Goal: Transaction & Acquisition: Purchase product/service

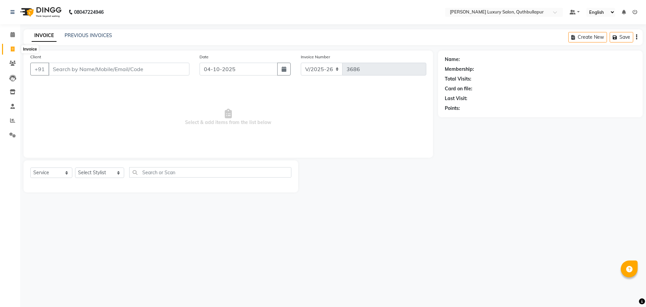
select select "5816"
select select "service"
drag, startPoint x: 0, startPoint y: 0, endPoint x: 11, endPoint y: 49, distance: 50.7
click at [11, 49] on icon at bounding box center [13, 48] width 4 height 5
select select "5816"
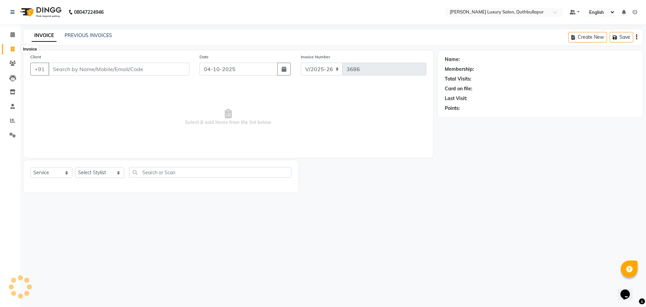
select select "service"
click at [67, 69] on input "Client" at bounding box center [118, 69] width 141 height 13
click at [96, 69] on input "Client" at bounding box center [118, 69] width 141 height 13
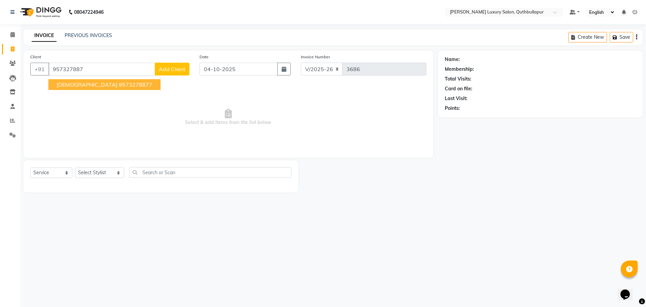
click at [119, 82] on ngb-highlight "9573278877" at bounding box center [136, 84] width 34 height 7
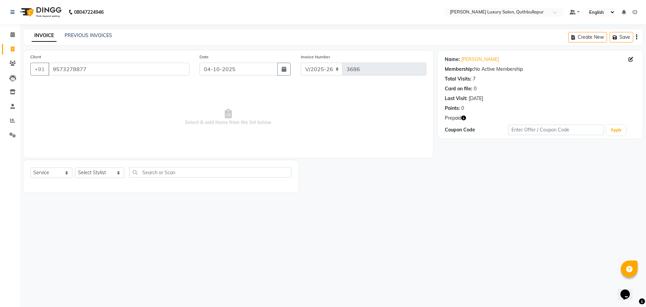
click at [464, 117] on icon "button" at bounding box center [463, 117] width 5 height 5
click at [105, 70] on input "9573278877" at bounding box center [118, 69] width 141 height 13
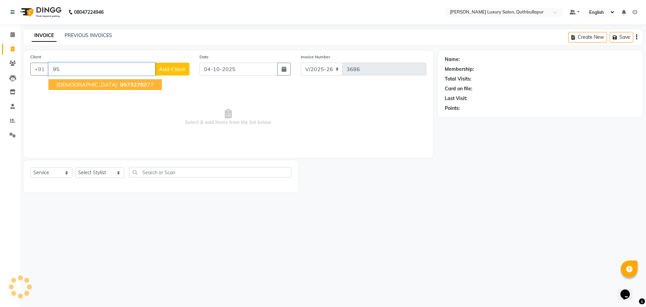
type input "9"
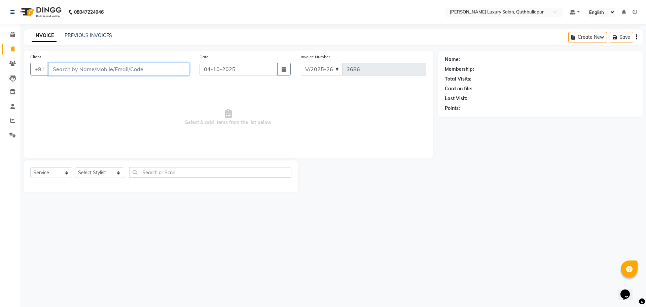
click at [69, 67] on input "Client" at bounding box center [118, 69] width 141 height 13
click at [95, 76] on div "Client +91" at bounding box center [109, 67] width 169 height 28
click at [104, 65] on input "Client" at bounding box center [118, 69] width 141 height 13
type input "8074648156"
click at [166, 65] on button "Add Client" at bounding box center [172, 69] width 35 height 13
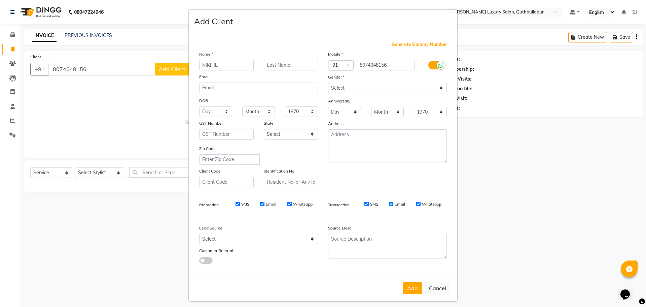
type input "NIKHIL"
drag, startPoint x: 401, startPoint y: 83, endPoint x: 392, endPoint y: 91, distance: 12.2
click at [401, 83] on select "Select Male Female Other Prefer Not To Say" at bounding box center [387, 88] width 119 height 10
select select "male"
click at [328, 83] on select "Select Male Female Other Prefer Not To Say" at bounding box center [387, 88] width 119 height 10
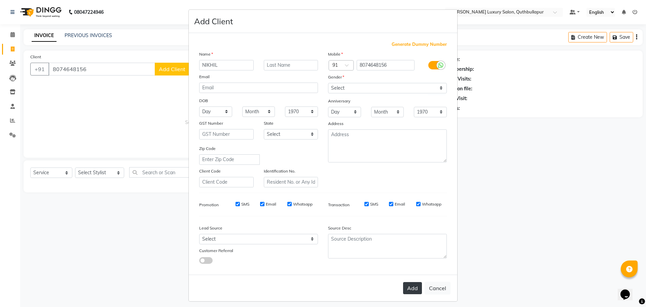
click at [413, 291] on button "Add" at bounding box center [412, 288] width 19 height 12
select select
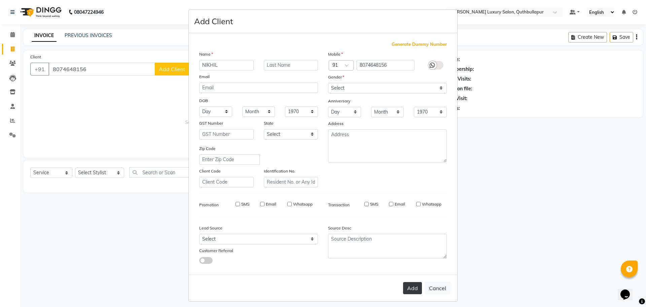
select select
checkbox input "false"
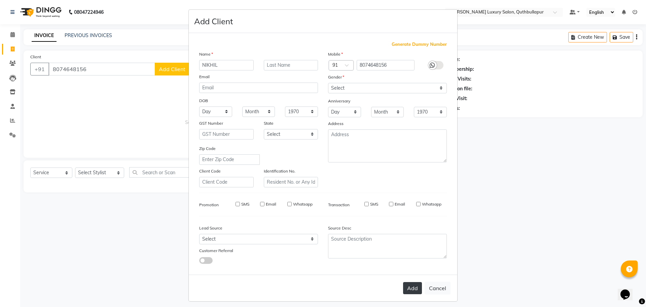
checkbox input "false"
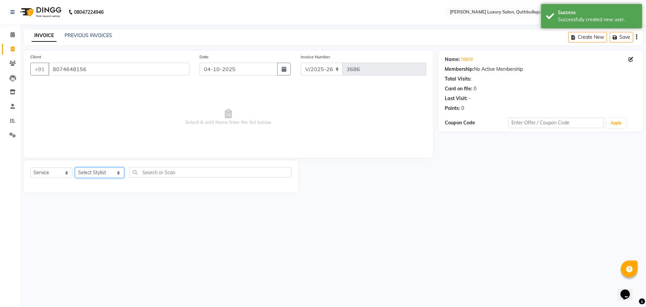
click at [95, 177] on select "Select Stylist AADIL SHAKE AHON ALI ARAVIND ARHAN ARHAN ARIF ARIF KPHB ARMAAN a…" at bounding box center [99, 172] width 49 height 10
select select "59115"
click at [75, 167] on select "Select Stylist AADIL SHAKE AHON ALI ARAVIND ARHAN ARHAN ARIF ARIF KPHB ARMAAN a…" at bounding box center [99, 172] width 49 height 10
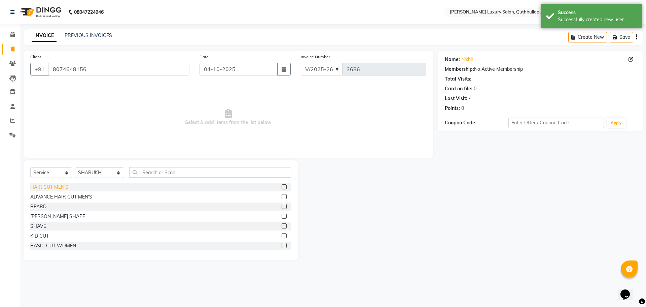
click at [62, 188] on div "HAIR CUT MEN'S" at bounding box center [49, 186] width 38 height 7
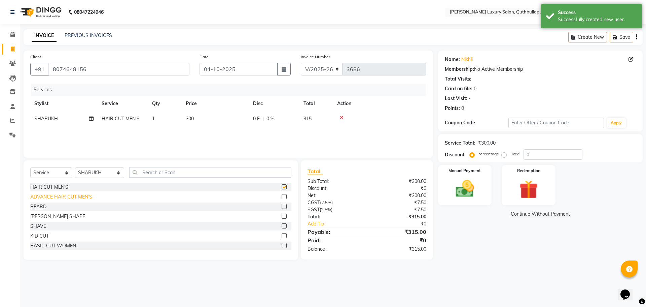
checkbox input "false"
click at [36, 213] on div "BEARD SHAPE" at bounding box center [57, 216] width 55 height 7
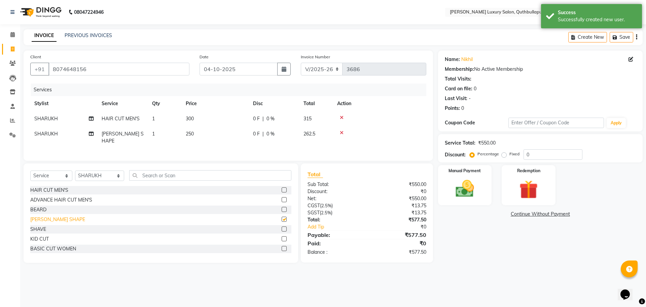
checkbox input "false"
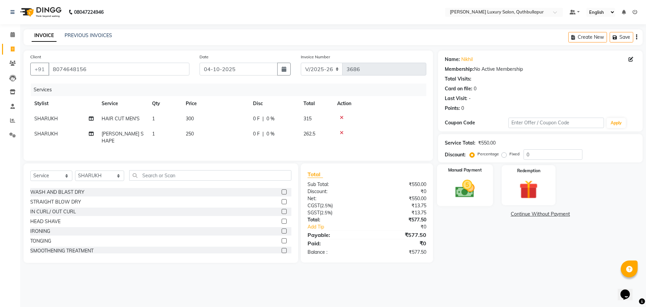
click at [485, 185] on div "Manual Payment" at bounding box center [465, 184] width 56 height 41
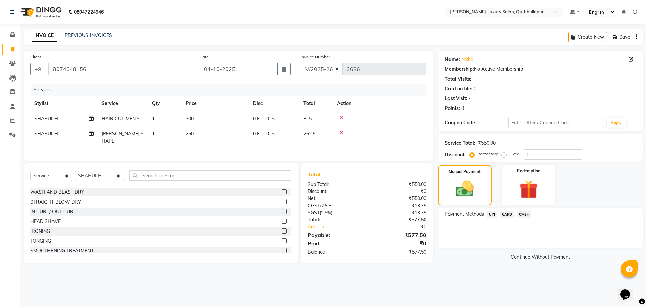
click at [490, 216] on span "UPI" at bounding box center [492, 214] width 10 height 8
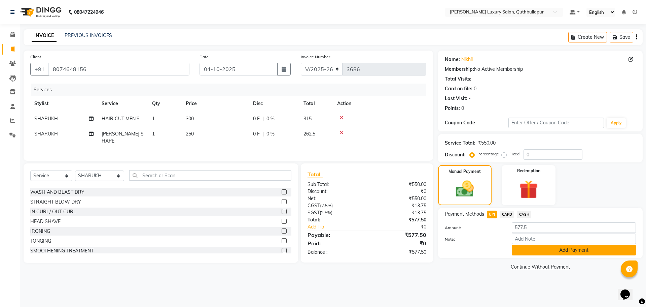
click at [561, 249] on button "Add Payment" at bounding box center [574, 250] width 124 height 10
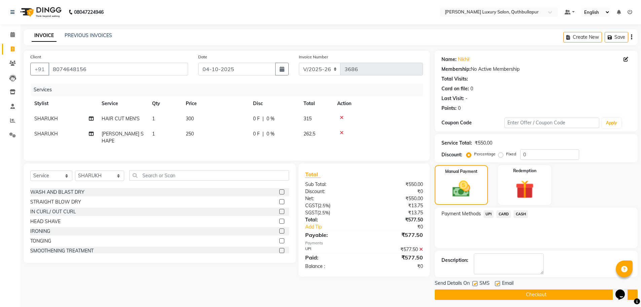
click at [559, 299] on button "Checkout" at bounding box center [536, 294] width 203 height 10
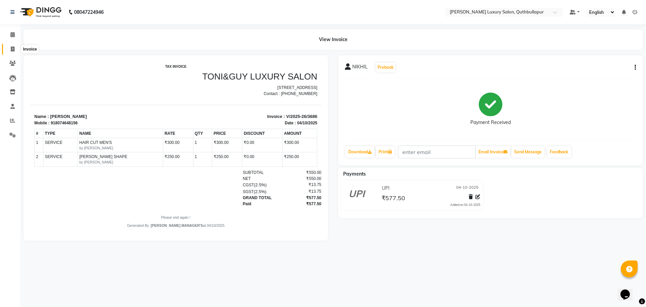
click at [11, 48] on icon at bounding box center [13, 48] width 4 height 5
select select "5816"
select select "service"
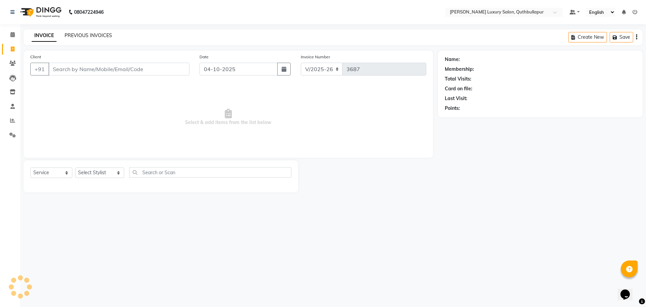
click at [80, 33] on link "PREVIOUS INVOICES" at bounding box center [88, 35] width 47 height 6
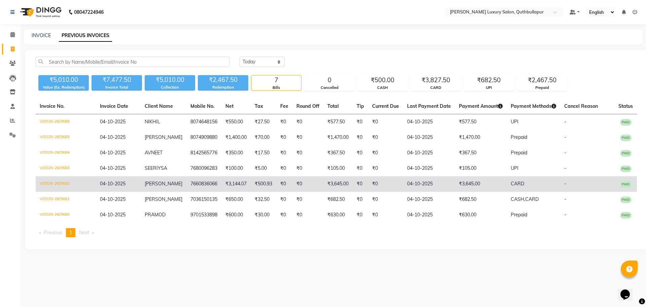
click at [472, 190] on td "₹3,645.00" at bounding box center [481, 183] width 52 height 15
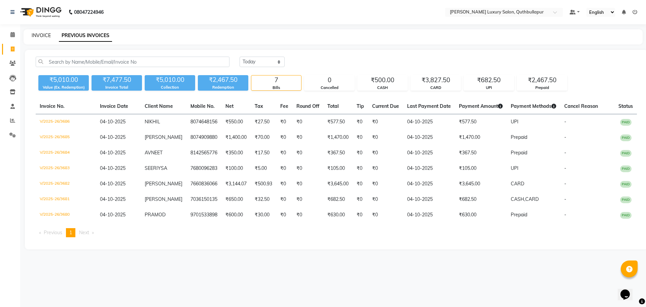
click at [40, 33] on link "INVOICE" at bounding box center [41, 35] width 19 height 6
select select "5816"
select select "service"
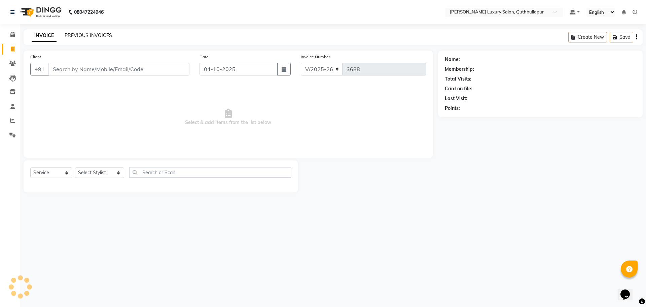
click at [99, 36] on link "PREVIOUS INVOICES" at bounding box center [88, 35] width 47 height 6
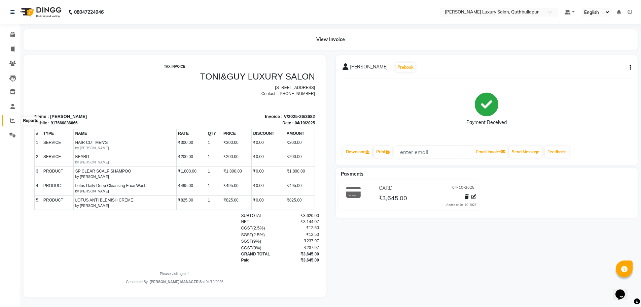
click at [7, 122] on span at bounding box center [13, 121] width 12 height 8
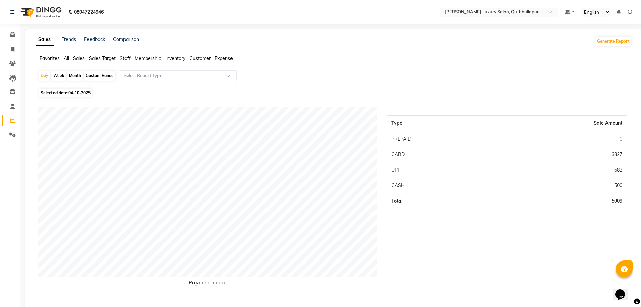
click at [123, 56] on span "Staff" at bounding box center [125, 58] width 11 height 6
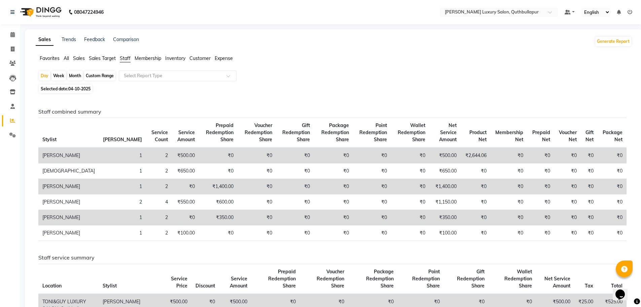
drag, startPoint x: 105, startPoint y: 78, endPoint x: 101, endPoint y: 82, distance: 5.7
click at [105, 78] on div "Custom Range" at bounding box center [99, 75] width 31 height 9
select select "10"
select select "2025"
click at [108, 74] on div "Custom Range" at bounding box center [99, 75] width 31 height 9
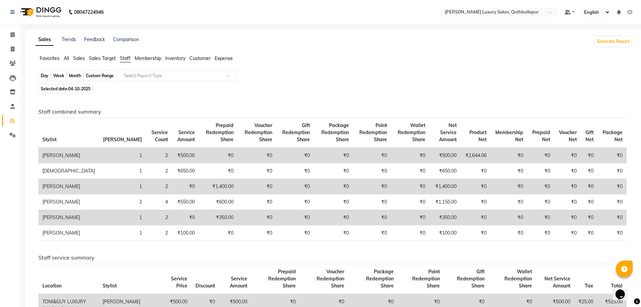
select select "10"
select select "2025"
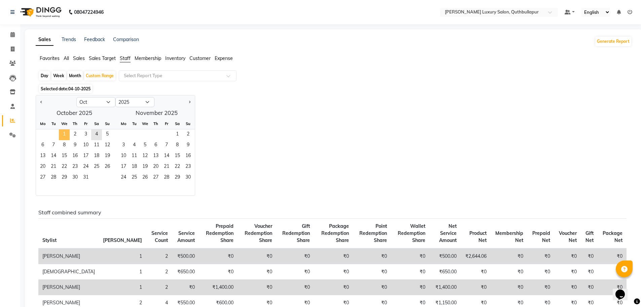
click at [60, 135] on span "1" at bounding box center [64, 134] width 11 height 11
click at [98, 132] on span "4" at bounding box center [96, 134] width 11 height 11
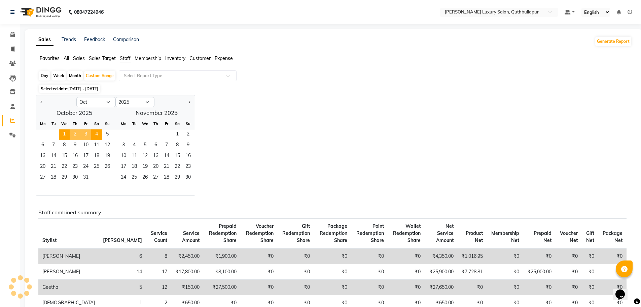
click at [174, 86] on div "Selected date: 01-10-2025 - 04-10-2025" at bounding box center [335, 88] width 594 height 7
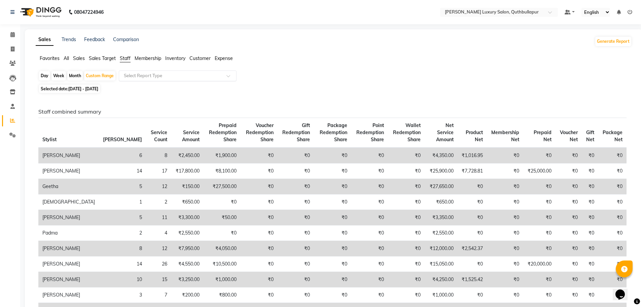
click at [173, 78] on input "text" at bounding box center [171, 75] width 97 height 7
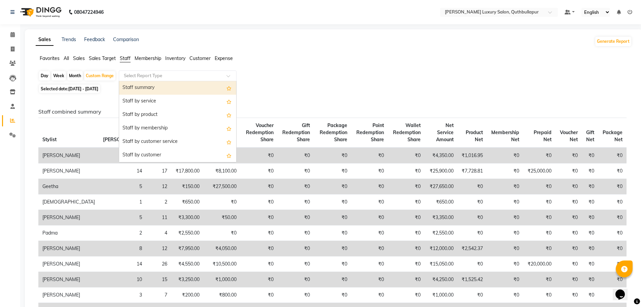
click at [147, 92] on div "Staff summary" at bounding box center [177, 87] width 117 height 13
select select "csv"
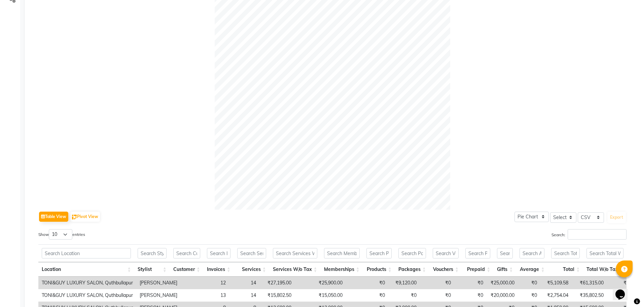
scroll to position [202, 0]
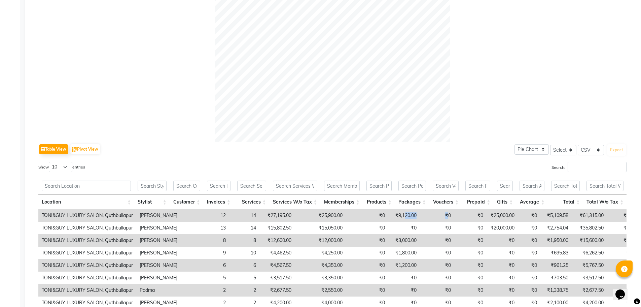
drag, startPoint x: 425, startPoint y: 215, endPoint x: 381, endPoint y: 218, distance: 43.9
click at [381, 218] on tr "TONI&GUY LUXURY SALON, Quthbullapur Dixith 12 14 ₹27,195.00 ₹25,900.00 ₹0 ₹9,12…" at bounding box center [426, 215] width 777 height 12
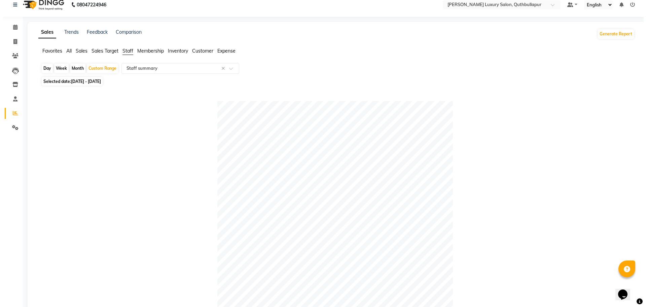
scroll to position [0, 0]
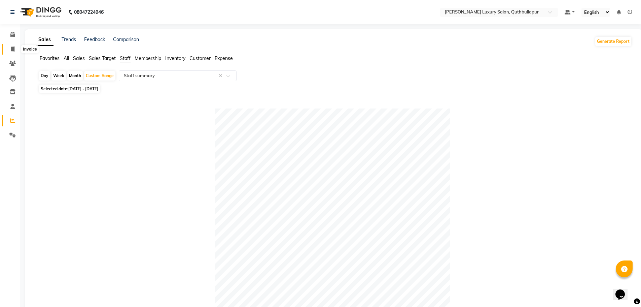
click at [12, 47] on icon at bounding box center [13, 48] width 4 height 5
select select "5816"
select select "service"
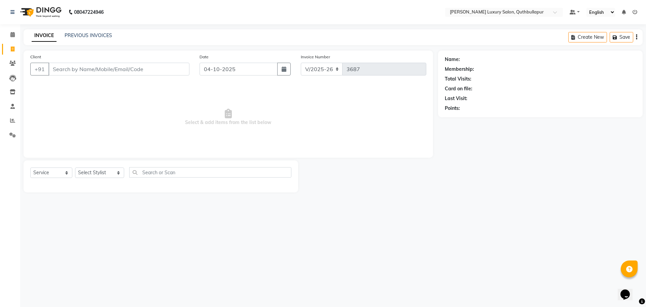
click at [127, 68] on input "Client" at bounding box center [118, 69] width 141 height 13
click at [102, 176] on select "Select Stylist AADIL SHAKE AHON ALI ARAVIND ARHAN ARHAN ARIF ARIF KPHB ARMAAN a…" at bounding box center [99, 172] width 49 height 10
select select "59116"
click at [75, 167] on select "Select Stylist AADIL SHAKE AHON ALI ARAVIND ARHAN ARHAN ARIF ARIF KPHB ARMAAN a…" at bounding box center [99, 172] width 49 height 10
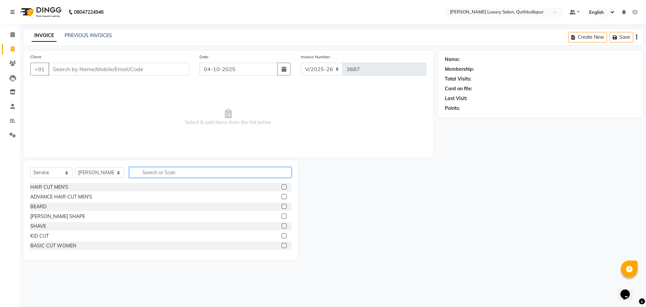
click at [194, 176] on input "text" at bounding box center [210, 172] width 162 height 10
type input "BLOW"
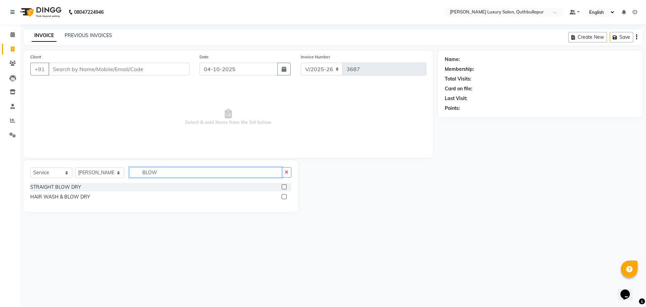
click at [67, 169] on div "Select Service Product Membership Package Voucher Prepaid Gift Card Select Styl…" at bounding box center [160, 175] width 261 height 16
type input "IRO"
click at [38, 187] on div "IRONING" at bounding box center [40, 186] width 20 height 7
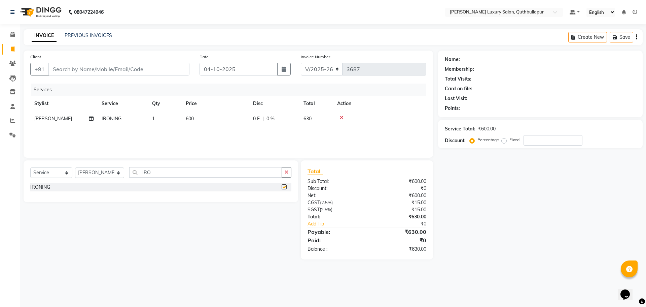
checkbox input "false"
drag, startPoint x: 205, startPoint y: 122, endPoint x: 215, endPoint y: 121, distance: 9.8
click at [208, 122] on td "600" at bounding box center [215, 118] width 67 height 15
select select "59116"
drag, startPoint x: 214, startPoint y: 120, endPoint x: 188, endPoint y: 119, distance: 25.9
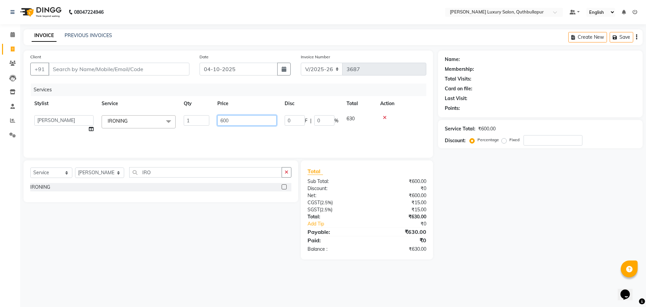
click at [188, 119] on tr "AADIL SHAKE AHON ALI ARAVIND ARHAN ARHAN ARIF ARIF KPHB ARMAAN ashu AYAN CHANCH…" at bounding box center [228, 124] width 396 height 26
type input "1500"
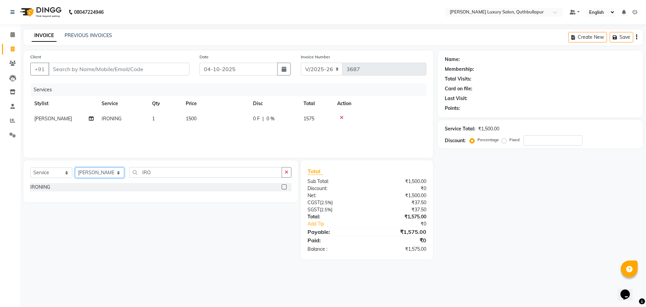
click at [104, 173] on select "Select Stylist AADIL SHAKE AHON ALI ARAVIND ARHAN ARHAN ARIF ARIF KPHB ARMAAN a…" at bounding box center [99, 172] width 49 height 10
select select "75082"
click at [75, 167] on select "Select Stylist AADIL SHAKE AHON ALI ARAVIND ARHAN ARHAN ARIF ARIF KPHB ARMAAN a…" at bounding box center [99, 172] width 49 height 10
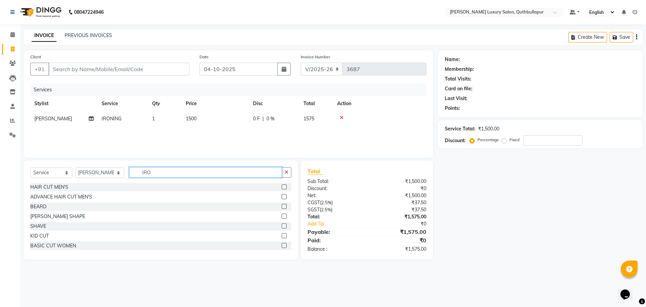
click at [145, 177] on input "IRO" at bounding box center [205, 172] width 153 height 10
type input "I"
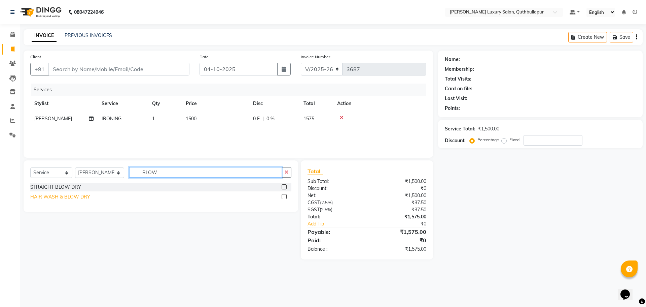
type input "BLOW"
click at [65, 199] on div "HAIR WASH & BLOW DRY" at bounding box center [60, 196] width 60 height 7
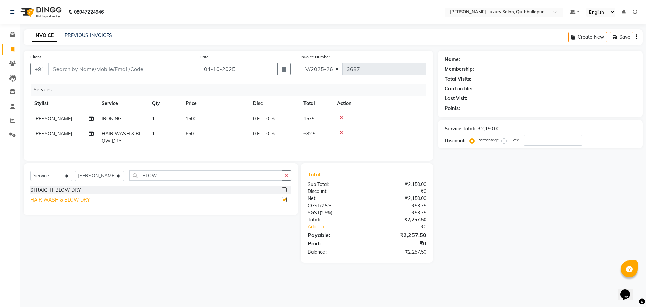
checkbox input "false"
drag, startPoint x: 209, startPoint y: 134, endPoint x: 215, endPoint y: 133, distance: 5.8
click at [210, 134] on td "650" at bounding box center [215, 137] width 67 height 22
select select "75082"
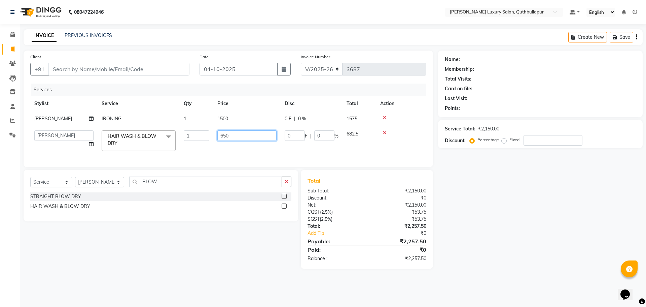
drag, startPoint x: 215, startPoint y: 133, endPoint x: 203, endPoint y: 141, distance: 13.9
click at [203, 141] on tr "AADIL SHAKE AHON ALI ARAVIND ARHAN ARHAN ARIF ARIF KPHB ARMAAN ashu AYAN CHANCH…" at bounding box center [228, 140] width 396 height 29
type input "800"
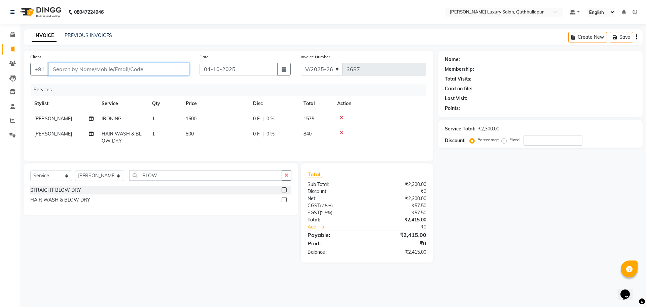
click at [162, 67] on input "Client" at bounding box center [118, 69] width 141 height 13
type input "9"
type input "0"
type input "9866038019"
click at [165, 61] on div "Client +91 9866038019 Add Client" at bounding box center [109, 67] width 169 height 28
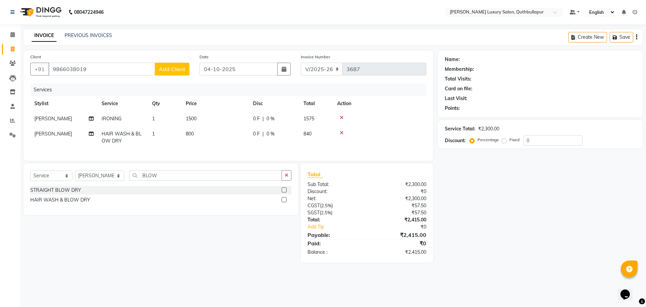
click at [165, 68] on span "Add Client" at bounding box center [172, 69] width 27 height 7
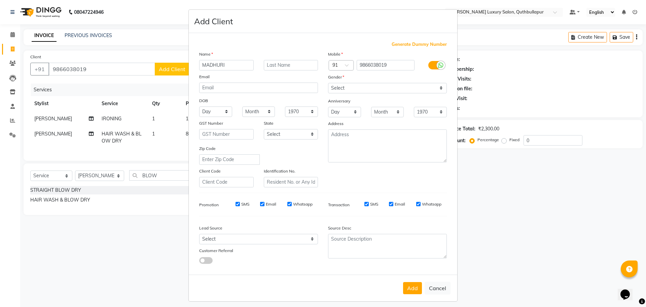
type input "MADHURI"
click at [363, 93] on select "Select Male Female Other Prefer Not To Say" at bounding box center [387, 88] width 119 height 10
select select "female"
click at [328, 83] on select "Select Male Female Other Prefer Not To Say" at bounding box center [387, 88] width 119 height 10
click at [406, 286] on button "Add" at bounding box center [412, 288] width 19 height 12
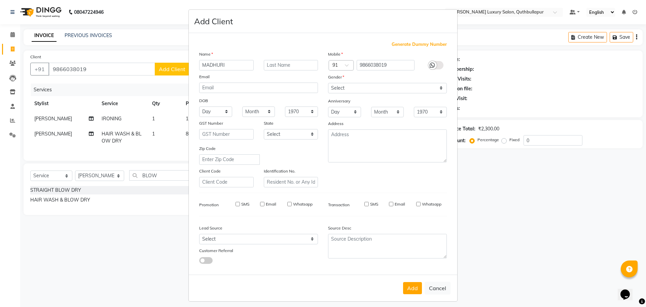
select select
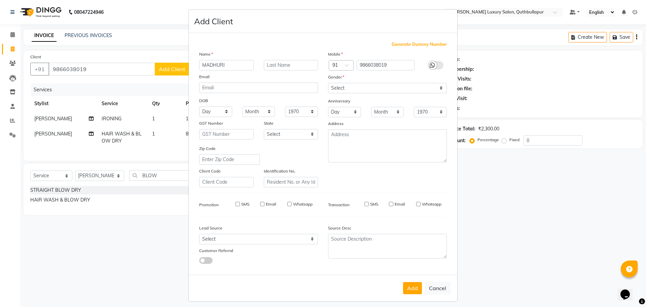
select select
checkbox input "false"
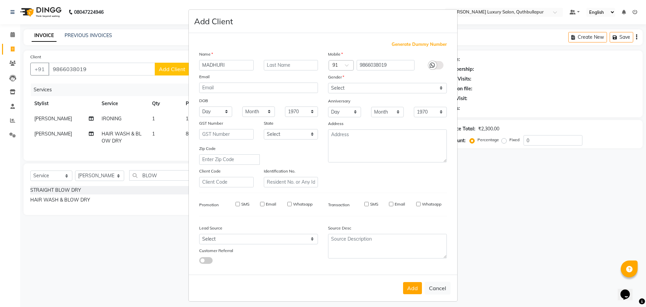
checkbox input "false"
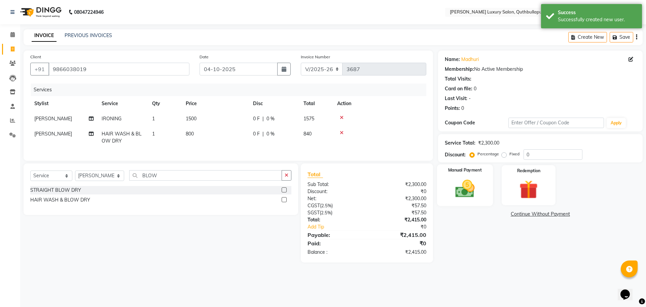
click at [456, 186] on img at bounding box center [464, 188] width 31 height 22
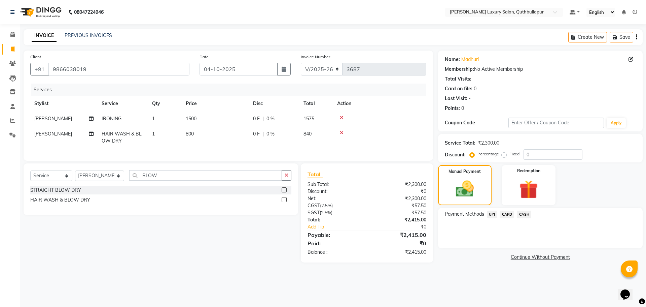
click at [492, 213] on span "UPI" at bounding box center [492, 214] width 10 height 8
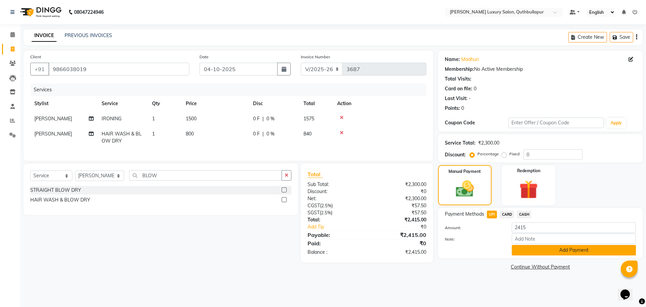
click at [546, 251] on button "Add Payment" at bounding box center [574, 250] width 124 height 10
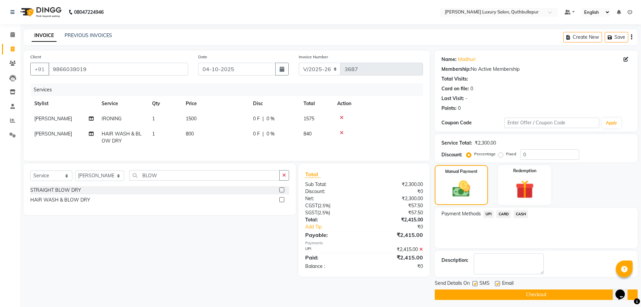
click at [549, 291] on button "Checkout" at bounding box center [536, 294] width 203 height 10
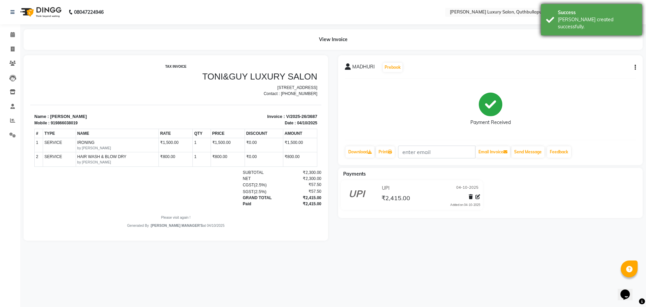
click at [578, 15] on div "Success" at bounding box center [597, 12] width 79 height 7
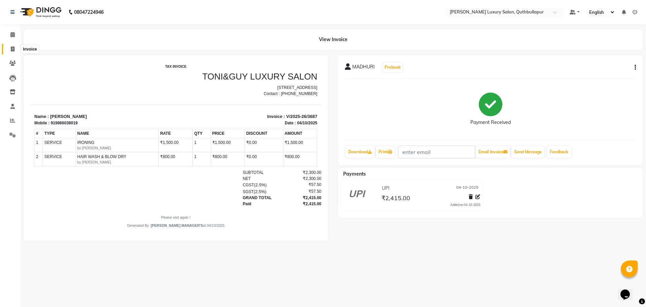
click at [14, 48] on icon at bounding box center [13, 48] width 4 height 5
select select "5816"
select select "service"
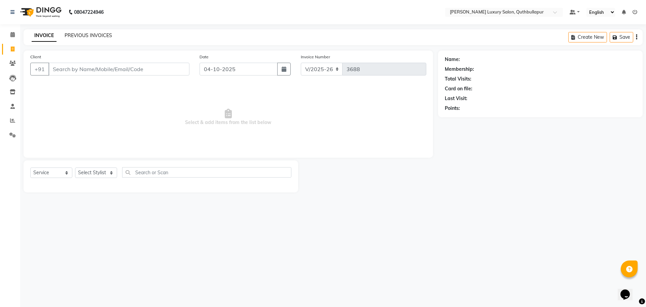
click at [99, 34] on link "PREVIOUS INVOICES" at bounding box center [88, 35] width 47 height 6
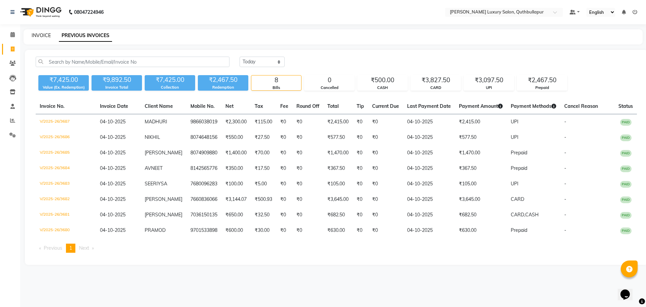
click at [37, 33] on link "INVOICE" at bounding box center [41, 35] width 19 height 6
select select "5816"
select select "service"
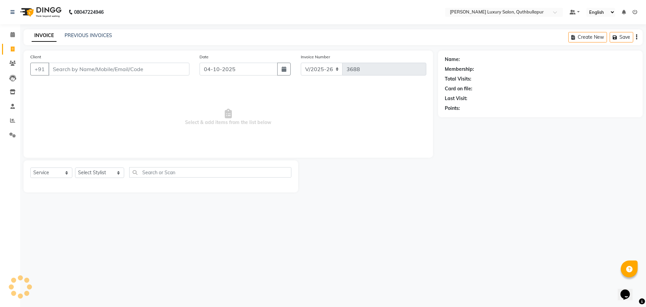
click at [128, 68] on input "Client" at bounding box center [118, 69] width 141 height 13
click at [93, 171] on select "Select Stylist AADIL SHAKE AHON ALI ARAVIND ARHAN ARHAN ARIF ARIF KPHB ARMAAN a…" at bounding box center [99, 172] width 49 height 10
select select "68526"
click at [75, 167] on select "Select Stylist AADIL SHAKE AHON ALI ARAVIND ARHAN ARHAN ARIF ARIF KPHB ARMAAN a…" at bounding box center [99, 172] width 49 height 10
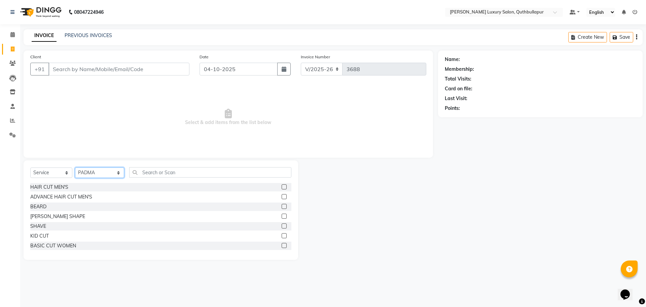
click at [92, 174] on select "Select Stylist AADIL SHAKE AHON ALI ARAVIND ARHAN ARHAN ARIF ARIF KPHB ARMAAN a…" at bounding box center [99, 172] width 49 height 10
click at [147, 67] on input "Client" at bounding box center [118, 69] width 141 height 13
type input "9848361691"
click at [169, 64] on button "Add Client" at bounding box center [172, 69] width 35 height 13
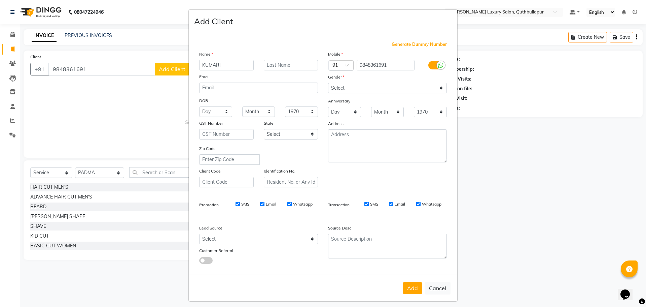
type input "KUMARI"
click at [358, 91] on select "Select Male Female Other Prefer Not To Say" at bounding box center [387, 88] width 119 height 10
select select "female"
click at [328, 83] on select "Select Male Female Other Prefer Not To Say" at bounding box center [387, 88] width 119 height 10
click at [417, 287] on button "Add" at bounding box center [412, 288] width 19 height 12
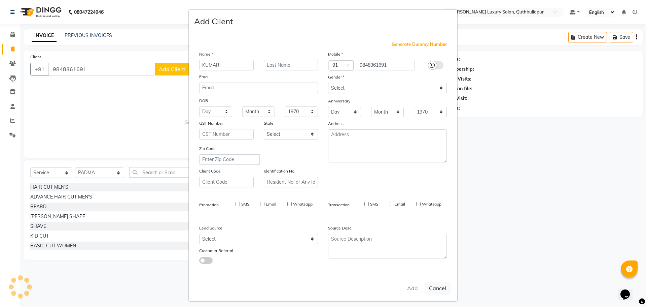
select select
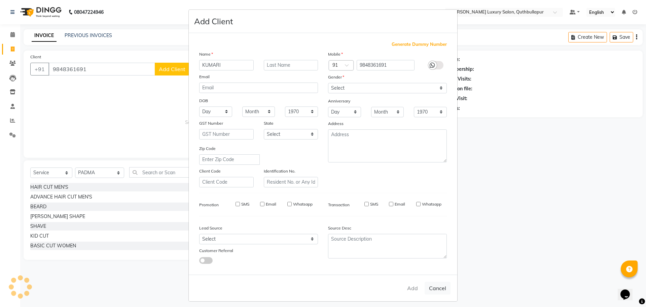
select select
checkbox input "false"
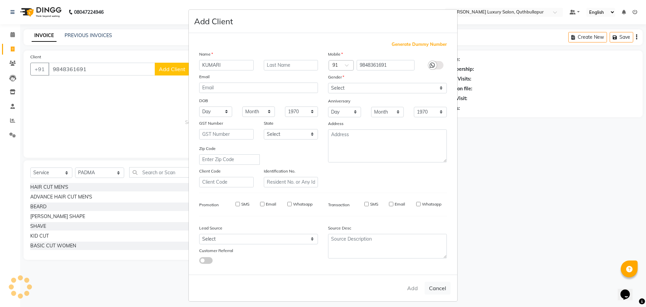
checkbox input "false"
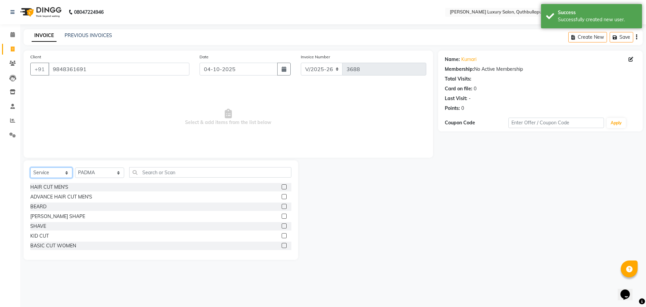
click at [53, 172] on select "Select Service Product Membership Package Voucher Prepaid Gift Card" at bounding box center [51, 172] width 42 height 10
select select "P"
click at [30, 167] on select "Select Service Product Membership Package Voucher Prepaid Gift Card" at bounding box center [51, 172] width 42 height 10
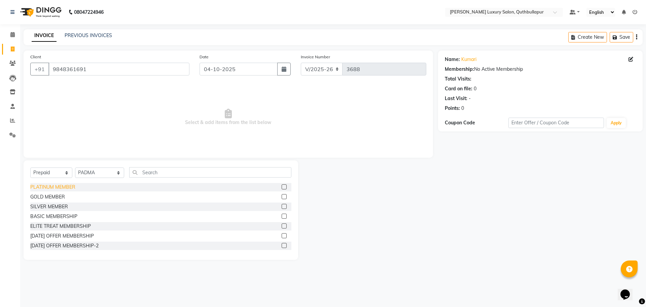
click at [49, 185] on div "PLATINUM MEMBER" at bounding box center [52, 186] width 45 height 7
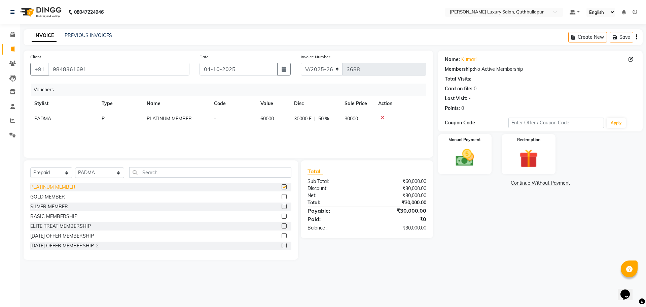
checkbox input "false"
click at [48, 198] on div "GOLD MEMBER" at bounding box center [47, 196] width 35 height 7
checkbox input "false"
click at [382, 116] on icon at bounding box center [383, 117] width 4 height 5
click at [475, 161] on img at bounding box center [464, 157] width 31 height 22
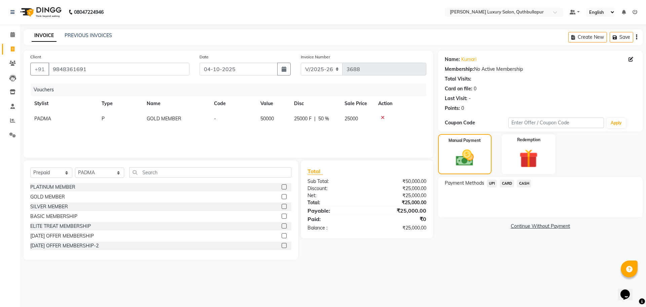
click at [495, 182] on span "UPI" at bounding box center [492, 183] width 10 height 8
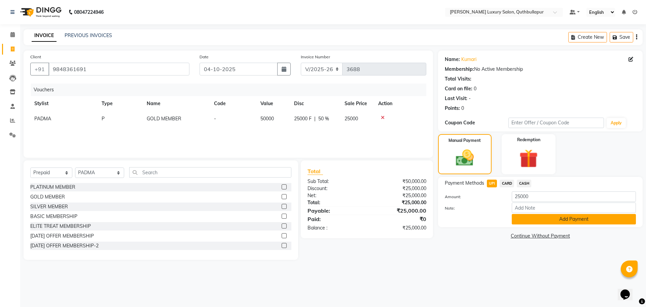
click at [521, 222] on button "Add Payment" at bounding box center [574, 219] width 124 height 10
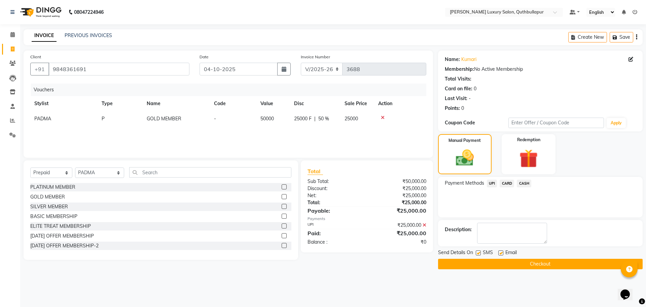
click at [534, 263] on button "Checkout" at bounding box center [540, 263] width 205 height 10
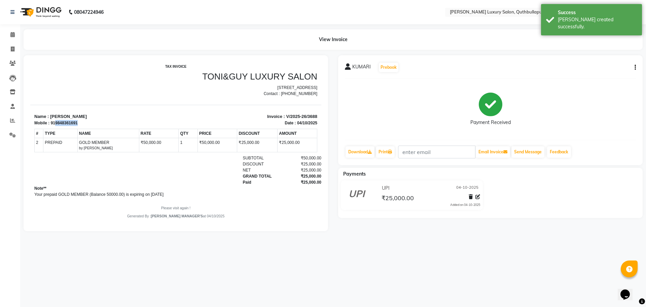
drag, startPoint x: 55, startPoint y: 130, endPoint x: 83, endPoint y: 127, distance: 28.5
click at [83, 126] on div "Mobile : 919848361691" at bounding box center [103, 123] width 138 height 6
copy div "9848361691"
click at [10, 48] on span at bounding box center [13, 49] width 12 height 8
select select "service"
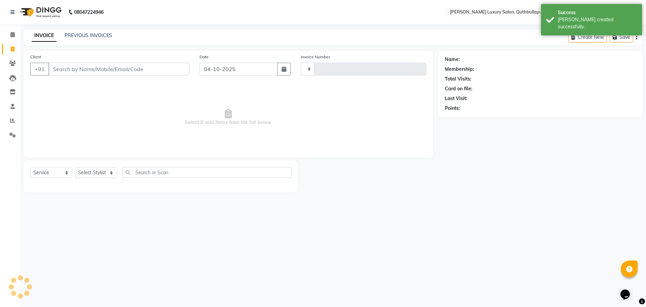
type input "3689"
select select "5816"
click at [90, 72] on input "Client" at bounding box center [118, 69] width 141 height 13
type input "9848361691"
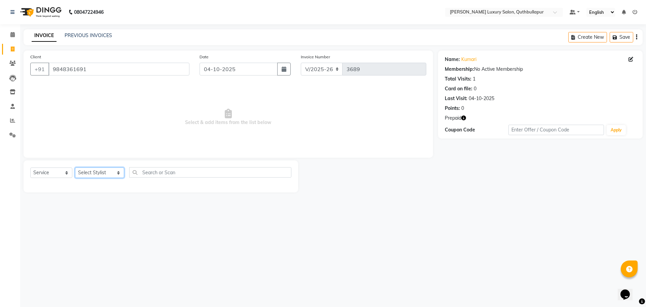
click at [104, 172] on select "Select Stylist AADIL SHAKE AHON ALI ARAVIND ARHAN ARHAN ARIF ARIF KPHB ARMAAN a…" at bounding box center [99, 172] width 49 height 10
select select "68526"
click at [75, 167] on select "Select Stylist AADIL SHAKE AHON ALI ARAVIND ARHAN ARHAN ARIF ARIF KPHB ARMAAN a…" at bounding box center [99, 172] width 49 height 10
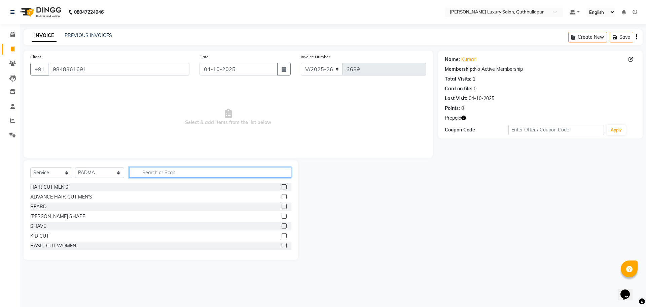
click at [160, 173] on input "text" at bounding box center [210, 172] width 162 height 10
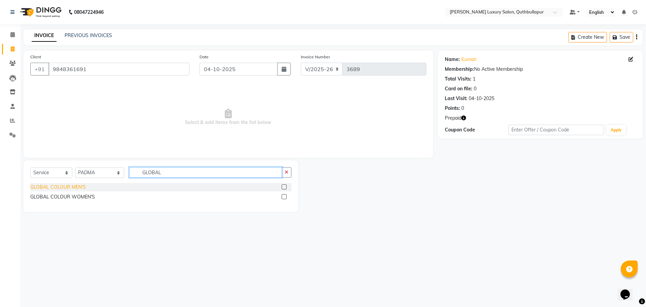
type input "GLOBAL"
click at [69, 189] on div "GLOBAL COLOUR MEN'S" at bounding box center [58, 186] width 56 height 7
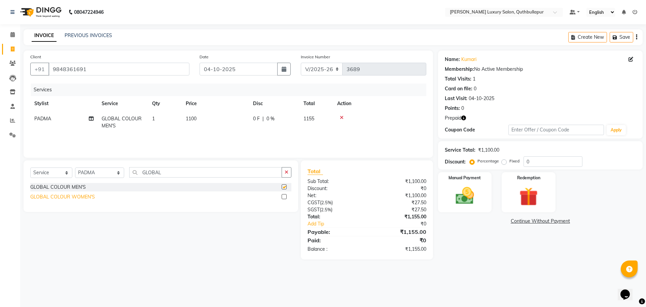
checkbox input "false"
click at [67, 195] on div "GLOBAL COLOUR WOMEN'S" at bounding box center [62, 196] width 65 height 7
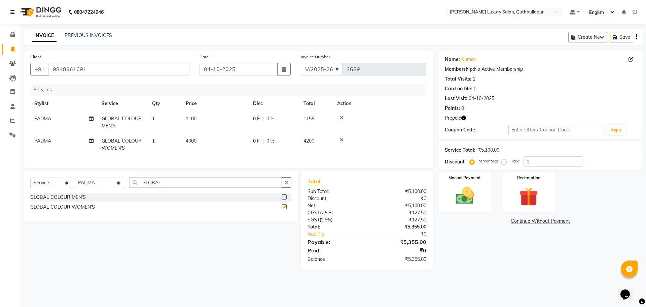
checkbox input "false"
click at [343, 116] on icon at bounding box center [342, 117] width 4 height 5
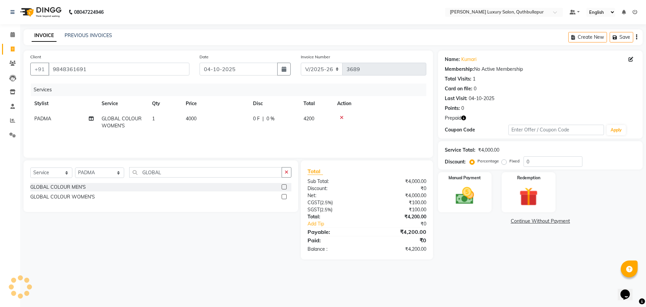
click at [223, 121] on td "4000" at bounding box center [215, 122] width 67 height 22
select select "68526"
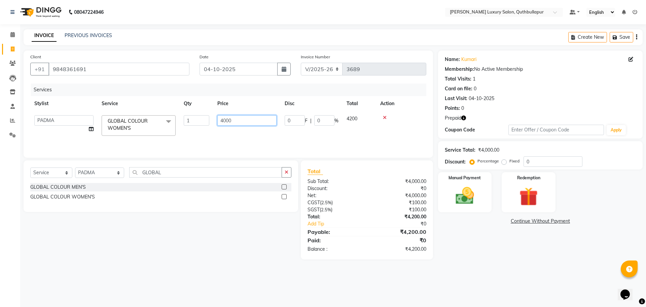
drag, startPoint x: 201, startPoint y: 123, endPoint x: 173, endPoint y: 125, distance: 28.3
click at [174, 125] on tr "AADIL SHAKE AHON ALI ARAVIND ARHAN ARHAN ARIF ARIF KPHB ARMAAN ashu AYAN CHANCH…" at bounding box center [228, 125] width 396 height 29
type input "4500"
click at [287, 175] on button "button" at bounding box center [287, 172] width 10 height 10
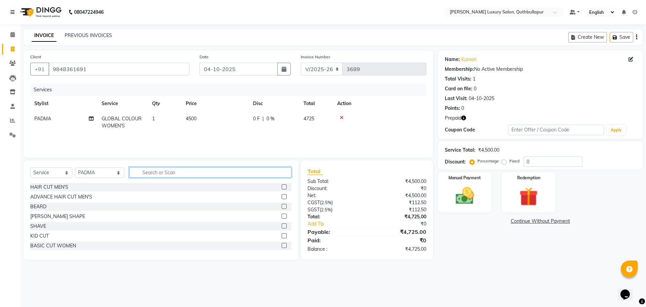
click at [171, 177] on input "text" at bounding box center [210, 172] width 162 height 10
type input "UN"
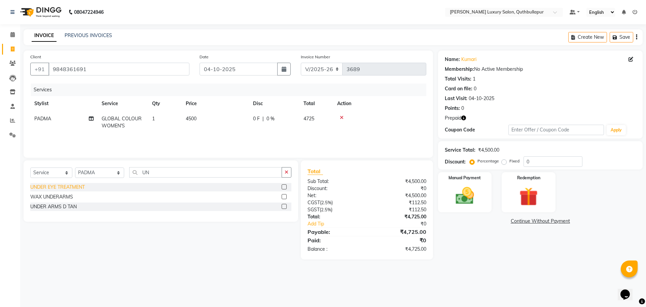
click at [59, 189] on div "UNDER EYE TREATMENT" at bounding box center [57, 186] width 55 height 7
checkbox input "false"
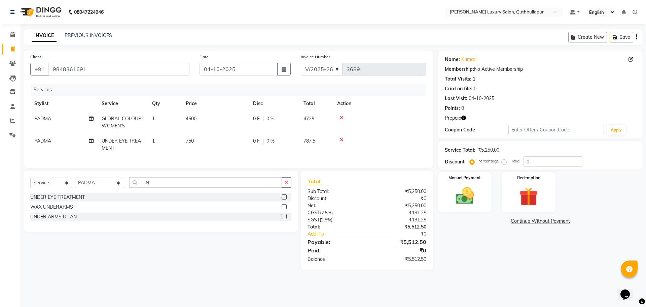
click at [341, 141] on icon at bounding box center [342, 139] width 4 height 5
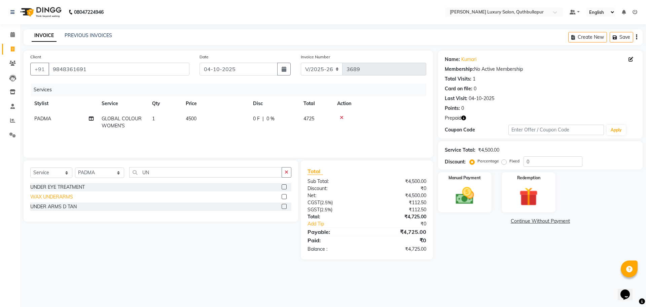
click at [52, 197] on div "WAX UNDERARMS" at bounding box center [51, 196] width 43 height 7
checkbox input "false"
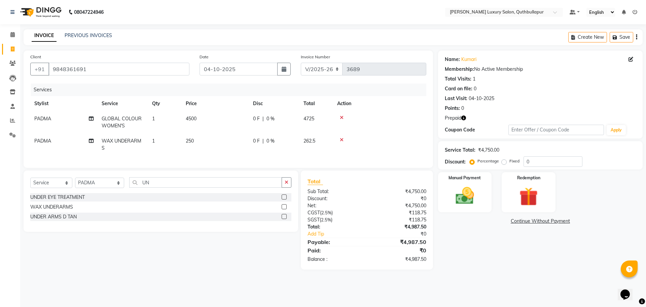
click at [211, 144] on td "250" at bounding box center [215, 144] width 67 height 22
select select "68526"
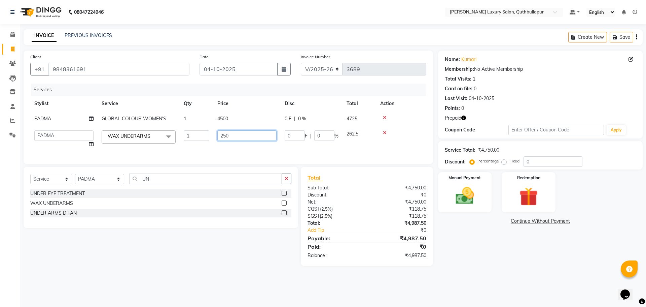
drag, startPoint x: 217, startPoint y: 139, endPoint x: 201, endPoint y: 138, distance: 16.5
click at [201, 138] on tr "AADIL SHAKE AHON ALI ARAVIND ARHAN ARHAN ARIF ARIF KPHB ARMAAN ashu AYAN CHANCH…" at bounding box center [228, 139] width 396 height 26
type input "300"
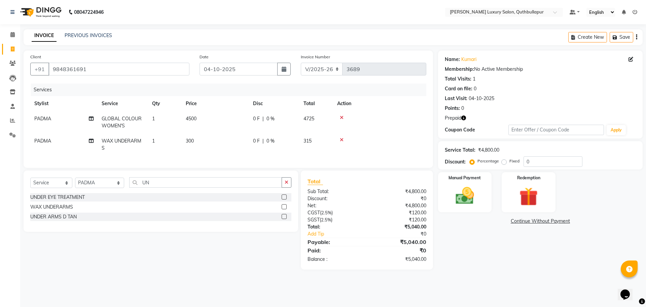
click at [195, 141] on tr "PADMA WAX UNDERARMS 1 300 0 F | 0 % 315" at bounding box center [228, 144] width 396 height 22
click at [171, 143] on td "1" at bounding box center [165, 144] width 34 height 22
select select "68526"
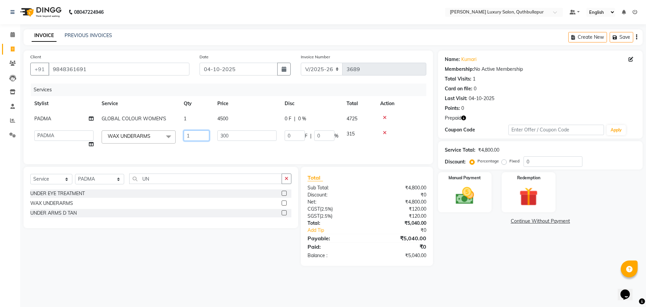
click at [190, 135] on input "1" at bounding box center [197, 135] width 26 height 10
type input "4"
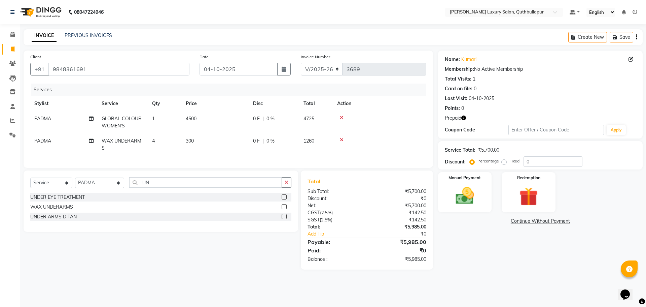
click at [54, 141] on td "PADMA" at bounding box center [63, 144] width 67 height 22
select select "68526"
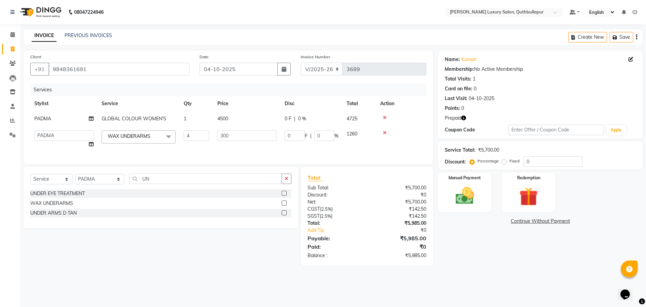
click at [54, 141] on td "AADIL SHAKE AHON ALI ARAVIND ARHAN ARHAN ARIF ARIF KPHB ARMAAN ashu AYAN CHANCH…" at bounding box center [63, 139] width 67 height 26
drag, startPoint x: 59, startPoint y: 138, endPoint x: 64, endPoint y: 141, distance: 6.1
click at [59, 138] on select "AADIL SHAKE AHON ALI ARAVIND ARHAN ARHAN ARIF ARIF KPHB ARMAAN ashu AYAN CHANCH…" at bounding box center [63, 135] width 59 height 10
select select "67055"
click at [86, 189] on div "Select Service Product Membership Package Voucher Prepaid Gift Card Select Styl…" at bounding box center [160, 181] width 261 height 16
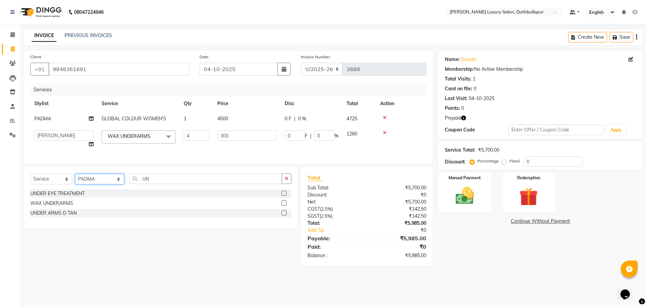
click at [91, 184] on select "Select Stylist AADIL SHAKE AHON ALI ARAVIND ARHAN ARHAN ARIF ARIF KPHB ARMAAN a…" at bounding box center [99, 179] width 49 height 10
select select "83845"
click at [75, 179] on select "Select Stylist AADIL SHAKE AHON ALI ARAVIND ARHAN ARHAN ARIF ARIF KPHB ARMAAN a…" at bounding box center [99, 179] width 49 height 10
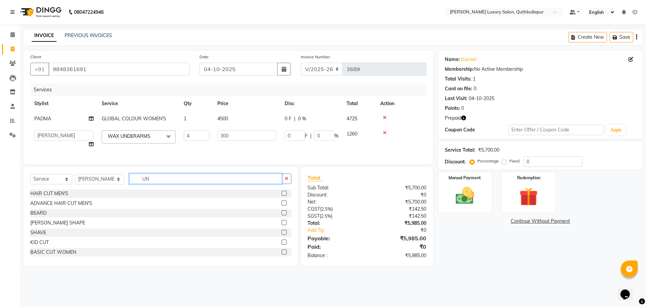
drag, startPoint x: 152, startPoint y: 184, endPoint x: 0, endPoint y: 190, distance: 151.9
click at [1, 190] on app-home "08047224946 Select Location × Toni&guy Luxury Salon, Quthbullapur Default Panel…" at bounding box center [323, 138] width 646 height 276
type input "Y"
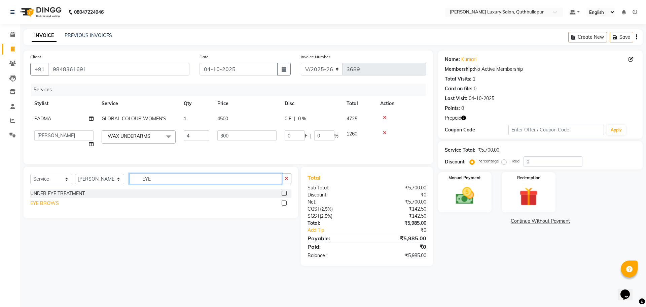
type input "EYE"
drag, startPoint x: 55, startPoint y: 208, endPoint x: 136, endPoint y: 205, distance: 80.8
click at [56, 207] on div "EYE BROWS" at bounding box center [44, 203] width 29 height 7
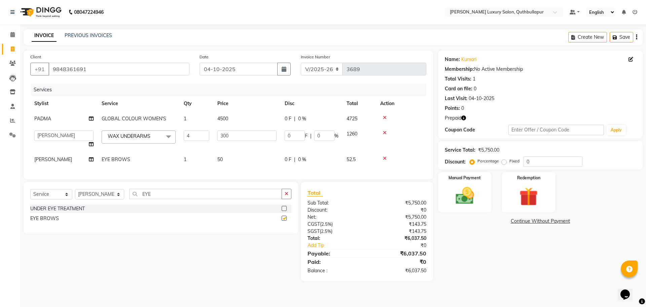
checkbox input "false"
drag, startPoint x: 162, startPoint y: 197, endPoint x: 10, endPoint y: 188, distance: 152.0
click at [28, 197] on div "Select Service Product Membership Package Voucher Prepaid Gift Card Select Styl…" at bounding box center [161, 207] width 275 height 51
type input "FORE"
click at [42, 211] on div "FOREHEAD" at bounding box center [43, 208] width 26 height 7
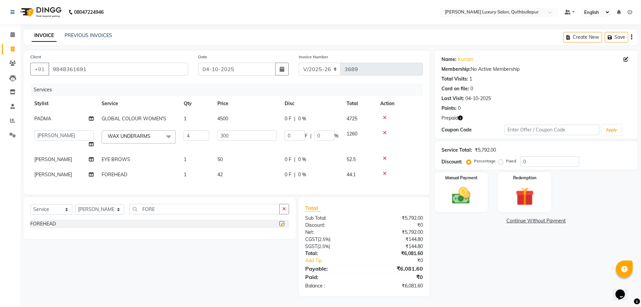
checkbox input "false"
drag, startPoint x: 154, startPoint y: 212, endPoint x: 64, endPoint y: 214, distance: 90.2
click at [64, 214] on div "Select Service Product Membership Package Voucher Prepaid Gift Card Select Styl…" at bounding box center [159, 212] width 259 height 16
type input "UPPE"
click at [48, 237] on div "WAX UPPERLIP" at bounding box center [47, 233] width 35 height 7
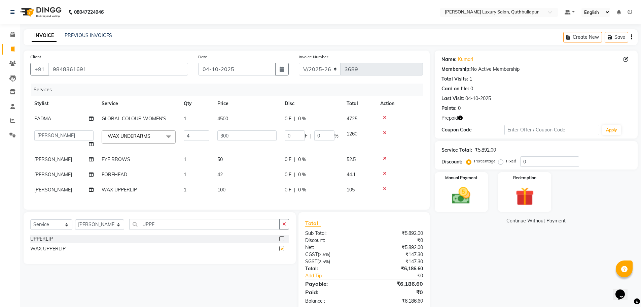
checkbox input "false"
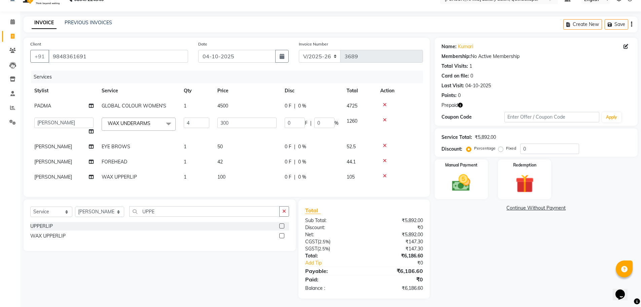
scroll to position [20, 0]
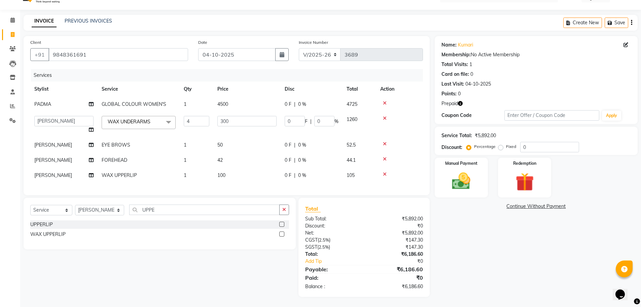
click at [239, 154] on td "42" at bounding box center [246, 159] width 67 height 15
select select "83845"
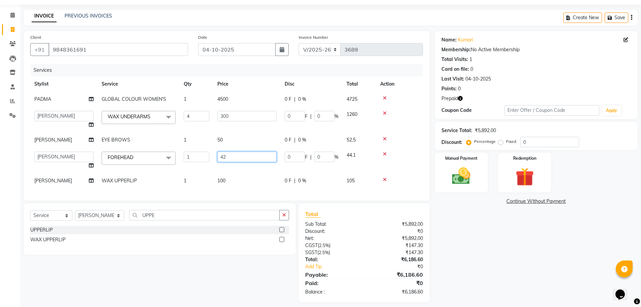
drag, startPoint x: 275, startPoint y: 156, endPoint x: 92, endPoint y: 159, distance: 183.1
click at [97, 159] on tr "AADIL SHAKE AHON ALI ARAVIND ARHAN ARHAN ARIF ARIF KPHB ARMAAN ashu AYAN CHANCH…" at bounding box center [226, 160] width 393 height 26
type input "50"
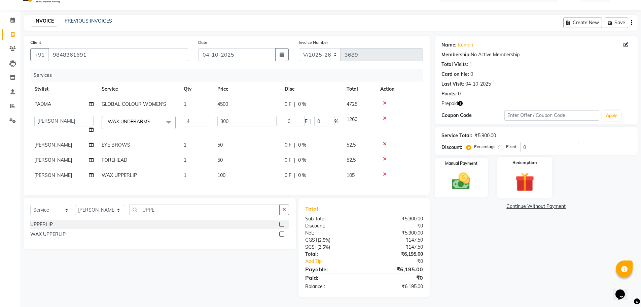
click at [533, 170] on img at bounding box center [524, 182] width 31 height 24
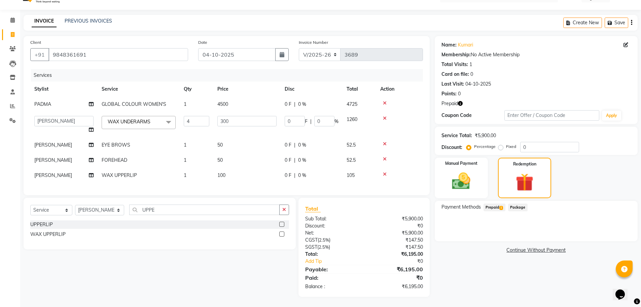
click at [497, 204] on span "Prepaid 1" at bounding box center [495, 207] width 22 height 8
click at [620, 230] on button "Add" at bounding box center [615, 234] width 25 height 11
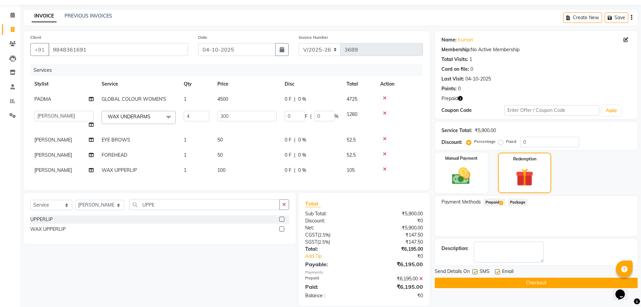
scroll to position [34, 0]
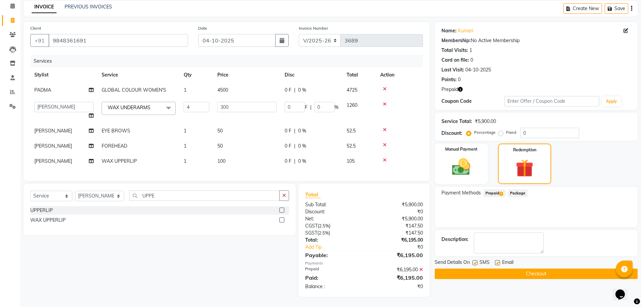
click at [558, 271] on button "Checkout" at bounding box center [536, 273] width 203 height 10
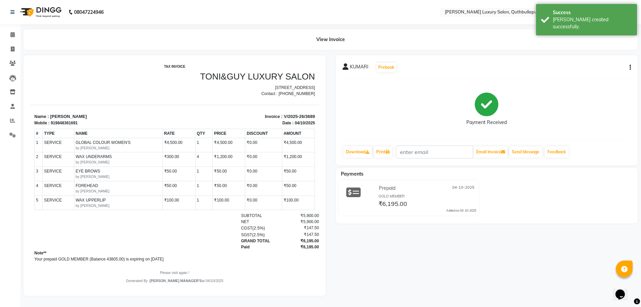
scroll to position [4, 0]
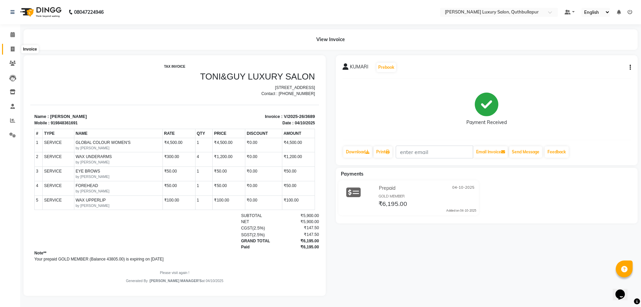
click at [10, 45] on span at bounding box center [13, 49] width 12 height 8
select select "5816"
select select "service"
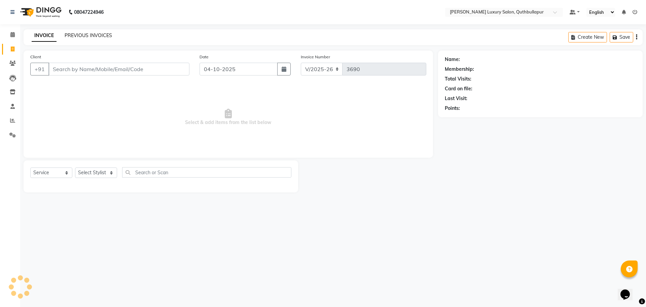
click at [103, 37] on link "PREVIOUS INVOICES" at bounding box center [88, 35] width 47 height 6
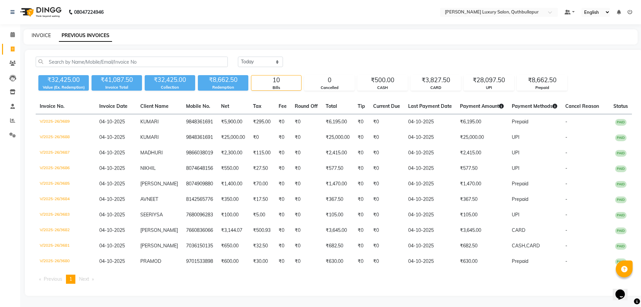
drag, startPoint x: 40, startPoint y: 24, endPoint x: 35, endPoint y: 34, distance: 12.0
click at [40, 24] on nav "08047224946 Select Location × Toni&guy Luxury Salon, Quthbullapur Default Panel…" at bounding box center [320, 12] width 641 height 24
click at [35, 36] on link "INVOICE" at bounding box center [41, 35] width 19 height 6
select select "5816"
select select "service"
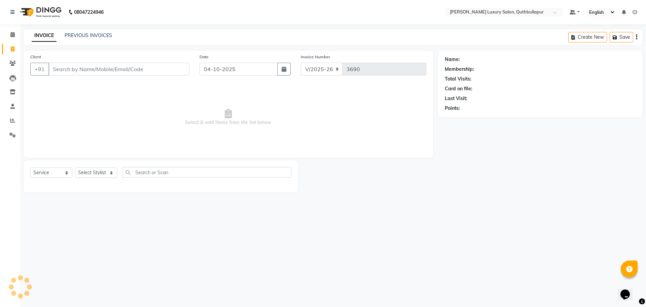
click at [72, 71] on input "Client" at bounding box center [118, 69] width 141 height 13
click at [96, 174] on select "Select Stylist" at bounding box center [96, 172] width 42 height 10
drag, startPoint x: 222, startPoint y: 109, endPoint x: 111, endPoint y: 141, distance: 115.3
click at [206, 112] on span "Select & add items from the list below" at bounding box center [228, 116] width 396 height 67
click at [99, 167] on div "Select Service Product Membership Package Voucher Prepaid Gift Card Select Styl…" at bounding box center [160, 175] width 261 height 16
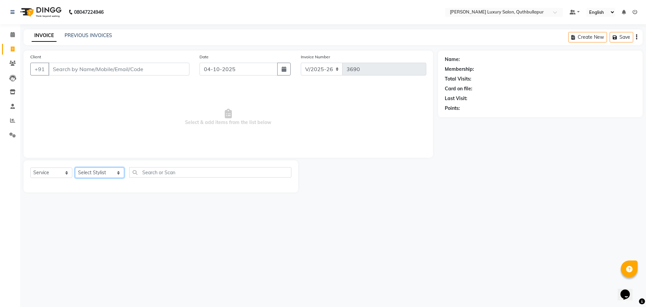
click at [97, 171] on select "Select Stylist AADIL SHAKE AHON ALI ARAVIND ARHAN ARHAN ARIF ARIF KPHB ARMAAN a…" at bounding box center [99, 172] width 49 height 10
select select "41114"
click at [75, 167] on select "Select Stylist AADIL SHAKE AHON ALI ARAVIND ARHAN ARHAN ARIF ARIF KPHB ARMAAN a…" at bounding box center [99, 172] width 49 height 10
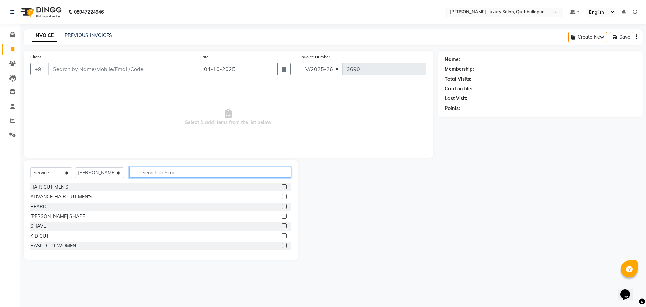
click at [190, 176] on input "text" at bounding box center [210, 172] width 162 height 10
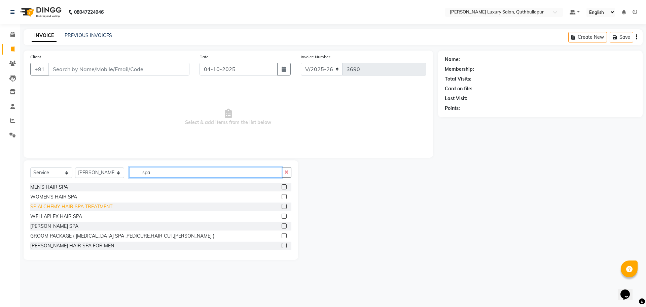
type input "spa"
click at [97, 205] on div "SP ALCHEMY HAIR SPA TREATMENT" at bounding box center [71, 206] width 82 height 7
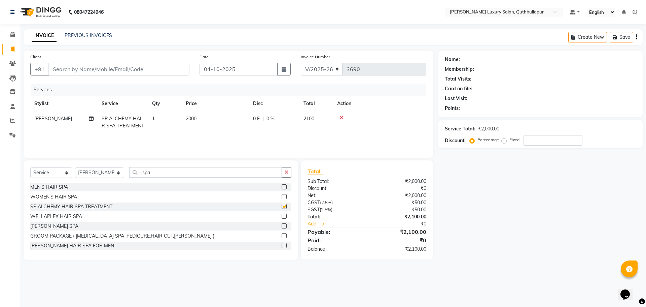
checkbox input "false"
drag, startPoint x: 148, startPoint y: 169, endPoint x: 114, endPoint y: 169, distance: 34.7
click at [114, 169] on div "Select Service Product Membership Package Voucher Prepaid Gift Card Select Styl…" at bounding box center [160, 175] width 261 height 16
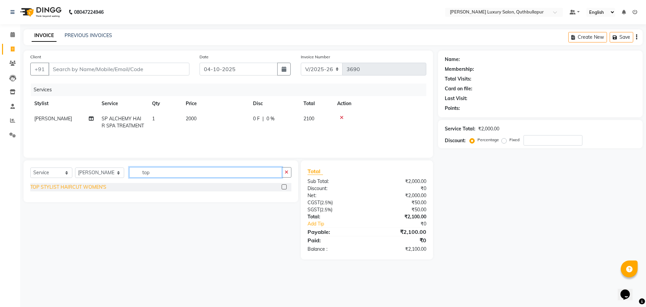
type input "top"
click at [100, 189] on div "TOP STYLIST HAIRCUT WOMEN'S" at bounding box center [68, 186] width 76 height 7
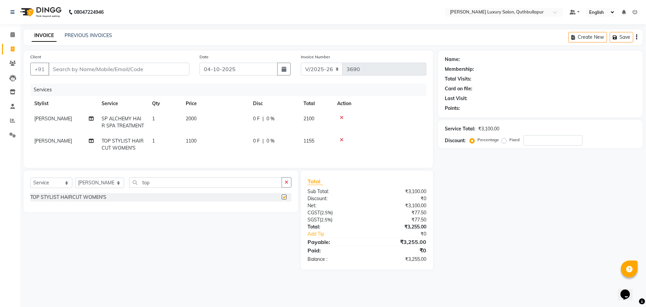
checkbox input "false"
click at [210, 136] on td "1100" at bounding box center [215, 144] width 67 height 22
select select "41114"
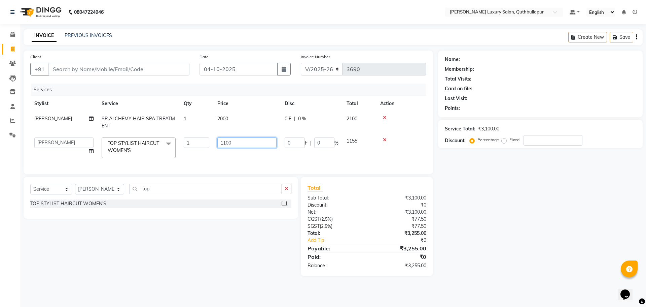
drag, startPoint x: 240, startPoint y: 145, endPoint x: 168, endPoint y: 131, distance: 73.1
click at [168, 131] on tbody "KRISHNA SP ALCHEMY HAIR SPA TREATMENT 1 2000 0 F | 0 % 2100 AADIL SHAKE AHON AL…" at bounding box center [228, 136] width 396 height 51
type input "1200"
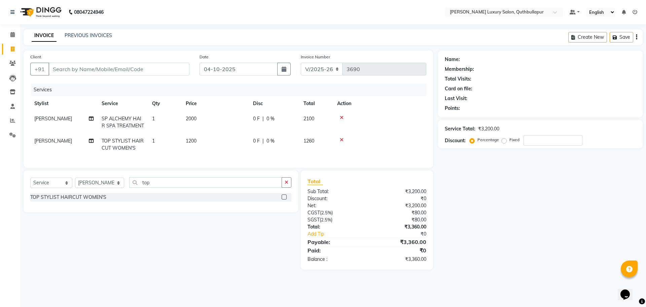
click at [217, 123] on td "2000" at bounding box center [215, 122] width 67 height 22
select select "41114"
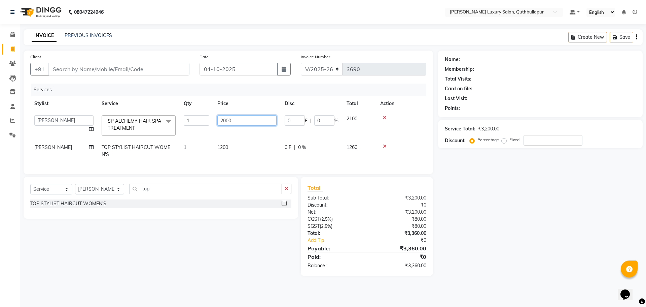
drag, startPoint x: 242, startPoint y: 116, endPoint x: 193, endPoint y: 122, distance: 49.2
click at [193, 122] on tr "AADIL SHAKE AHON ALI ARAVIND ARHAN ARHAN ARIF ARIF KPHB ARMAAN ashu AYAN CHANCH…" at bounding box center [228, 125] width 396 height 29
type input "3500"
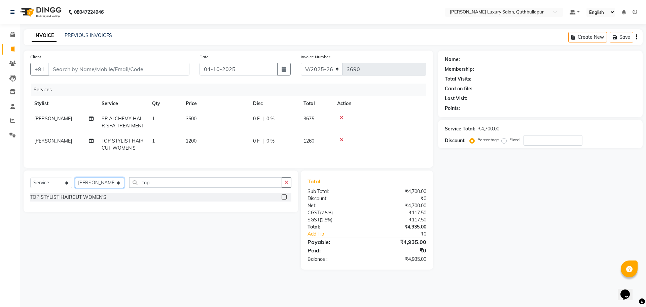
click at [97, 183] on select "Select Stylist AADIL SHAKE AHON ALI ARAVIND ARHAN ARHAN ARIF ARIF KPHB ARMAAN a…" at bounding box center [99, 182] width 49 height 10
select select "68526"
click at [75, 182] on select "Select Stylist AADIL SHAKE AHON ALI ARAVIND ARHAN ARHAN ARIF ARIF KPHB ARMAAN a…" at bounding box center [99, 182] width 49 height 10
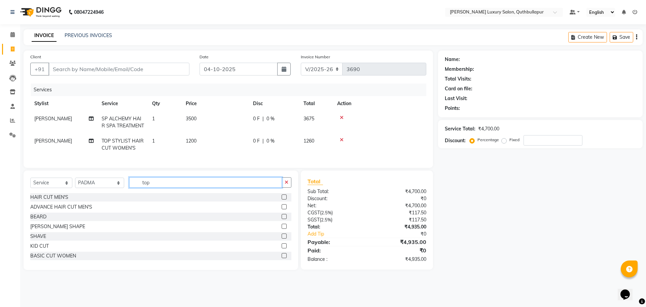
click at [146, 186] on input "top" at bounding box center [205, 182] width 153 height 10
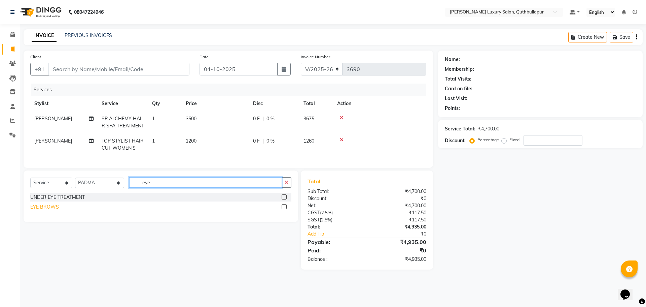
type input "eye"
click at [55, 210] on div "EYE BROWS" at bounding box center [44, 206] width 29 height 7
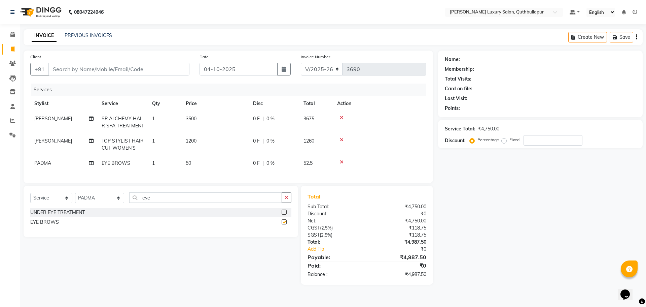
checkbox input "false"
click at [175, 74] on input "Client" at bounding box center [118, 69] width 141 height 13
type input "9"
type input "0"
type input "9966717930"
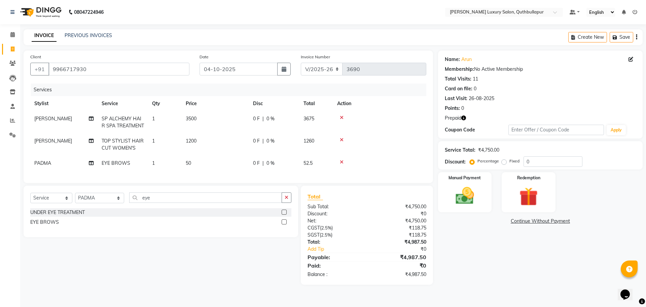
click at [464, 117] on icon "button" at bounding box center [463, 117] width 5 height 5
click at [520, 203] on img at bounding box center [528, 196] width 31 height 24
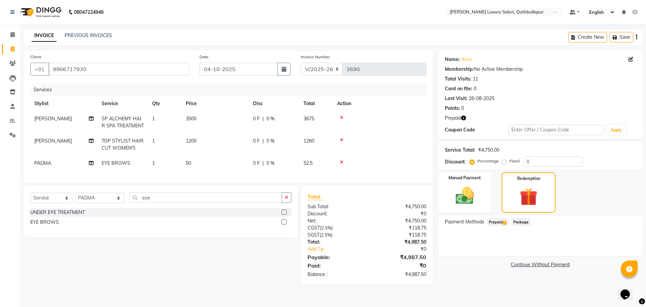
click at [501, 223] on span "Prepaid 1" at bounding box center [498, 222] width 22 height 8
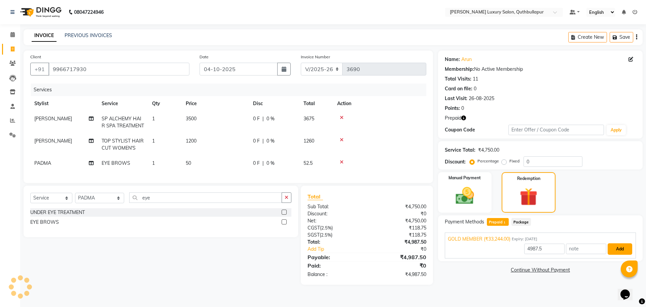
click at [617, 252] on button "Add" at bounding box center [620, 248] width 25 height 11
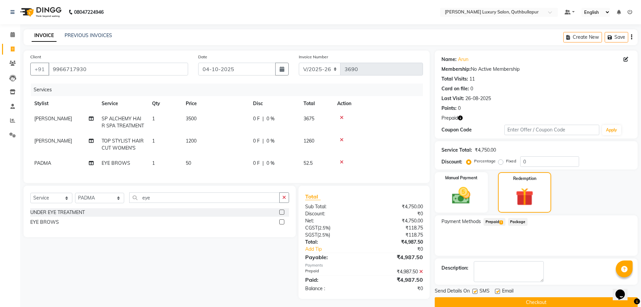
click at [548, 299] on button "Checkout" at bounding box center [536, 302] width 203 height 10
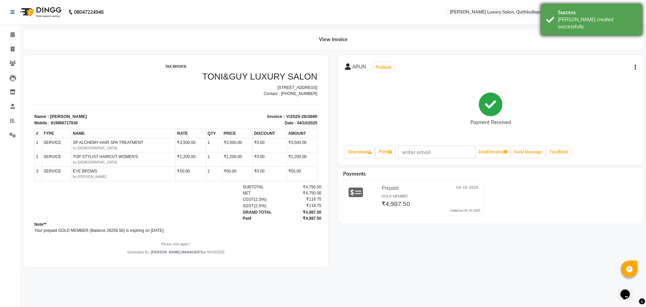
click at [560, 11] on div "Success" at bounding box center [597, 12] width 79 height 7
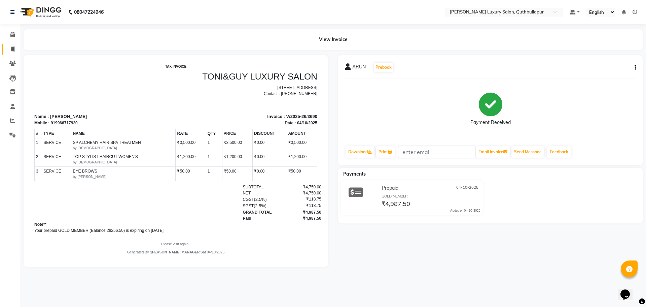
click at [12, 45] on link "Invoice" at bounding box center [10, 49] width 16 height 11
select select "5816"
select select "service"
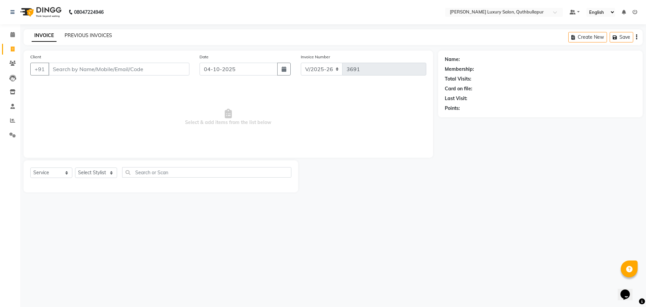
click at [90, 36] on link "PREVIOUS INVOICES" at bounding box center [88, 35] width 47 height 6
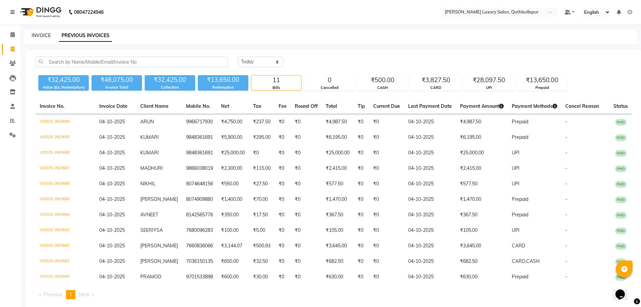
click at [39, 36] on link "INVOICE" at bounding box center [41, 35] width 19 height 6
select select "service"
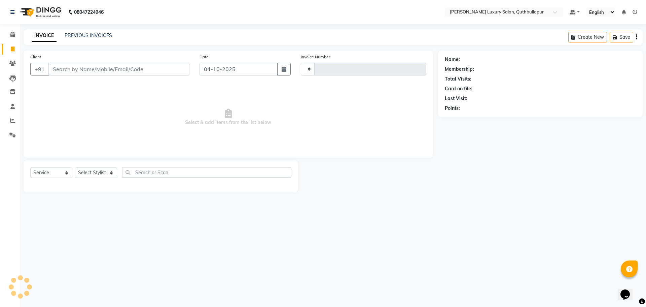
type input "3691"
select select "5816"
click at [70, 70] on input "Client" at bounding box center [118, 69] width 141 height 13
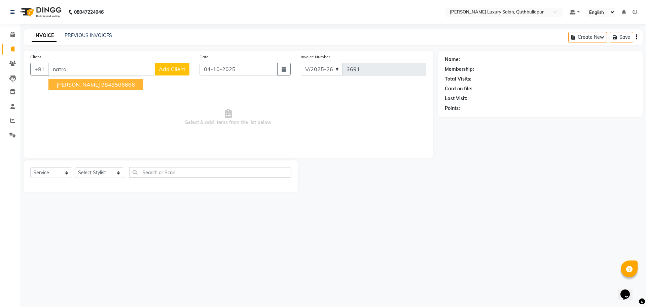
click at [103, 86] on ngb-highlight "9848506666" at bounding box center [118, 84] width 34 height 7
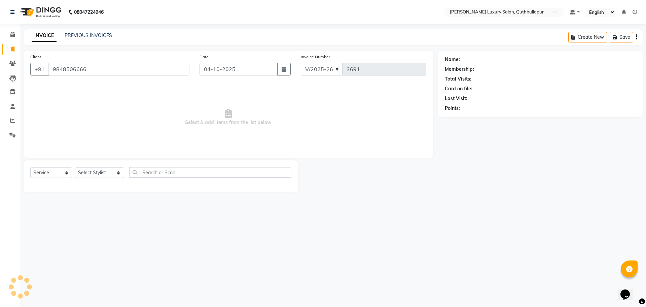
type input "9848506666"
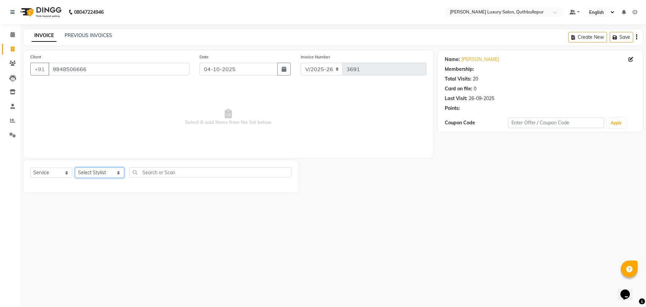
click at [89, 169] on select "Select Stylist AADIL SHAKE AHON ALI ARAVIND ARHAN ARHAN ARIF ARIF KPHB ARMAAN a…" at bounding box center [99, 172] width 49 height 10
click at [463, 117] on icon "button" at bounding box center [463, 117] width 5 height 5
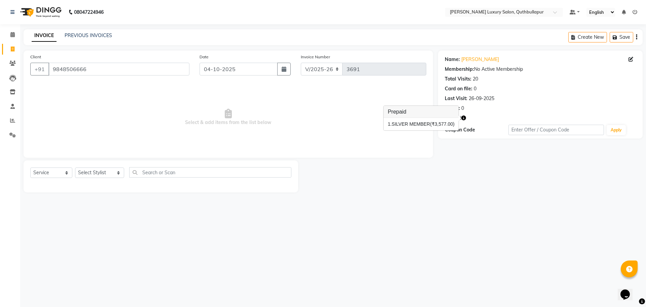
click at [525, 119] on div "Prepaid" at bounding box center [540, 117] width 191 height 7
click at [108, 173] on select "Select Stylist AADIL SHAKE AHON ALI ARAVIND ARHAN ARHAN ARIF ARIF KPHB ARMAAN a…" at bounding box center [99, 172] width 49 height 10
select select "79363"
click at [75, 167] on select "Select Stylist AADIL SHAKE AHON ALI ARAVIND ARHAN ARHAN ARIF ARIF KPHB ARMAAN a…" at bounding box center [99, 172] width 49 height 10
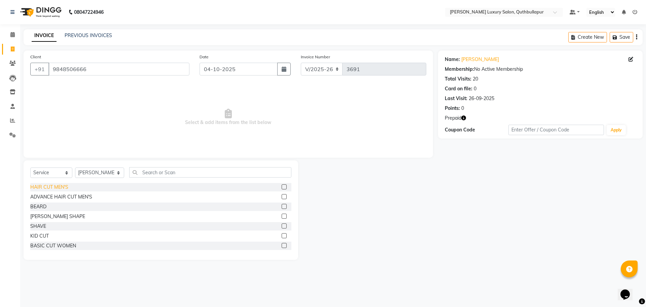
click at [54, 190] on div "HAIR CUT MEN'S" at bounding box center [49, 186] width 38 height 7
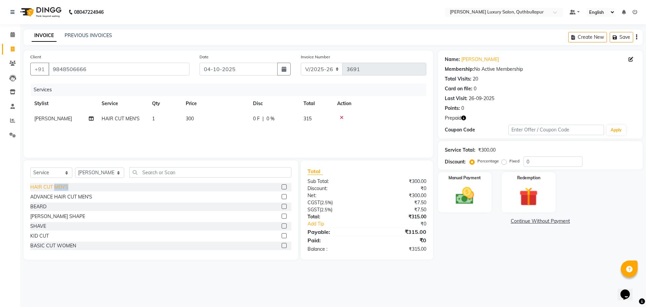
click at [54, 190] on div "HAIR CUT MEN'S" at bounding box center [49, 186] width 38 height 7
checkbox input "false"
click at [50, 219] on div "BEARD SHAPE" at bounding box center [57, 216] width 55 height 7
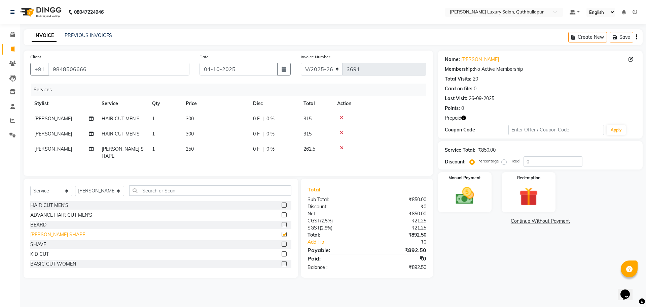
checkbox input "false"
click at [35, 222] on div "BEARD" at bounding box center [38, 224] width 16 height 7
checkbox input "false"
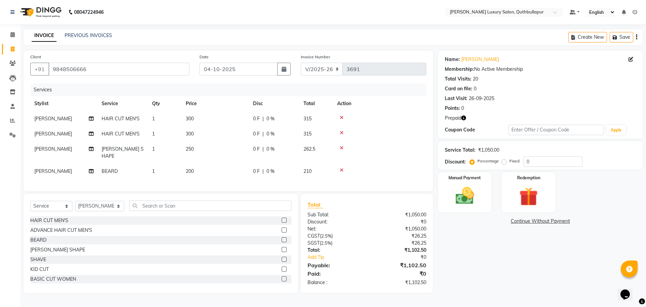
click at [343, 146] on icon at bounding box center [342, 147] width 4 height 5
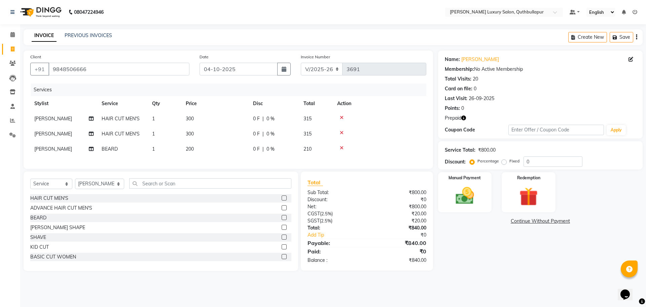
click at [340, 147] on div at bounding box center [379, 147] width 85 height 5
click at [343, 148] on icon at bounding box center [342, 147] width 4 height 5
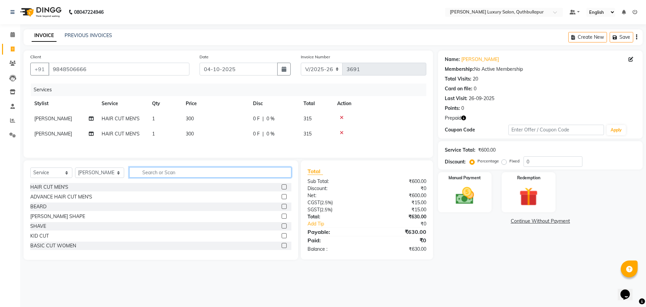
click at [256, 177] on input "text" at bounding box center [210, 172] width 162 height 10
type input "mas"
click at [72, 188] on div "HEAD MASSAGE MEN" at bounding box center [54, 186] width 49 height 7
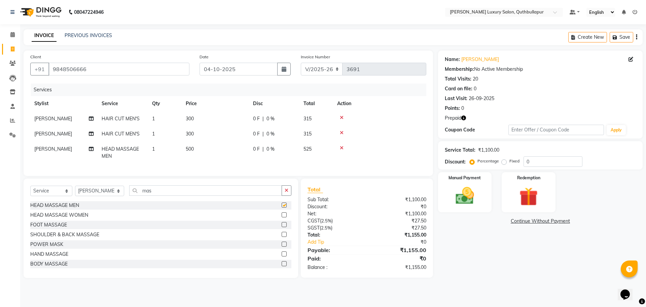
checkbox input "false"
drag, startPoint x: 157, startPoint y: 199, endPoint x: 114, endPoint y: 195, distance: 42.9
click at [114, 195] on div "Select Service Product Membership Package Voucher Prepaid Gift Card Select Styl…" at bounding box center [160, 193] width 261 height 16
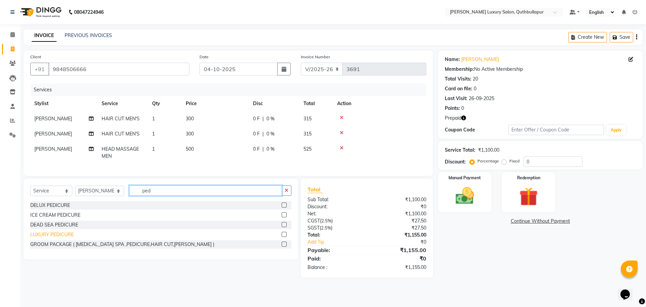
type input "ped"
click at [44, 238] on div "LUXURY PEDICURE" at bounding box center [51, 234] width 43 height 7
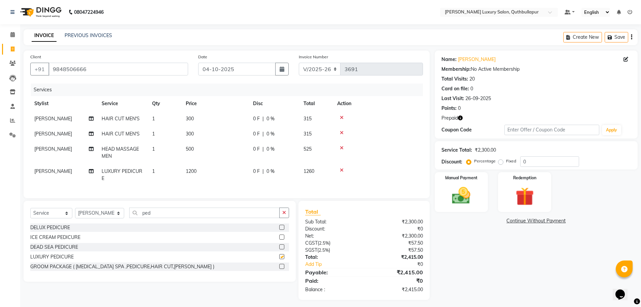
checkbox input "false"
drag, startPoint x: 174, startPoint y: 214, endPoint x: 130, endPoint y: 225, distance: 46.0
click at [133, 223] on div "Select Service Product Membership Package Voucher Prepaid Gift Card Select Styl…" at bounding box center [159, 215] width 259 height 16
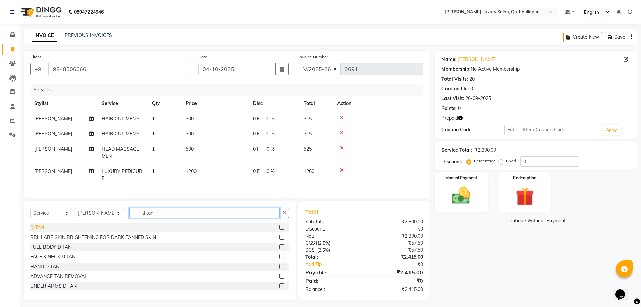
type input "d tan"
click at [37, 231] on div "D TAN" at bounding box center [37, 227] width 14 height 7
checkbox input "false"
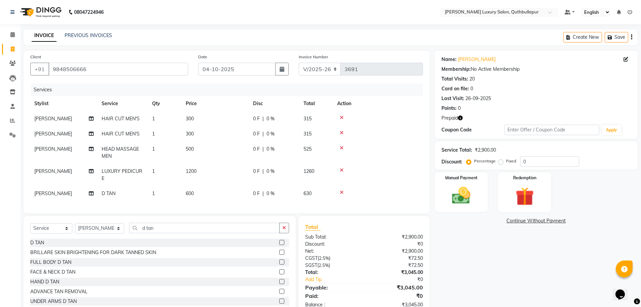
click at [211, 190] on td "600" at bounding box center [215, 193] width 67 height 15
select select "79363"
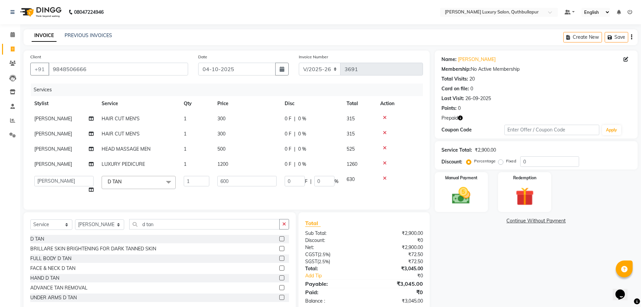
drag, startPoint x: 227, startPoint y: 193, endPoint x: 260, endPoint y: 175, distance: 37.0
click at [235, 187] on td "600" at bounding box center [246, 185] width 67 height 26
drag, startPoint x: 260, startPoint y: 175, endPoint x: 205, endPoint y: 179, distance: 55.3
click at [205, 179] on tr "AADIL SHAKE AHON ALI ARAVIND ARHAN ARHAN ARIF ARIF KPHB ARMAAN ashu AYAN CHANCH…" at bounding box center [226, 185] width 393 height 26
type input "1000"
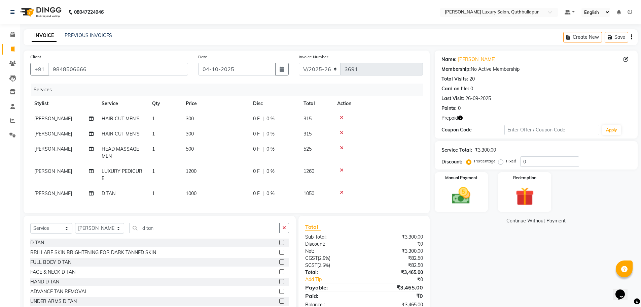
drag, startPoint x: 203, startPoint y: 166, endPoint x: 215, endPoint y: 172, distance: 13.4
click at [204, 166] on td "1200" at bounding box center [215, 175] width 67 height 22
select select "79363"
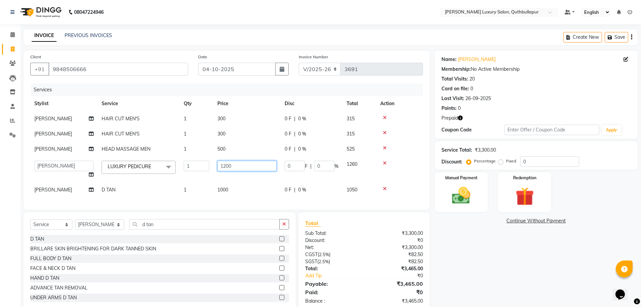
drag, startPoint x: 253, startPoint y: 164, endPoint x: 134, endPoint y: 164, distance: 118.8
click at [134, 164] on tr "AADIL SHAKE AHON ALI ARAVIND ARHAN ARHAN ARIF ARIF KPHB ARMAAN ashu AYAN CHANCH…" at bounding box center [226, 170] width 393 height 26
type input "1500"
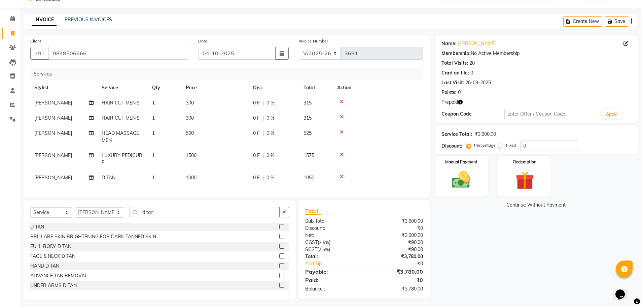
scroll to position [24, 0]
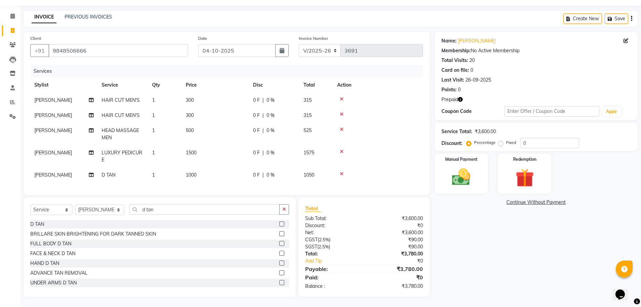
click at [342, 127] on icon at bounding box center [342, 129] width 4 height 5
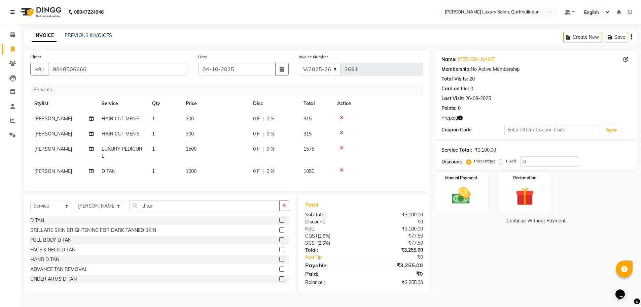
scroll to position [1, 0]
click at [527, 179] on label "Redemption" at bounding box center [525, 177] width 24 height 6
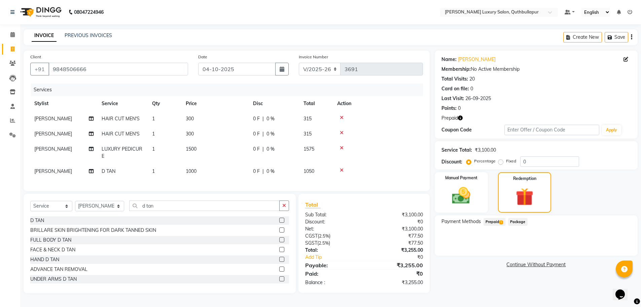
click at [491, 221] on span "Prepaid 1" at bounding box center [495, 222] width 22 height 8
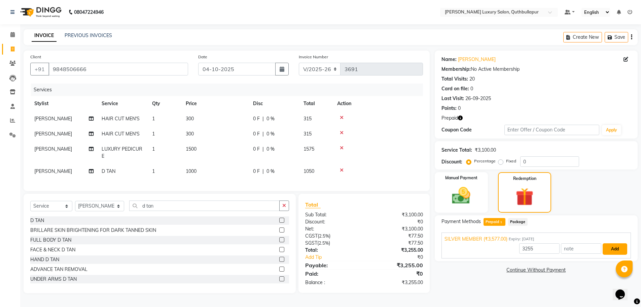
click at [611, 244] on button "Add" at bounding box center [615, 248] width 25 height 11
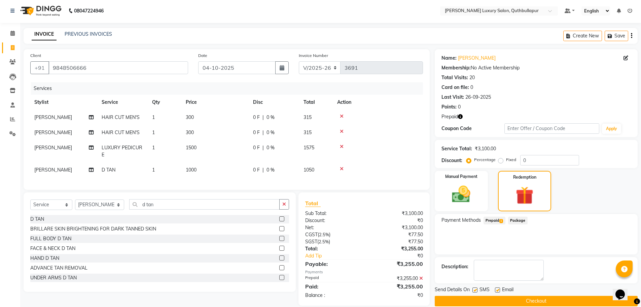
click at [583, 301] on button "Checkout" at bounding box center [536, 301] width 203 height 10
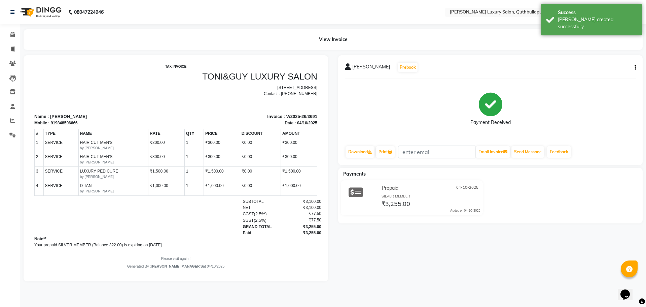
scroll to position [5, 0]
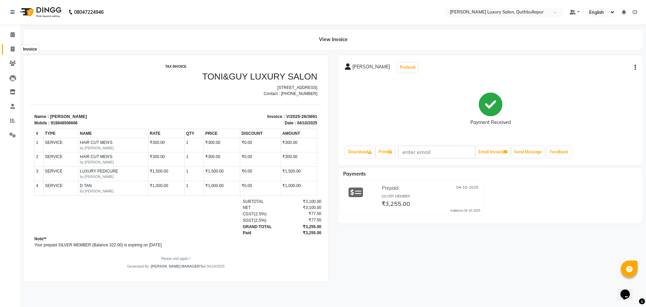
click at [15, 45] on span at bounding box center [13, 49] width 12 height 8
select select "service"
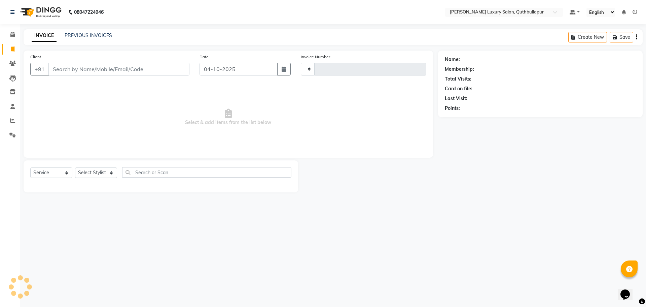
type input "3692"
select select "5816"
click at [86, 38] on link "PREVIOUS INVOICES" at bounding box center [88, 35] width 47 height 6
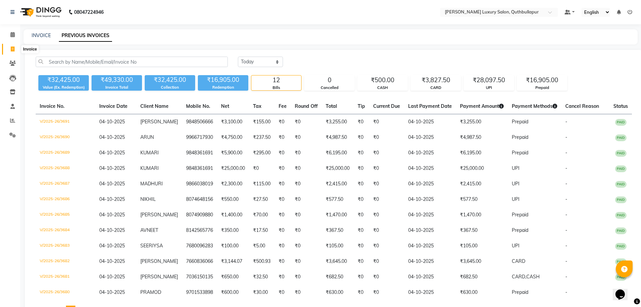
click at [11, 48] on icon at bounding box center [13, 48] width 4 height 5
select select "5816"
select select "service"
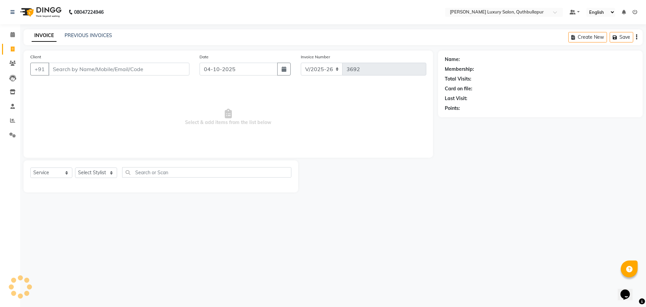
click at [60, 65] on input "Client" at bounding box center [118, 69] width 141 height 13
click at [60, 66] on input "Client" at bounding box center [118, 69] width 141 height 13
click at [129, 172] on input "text" at bounding box center [210, 172] width 162 height 10
click at [58, 70] on input "Client" at bounding box center [118, 69] width 141 height 13
click at [59, 73] on input "Client" at bounding box center [118, 69] width 141 height 13
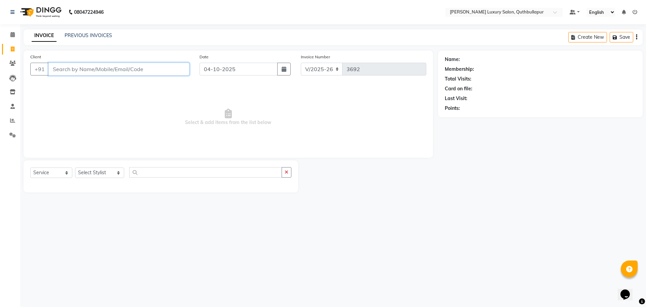
click at [73, 70] on input "Client" at bounding box center [118, 69] width 141 height 13
type input "9701250606"
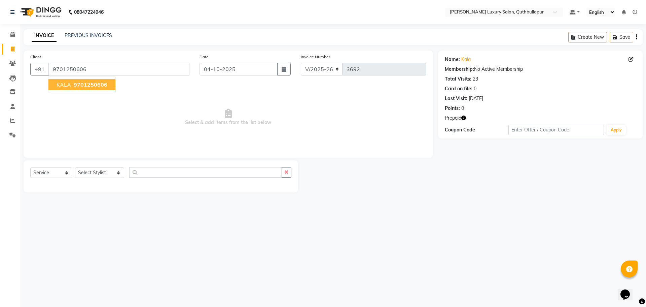
click at [72, 86] on ngb-highlight "9701250606" at bounding box center [89, 84] width 35 height 7
click at [463, 118] on icon "button" at bounding box center [463, 117] width 5 height 5
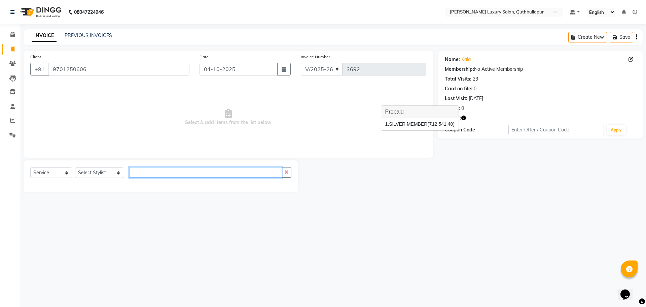
click at [129, 173] on input "text" at bounding box center [205, 172] width 153 height 10
type input "w"
click at [102, 168] on select "Select Stylist AADIL SHAKE AHON ALI ARAVIND ARHAN ARHAN ARIF ARIF KPHB ARMAAN a…" at bounding box center [99, 172] width 49 height 10
click at [75, 167] on select "Select Stylist AADIL SHAKE AHON ALI ARAVIND ARHAN ARHAN ARIF ARIF KPHB ARMAAN a…" at bounding box center [99, 172] width 49 height 10
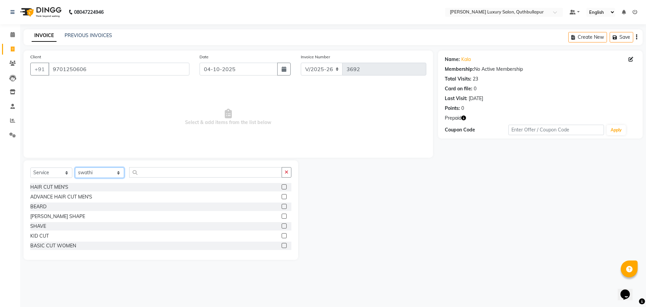
click at [96, 173] on select "Select Stylist AADIL SHAKE AHON ALI ARAVIND ARHAN ARHAN ARIF ARIF KPHB ARMAAN a…" at bounding box center [99, 172] width 49 height 10
select select "72472"
click at [75, 167] on select "Select Stylist AADIL SHAKE AHON ALI ARAVIND ARHAN ARHAN ARIF ARIF KPHB ARMAAN a…" at bounding box center [99, 172] width 49 height 10
click at [153, 171] on input "text" at bounding box center [205, 172] width 153 height 10
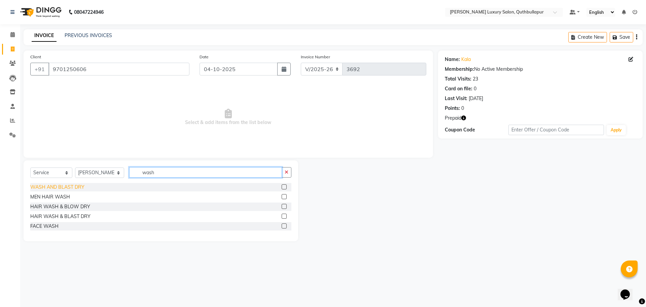
type input "wash"
click at [72, 185] on div "WASH AND BLAST DRY" at bounding box center [57, 186] width 54 height 7
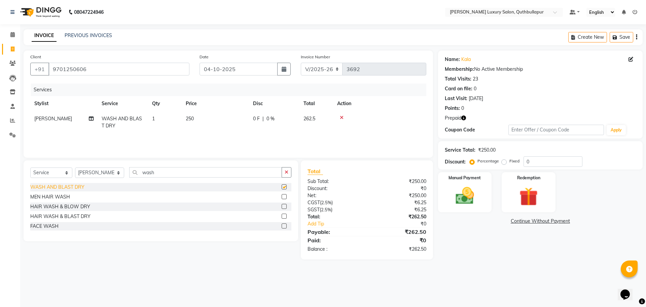
checkbox input "false"
click at [149, 174] on input "wash" at bounding box center [205, 172] width 153 height 10
click at [189, 118] on span "250" at bounding box center [190, 118] width 8 height 6
select select "72472"
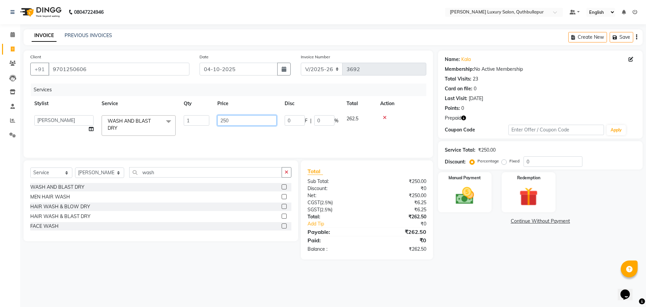
click at [237, 119] on input "250" at bounding box center [246, 120] width 59 height 10
type input "2"
type input "450"
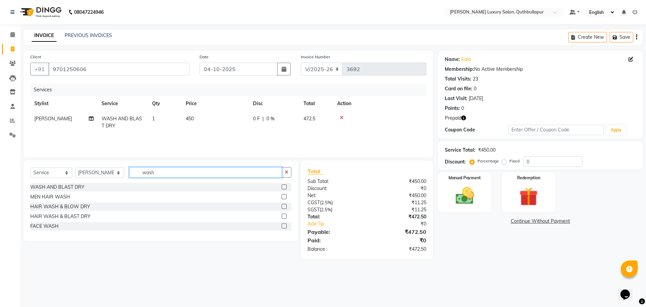
click at [153, 171] on input "wash" at bounding box center [205, 172] width 153 height 10
type input "w"
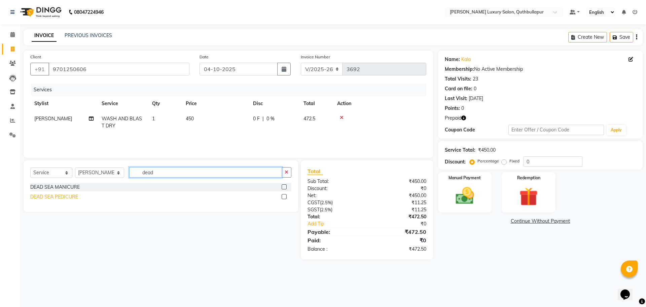
type input "dead"
click at [59, 196] on div "DEAD SEA PEDICURE" at bounding box center [54, 196] width 48 height 7
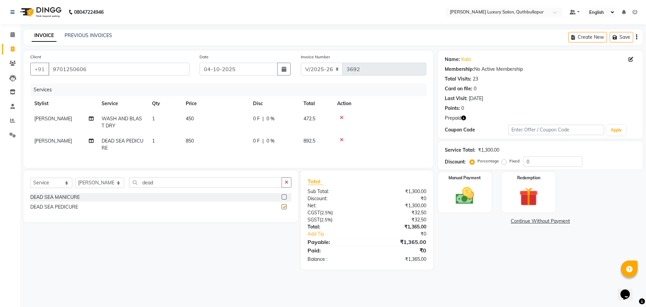
checkbox input "false"
click at [517, 189] on img at bounding box center [528, 196] width 31 height 24
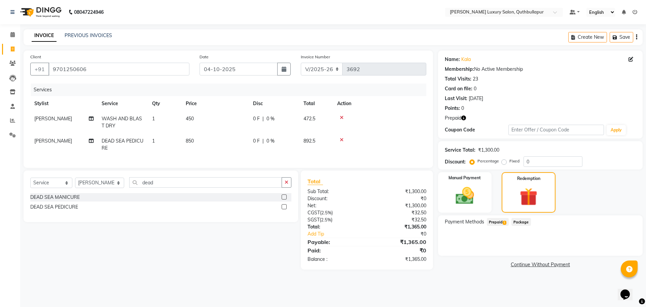
click at [502, 218] on span "Prepaid 1" at bounding box center [498, 222] width 22 height 8
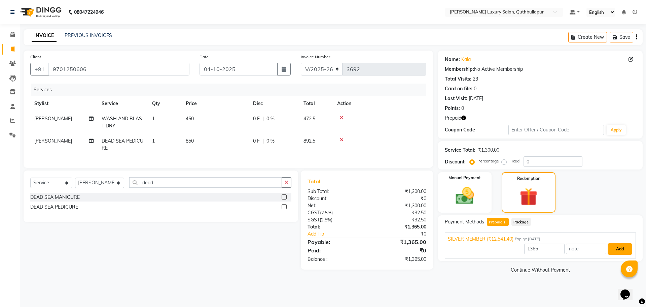
click at [626, 246] on button "Add" at bounding box center [620, 248] width 25 height 11
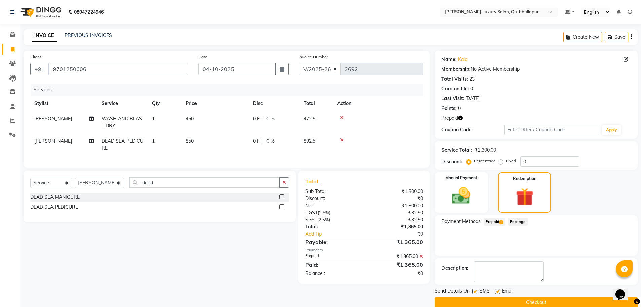
click at [531, 303] on button "Checkout" at bounding box center [536, 302] width 203 height 10
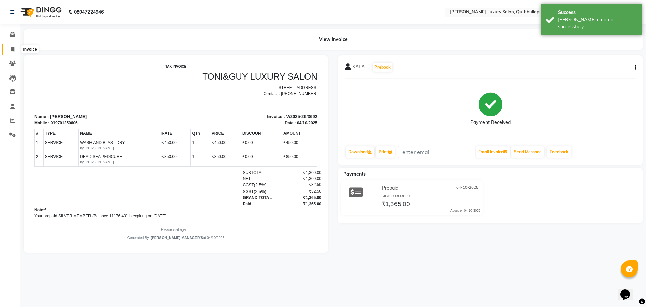
click at [9, 51] on span at bounding box center [13, 49] width 12 height 8
select select "service"
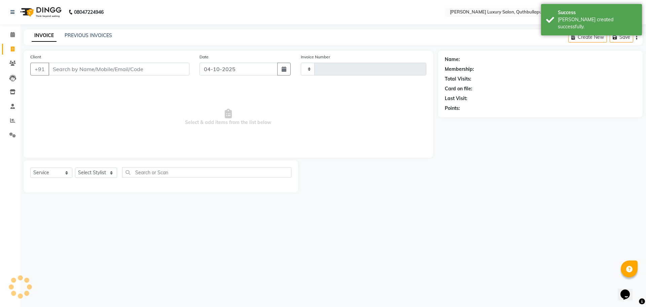
type input "3693"
select select "5816"
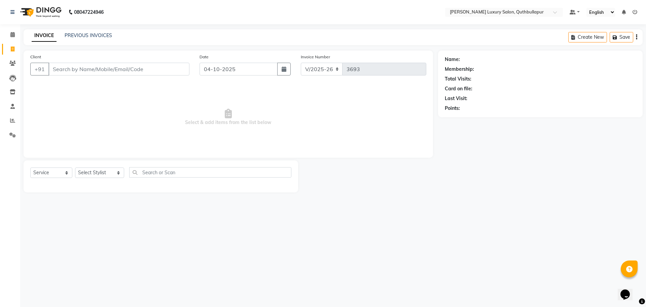
click at [61, 66] on input "Client" at bounding box center [118, 69] width 141 height 13
click at [62, 70] on input "Client" at bounding box center [118, 69] width 141 height 13
click at [61, 69] on input "Client" at bounding box center [118, 69] width 141 height 13
click at [62, 66] on input "Client" at bounding box center [118, 69] width 141 height 13
click at [59, 71] on input "Client" at bounding box center [118, 69] width 141 height 13
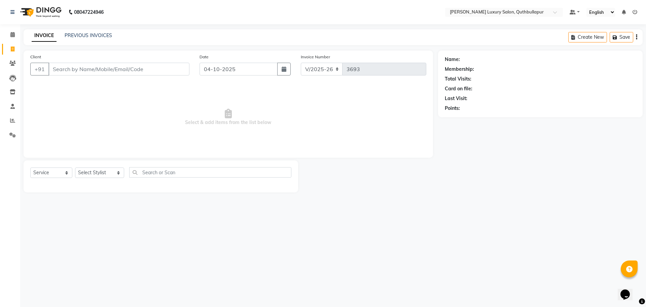
click at [59, 69] on input "Client" at bounding box center [118, 69] width 141 height 13
click at [60, 70] on input "Client" at bounding box center [118, 69] width 141 height 13
click at [60, 71] on input "Client" at bounding box center [118, 69] width 141 height 13
click at [60, 70] on input "Client" at bounding box center [118, 69] width 141 height 13
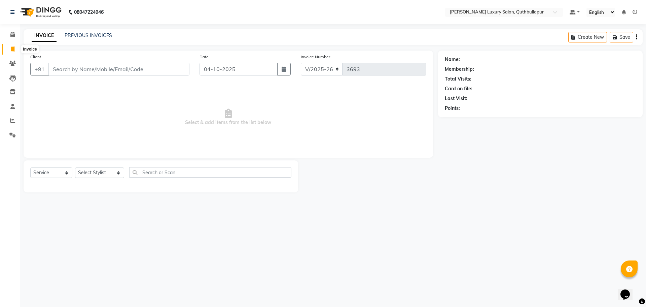
click at [17, 46] on span at bounding box center [13, 49] width 12 height 8
select select "service"
type input "3693"
select select "5816"
click at [91, 69] on input "Client" at bounding box center [118, 69] width 141 height 13
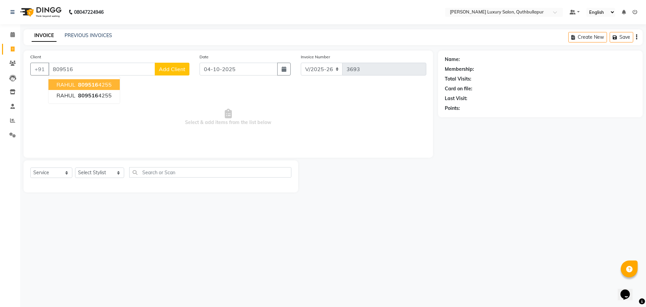
click at [109, 87] on ngb-highlight "809516 4255" at bounding box center [94, 84] width 35 height 7
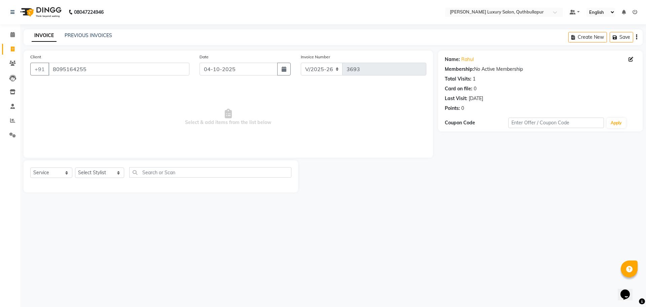
click at [476, 60] on div "Name: Rahul" at bounding box center [540, 59] width 191 height 7
click at [125, 69] on input "8095164255" at bounding box center [118, 69] width 141 height 13
click at [480, 70] on div "Membership: No Active Membership" at bounding box center [540, 69] width 191 height 7
click at [139, 69] on input "8095164255" at bounding box center [118, 69] width 141 height 13
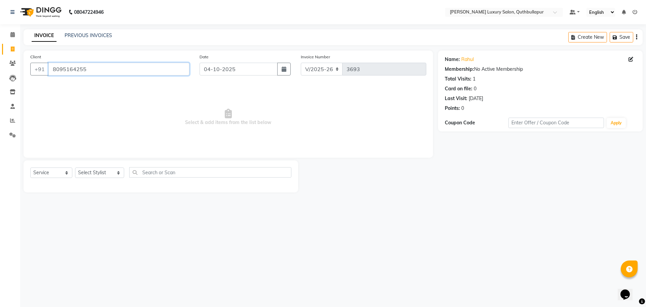
click at [139, 69] on input "8095164255" at bounding box center [118, 69] width 141 height 13
drag, startPoint x: 232, startPoint y: 129, endPoint x: 199, endPoint y: 139, distance: 34.5
click at [199, 139] on span "Select & add items from the list below" at bounding box center [228, 116] width 396 height 67
click at [635, 37] on div "Create New Save" at bounding box center [605, 37] width 74 height 16
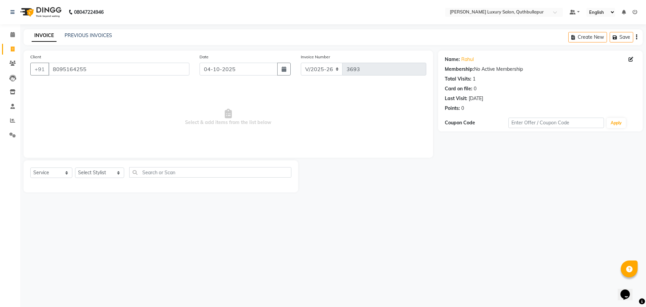
click at [496, 108] on div "Points: 0" at bounding box center [540, 108] width 191 height 7
click at [447, 144] on div "Name: Rahul Membership: No Active Membership Total Visits: 1 Card on file: 0 La…" at bounding box center [543, 121] width 210 height 142
click at [447, 146] on div "Name: Rahul Membership: No Active Membership Total Visits: 1 Card on file: 0 La…" at bounding box center [543, 121] width 210 height 142
click at [110, 70] on input "8095164255" at bounding box center [118, 69] width 141 height 13
click at [107, 68] on input "8095164255" at bounding box center [118, 69] width 141 height 13
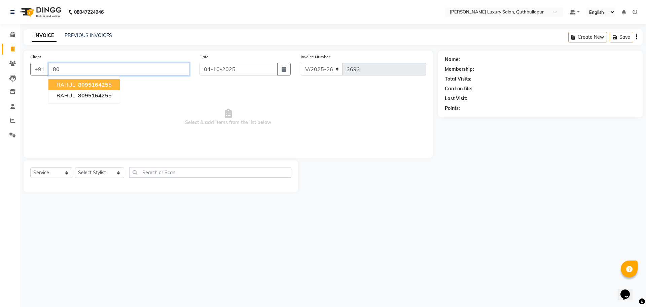
type input "8"
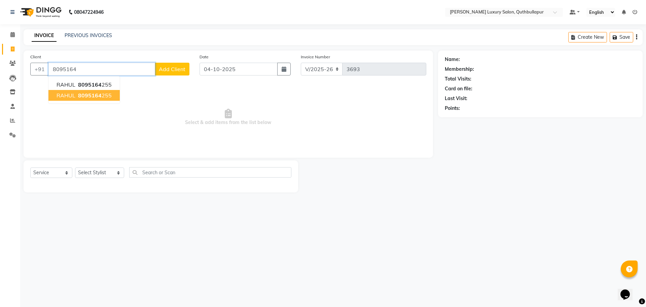
type input "8095164255"
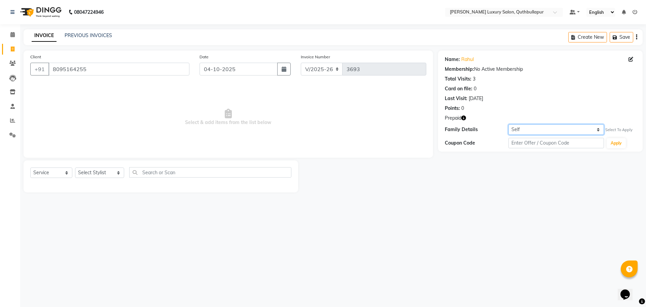
click at [587, 129] on select "Self RAHUL" at bounding box center [557, 129] width 96 height 10
click at [509, 124] on select "Self RAHUL" at bounding box center [557, 129] width 96 height 10
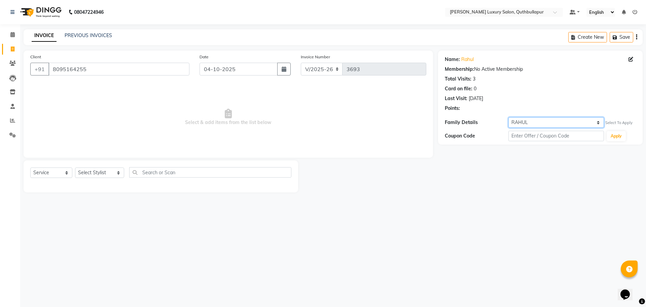
drag, startPoint x: 540, startPoint y: 121, endPoint x: 538, endPoint y: 127, distance: 5.9
click at [540, 121] on select "Self RAHUL" at bounding box center [557, 122] width 96 height 10
select select "self"
click at [509, 117] on select "Self RAHUL" at bounding box center [557, 122] width 96 height 10
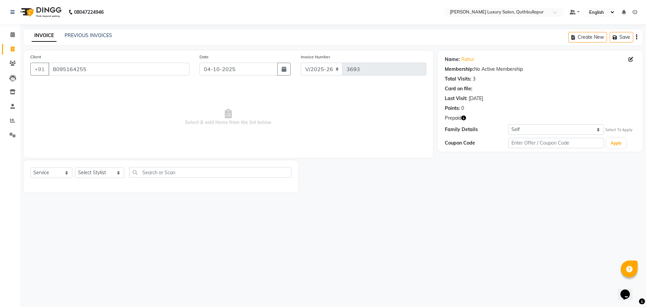
drag, startPoint x: 462, startPoint y: 120, endPoint x: 467, endPoint y: 115, distance: 6.9
click at [463, 119] on icon "button" at bounding box center [463, 117] width 5 height 5
click at [461, 114] on button "button" at bounding box center [463, 117] width 5 height 7
click at [102, 67] on input "8095164255" at bounding box center [118, 69] width 141 height 13
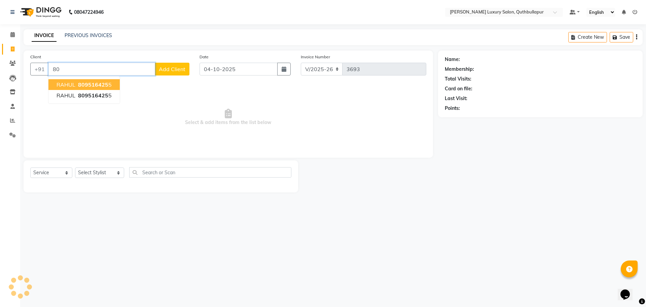
type input "8"
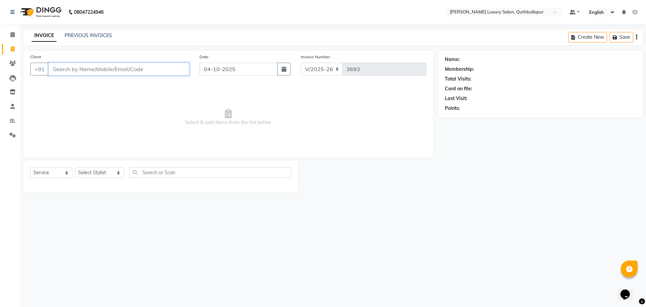
click at [54, 71] on input "Client" at bounding box center [118, 69] width 141 height 13
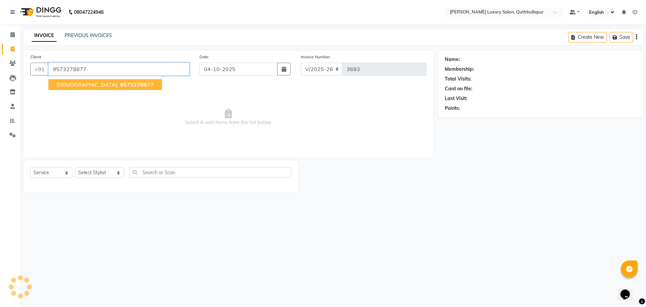
type input "9573278877"
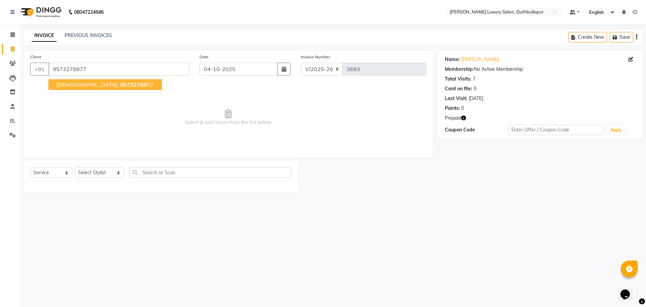
click at [65, 89] on button "JITESH 95732788 77" at bounding box center [104, 84] width 113 height 11
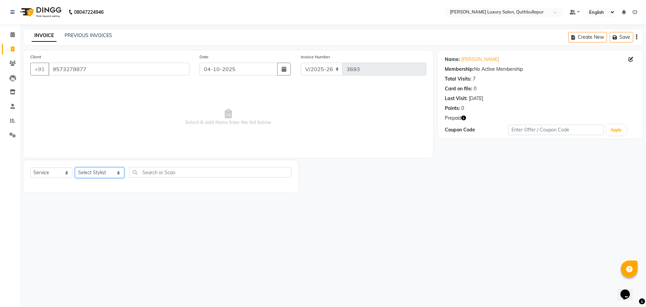
click at [109, 171] on select "Select Stylist AADIL SHAKE AHON ALI ARAVIND ARHAN ARHAN ARIF ARIF KPHB ARMAAN a…" at bounding box center [99, 172] width 49 height 10
select select "59115"
click at [75, 167] on select "Select Stylist AADIL SHAKE AHON ALI ARAVIND ARHAN ARHAN ARIF ARIF KPHB ARMAAN a…" at bounding box center [99, 172] width 49 height 10
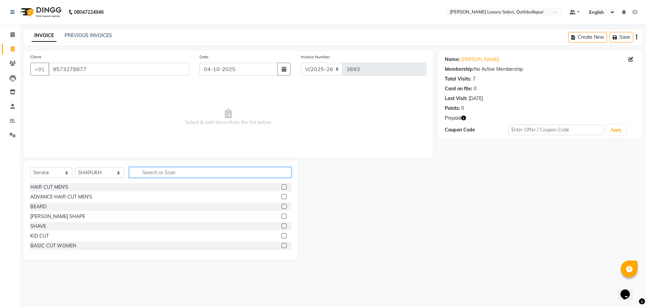
click at [129, 176] on input "text" at bounding box center [210, 172] width 162 height 10
click at [72, 196] on div "ADVANCE HAIR CUT MEN'S" at bounding box center [61, 196] width 62 height 7
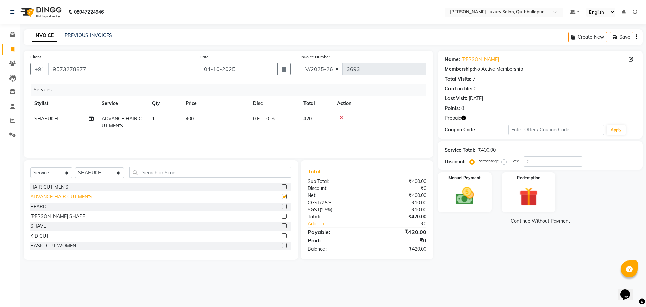
checkbox input "false"
click at [61, 217] on div "BEARD SHAPE" at bounding box center [57, 216] width 55 height 7
checkbox input "false"
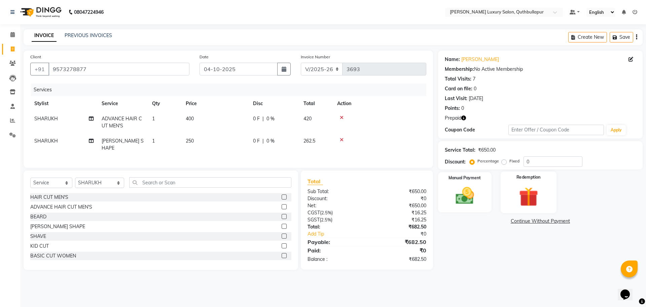
click at [522, 194] on img at bounding box center [528, 196] width 31 height 24
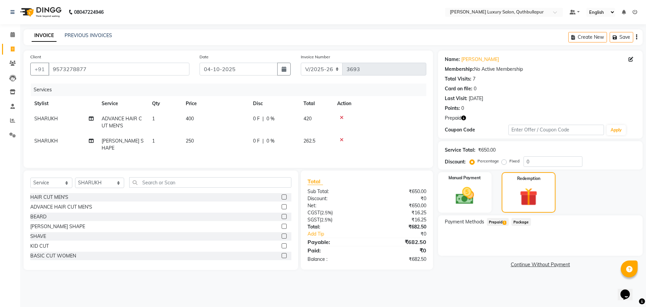
click at [495, 219] on span "Prepaid 1" at bounding box center [498, 222] width 22 height 8
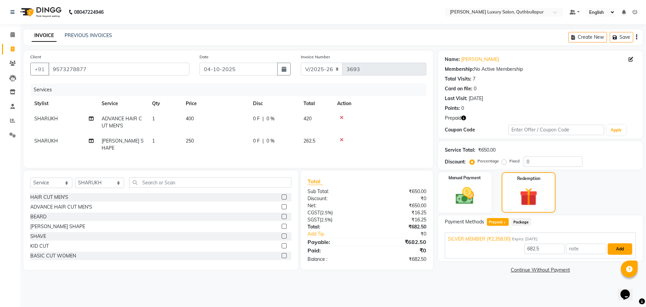
click at [622, 251] on button "Add" at bounding box center [620, 248] width 25 height 11
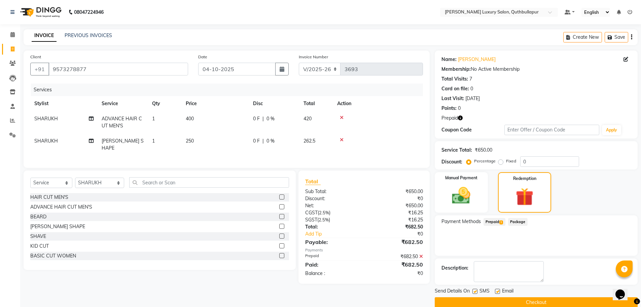
click at [542, 303] on button "Checkout" at bounding box center [536, 302] width 203 height 10
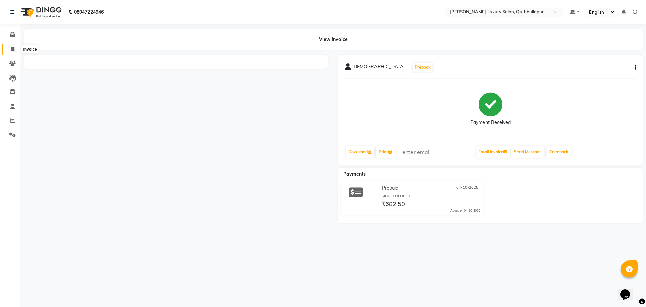
click at [13, 49] on icon at bounding box center [13, 48] width 4 height 5
select select "service"
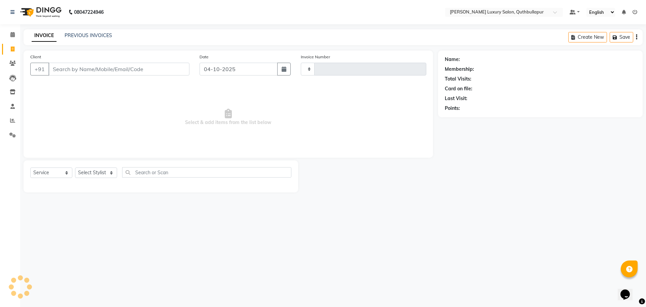
type input "3694"
select select "5816"
click at [53, 68] on input "Client" at bounding box center [118, 69] width 141 height 13
click at [108, 68] on input "Client" at bounding box center [118, 69] width 141 height 13
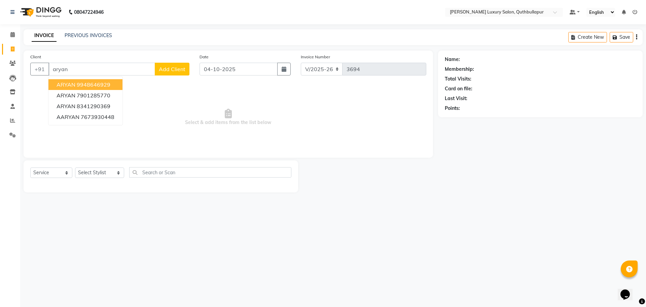
click at [83, 84] on ngb-highlight "9948646929" at bounding box center [94, 84] width 34 height 7
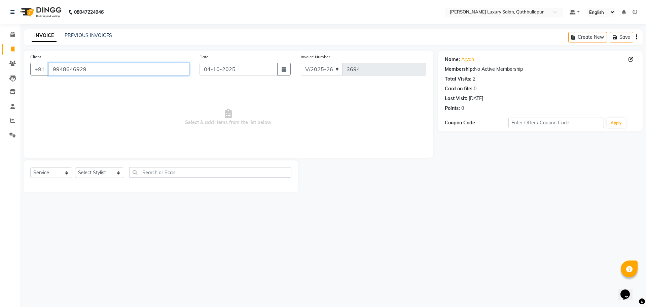
click at [111, 74] on input "9948646929" at bounding box center [118, 69] width 141 height 13
type input "9"
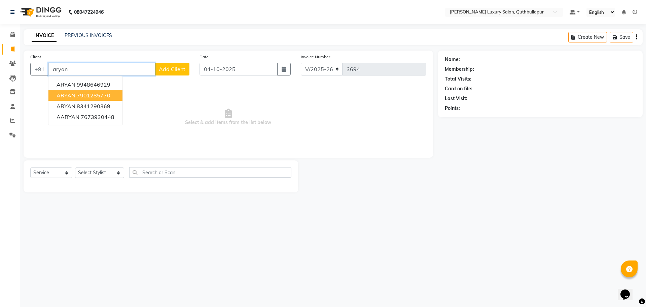
click at [82, 95] on ngb-highlight "7901285770" at bounding box center [94, 95] width 34 height 7
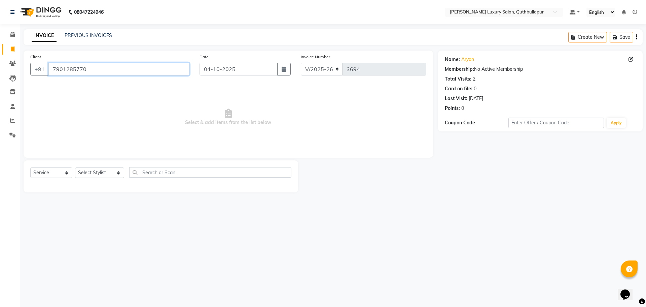
click at [104, 71] on input "7901285770" at bounding box center [118, 69] width 141 height 13
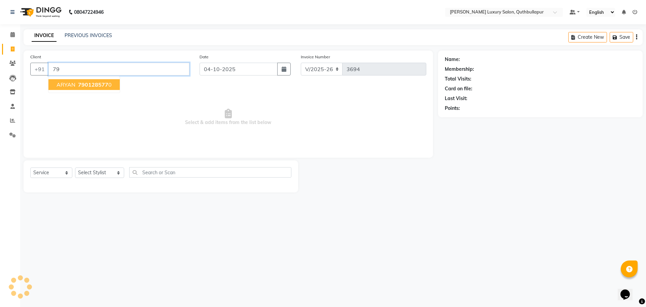
type input "7"
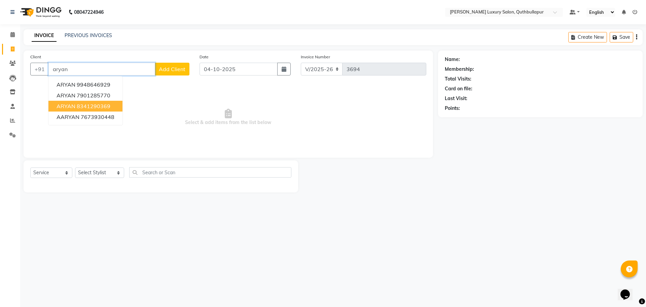
click at [85, 103] on ngb-highlight "8341290369" at bounding box center [94, 106] width 34 height 7
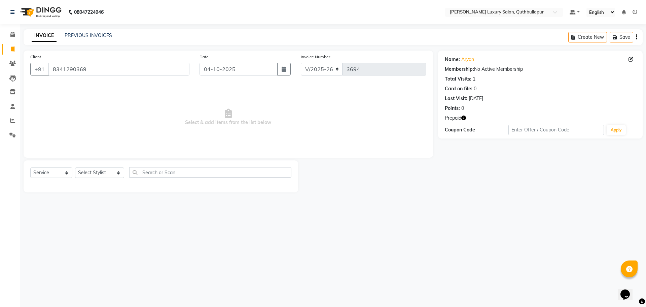
click at [461, 119] on span "Prepaid" at bounding box center [453, 117] width 16 height 7
click at [470, 61] on link "Aryan" at bounding box center [467, 59] width 13 height 7
click at [123, 65] on input "8341290369" at bounding box center [118, 69] width 141 height 13
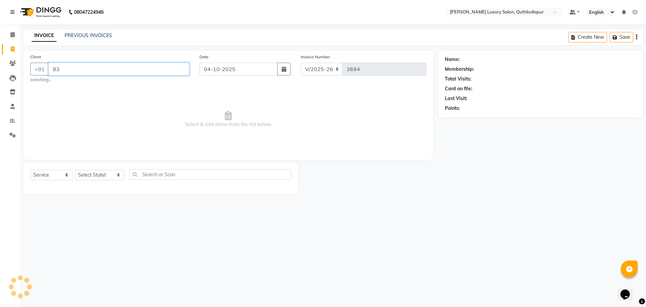
type input "8"
drag, startPoint x: 171, startPoint y: 165, endPoint x: 171, endPoint y: 170, distance: 4.7
click at [171, 166] on div "Select Service Product Membership Package Voucher Prepaid Gift Card Select Styl…" at bounding box center [161, 176] width 275 height 32
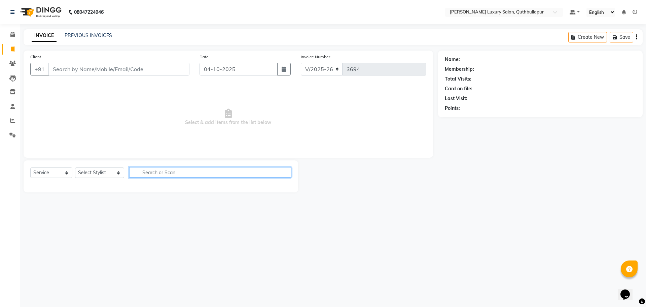
click at [171, 170] on input "text" at bounding box center [210, 172] width 162 height 10
click at [151, 169] on input "wax" at bounding box center [205, 172] width 153 height 10
click at [142, 174] on input "wax" at bounding box center [205, 172] width 153 height 10
click at [151, 174] on input "wax" at bounding box center [205, 172] width 153 height 10
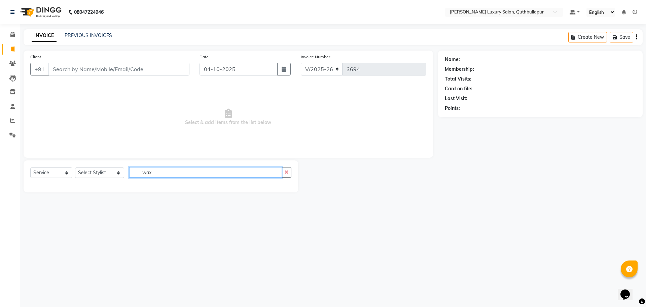
click at [153, 172] on input "wax" at bounding box center [205, 172] width 153 height 10
click at [155, 173] on input "wax" at bounding box center [205, 172] width 153 height 10
type input "w"
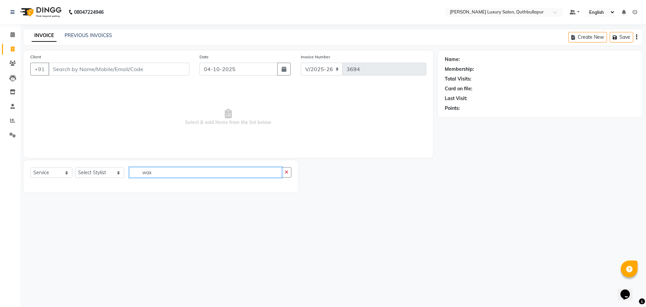
click at [149, 169] on input "wax" at bounding box center [205, 172] width 153 height 10
click at [149, 170] on input "wax" at bounding box center [205, 172] width 153 height 10
drag, startPoint x: 162, startPoint y: 209, endPoint x: 476, endPoint y: 223, distance: 314.3
drag, startPoint x: 476, startPoint y: 223, endPoint x: 208, endPoint y: 201, distance: 268.5
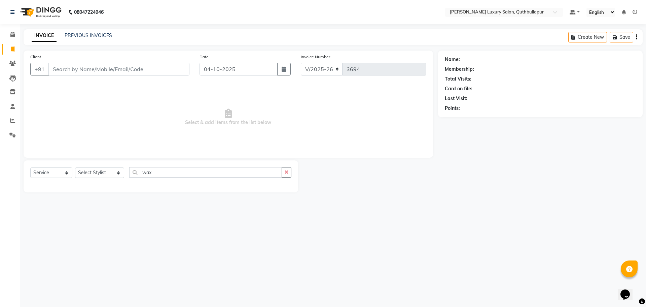
click at [212, 209] on div "08047224946 Select Location × Toni&guy Luxury Salon, Quthbullapur Default Panel…" at bounding box center [323, 153] width 646 height 307
click at [166, 166] on div "Select Service Product Membership Package Voucher Prepaid Gift Card Select Styl…" at bounding box center [161, 176] width 275 height 32
click at [165, 168] on input "wax" at bounding box center [205, 172] width 153 height 10
type input "wax"
click at [46, 171] on select "Select Service Product Membership Package Voucher Prepaid Gift Card" at bounding box center [51, 172] width 42 height 10
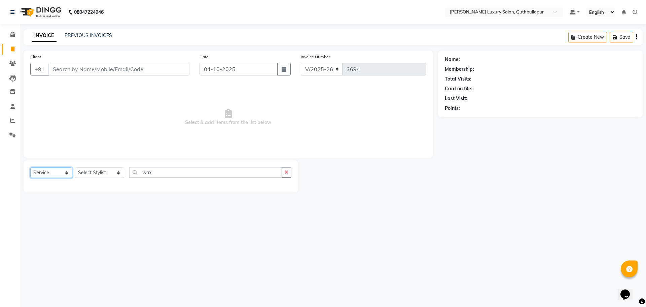
click at [30, 167] on select "Select Service Product Membership Package Voucher Prepaid Gift Card" at bounding box center [51, 172] width 42 height 10
click at [159, 174] on input "wax" at bounding box center [205, 172] width 153 height 10
click at [160, 173] on input "wax" at bounding box center [205, 172] width 153 height 10
click at [85, 177] on select "Select Stylist AADIL SHAKE AHON ALI ARAVIND ARHAN ARHAN ARIF ARIF KPHB ARMAAN a…" at bounding box center [99, 172] width 49 height 10
select select "54483"
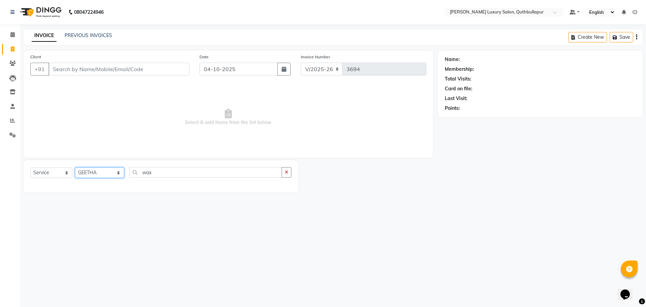
click at [75, 167] on select "Select Stylist AADIL SHAKE AHON ALI ARAVIND ARHAN ARHAN ARIF ARIF KPHB ARMAAN a…" at bounding box center [99, 172] width 49 height 10
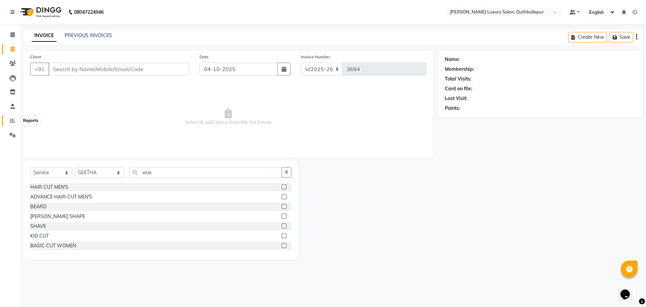
click at [13, 124] on span at bounding box center [13, 121] width 12 height 8
click at [11, 119] on icon at bounding box center [12, 120] width 5 height 5
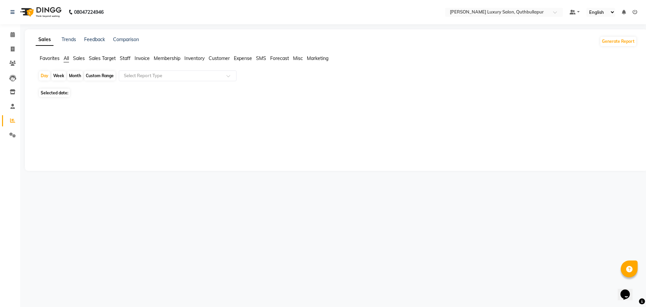
click at [75, 58] on span "Sales" at bounding box center [79, 58] width 12 height 6
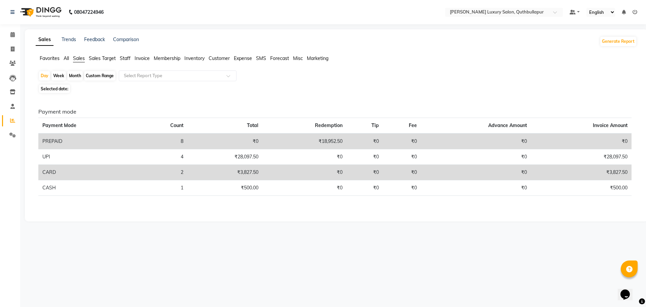
click at [124, 59] on span "Staff" at bounding box center [125, 58] width 11 height 6
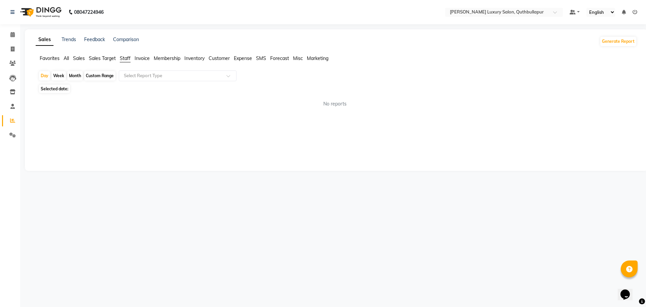
click at [103, 78] on div "Custom Range" at bounding box center [99, 75] width 31 height 9
select select "10"
select select "2025"
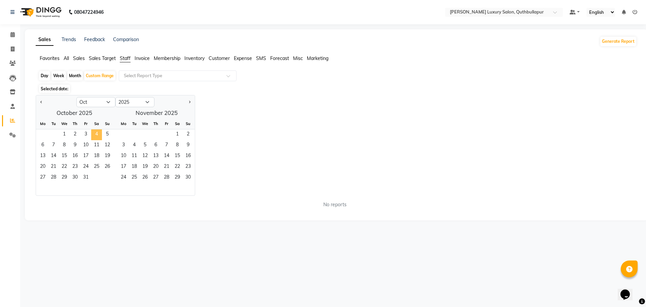
drag, startPoint x: 66, startPoint y: 131, endPoint x: 99, endPoint y: 134, distance: 33.5
click at [99, 134] on div "1 2 3 4 5" at bounding box center [74, 134] width 77 height 11
click at [65, 130] on span "1" at bounding box center [64, 134] width 11 height 11
drag, startPoint x: 65, startPoint y: 130, endPoint x: 101, endPoint y: 135, distance: 36.4
click at [101, 135] on div "1 2 3 4 5" at bounding box center [74, 134] width 77 height 11
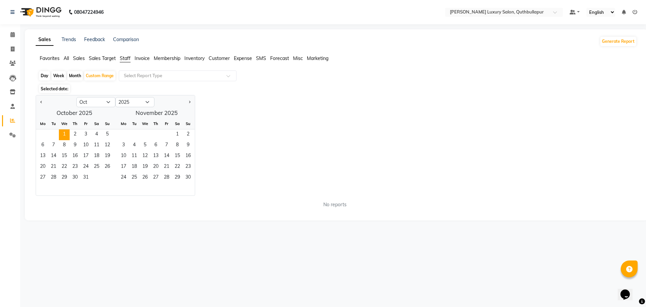
click at [74, 242] on div "08047224946 Select Location × Toni&guy Luxury Salon, Quthbullapur Default Panel…" at bounding box center [323, 153] width 646 height 307
drag, startPoint x: 68, startPoint y: 134, endPoint x: 124, endPoint y: 134, distance: 55.5
click at [124, 134] on div "October 2025 Mo Tu We Th Fr Sa Su 1 2 3 4 5 6 7 8 9 10 11 12 13 14 15 16 17 18 …" at bounding box center [115, 151] width 159 height 88
click at [48, 257] on div "08047224946 Select Location × Toni&guy Luxury Salon, Quthbullapur Default Panel…" at bounding box center [323, 153] width 646 height 307
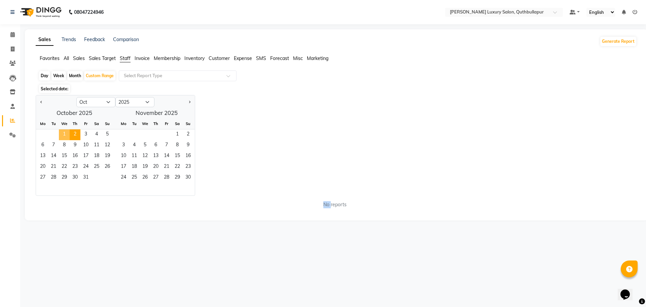
drag, startPoint x: 65, startPoint y: 132, endPoint x: 74, endPoint y: 132, distance: 8.4
click at [74, 132] on div "1 2 3 4 5" at bounding box center [74, 134] width 77 height 11
click at [94, 136] on span "4" at bounding box center [96, 134] width 11 height 11
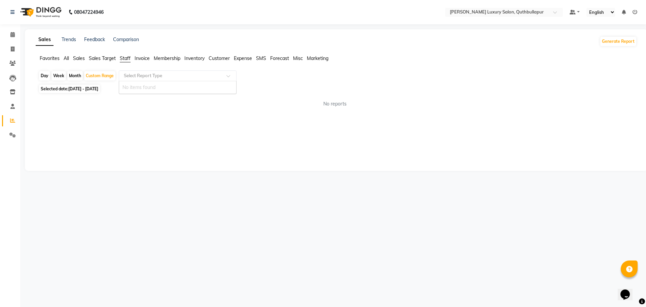
click at [144, 77] on input "text" at bounding box center [171, 75] width 97 height 7
click at [228, 76] on span at bounding box center [231, 77] width 8 height 7
click at [127, 62] on div "Favorites All Sales Sales Target Staff Invoice Membership Inventory Customer Ex…" at bounding box center [337, 61] width 612 height 13
click at [127, 61] on span "Staff" at bounding box center [125, 58] width 11 height 6
click at [81, 60] on span "Sales" at bounding box center [79, 58] width 12 height 6
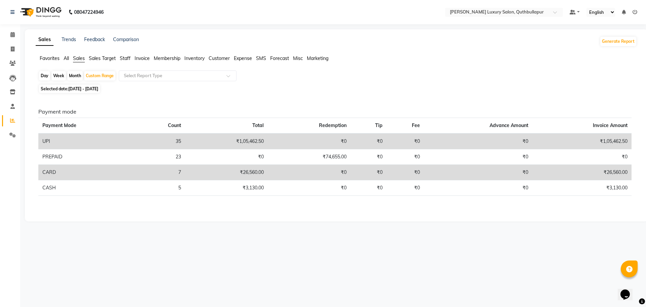
click at [136, 106] on div "Payment mode Payment Mode Count Total Redemption Tip Fee Advance Amount Invoice…" at bounding box center [335, 154] width 604 height 119
click at [78, 60] on span "Sales" at bounding box center [79, 58] width 12 height 6
click at [96, 57] on span "Sales Target" at bounding box center [102, 58] width 27 height 6
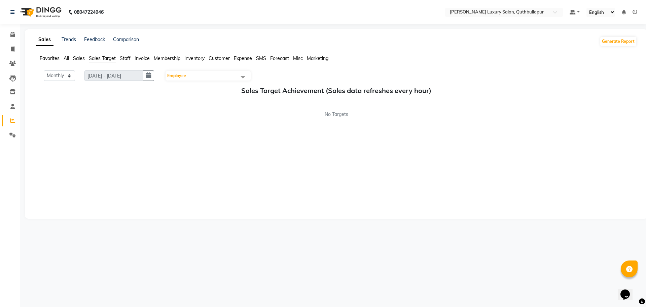
click at [123, 56] on span "Staff" at bounding box center [125, 58] width 11 height 6
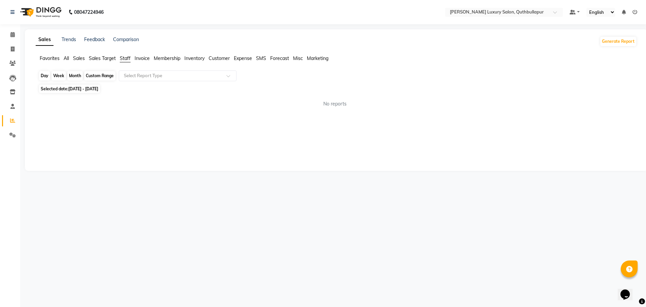
click at [105, 77] on div "Custom Range" at bounding box center [99, 75] width 31 height 9
select select "10"
select select "2025"
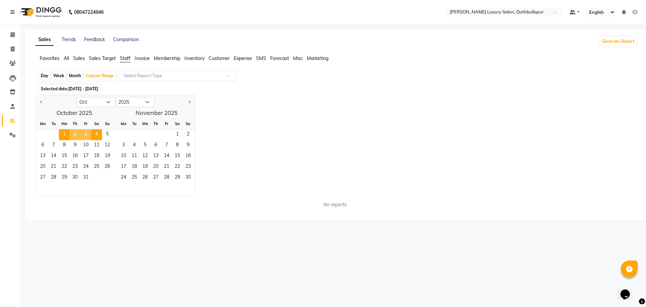
click at [153, 74] on input "text" at bounding box center [171, 75] width 97 height 7
click at [219, 157] on div "Jan Feb Mar Apr May Jun Jul Aug Sep Oct Nov Dec 2015 2016 2017 2018 2019 2020 2…" at bounding box center [336, 145] width 601 height 101
select select "5816"
select select "service"
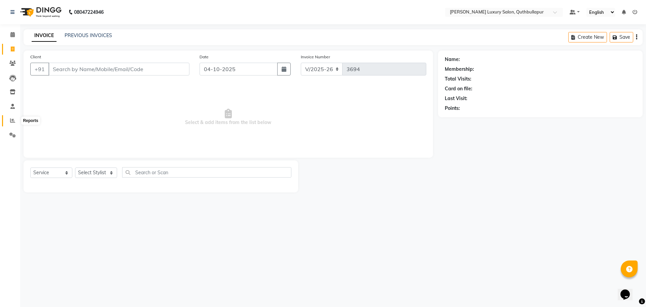
click at [16, 123] on span at bounding box center [13, 121] width 12 height 8
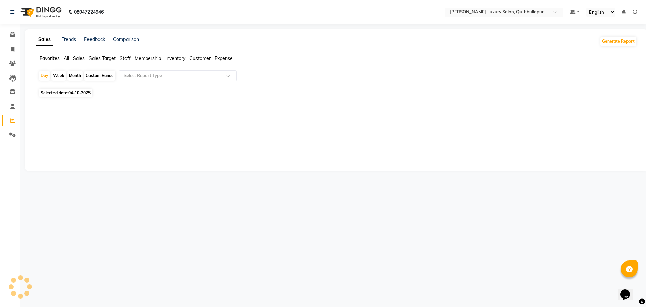
click at [121, 59] on span "Staff" at bounding box center [125, 58] width 11 height 6
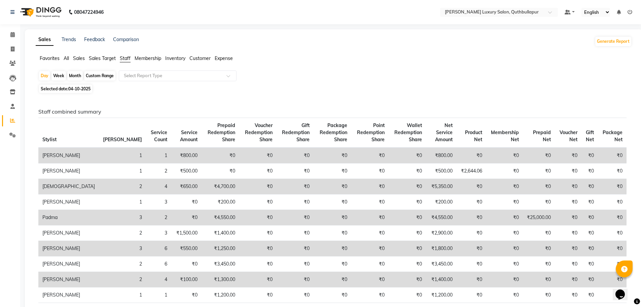
click at [101, 78] on div "Custom Range" at bounding box center [99, 75] width 31 height 9
select select "10"
select select "2025"
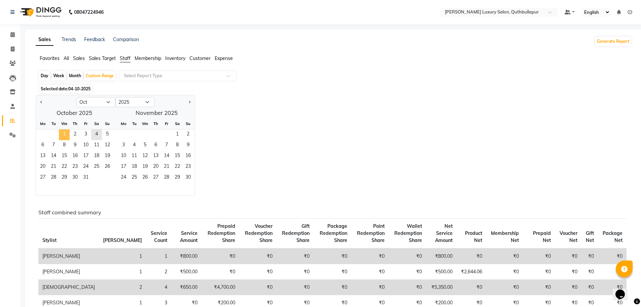
click at [61, 130] on span "1" at bounding box center [64, 134] width 11 height 11
click at [94, 133] on span "4" at bounding box center [96, 134] width 11 height 11
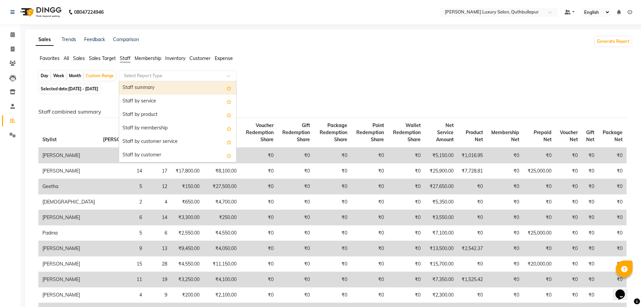
click at [134, 75] on input "text" at bounding box center [171, 75] width 97 height 7
click at [139, 89] on div "Staff summary" at bounding box center [177, 87] width 117 height 13
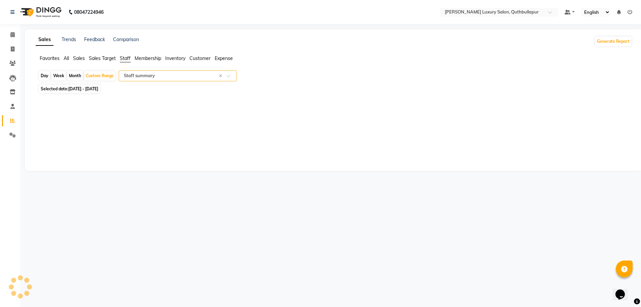
select select "csv"
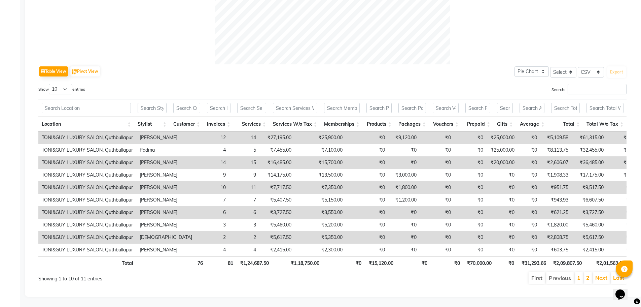
scroll to position [290, 0]
drag, startPoint x: 484, startPoint y: 282, endPoint x: 68, endPoint y: 78, distance: 463.8
click at [68, 84] on select "10 25 50 100" at bounding box center [61, 89] width 24 height 10
select select "100"
click at [50, 84] on select "10 25 50 100" at bounding box center [61, 89] width 24 height 10
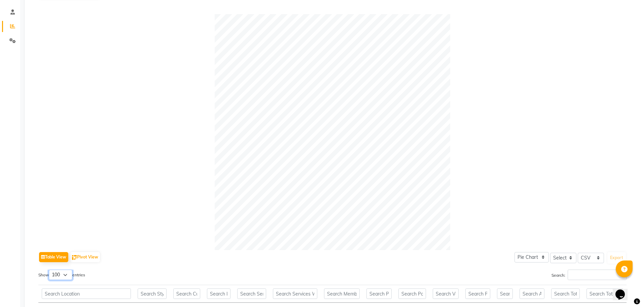
scroll to position [88, 0]
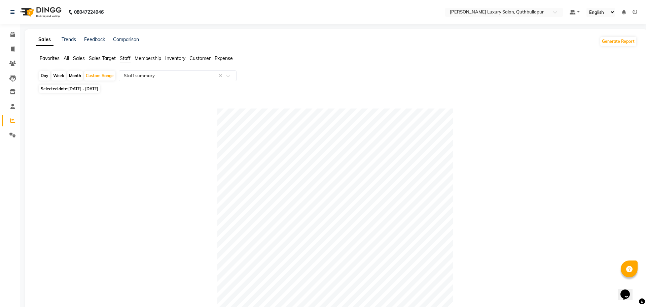
select select "service"
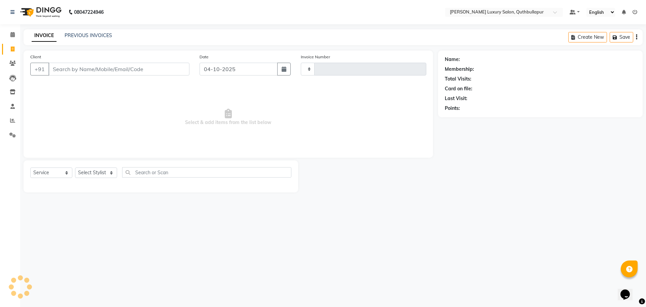
type input "3694"
select select "5816"
click at [130, 171] on input "text" at bounding box center [210, 172] width 162 height 10
click at [113, 172] on select "Select Stylist AADIL SHAKE AHON ALI ARAVIND ARHAN ARHAN ARIF ARIF KPHB ARMAAN a…" at bounding box center [99, 172] width 49 height 10
select select "54483"
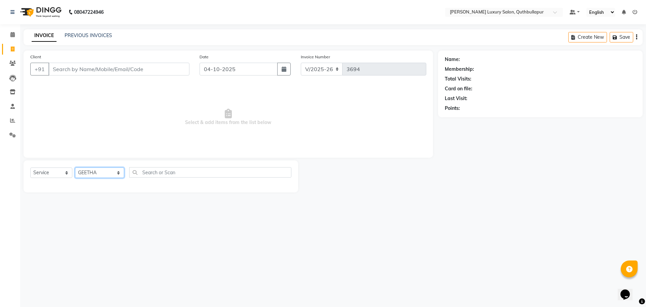
click at [75, 167] on select "Select Stylist AADIL SHAKE AHON ALI ARAVIND ARHAN ARHAN ARIF ARIF KPHB ARMAAN a…" at bounding box center [99, 172] width 49 height 10
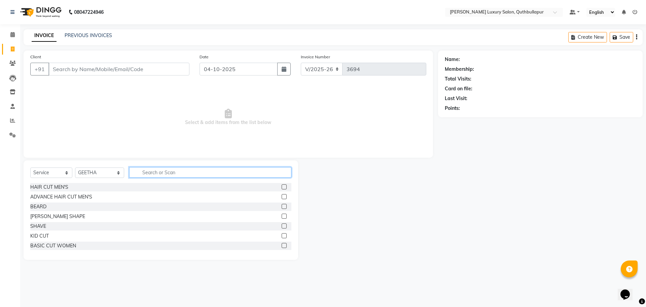
click at [129, 170] on input "text" at bounding box center [210, 172] width 162 height 10
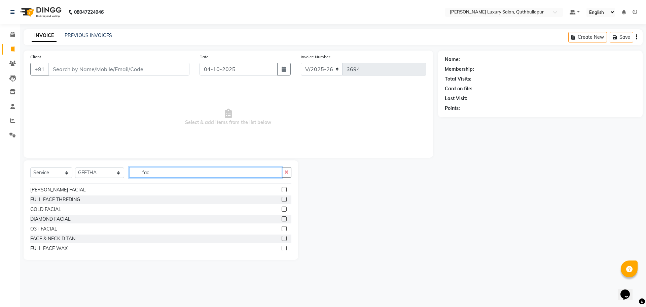
scroll to position [89, 0]
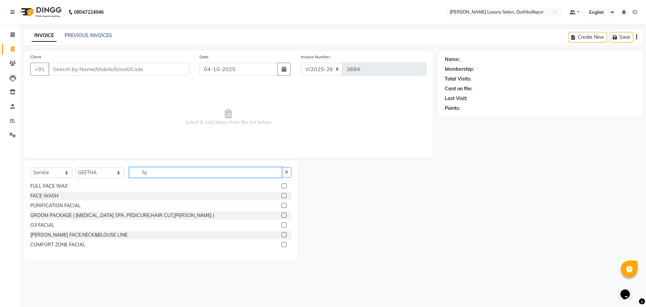
type input "f"
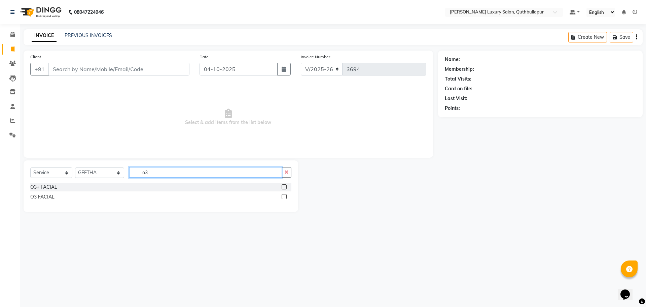
type input "o3"
click at [95, 188] on div "O3+ FACIAL" at bounding box center [160, 187] width 261 height 8
click at [38, 187] on div "O3+ FACIAL" at bounding box center [43, 186] width 27 height 7
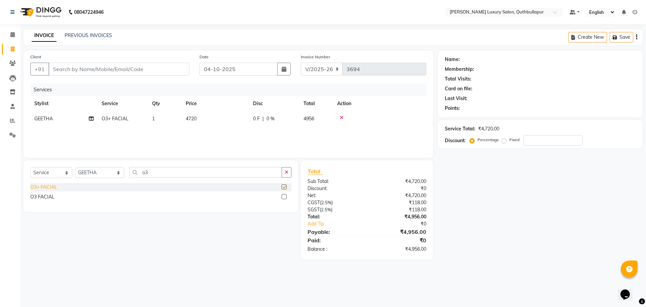
checkbox input "false"
click at [153, 173] on input "o3" at bounding box center [205, 172] width 153 height 10
type input "o"
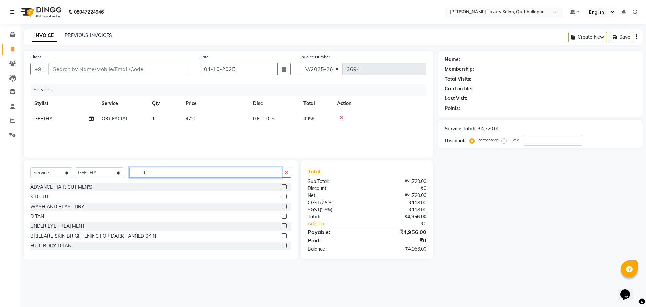
type input "d t"
click at [57, 215] on div "D TAN" at bounding box center [160, 216] width 261 height 8
click at [38, 217] on div "D TAN" at bounding box center [37, 216] width 14 height 7
checkbox input "false"
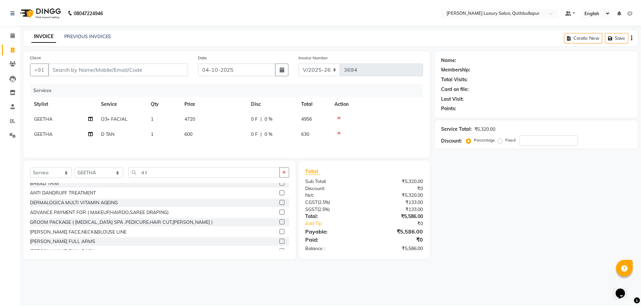
scroll to position [157, 0]
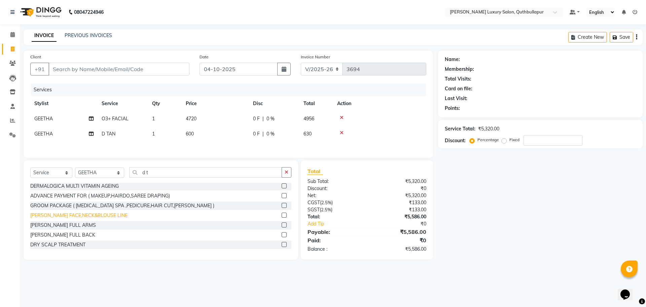
click at [49, 214] on div "DE-TAN FACE,NECK&BLOUSE LINE" at bounding box center [78, 215] width 97 height 7
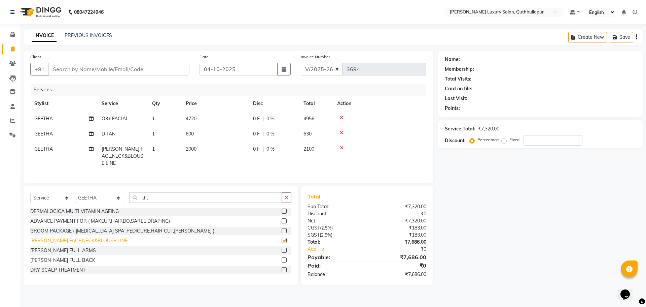
checkbox input "false"
click at [59, 247] on div "DE-TAN FULL ARMS" at bounding box center [63, 250] width 66 height 7
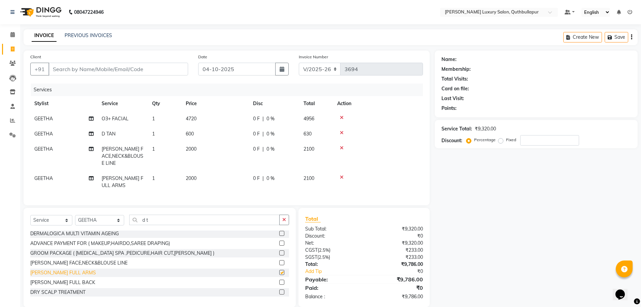
checkbox input "false"
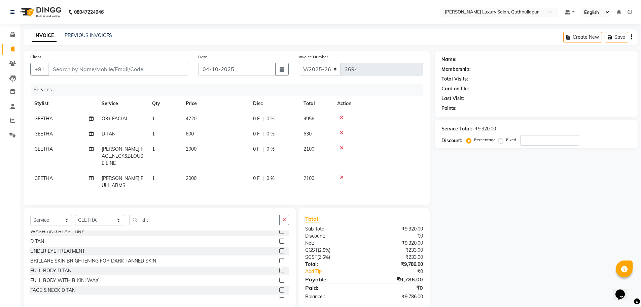
scroll to position [0, 0]
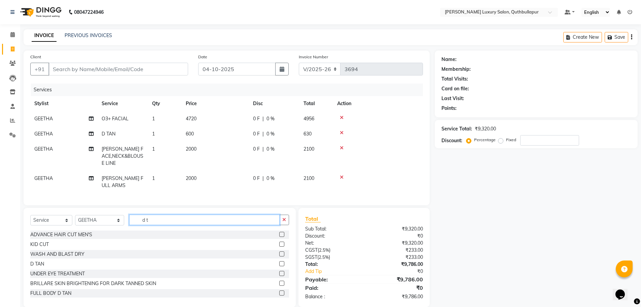
click at [150, 215] on input "d t" at bounding box center [204, 219] width 151 height 10
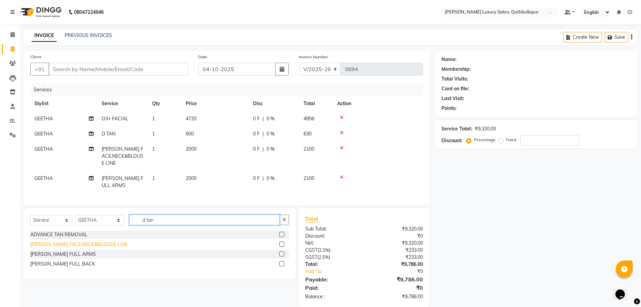
scroll to position [8, 0]
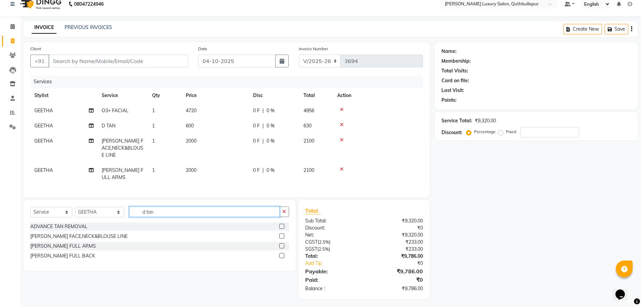
click at [138, 211] on input "d tan" at bounding box center [204, 211] width 151 height 10
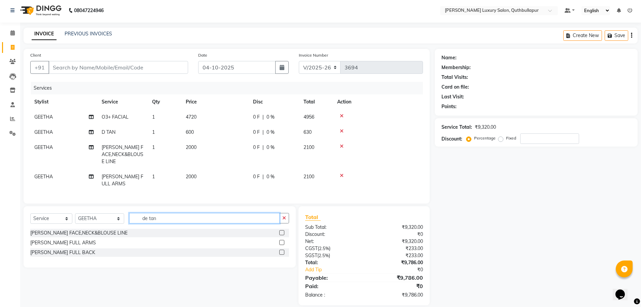
scroll to position [0, 0]
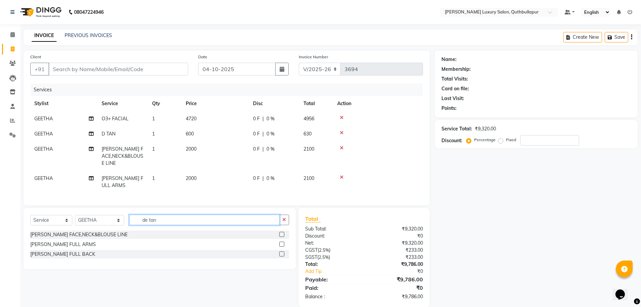
click at [178, 216] on input "de tan" at bounding box center [204, 219] width 151 height 10
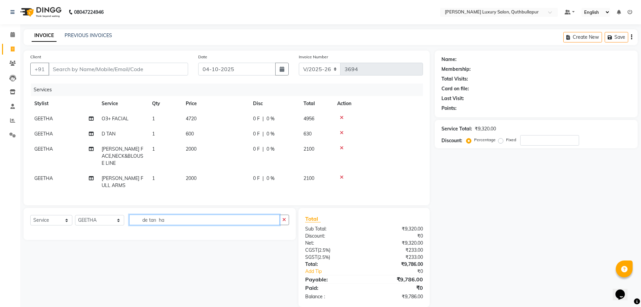
click at [150, 219] on input "de tan ha" at bounding box center [204, 219] width 151 height 10
click at [162, 218] on input "de tan ha" at bounding box center [204, 219] width 151 height 10
type input "de tan ha"
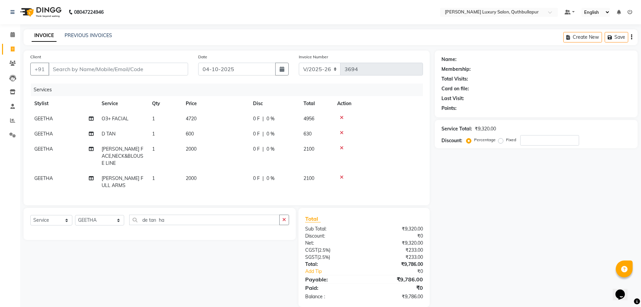
click at [194, 149] on span "2000" at bounding box center [191, 149] width 11 height 6
select select "54483"
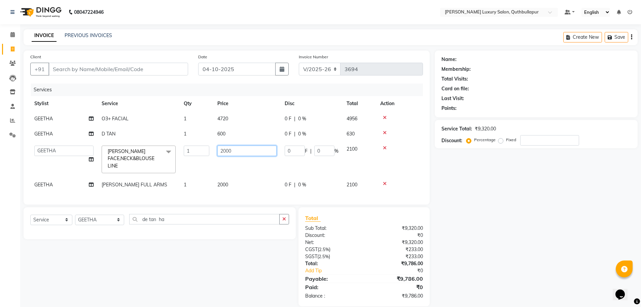
click at [241, 151] on input "2000" at bounding box center [246, 150] width 59 height 10
type input "2"
type input "1000"
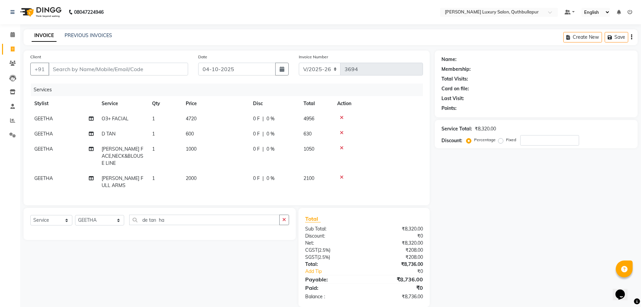
click at [221, 134] on td "600" at bounding box center [215, 133] width 67 height 15
select select "54483"
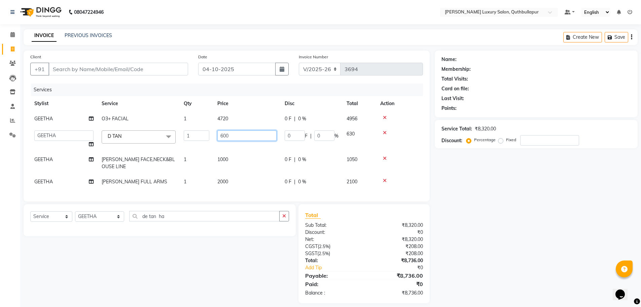
click at [228, 133] on input "600" at bounding box center [246, 135] width 59 height 10
type input "6"
type input "1000"
click at [224, 159] on td "1000" at bounding box center [246, 163] width 67 height 22
select select "54483"
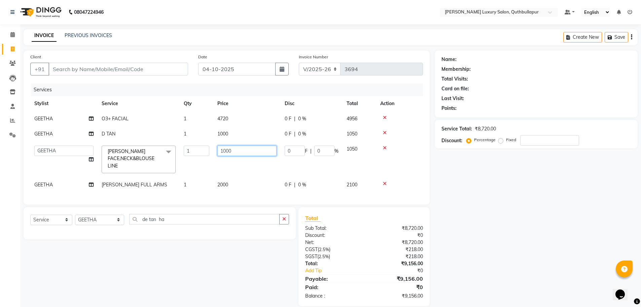
click at [226, 154] on input "1000" at bounding box center [246, 150] width 59 height 10
click at [223, 150] on input "1000" at bounding box center [246, 150] width 59 height 10
type input "2000"
click at [224, 183] on td "2000" at bounding box center [246, 184] width 67 height 15
select select "54483"
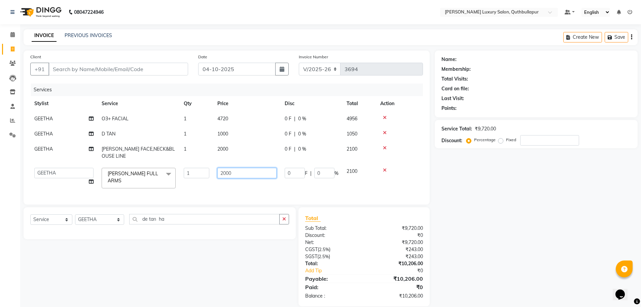
click at [241, 172] on input "2000" at bounding box center [246, 173] width 59 height 10
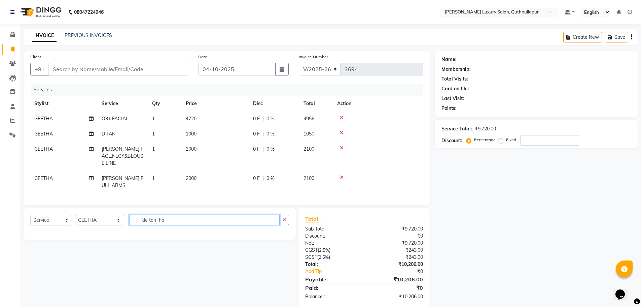
click at [164, 221] on input "de tan ha" at bounding box center [204, 219] width 151 height 10
type input "d"
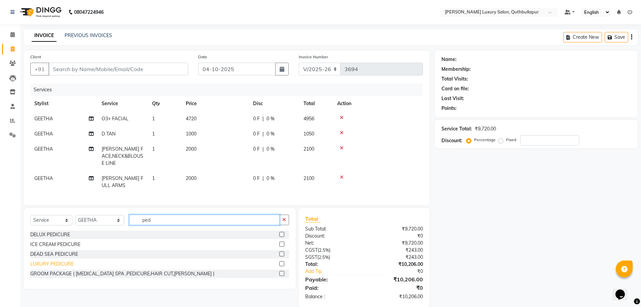
type input "ped"
click at [46, 264] on div "LUXURY PEDICURE" at bounding box center [51, 263] width 43 height 7
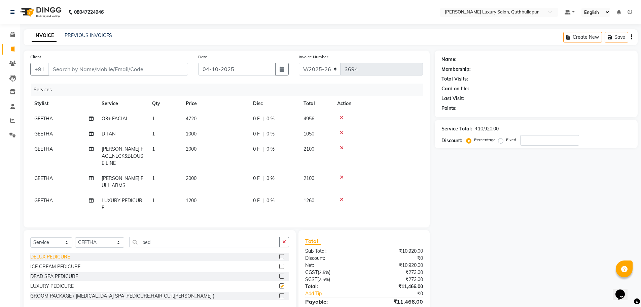
checkbox input "false"
click at [144, 238] on input "ped" at bounding box center [204, 242] width 151 height 10
type input "p"
click at [194, 197] on span "1200" at bounding box center [191, 200] width 11 height 6
select select "54483"
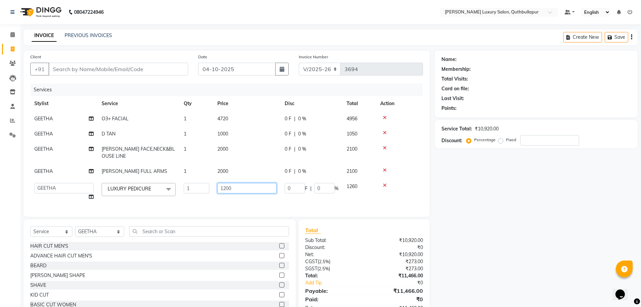
click at [225, 190] on input "1200" at bounding box center [246, 188] width 59 height 10
type input "1500"
click at [180, 236] on input "text" at bounding box center [209, 231] width 160 height 10
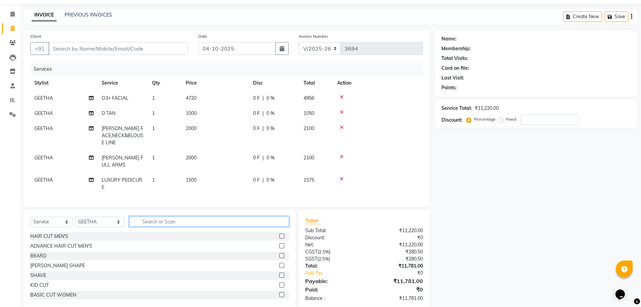
scroll to position [31, 0]
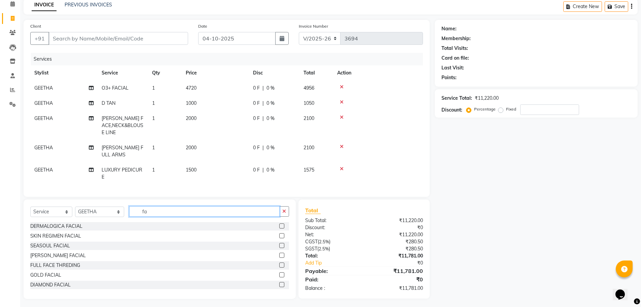
type input "f"
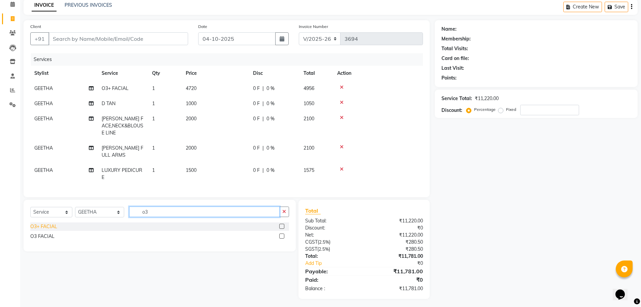
type input "o3"
click at [49, 223] on div "O3+ FACIAL" at bounding box center [43, 226] width 27 height 7
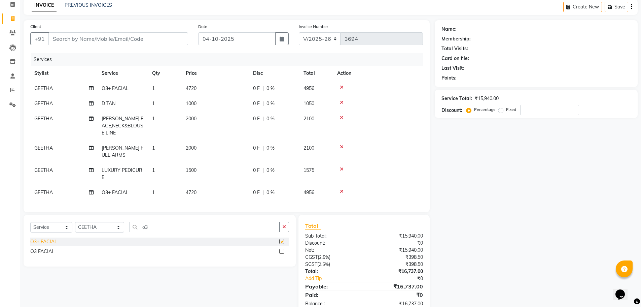
checkbox input "false"
click at [193, 189] on span "4720" at bounding box center [191, 192] width 11 height 6
select select "54483"
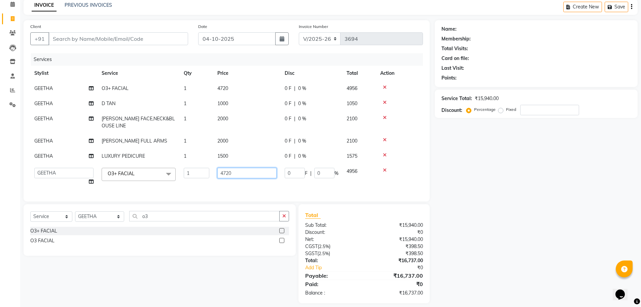
click at [225, 172] on input "4720" at bounding box center [246, 173] width 59 height 10
type input "4520"
click at [234, 173] on input "4520" at bounding box center [246, 173] width 59 height 10
type input "4500"
click at [222, 85] on td "4720" at bounding box center [246, 88] width 67 height 15
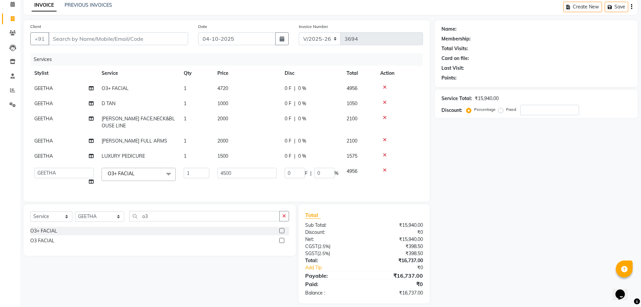
select select "54483"
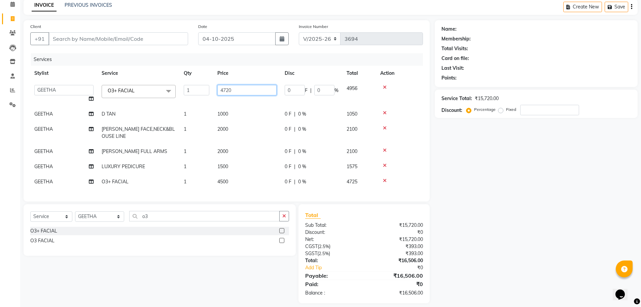
click at [251, 90] on input "4720" at bounding box center [246, 90] width 59 height 10
type input "4500"
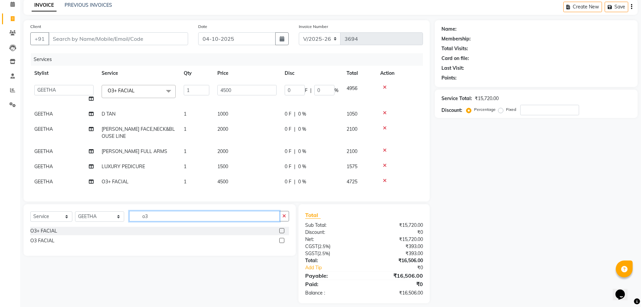
click at [158, 219] on div "Select Service Product Membership Package Voucher Prepaid Gift Card Select Styl…" at bounding box center [160, 229] width 272 height 51
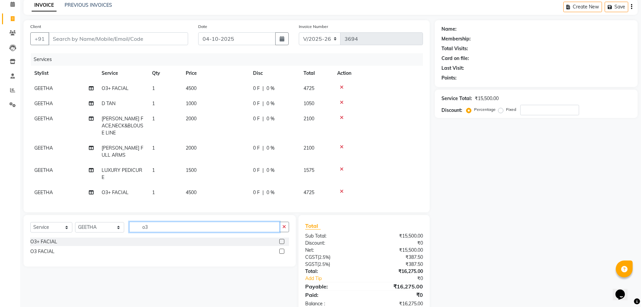
type input "o"
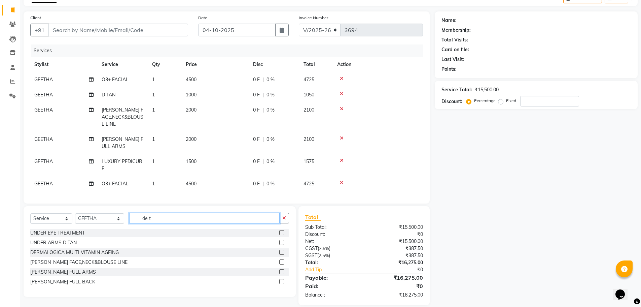
scroll to position [45, 0]
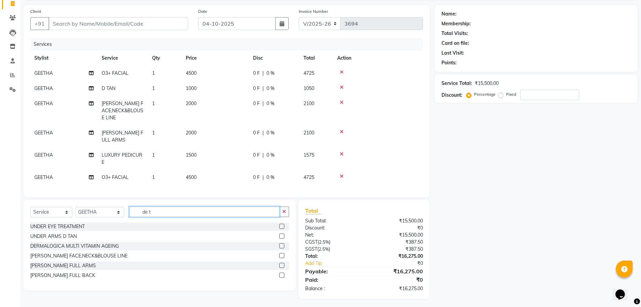
type input "de t"
click at [57, 265] on div "DE-TAN FULL ARMS" at bounding box center [63, 265] width 66 height 7
checkbox input "false"
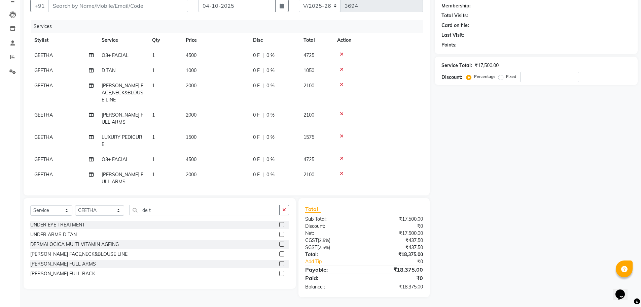
scroll to position [64, 0]
click at [154, 211] on input "de t" at bounding box center [204, 209] width 151 height 10
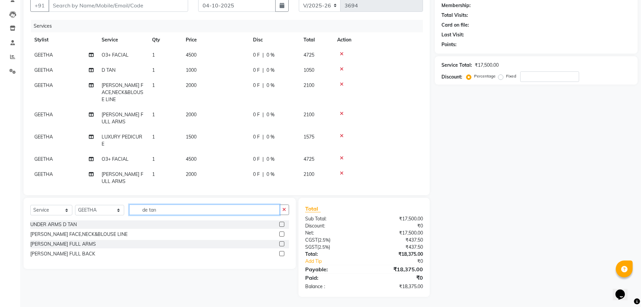
type input "de tan"
drag, startPoint x: 473, startPoint y: 172, endPoint x: 456, endPoint y: 225, distance: 55.6
click at [456, 225] on div "Name: Membership: Total Visits: Card on file: Last Visit: Points: Service Total…" at bounding box center [539, 142] width 208 height 310
click at [158, 205] on input "de tan" at bounding box center [204, 209] width 151 height 10
click at [62, 225] on div "UNDER ARMS D TAN" at bounding box center [53, 224] width 46 height 7
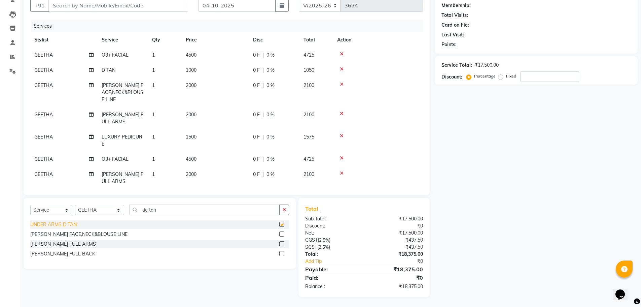
checkbox input "false"
click at [161, 208] on input "de tan" at bounding box center [204, 209] width 151 height 10
click at [272, 236] on div "DE-TAN FACE,NECK&BLOUSE LINE" at bounding box center [159, 234] width 259 height 8
click at [162, 212] on input "de tan" at bounding box center [204, 209] width 151 height 10
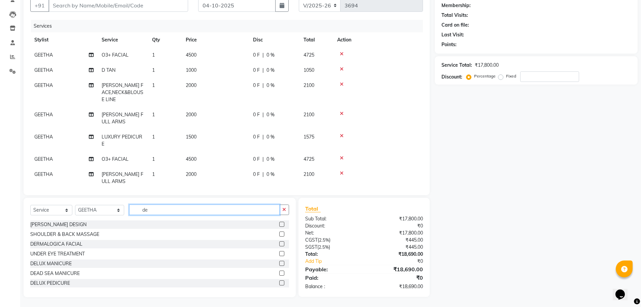
type input "d"
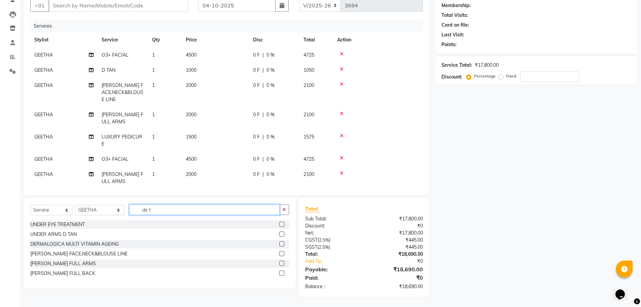
type input "de t"
click at [131, 87] on span "DE-TAN FACE,NECK&BLOUSE LINE" at bounding box center [123, 92] width 42 height 20
select select "54483"
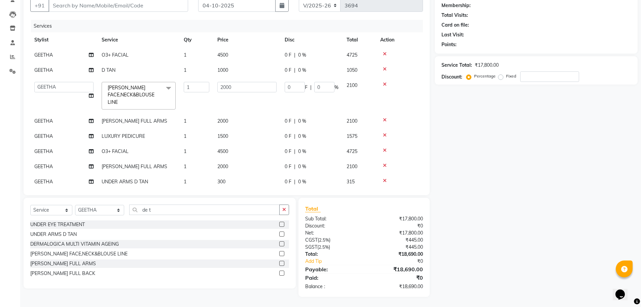
click at [159, 91] on span "DE-TAN FACE,NECK&BLOUSE LINE x" at bounding box center [135, 95] width 59 height 22
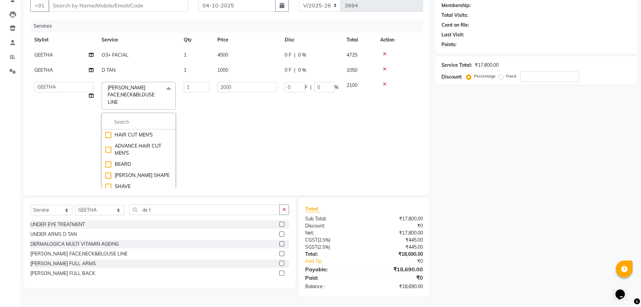
click at [169, 89] on span at bounding box center [168, 88] width 13 height 13
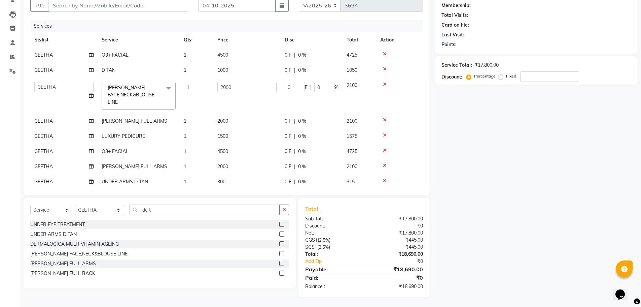
click at [145, 86] on span "DE-TAN FACE,NECK&BLOUSE LINE x" at bounding box center [135, 95] width 59 height 22
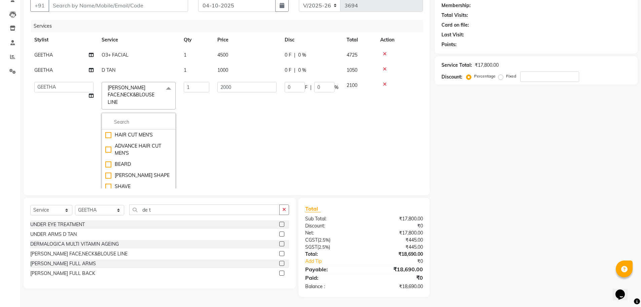
click at [443, 97] on div "Name: Membership: Total Visits: Card on file: Last Visit: Points: Service Total…" at bounding box center [539, 142] width 208 height 310
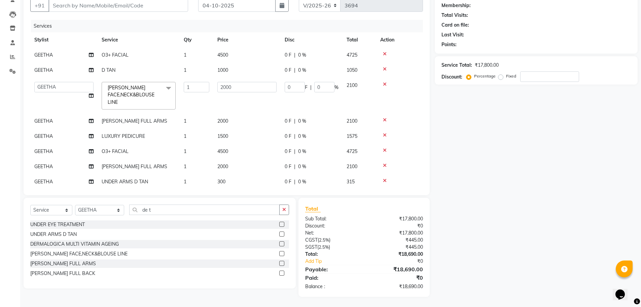
drag, startPoint x: 442, startPoint y: 98, endPoint x: 396, endPoint y: 112, distance: 48.1
click at [438, 102] on div "Name: Membership: Total Visits: Card on file: Last Visit: Points: Service Total…" at bounding box center [539, 142] width 208 height 310
click at [384, 83] on icon at bounding box center [385, 84] width 4 height 5
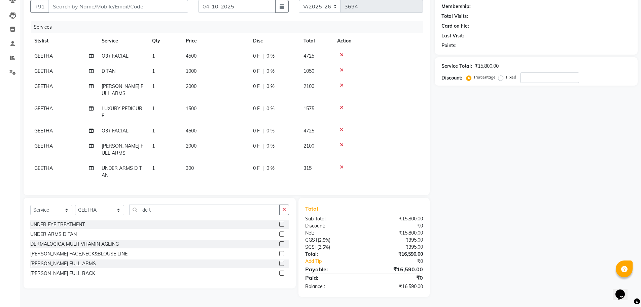
scroll to position [63, 0]
click at [160, 208] on input "de t" at bounding box center [204, 209] width 151 height 10
type input "d"
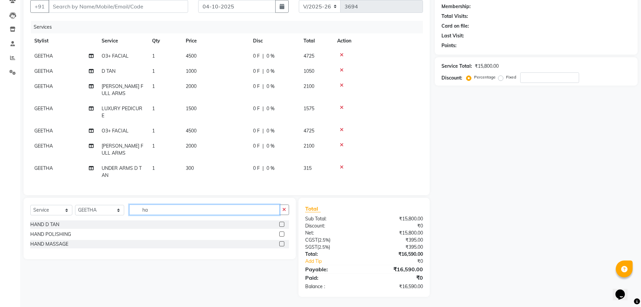
type input "h"
type input "r"
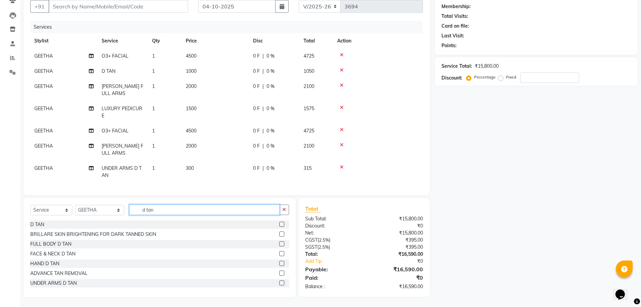
type input "d tan"
click at [154, 223] on div "D TAN" at bounding box center [159, 224] width 259 height 8
click at [130, 221] on div "D TAN" at bounding box center [159, 224] width 259 height 8
drag, startPoint x: 138, startPoint y: 222, endPoint x: 143, endPoint y: 225, distance: 5.6
click at [138, 222] on div "D TAN" at bounding box center [159, 224] width 259 height 8
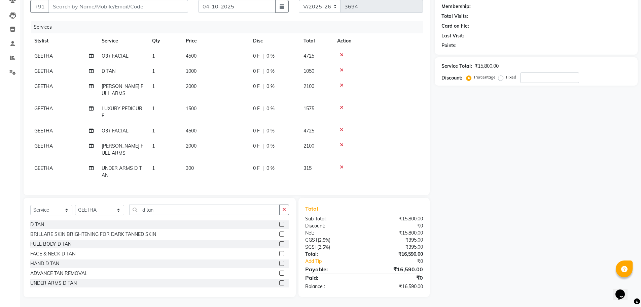
click at [279, 223] on label at bounding box center [281, 223] width 5 height 5
click at [279, 223] on input "checkbox" at bounding box center [281, 224] width 4 height 4
click at [181, 213] on input "d tan" at bounding box center [204, 210] width 151 height 10
drag, startPoint x: 70, startPoint y: 221, endPoint x: 70, endPoint y: 228, distance: 7.4
click at [70, 225] on div "Select Service Product Membership Package Voucher Prepaid Gift Card Select Styl…" at bounding box center [160, 248] width 272 height 99
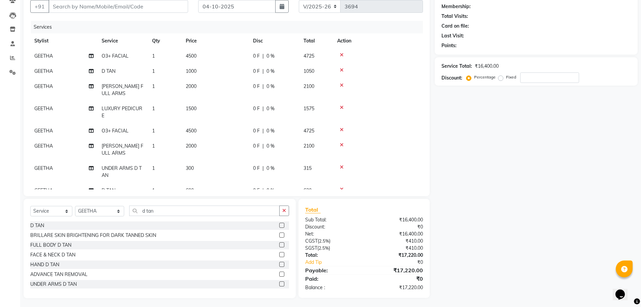
click at [279, 225] on label at bounding box center [281, 224] width 5 height 5
click at [279, 225] on input "checkbox" at bounding box center [281, 225] width 4 height 4
click at [279, 225] on label at bounding box center [281, 224] width 5 height 5
click at [279, 225] on input "checkbox" at bounding box center [281, 225] width 4 height 4
checkbox input "false"
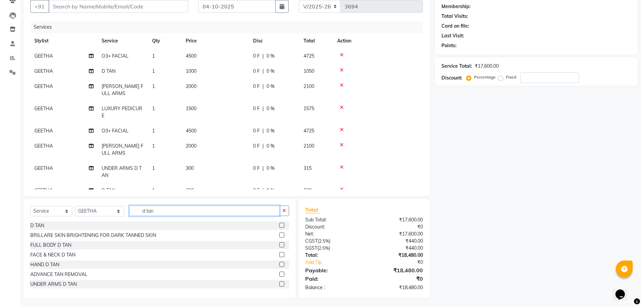
click at [151, 210] on input "d tan" at bounding box center [204, 210] width 151 height 10
type input "d"
type input "h"
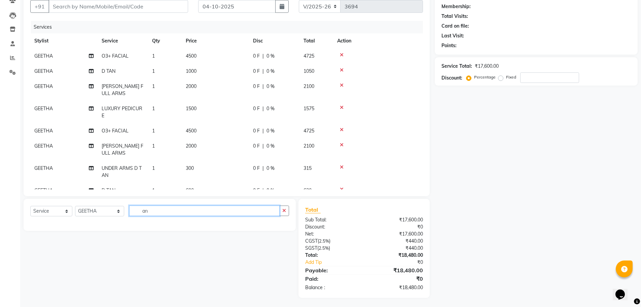
type input "a"
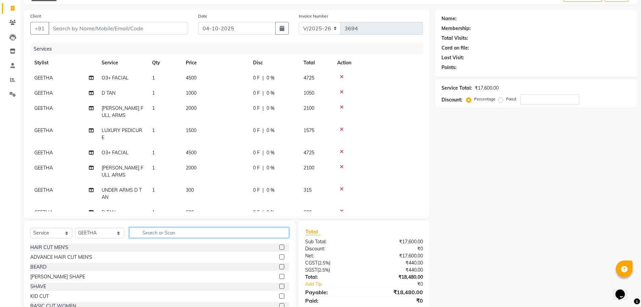
scroll to position [0, 0]
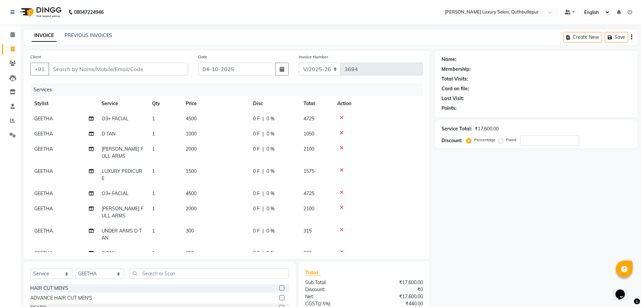
click at [343, 132] on icon at bounding box center [342, 132] width 4 height 5
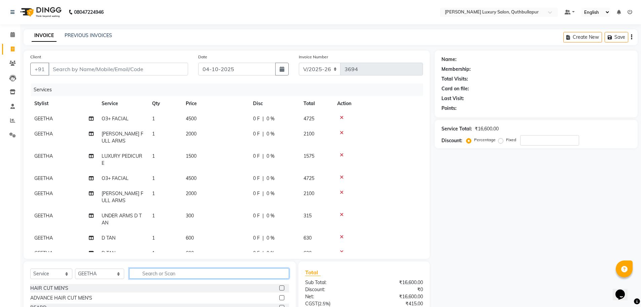
click at [177, 271] on input "text" at bounding box center [209, 273] width 160 height 10
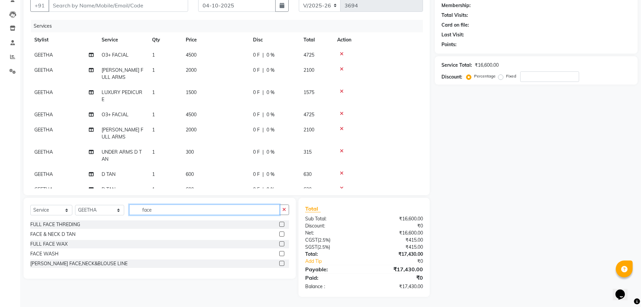
type input "face"
click at [67, 230] on div "FACE & NECK D TAN" at bounding box center [159, 234] width 259 height 8
click at [67, 232] on div "FACE & NECK D TAN" at bounding box center [52, 234] width 45 height 7
checkbox input "false"
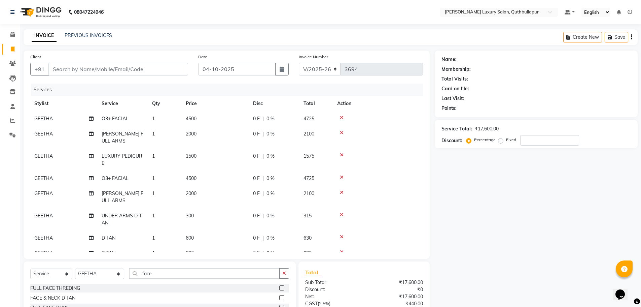
scroll to position [57, 0]
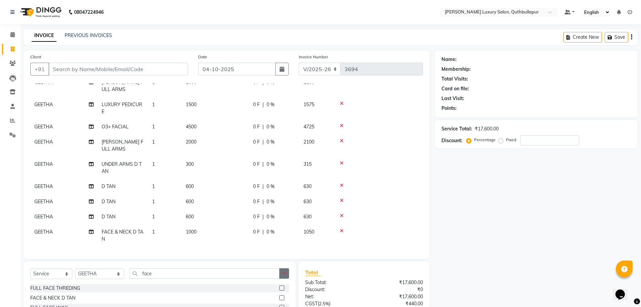
click at [284, 274] on icon "button" at bounding box center [284, 273] width 4 height 5
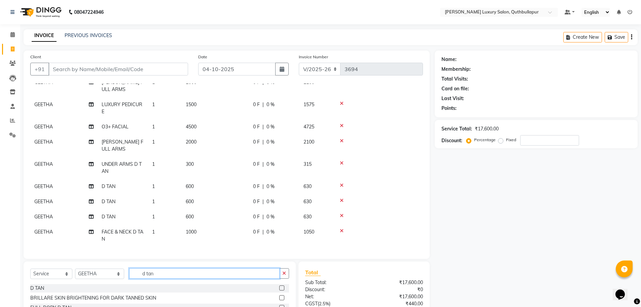
type input "d tan"
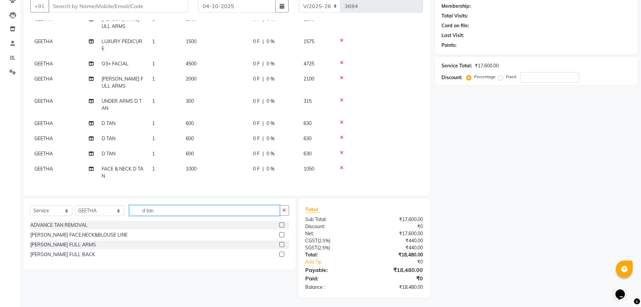
scroll to position [64, 0]
drag, startPoint x: 150, startPoint y: 208, endPoint x: 111, endPoint y: 203, distance: 38.7
click at [111, 203] on div "Select Service Product Membership Package Voucher Prepaid Gift Card Select Styl…" at bounding box center [160, 233] width 272 height 71
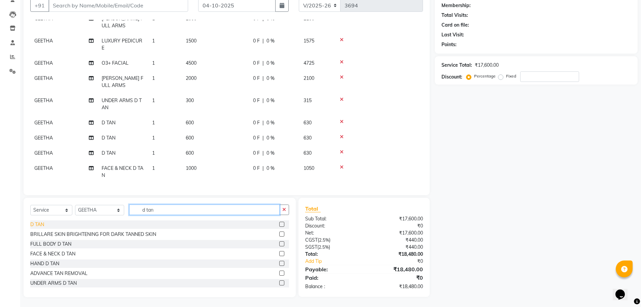
type input "d tan"
drag, startPoint x: 42, startPoint y: 225, endPoint x: 38, endPoint y: 225, distance: 4.0
click at [42, 225] on div "D TAN" at bounding box center [37, 224] width 14 height 7
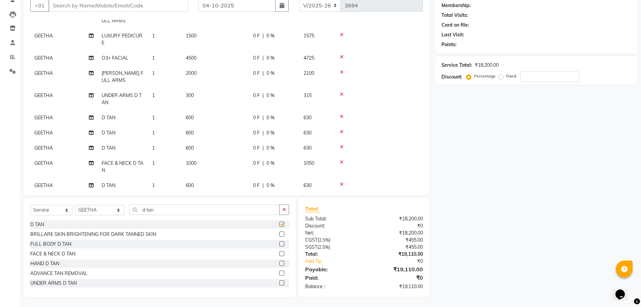
checkbox input "false"
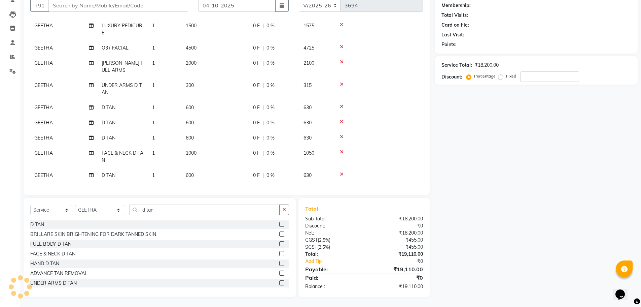
drag, startPoint x: 211, startPoint y: 163, endPoint x: 217, endPoint y: 166, distance: 6.9
click at [214, 168] on td "600" at bounding box center [215, 175] width 67 height 15
select select "54483"
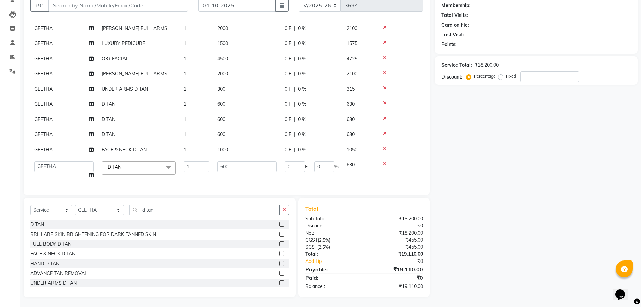
scroll to position [47, 0]
drag, startPoint x: 246, startPoint y: 161, endPoint x: 143, endPoint y: 145, distance: 104.1
click at [143, 145] on tbody "GEETHA O3+ FACIAL 1 4500 0 F | 0 % 4725 GEETHA DE-TAN FULL ARMS 1 2000 0 F | 0 …" at bounding box center [226, 94] width 393 height 177
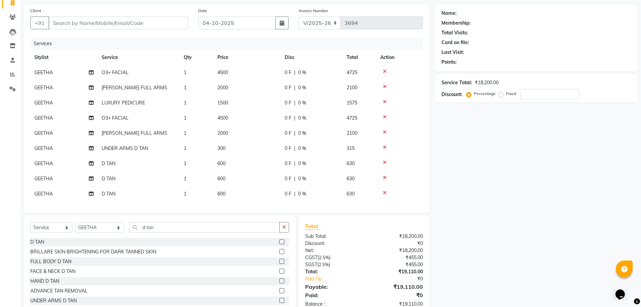
scroll to position [30, 0]
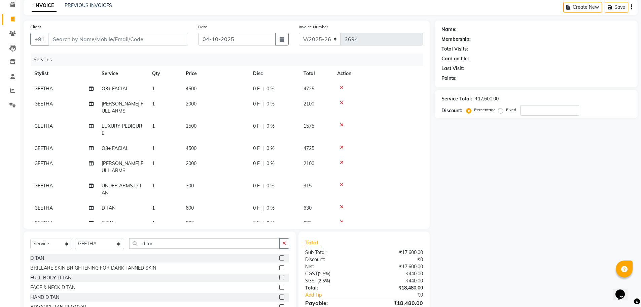
click at [386, 85] on div at bounding box center [378, 87] width 82 height 5
click at [340, 85] on icon at bounding box center [342, 87] width 4 height 5
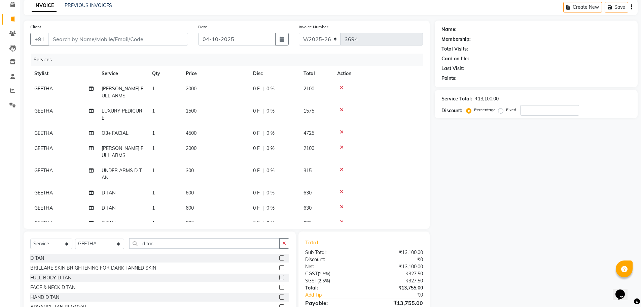
click at [340, 85] on icon at bounding box center [342, 87] width 4 height 5
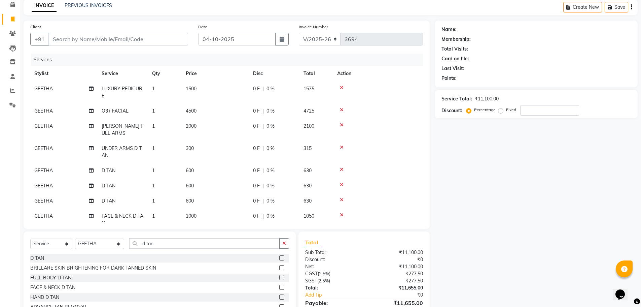
click at [340, 85] on icon at bounding box center [342, 87] width 4 height 5
click at [340, 107] on icon at bounding box center [342, 109] width 4 height 5
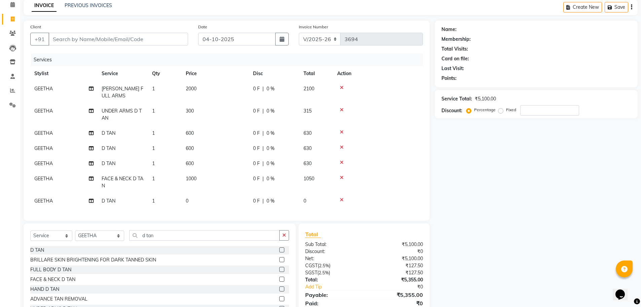
click at [340, 85] on icon at bounding box center [342, 87] width 4 height 5
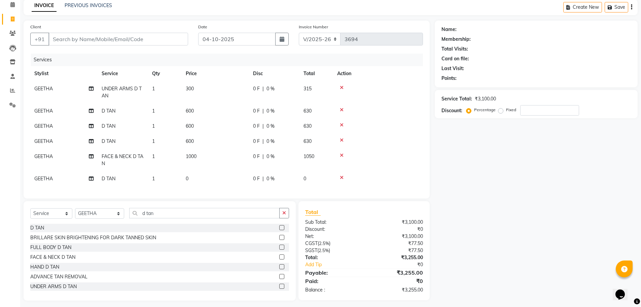
click at [340, 85] on icon at bounding box center [342, 87] width 4 height 5
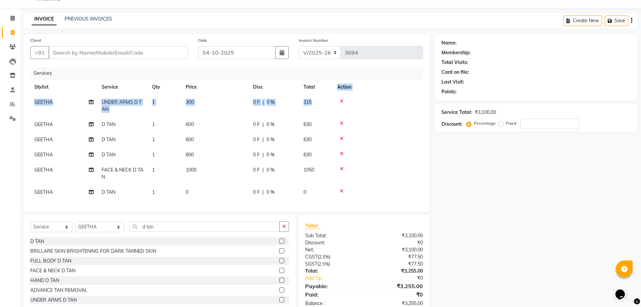
click at [340, 85] on th "Action" at bounding box center [378, 86] width 90 height 15
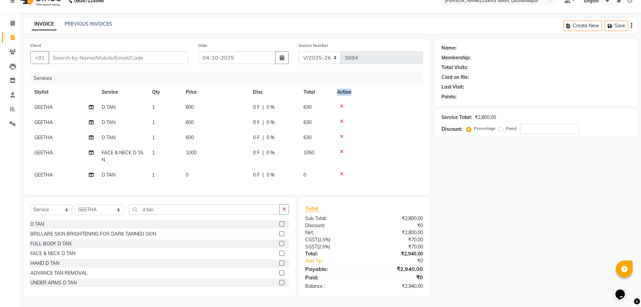
click at [340, 85] on th "Action" at bounding box center [378, 91] width 90 height 15
click at [340, 104] on icon at bounding box center [342, 106] width 4 height 5
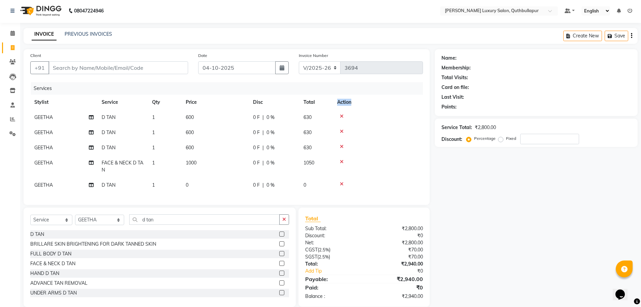
click at [340, 99] on th "Action" at bounding box center [378, 102] width 90 height 15
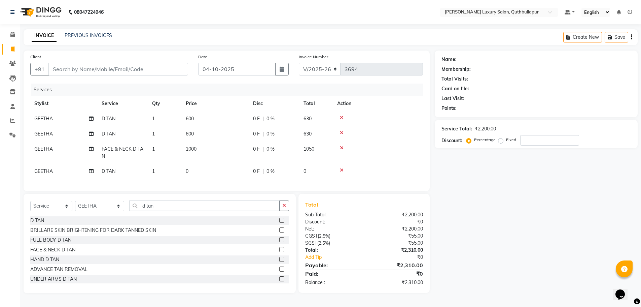
click at [341, 116] on icon at bounding box center [342, 117] width 4 height 5
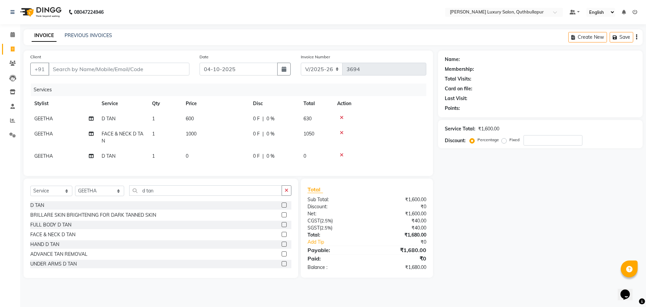
click at [340, 153] on icon at bounding box center [342, 154] width 4 height 5
click at [340, 153] on div "Services Stylist Service Qty Price Disc Total Action GEETHA D TAN 1 600 0 F | 0…" at bounding box center [228, 125] width 396 height 85
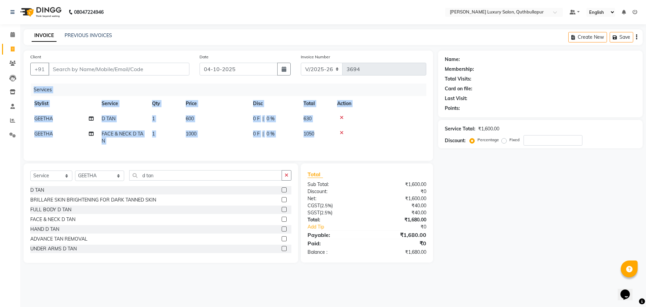
click at [340, 152] on div "Services Stylist Service Qty Price Disc Total Action GEETHA D TAN 1 600 0 F | 0…" at bounding box center [228, 118] width 396 height 70
click at [341, 130] on icon at bounding box center [342, 132] width 4 height 5
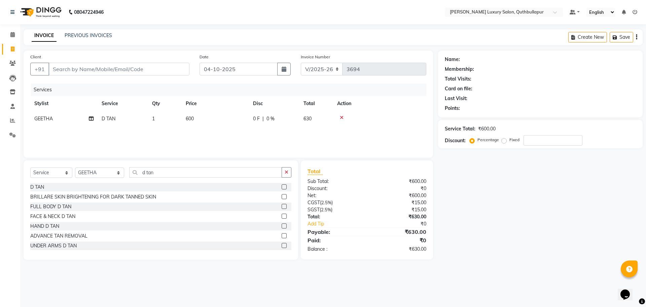
click at [342, 115] on icon at bounding box center [342, 117] width 4 height 5
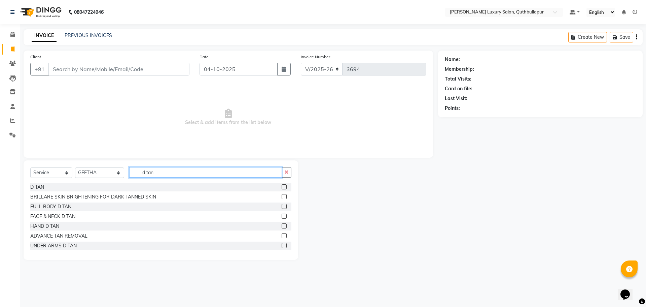
click at [142, 173] on input "d tan" at bounding box center [205, 172] width 153 height 10
type input "a"
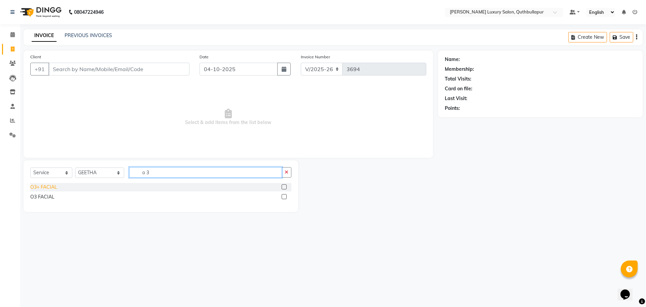
type input "o 3"
click at [47, 183] on div "O3+ FACIAL" at bounding box center [43, 186] width 27 height 7
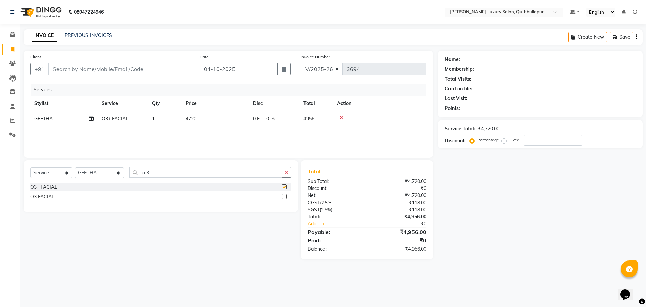
checkbox input "false"
drag, startPoint x: 203, startPoint y: 123, endPoint x: 216, endPoint y: 121, distance: 13.2
click at [206, 123] on td "4720" at bounding box center [215, 118] width 67 height 15
select select "54483"
drag, startPoint x: 235, startPoint y: 123, endPoint x: 43, endPoint y: 78, distance: 196.7
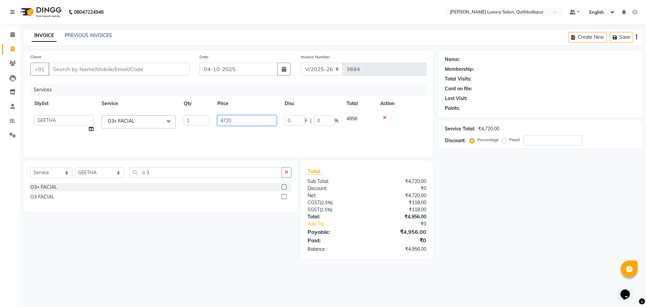
click at [91, 89] on div "Services Stylist Service Qty Price Disc Total Action AADIL SHAKE AHON ALI ARAVI…" at bounding box center [228, 116] width 396 height 67
type input "4500"
click at [289, 170] on button "button" at bounding box center [287, 172] width 10 height 10
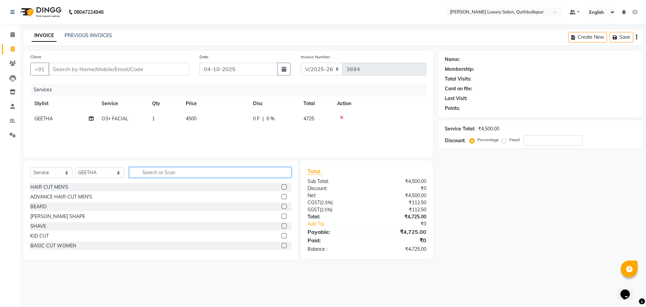
click at [258, 173] on input "text" at bounding box center [210, 172] width 162 height 10
type input "d tan"
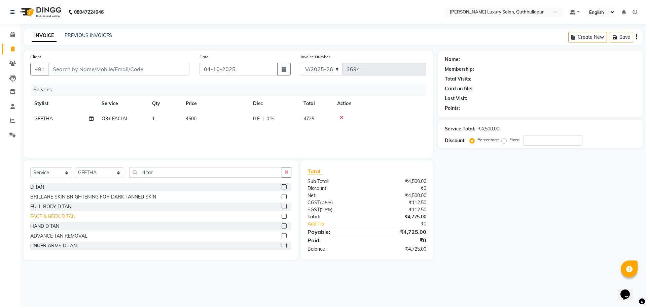
drag, startPoint x: 66, startPoint y: 215, endPoint x: 74, endPoint y: 215, distance: 8.1
click at [66, 215] on div "FACE & NECK D TAN" at bounding box center [52, 216] width 45 height 7
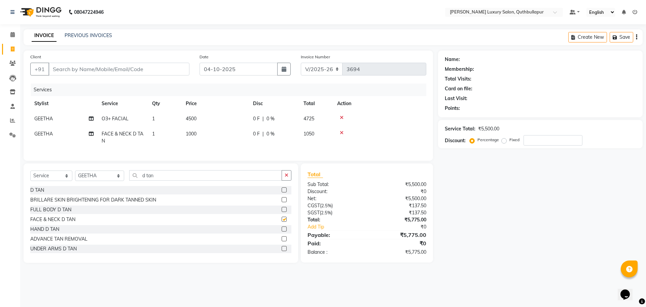
checkbox input "false"
click at [287, 177] on icon "button" at bounding box center [287, 175] width 4 height 5
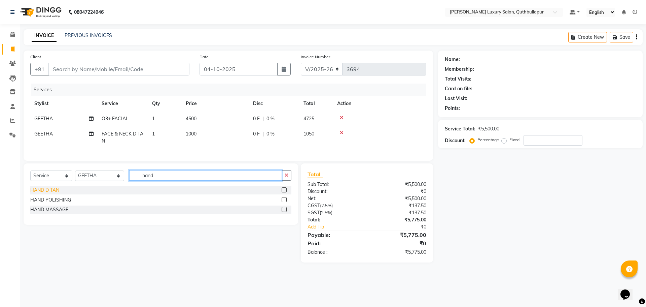
type input "hand"
click at [48, 193] on div "HAND D TAN" at bounding box center [44, 189] width 29 height 7
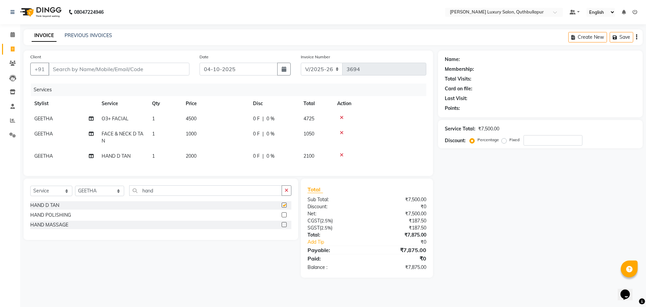
checkbox input "false"
click at [44, 179] on div "Client +91 Date 04-10-2025 Invoice Number V/2025 V/2025-26 3694 Services Stylis…" at bounding box center [229, 163] width 420 height 227
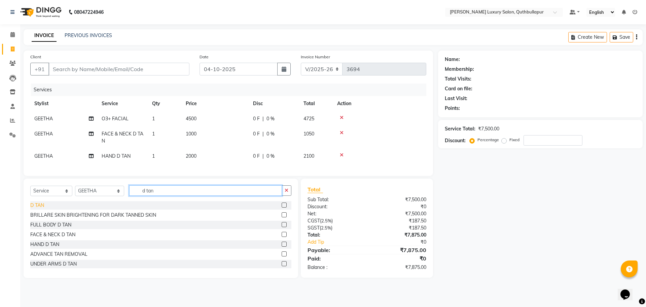
type input "d tan"
drag, startPoint x: 38, startPoint y: 207, endPoint x: 138, endPoint y: 194, distance: 101.5
click at [39, 207] on div "D TAN" at bounding box center [37, 205] width 14 height 7
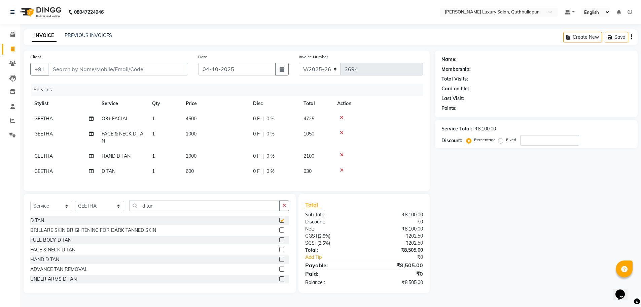
checkbox input "false"
drag, startPoint x: 218, startPoint y: 171, endPoint x: 222, endPoint y: 171, distance: 3.4
click at [220, 171] on td "600" at bounding box center [215, 171] width 67 height 15
select select "54483"
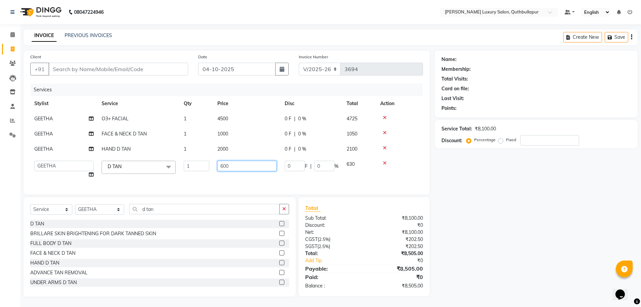
drag, startPoint x: 229, startPoint y: 171, endPoint x: 170, endPoint y: 156, distance: 60.5
click at [171, 156] on tbody "GEETHA O3+ FACIAL 1 4500 0 F | 0 % 4725 GEETHA FACE & NECK D TAN 1 1000 0 F | 0…" at bounding box center [226, 146] width 393 height 71
type input "200"
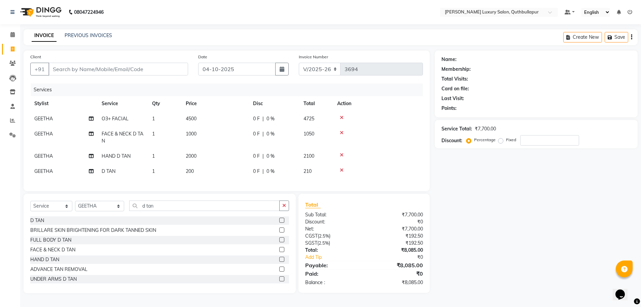
click at [213, 168] on td "200" at bounding box center [215, 171] width 67 height 15
select select "54483"
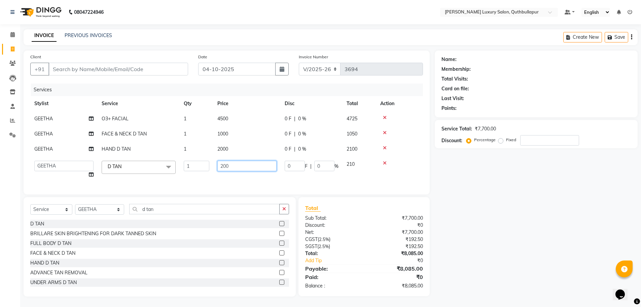
click at [245, 168] on input "200" at bounding box center [246, 166] width 59 height 10
type input "2000"
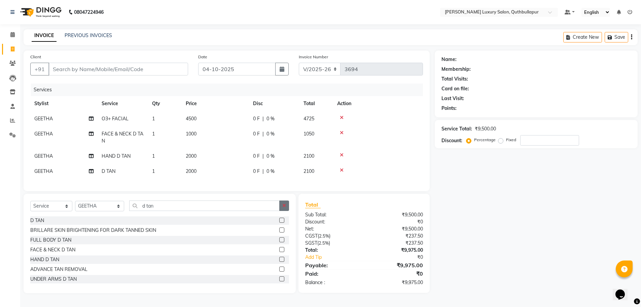
click at [280, 209] on button "button" at bounding box center [284, 205] width 10 height 10
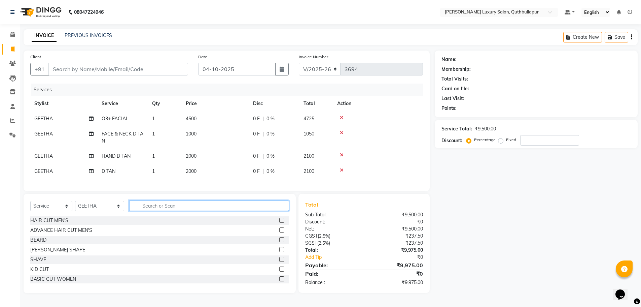
click at [267, 210] on input "text" at bounding box center [209, 205] width 160 height 10
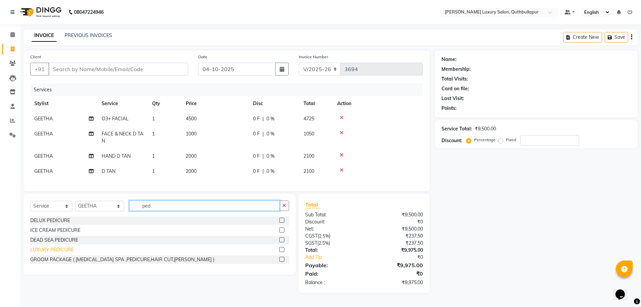
type input "ped"
drag, startPoint x: 62, startPoint y: 251, endPoint x: 85, endPoint y: 247, distance: 22.9
click at [63, 251] on div "LUXURY PEDICURE" at bounding box center [51, 249] width 43 height 7
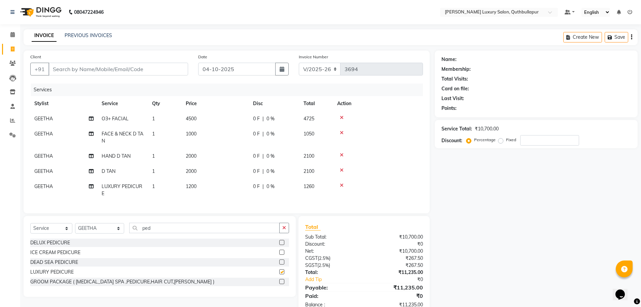
checkbox input "false"
drag, startPoint x: 220, startPoint y: 184, endPoint x: 245, endPoint y: 188, distance: 24.6
click at [220, 184] on td "1200" at bounding box center [215, 190] width 67 height 22
select select "54483"
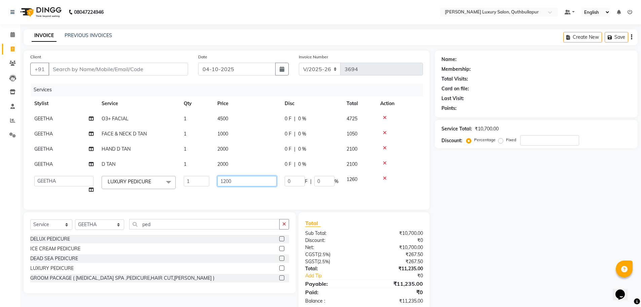
drag, startPoint x: 249, startPoint y: 185, endPoint x: 161, endPoint y: 170, distance: 89.3
click at [161, 170] on tbody "GEETHA O3+ FACIAL 1 4500 0 F | 0 % 4725 GEETHA FACE & NECK D TAN 1 1000 0 F | 0…" at bounding box center [226, 154] width 393 height 86
type input "1500"
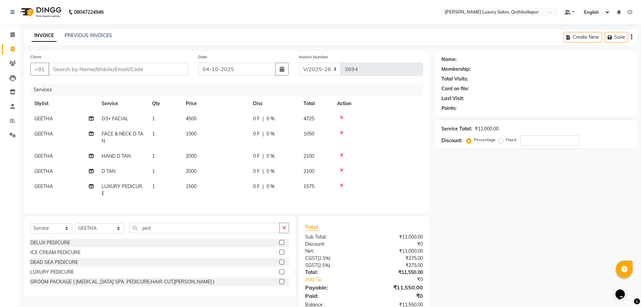
drag, startPoint x: 285, startPoint y: 235, endPoint x: 245, endPoint y: 231, distance: 39.9
click at [285, 230] on icon "button" at bounding box center [284, 227] width 4 height 5
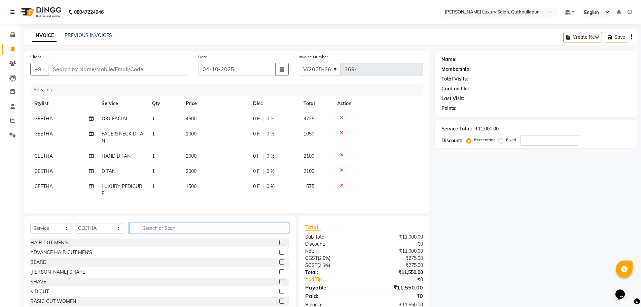
click at [244, 231] on input "text" at bounding box center [209, 227] width 160 height 10
click at [156, 231] on input "text" at bounding box center [209, 227] width 160 height 10
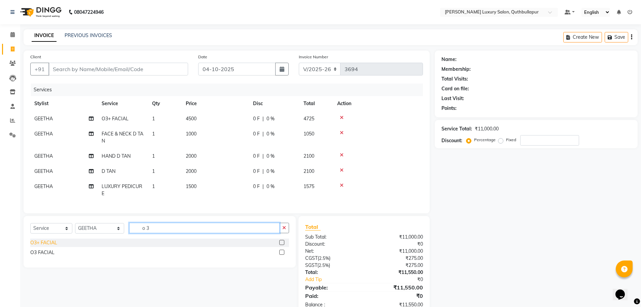
type input "o 3"
click at [43, 246] on div "O3+ FACIAL" at bounding box center [43, 242] width 27 height 7
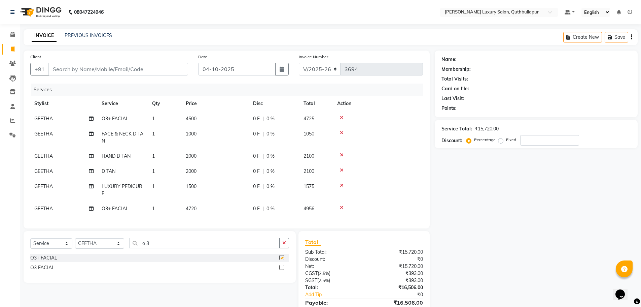
checkbox input "false"
drag, startPoint x: 218, startPoint y: 208, endPoint x: 244, endPoint y: 205, distance: 26.1
click at [221, 207] on td "4720" at bounding box center [215, 208] width 67 height 15
select select "54483"
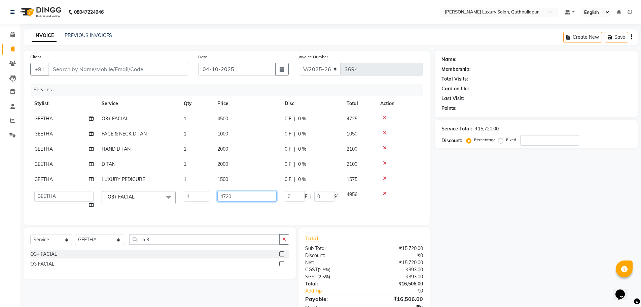
drag, startPoint x: 251, startPoint y: 199, endPoint x: 184, endPoint y: 184, distance: 69.0
click at [184, 184] on tbody "GEETHA O3+ FACIAL 1 4500 0 F | 0 % 4725 GEETHA FACE & NECK D TAN 1 1000 0 F | 0…" at bounding box center [226, 161] width 393 height 101
type input "4500"
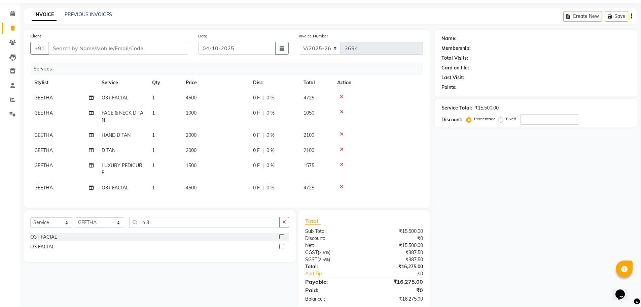
scroll to position [38, 0]
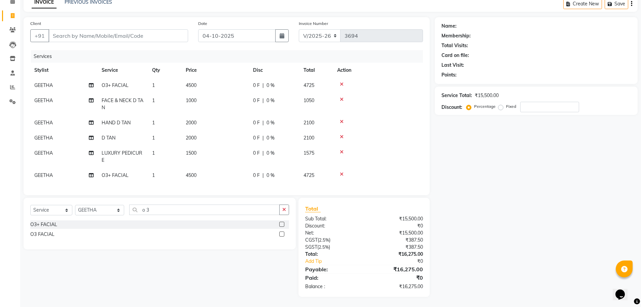
click at [280, 210] on button "button" at bounding box center [284, 209] width 10 height 10
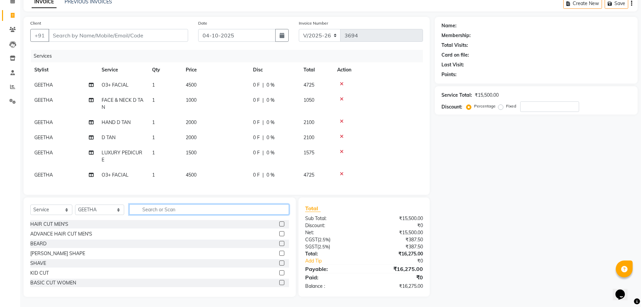
click at [276, 211] on input "text" at bounding box center [209, 209] width 160 height 10
type input "d ta"
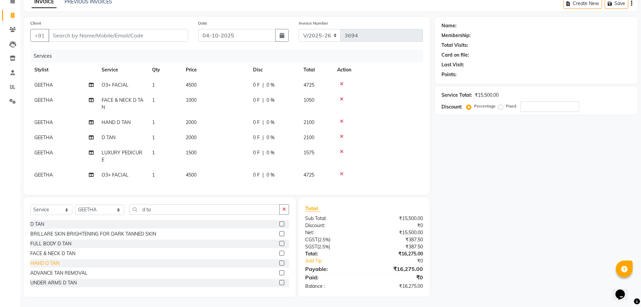
click at [43, 261] on div "HAND D TAN" at bounding box center [44, 262] width 29 height 7
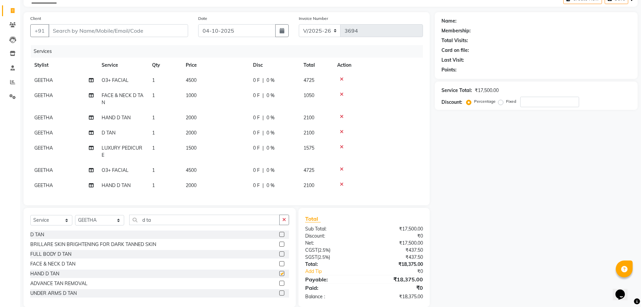
checkbox input "false"
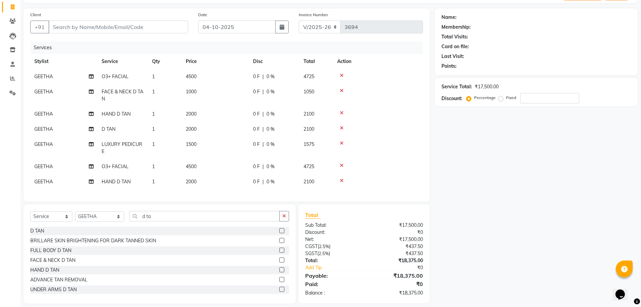
scroll to position [54, 0]
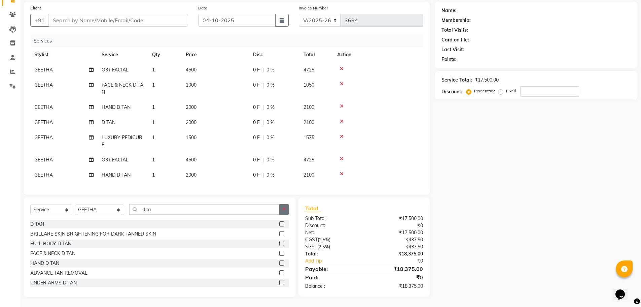
click at [282, 213] on button "button" at bounding box center [284, 209] width 10 height 10
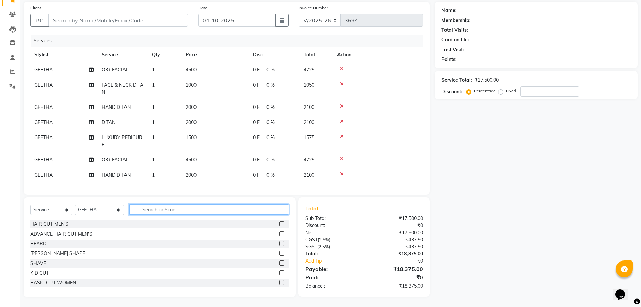
click at [221, 208] on input "text" at bounding box center [209, 209] width 160 height 10
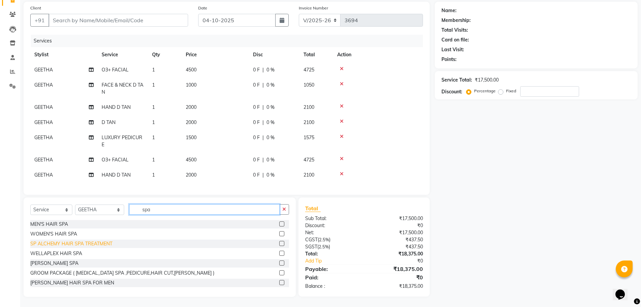
type input "spa"
click at [77, 243] on div "SP ALCHEMY HAIR SPA TREATMENT" at bounding box center [71, 243] width 82 height 7
checkbox input "false"
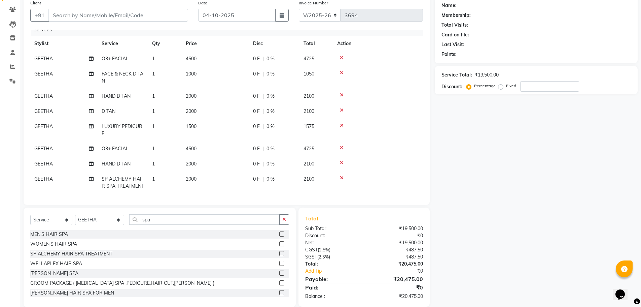
scroll to position [12, 0]
drag, startPoint x: 211, startPoint y: 169, endPoint x: 215, endPoint y: 170, distance: 3.6
click at [213, 170] on td "2000" at bounding box center [215, 181] width 67 height 22
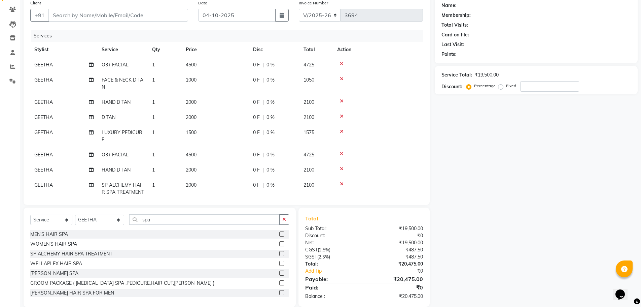
select select "54483"
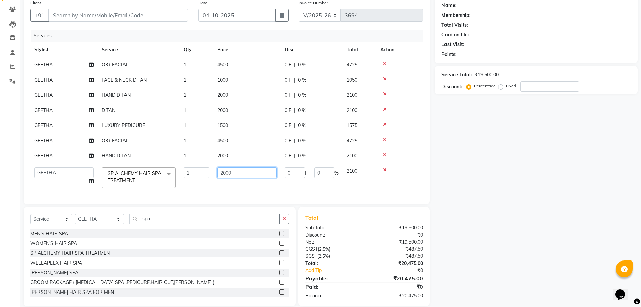
drag, startPoint x: 201, startPoint y: 172, endPoint x: 170, endPoint y: 168, distance: 31.9
click at [172, 169] on tr "AADIL SHAKE AHON ALI ARAVIND ARHAN ARHAN ARIF ARIF KPHB ARMAAN ashu AYAN CHANCH…" at bounding box center [226, 177] width 393 height 29
type input "3500"
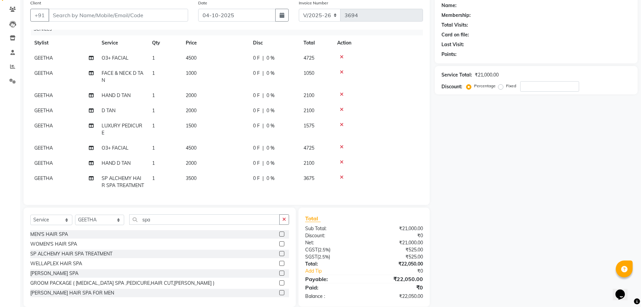
scroll to position [12, 0]
click at [342, 159] on icon at bounding box center [342, 161] width 4 height 5
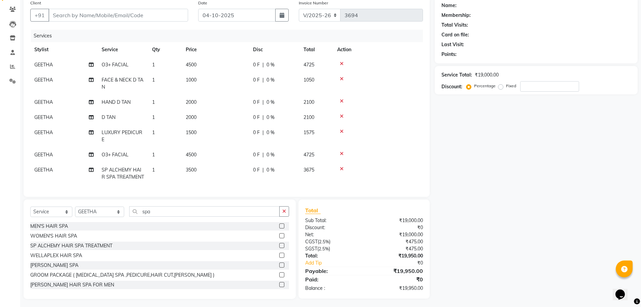
scroll to position [0, 0]
click at [151, 213] on input "spa" at bounding box center [204, 211] width 151 height 10
type input "s"
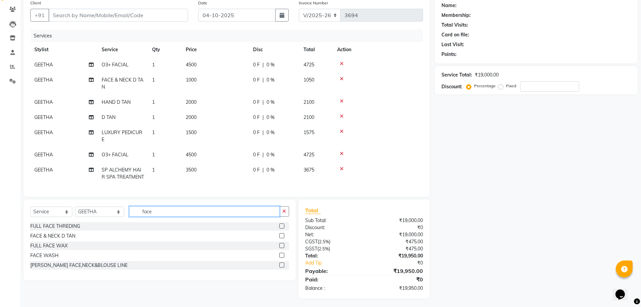
type input "face"
click at [283, 235] on label at bounding box center [281, 235] width 5 height 5
click at [283, 235] on input "checkbox" at bounding box center [281, 236] width 4 height 4
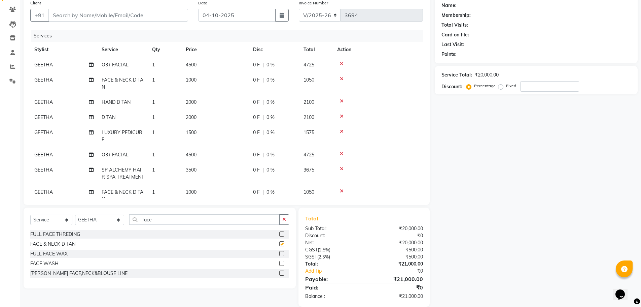
checkbox input "false"
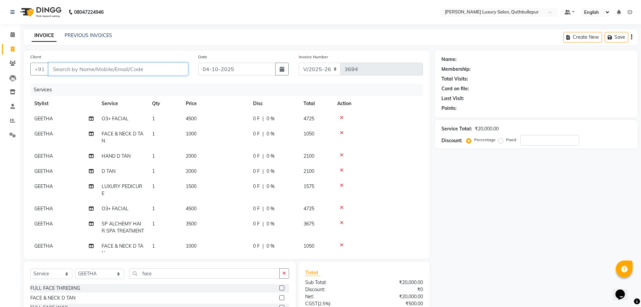
click at [158, 70] on input "Client" at bounding box center [118, 69] width 140 height 13
type input "8"
type input "0"
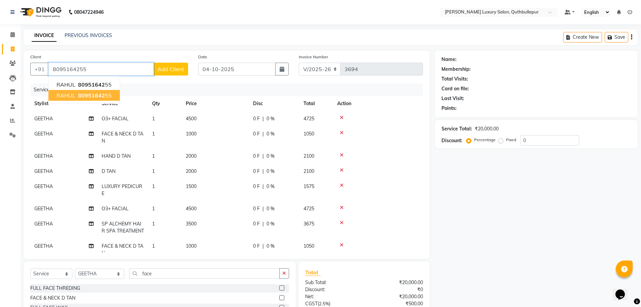
type input "8095164255"
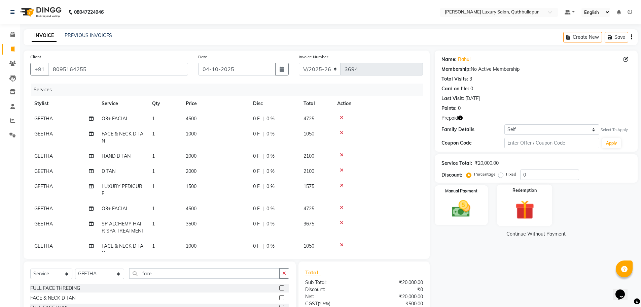
click at [528, 209] on img at bounding box center [524, 210] width 31 height 24
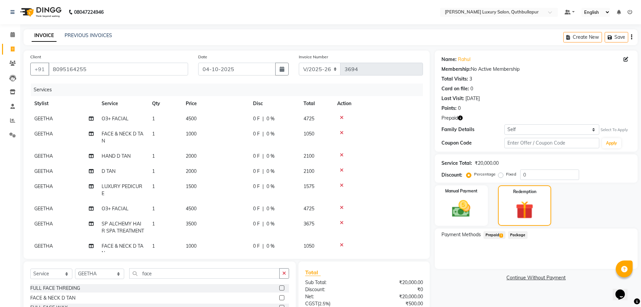
click at [502, 236] on span "1" at bounding box center [501, 235] width 4 height 4
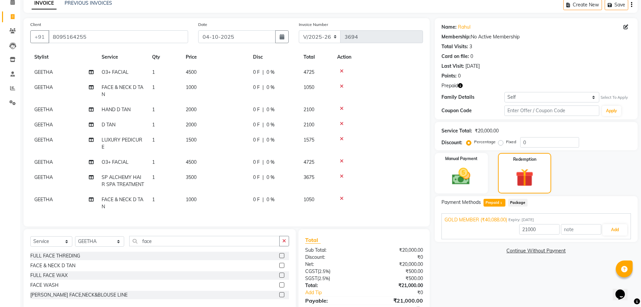
scroll to position [64, 0]
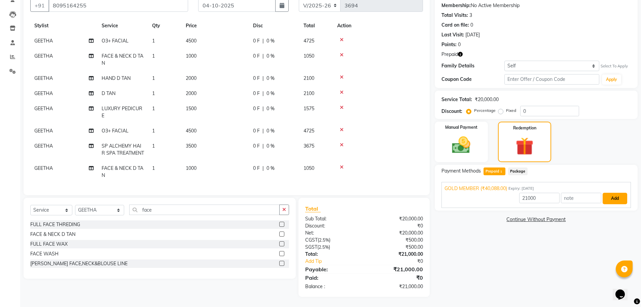
click at [613, 199] on button "Add" at bounding box center [615, 198] width 25 height 11
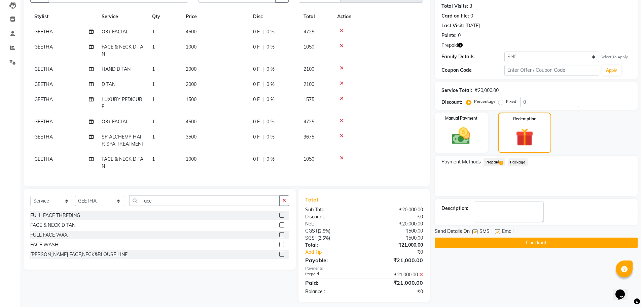
scroll to position [78, 0]
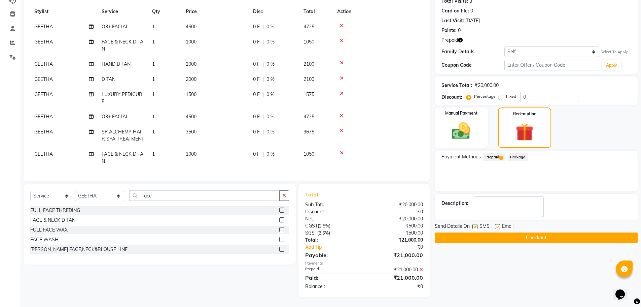
click at [527, 236] on button "Checkout" at bounding box center [536, 237] width 203 height 10
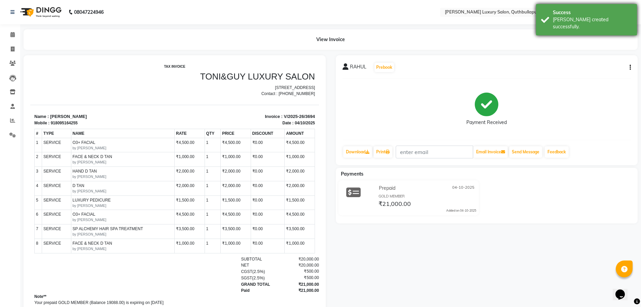
click at [590, 18] on div "Bill created successfully." at bounding box center [592, 23] width 79 height 14
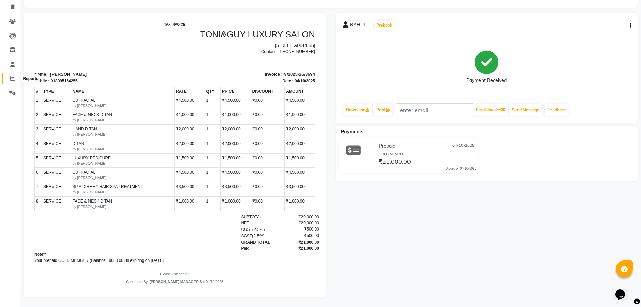
click at [13, 76] on icon at bounding box center [12, 78] width 5 height 5
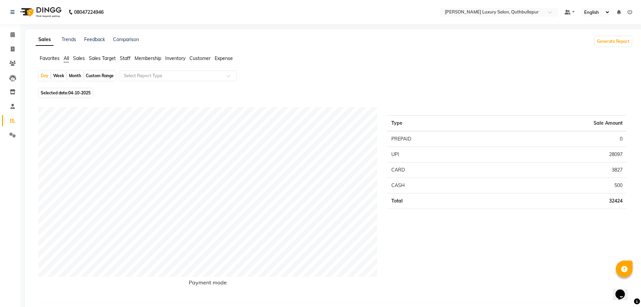
click at [125, 58] on span "Staff" at bounding box center [125, 58] width 11 height 6
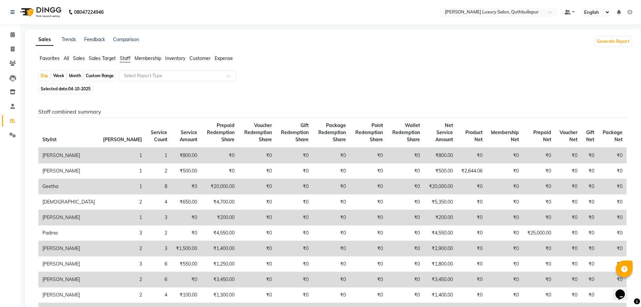
click at [103, 74] on div "Custom Range" at bounding box center [99, 75] width 31 height 9
click at [113, 72] on div "Custom Range" at bounding box center [99, 75] width 31 height 9
select select "10"
select select "2025"
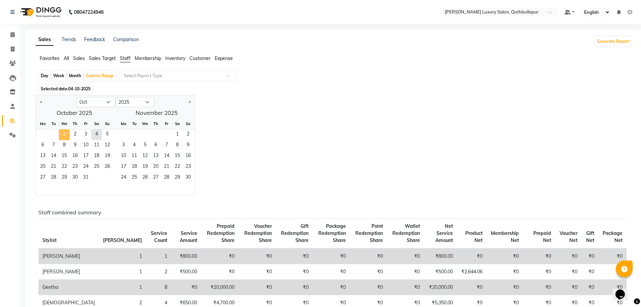
click at [66, 133] on span "1" at bounding box center [64, 134] width 11 height 11
click at [99, 133] on span "4" at bounding box center [96, 134] width 11 height 11
click at [154, 74] on input "text" at bounding box center [171, 75] width 97 height 7
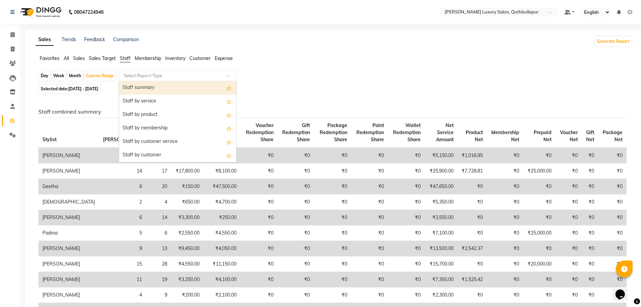
click at [155, 86] on div "Staff summary" at bounding box center [177, 87] width 117 height 13
select select "csv"
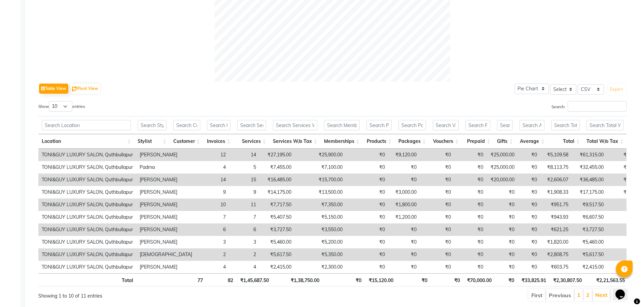
scroll to position [290, 0]
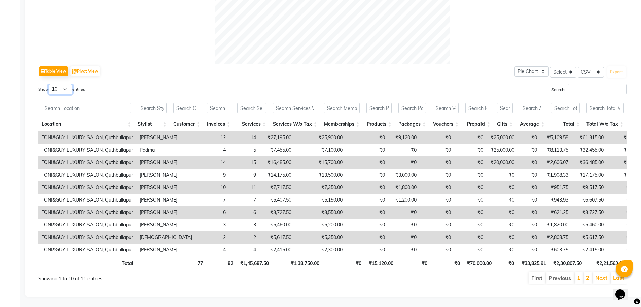
click at [69, 84] on select "10 25 50 100" at bounding box center [61, 89] width 24 height 10
select select "100"
click at [50, 84] on select "10 25 50 100" at bounding box center [61, 89] width 24 height 10
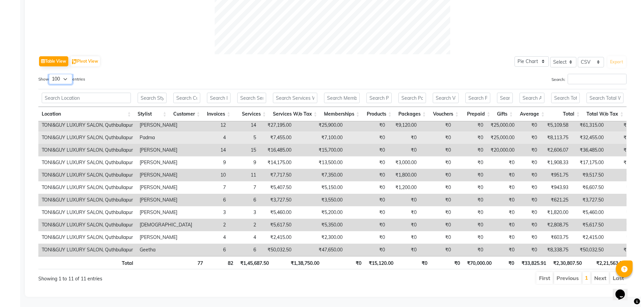
scroll to position [7, 0]
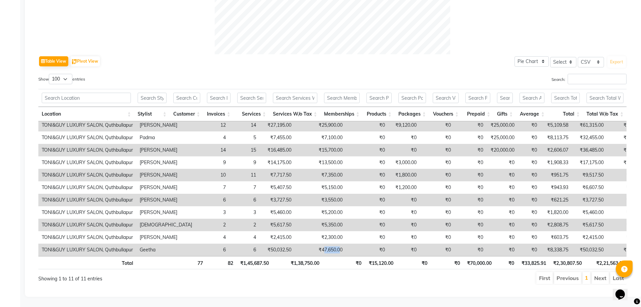
drag, startPoint x: 316, startPoint y: 243, endPoint x: 300, endPoint y: 244, distance: 16.5
click at [300, 244] on td "₹47,650.00" at bounding box center [320, 249] width 51 height 12
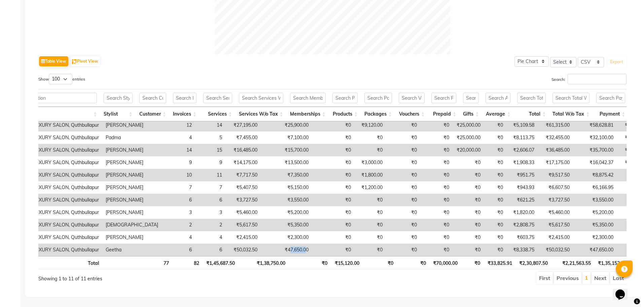
scroll to position [0, 35]
drag, startPoint x: 510, startPoint y: 246, endPoint x: 491, endPoint y: 244, distance: 19.3
click at [506, 244] on td "₹8,338.75" at bounding box center [521, 249] width 31 height 12
drag, startPoint x: 367, startPoint y: 246, endPoint x: 352, endPoint y: 245, distance: 14.9
click at [352, 245] on tr "TONI&GUY LUXURY SALON, Quthbullapur Geetha 6 6 ₹50,032.50 ₹47,650.00 ₹0 ₹0 ₹0 ₹…" at bounding box center [392, 249] width 777 height 12
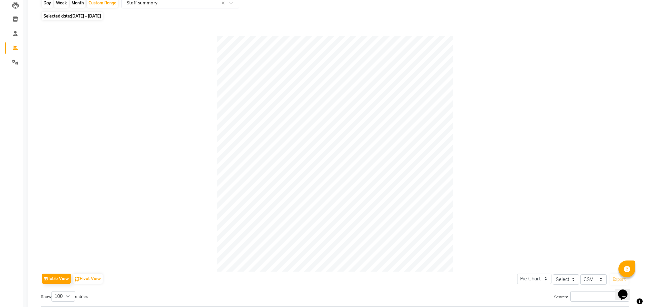
scroll to position [0, 0]
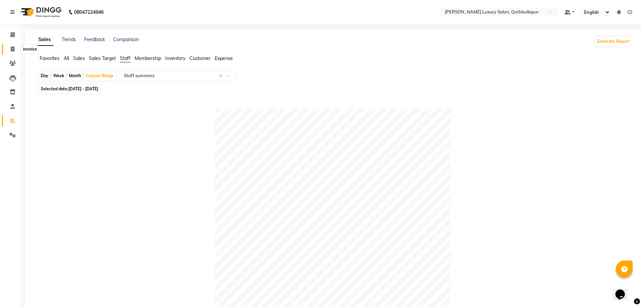
click at [12, 48] on icon at bounding box center [13, 48] width 4 height 5
select select "5816"
select select "service"
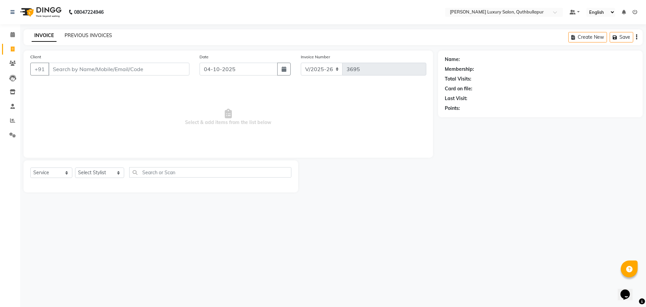
click at [105, 32] on link "PREVIOUS INVOICES" at bounding box center [88, 35] width 47 height 6
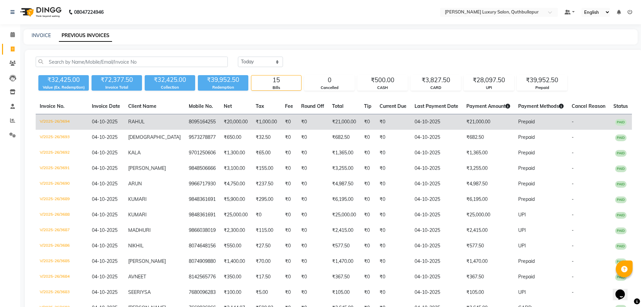
click at [462, 127] on td "₹21,000.00" at bounding box center [488, 122] width 52 height 16
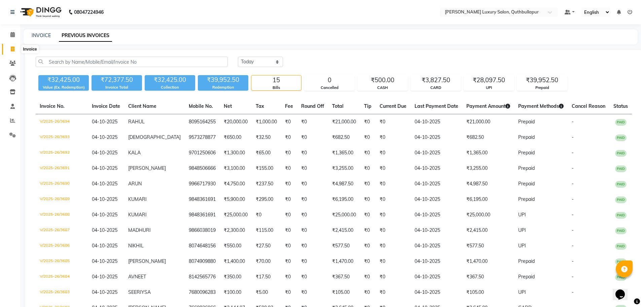
click at [9, 48] on span at bounding box center [13, 49] width 12 height 8
select select "5816"
select select "service"
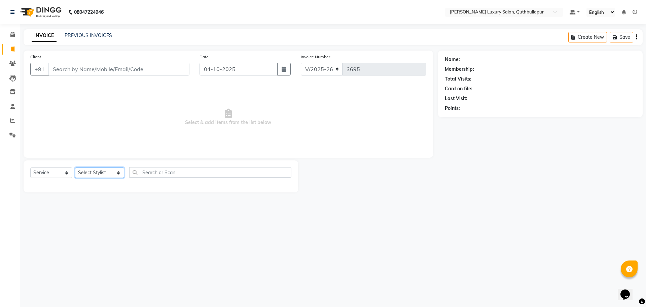
click at [99, 176] on select "Select Stylist AADIL SHAKE AHON ALI ARAVIND ARHAN ARHAN ARIF ARIF KPHB ARMAAN a…" at bounding box center [99, 172] width 49 height 10
select select "67055"
click at [75, 167] on select "Select Stylist AADIL SHAKE AHON ALI ARAVIND ARHAN ARHAN ARIF ARIF KPHB ARMAAN a…" at bounding box center [99, 172] width 49 height 10
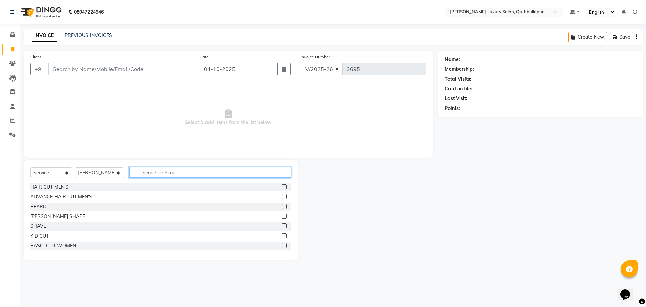
click at [160, 174] on input "text" at bounding box center [210, 172] width 162 height 10
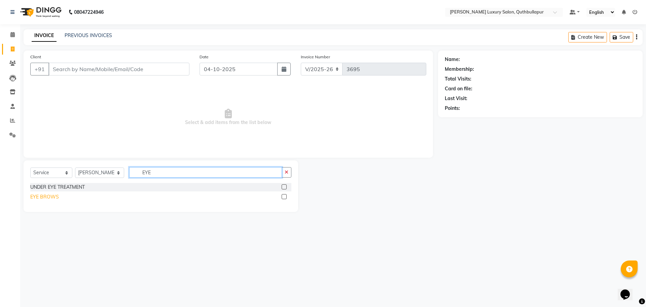
type input "EYE"
click at [49, 194] on div "EYE BROWS" at bounding box center [44, 196] width 29 height 7
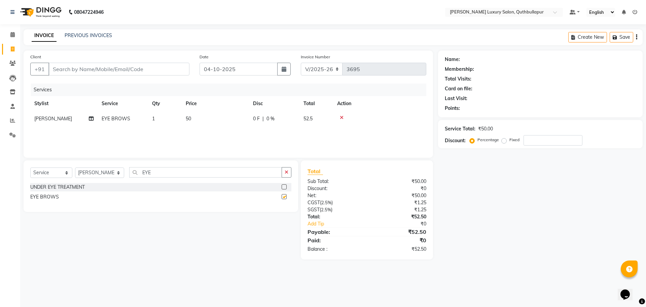
checkbox input "false"
drag, startPoint x: 169, startPoint y: 170, endPoint x: 72, endPoint y: 166, distance: 96.7
click at [73, 166] on div "Select Service Product Membership Package Voucher Prepaid Gift Card Select Styl…" at bounding box center [161, 185] width 275 height 51
type input "UPPE"
click at [40, 186] on div "UPPERLIP" at bounding box center [41, 186] width 23 height 7
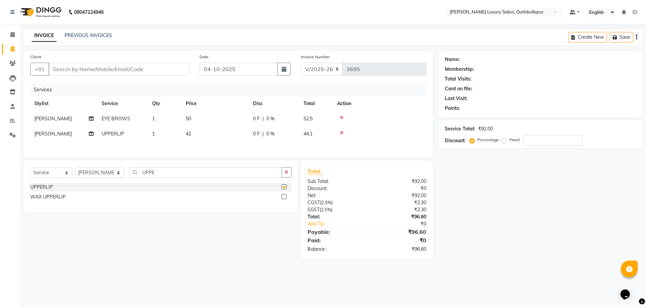
checkbox input "false"
click at [227, 137] on td "42" at bounding box center [215, 133] width 67 height 15
select select "67055"
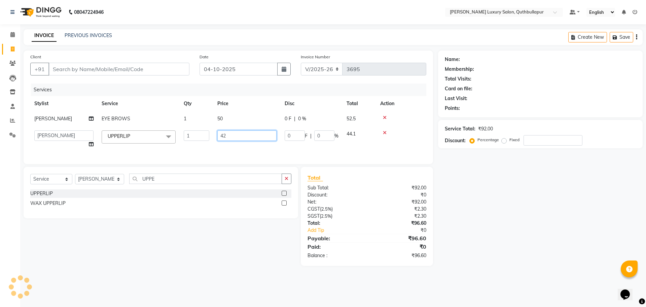
drag, startPoint x: 239, startPoint y: 133, endPoint x: 140, endPoint y: 129, distance: 98.7
click at [140, 129] on tr "AADIL SHAKE AHON ALI ARAVIND ARHAN ARHAN ARIF ARIF KPHB ARMAAN ashu AYAN CHANCH…" at bounding box center [228, 139] width 396 height 26
type input "580"
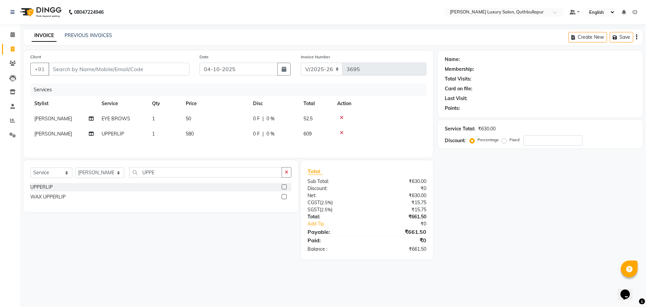
click at [216, 127] on td "580" at bounding box center [215, 133] width 67 height 15
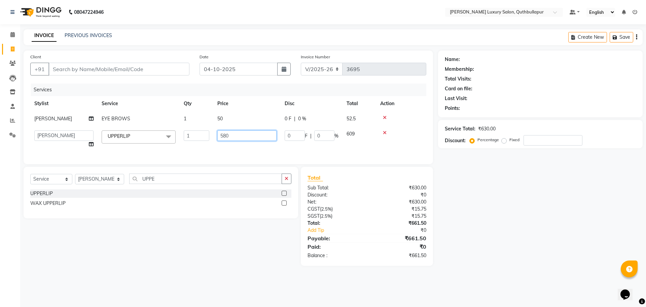
click at [187, 126] on tbody "VAANI EYE BROWS 1 50 0 F | 0 % 52.5 AADIL SHAKE AHON ALI ARAVIND ARHAN ARHAN AR…" at bounding box center [228, 131] width 396 height 41
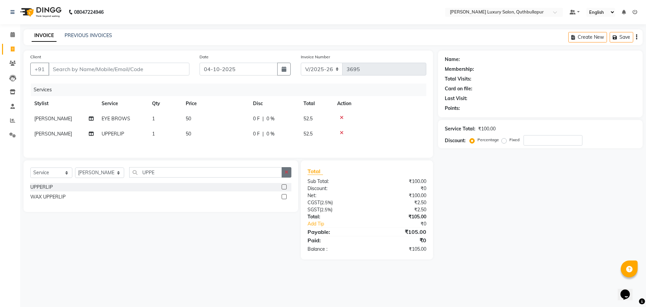
drag, startPoint x: 287, startPoint y: 174, endPoint x: 89, endPoint y: 146, distance: 200.8
click at [286, 174] on icon "button" at bounding box center [287, 172] width 4 height 5
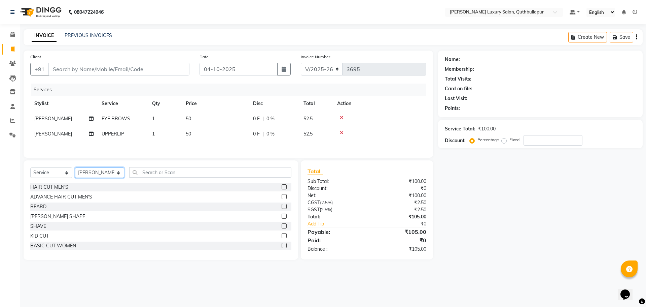
click at [81, 171] on select "Select Stylist AADIL SHAKE AHON ALI ARAVIND ARHAN ARHAN ARIF ARIF KPHB ARMAAN a…" at bounding box center [99, 172] width 49 height 10
click at [75, 168] on select "Select Stylist AADIL SHAKE AHON ALI ARAVIND ARHAN ARHAN ARIF ARIF KPHB ARMAAN a…" at bounding box center [99, 172] width 49 height 10
click at [143, 173] on input "text" at bounding box center [210, 172] width 162 height 10
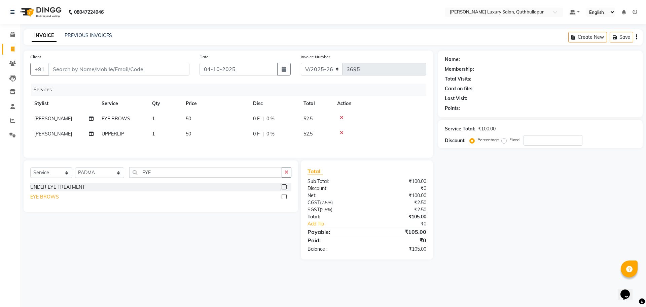
click at [39, 199] on div "EYE BROWS" at bounding box center [44, 196] width 29 height 7
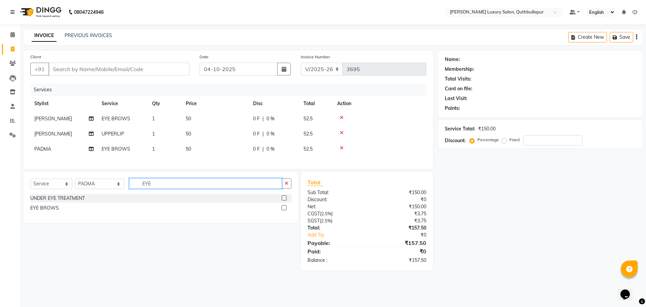
click at [159, 188] on input "EYE" at bounding box center [205, 183] width 153 height 10
click at [45, 202] on div "FOREHEAD" at bounding box center [160, 198] width 261 height 8
click at [45, 202] on div "FOREHEAD" at bounding box center [43, 198] width 26 height 7
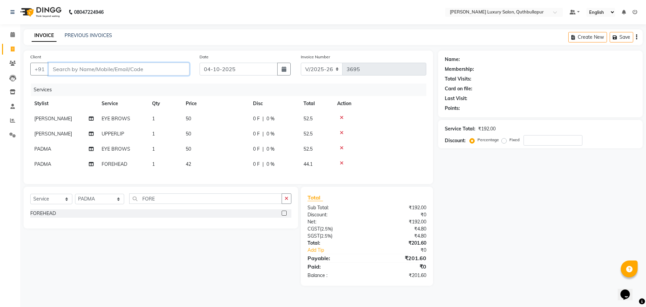
click at [143, 71] on input "Client" at bounding box center [118, 69] width 141 height 13
click at [174, 66] on span "Add Client" at bounding box center [172, 69] width 27 height 7
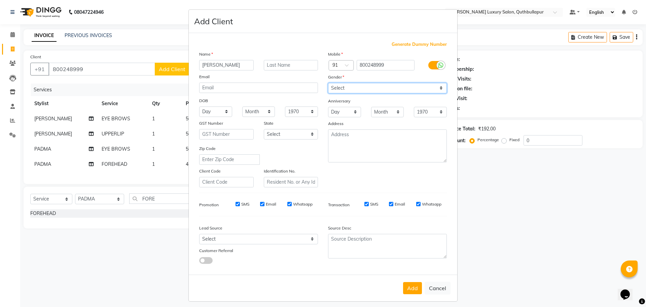
click at [367, 86] on select "Select Male Female Other Prefer Not To Say" at bounding box center [387, 88] width 119 height 10
click at [328, 83] on select "Select Male Female Other Prefer Not To Say" at bounding box center [387, 88] width 119 height 10
click at [416, 291] on button "Add" at bounding box center [412, 288] width 19 height 12
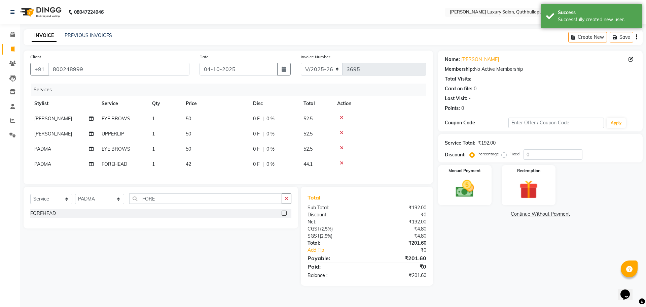
click at [221, 160] on td "42" at bounding box center [215, 164] width 67 height 15
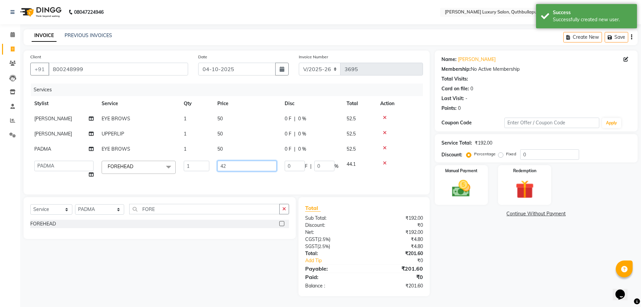
drag, startPoint x: 247, startPoint y: 163, endPoint x: 210, endPoint y: 167, distance: 37.5
click at [210, 167] on tr "AADIL SHAKE AHON ALI ARAVIND ARHAN ARHAN ARIF ARIF KPHB ARMAAN ashu AYAN CHANCH…" at bounding box center [226, 170] width 393 height 26
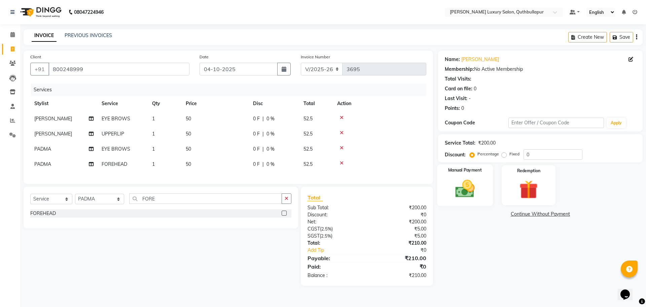
click at [471, 189] on img at bounding box center [464, 188] width 31 height 22
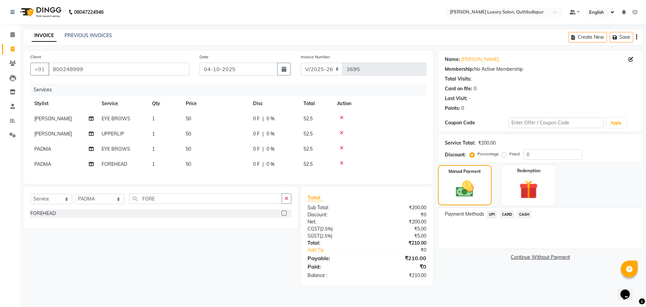
click at [526, 214] on span "CASH" at bounding box center [524, 214] width 14 height 8
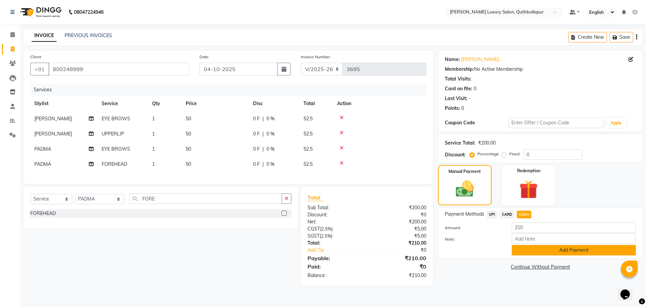
click at [551, 254] on button "Add Payment" at bounding box center [574, 250] width 124 height 10
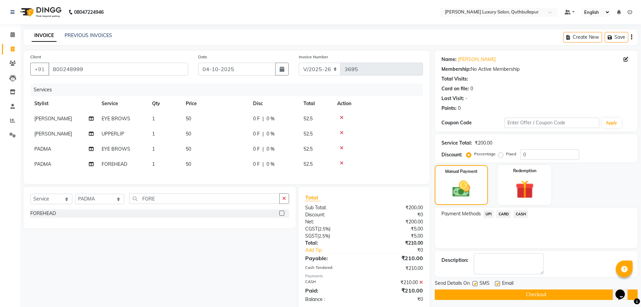
click at [558, 298] on button "Checkout" at bounding box center [536, 294] width 203 height 10
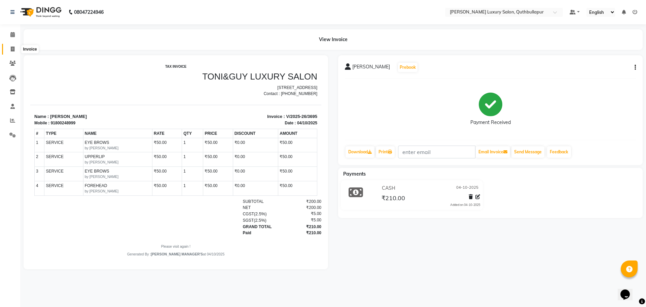
click at [13, 45] on span at bounding box center [13, 49] width 12 height 8
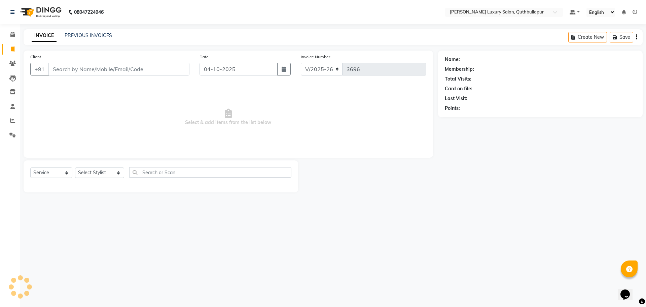
click at [67, 71] on input "Client" at bounding box center [118, 69] width 141 height 13
click at [56, 67] on input "Client" at bounding box center [118, 69] width 141 height 13
click at [149, 175] on input "text" at bounding box center [210, 172] width 162 height 10
click at [176, 173] on input "NAIL POLISH" at bounding box center [205, 172] width 153 height 10
click at [175, 172] on input "NAIL POLISH" at bounding box center [205, 172] width 153 height 10
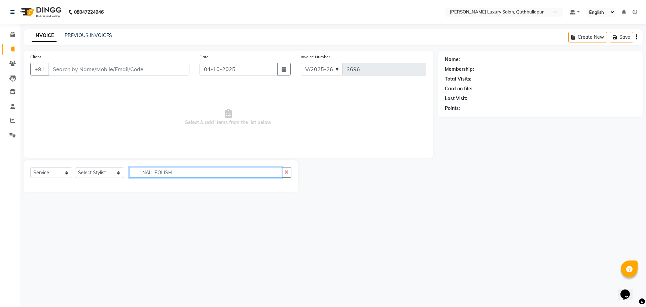
click at [177, 173] on input "NAIL POLISH" at bounding box center [205, 172] width 153 height 10
click at [160, 175] on input "NAIL POLISH" at bounding box center [205, 172] width 153 height 10
click at [166, 172] on input "NAIL POLISH" at bounding box center [205, 172] width 153 height 10
click at [158, 175] on input "text" at bounding box center [210, 172] width 162 height 10
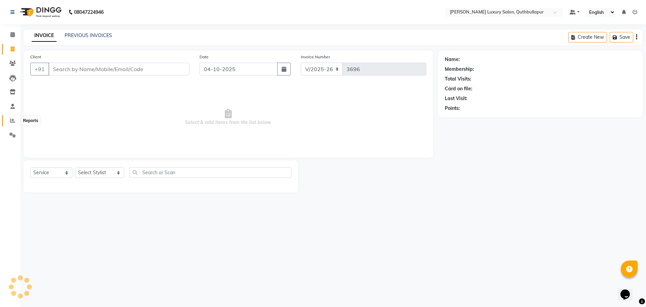
click at [11, 120] on icon at bounding box center [12, 120] width 5 height 5
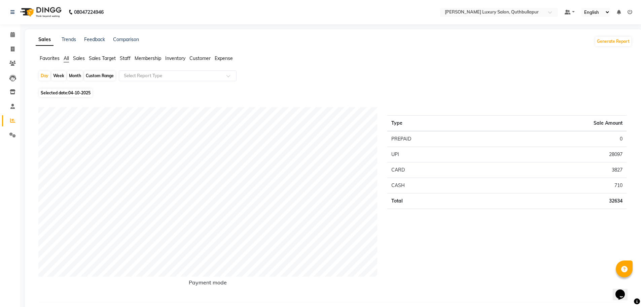
click at [74, 74] on div "Month" at bounding box center [74, 75] width 15 height 9
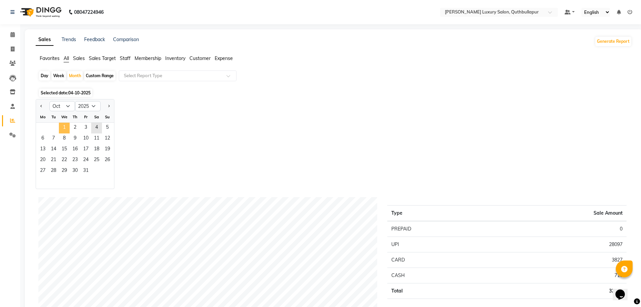
click at [64, 129] on span "1" at bounding box center [64, 128] width 11 height 11
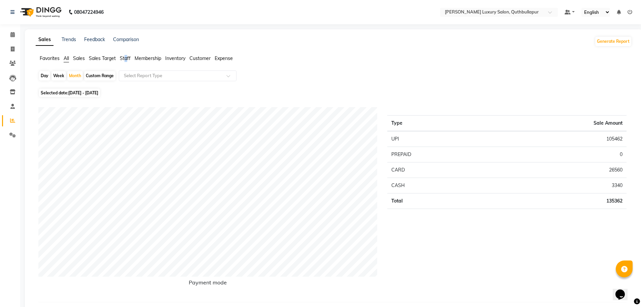
click at [126, 58] on span "Staff" at bounding box center [125, 58] width 11 height 6
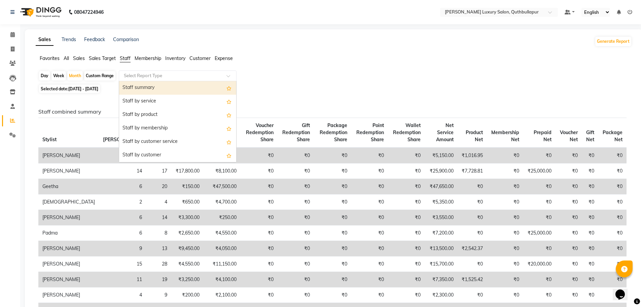
click at [135, 76] on input "text" at bounding box center [171, 75] width 97 height 7
click at [134, 89] on div "Staff summary" at bounding box center [177, 87] width 117 height 13
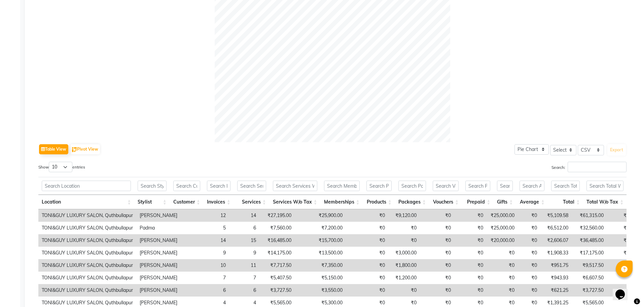
scroll to position [290, 0]
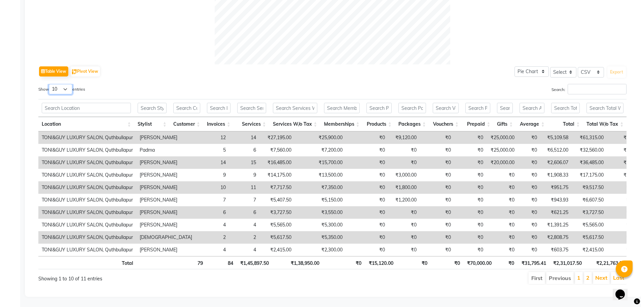
click at [67, 84] on select "10 25 50 100" at bounding box center [61, 89] width 24 height 10
click at [50, 84] on select "10 25 50 100" at bounding box center [61, 89] width 24 height 10
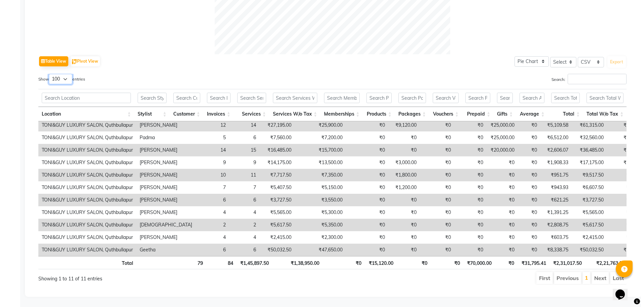
scroll to position [0, 0]
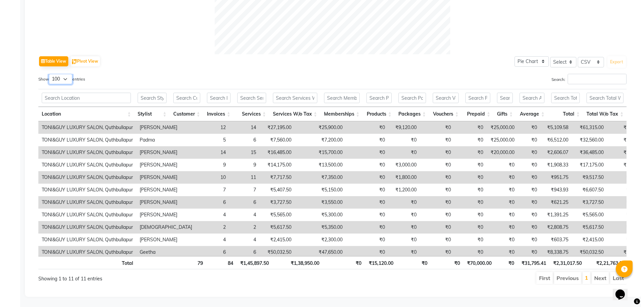
click at [68, 74] on select "10 25 50 100" at bounding box center [61, 79] width 24 height 10
click at [50, 74] on select "10 25 50 100" at bounding box center [61, 79] width 24 height 10
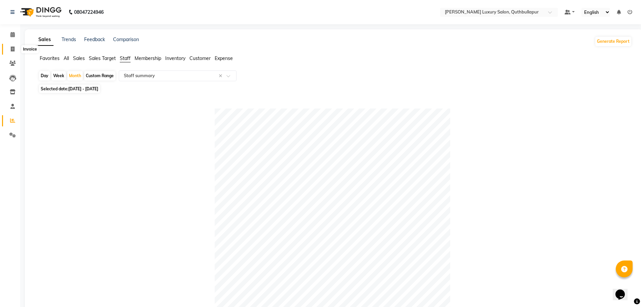
click at [13, 47] on icon at bounding box center [13, 48] width 4 height 5
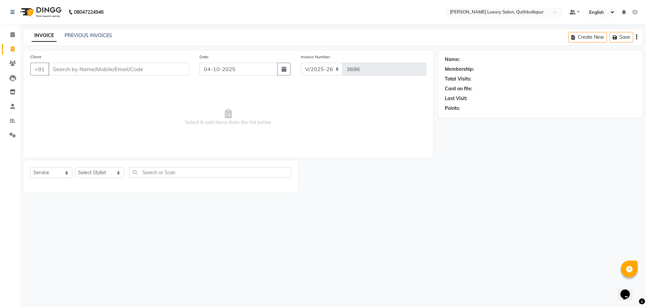
click at [102, 68] on input "Client" at bounding box center [118, 69] width 141 height 13
click at [167, 68] on span "Add Client" at bounding box center [172, 69] width 27 height 7
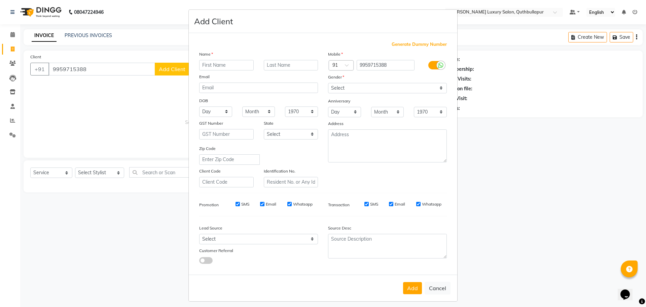
click at [216, 65] on input "text" at bounding box center [226, 65] width 55 height 10
click at [355, 85] on select "Select Male Female Other Prefer Not To Say" at bounding box center [387, 88] width 119 height 10
click at [328, 83] on select "Select Male Female Other Prefer Not To Say" at bounding box center [387, 88] width 119 height 10
click at [409, 286] on button "Add" at bounding box center [412, 288] width 19 height 12
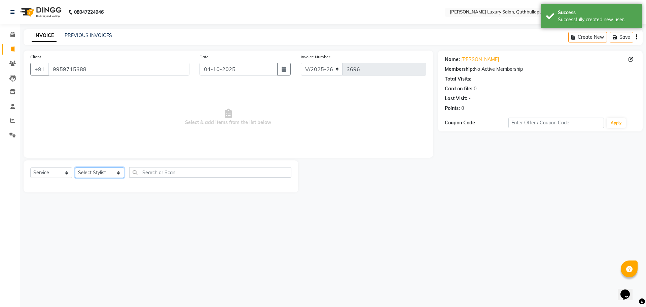
click at [111, 172] on select "Select Stylist AADIL SHAKE AHON ALI ARAVIND ARHAN ARHAN ARIF ARIF KPHB ARMAAN a…" at bounding box center [99, 172] width 49 height 10
click at [75, 167] on select "Select Stylist AADIL SHAKE AHON ALI ARAVIND ARHAN ARHAN ARIF ARIF KPHB ARMAAN a…" at bounding box center [99, 172] width 49 height 10
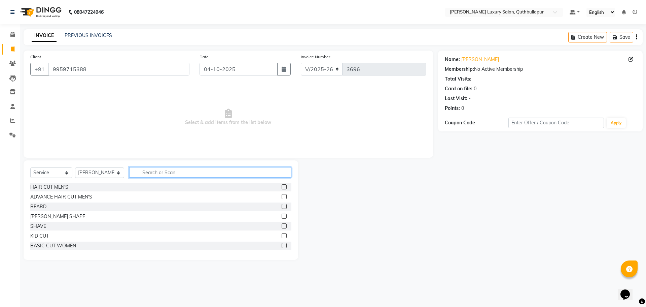
click at [165, 172] on input "text" at bounding box center [210, 172] width 162 height 10
click at [282, 206] on label at bounding box center [284, 206] width 5 height 5
click at [282, 206] on input "checkbox" at bounding box center [284, 206] width 4 height 4
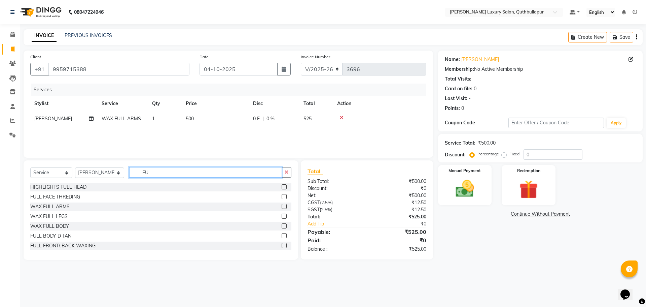
click at [154, 173] on input "FU" at bounding box center [205, 172] width 153 height 10
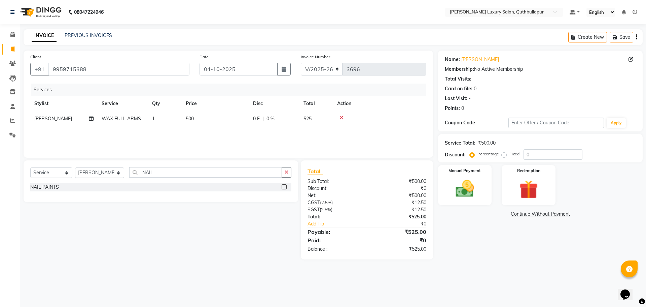
click at [284, 186] on label at bounding box center [284, 186] width 5 height 5
click at [284, 186] on input "checkbox" at bounding box center [284, 187] width 4 height 4
click at [477, 186] on img at bounding box center [464, 188] width 31 height 22
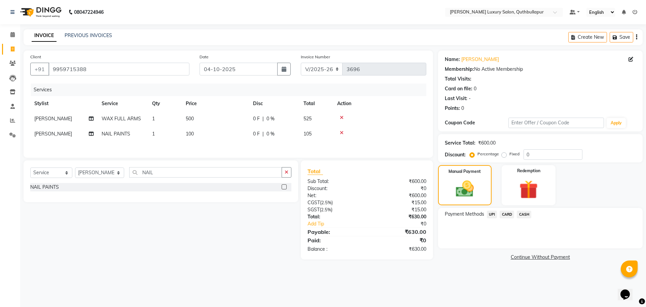
click at [492, 216] on span "UPI" at bounding box center [492, 214] width 10 height 8
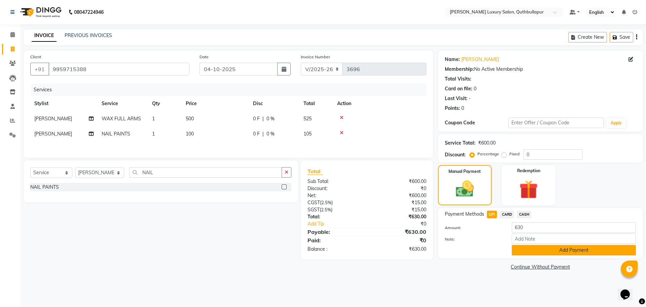
click at [554, 251] on button "Add Payment" at bounding box center [574, 250] width 124 height 10
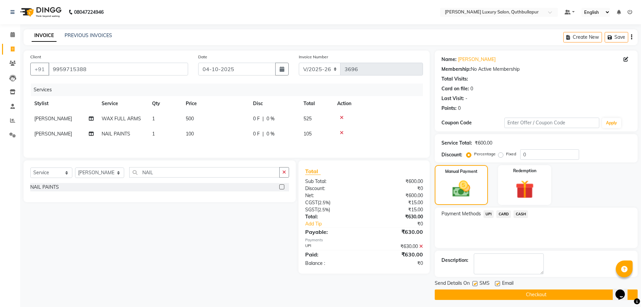
click at [533, 295] on button "Checkout" at bounding box center [536, 294] width 203 height 10
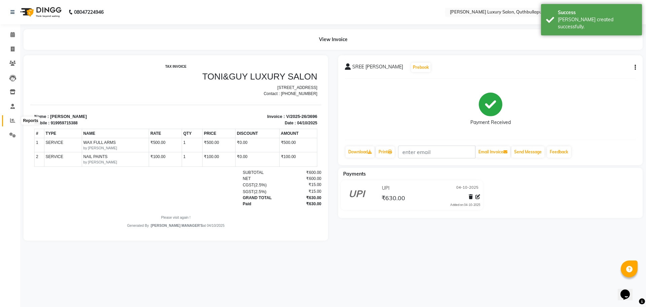
click at [13, 120] on icon at bounding box center [12, 120] width 5 height 5
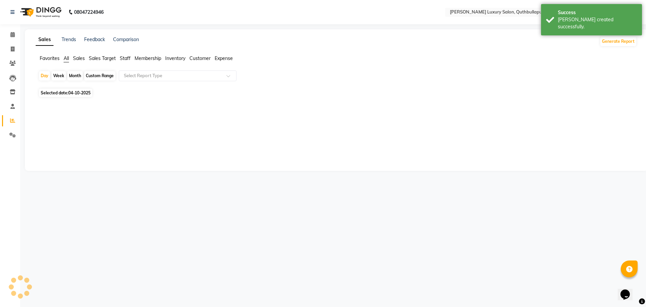
click at [69, 75] on div "Month" at bounding box center [74, 75] width 15 height 9
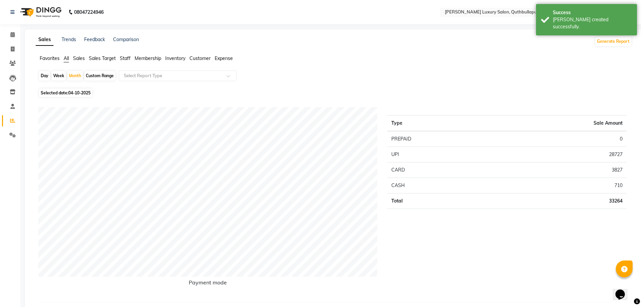
click at [127, 56] on span "Staff" at bounding box center [125, 58] width 11 height 6
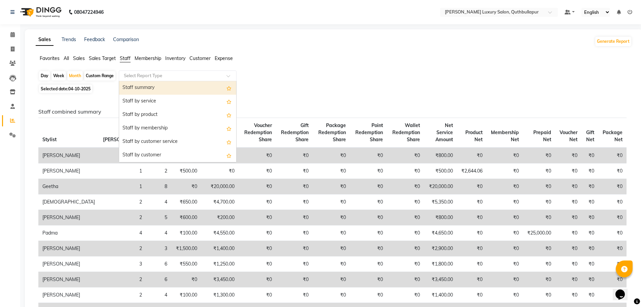
click at [139, 76] on input "text" at bounding box center [171, 75] width 97 height 7
click at [142, 86] on div "Staff summary" at bounding box center [177, 87] width 117 height 13
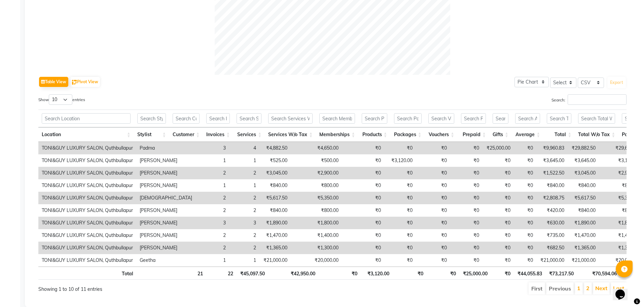
scroll to position [290, 0]
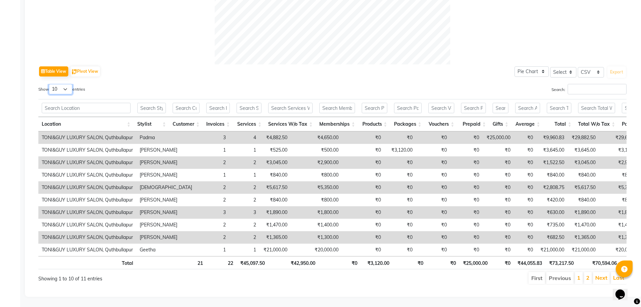
click at [66, 84] on select "10 25 50 100" at bounding box center [61, 89] width 24 height 10
click at [50, 84] on select "10 25 50 100" at bounding box center [61, 89] width 24 height 10
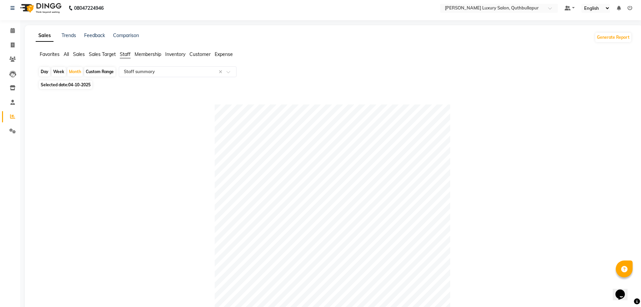
scroll to position [0, 0]
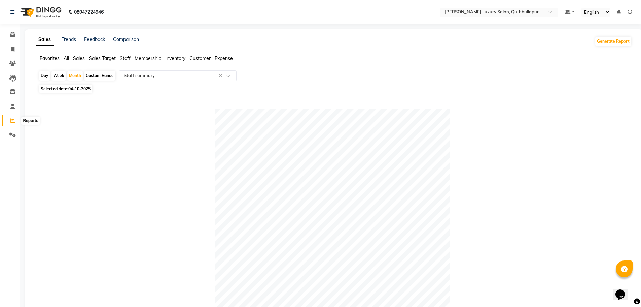
click at [13, 117] on span at bounding box center [13, 121] width 12 height 8
click at [77, 77] on div "Month" at bounding box center [74, 75] width 15 height 9
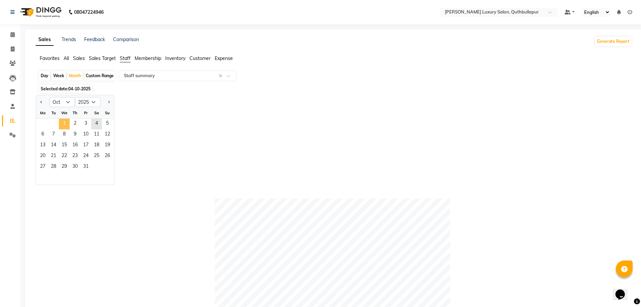
click at [64, 122] on span "1" at bounding box center [64, 123] width 11 height 11
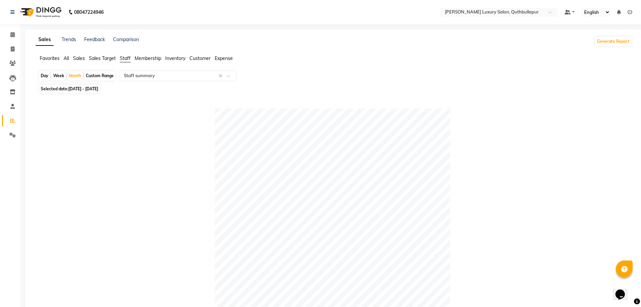
click at [126, 58] on span "Staff" at bounding box center [125, 58] width 11 height 6
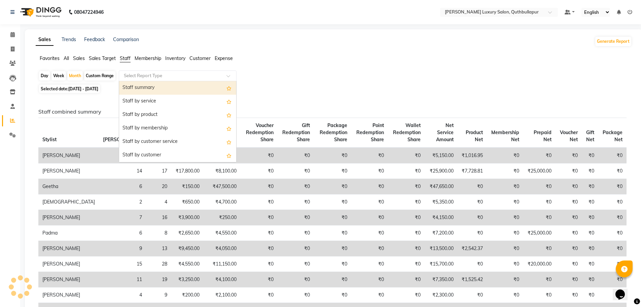
click at [138, 74] on input "text" at bounding box center [171, 75] width 97 height 7
click at [145, 90] on div "Staff summary" at bounding box center [177, 87] width 117 height 13
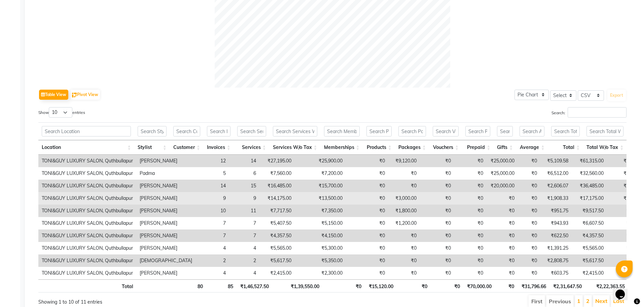
scroll to position [290, 0]
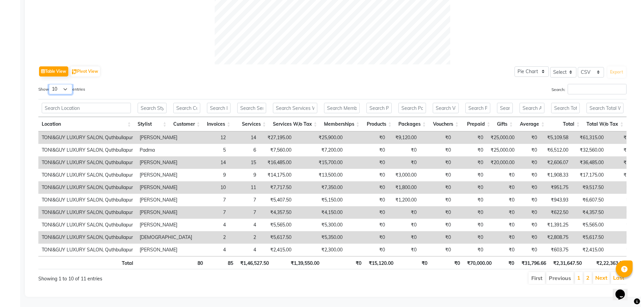
click at [66, 84] on select "10 25 50 100" at bounding box center [61, 89] width 24 height 10
click at [50, 84] on select "10 25 50 100" at bounding box center [61, 89] width 24 height 10
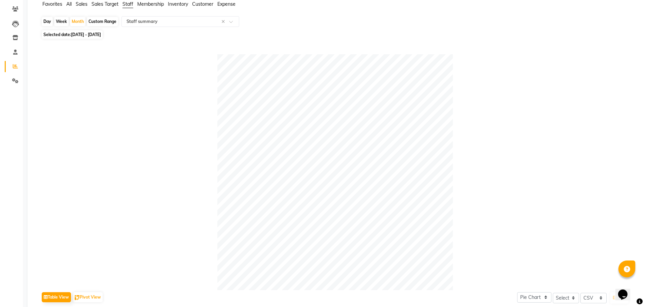
scroll to position [0, 0]
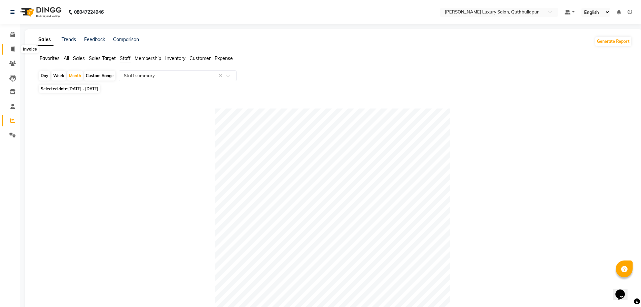
click at [12, 47] on icon at bounding box center [13, 48] width 4 height 5
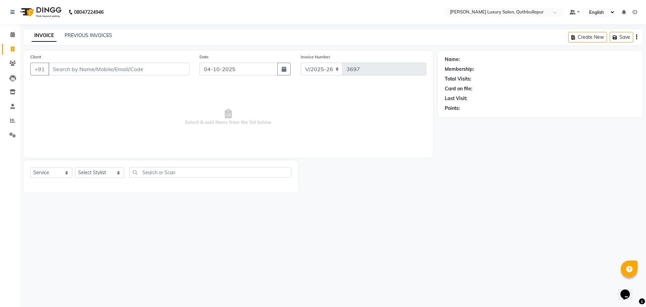
click at [137, 71] on input "Client" at bounding box center [118, 69] width 141 height 13
click at [110, 172] on select "Select Stylist AADIL SHAKE AHON ALI ARAVIND ARHAN ARHAN ARIF ARIF KPHB ARMAAN a…" at bounding box center [99, 172] width 49 height 10
click at [75, 167] on select "Select Stylist AADIL SHAKE AHON ALI ARAVIND ARHAN ARHAN ARIF ARIF KPHB ARMAAN a…" at bounding box center [99, 172] width 49 height 10
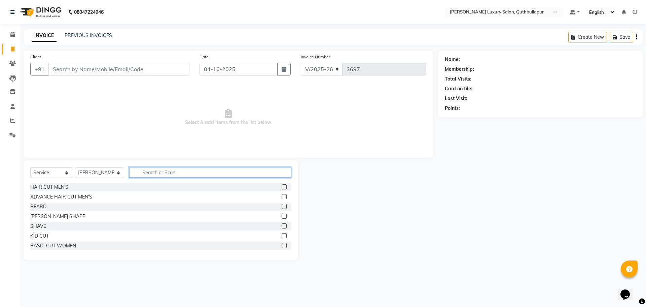
click at [135, 174] on input "text" at bounding box center [210, 172] width 162 height 10
click at [129, 170] on input "text" at bounding box center [210, 172] width 162 height 10
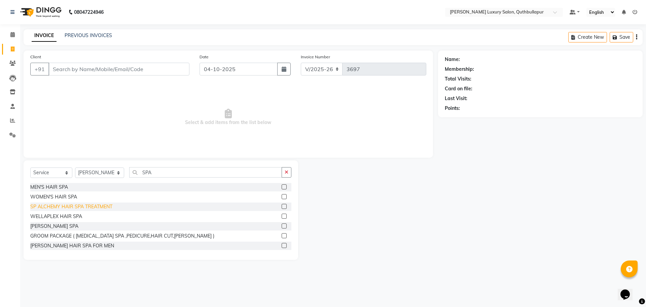
click at [52, 206] on div "SP ALCHEMY HAIR SPA TREATMENT" at bounding box center [71, 206] width 82 height 7
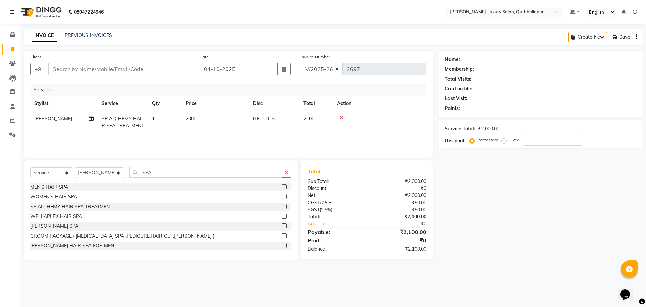
click at [187, 117] on span "2000" at bounding box center [191, 118] width 11 height 6
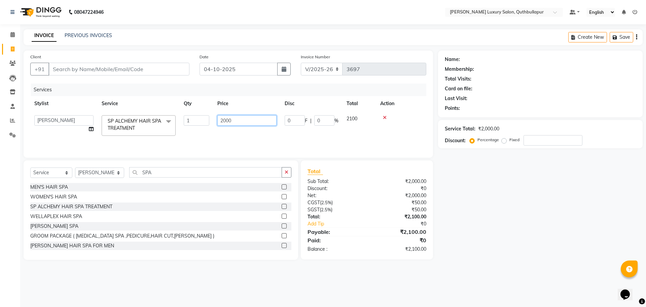
click at [224, 122] on input "2000" at bounding box center [246, 120] width 59 height 10
click at [235, 119] on input "2000" at bounding box center [246, 120] width 59 height 10
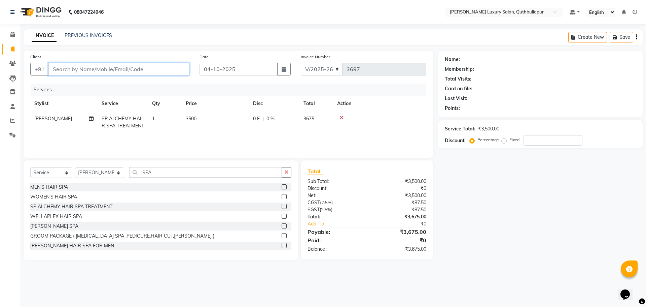
click at [148, 68] on input "Client" at bounding box center [118, 69] width 141 height 13
click at [158, 68] on input "Client" at bounding box center [118, 69] width 141 height 13
click at [174, 67] on span "Add Client" at bounding box center [172, 69] width 27 height 7
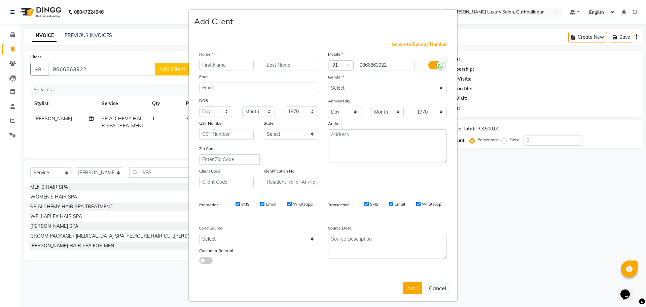
click at [217, 63] on input "text" at bounding box center [226, 65] width 55 height 10
click at [337, 90] on select "Select Male Female Other Prefer Not To Say" at bounding box center [387, 88] width 119 height 10
click at [328, 83] on select "Select Male Female Other Prefer Not To Say" at bounding box center [387, 88] width 119 height 10
click at [414, 292] on button "Add" at bounding box center [412, 288] width 19 height 12
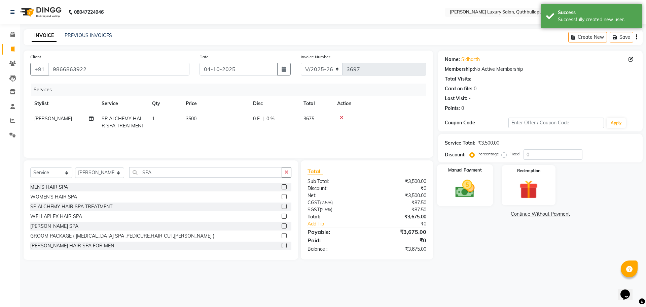
click at [453, 185] on img at bounding box center [464, 188] width 31 height 22
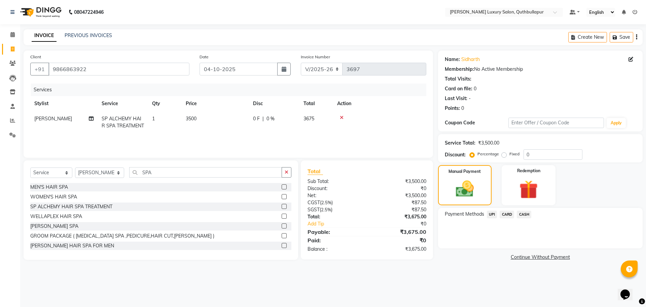
click at [510, 215] on span "CARD" at bounding box center [507, 214] width 14 height 8
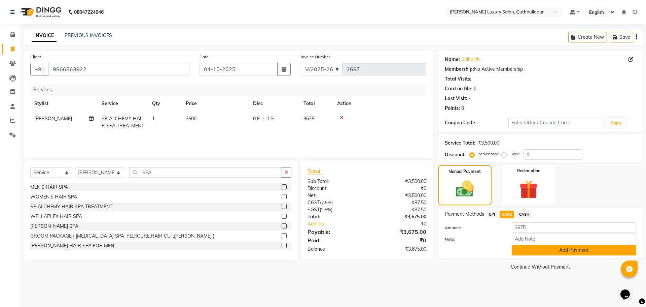
click at [571, 251] on button "Add Payment" at bounding box center [574, 250] width 124 height 10
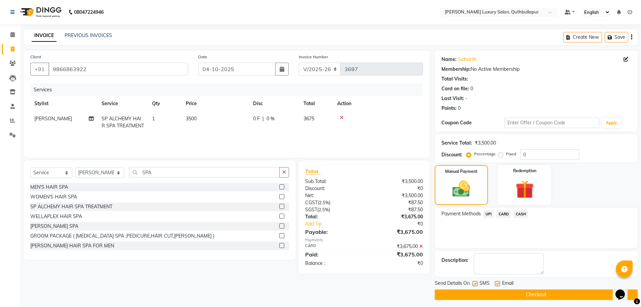
click at [545, 294] on button "Checkout" at bounding box center [536, 294] width 203 height 10
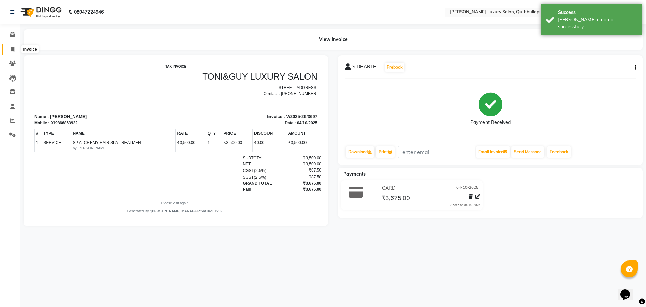
click at [10, 50] on span at bounding box center [13, 49] width 12 height 8
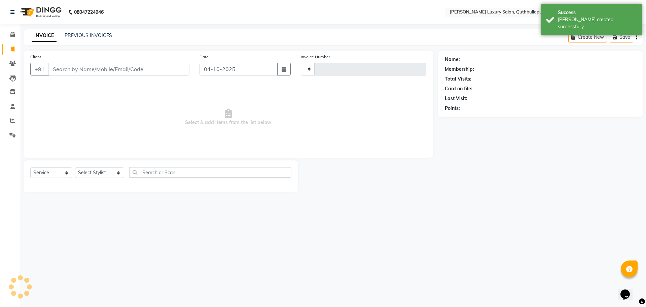
click at [60, 73] on input "Client" at bounding box center [118, 69] width 141 height 13
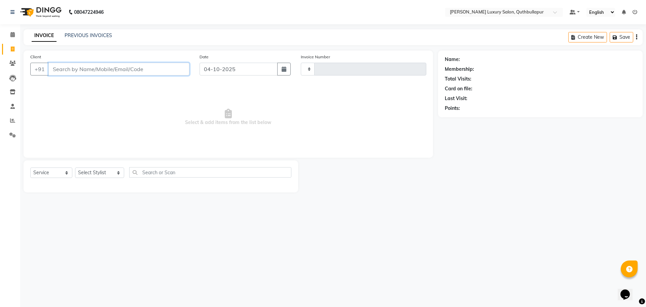
click at [98, 72] on input "Client" at bounding box center [118, 69] width 141 height 13
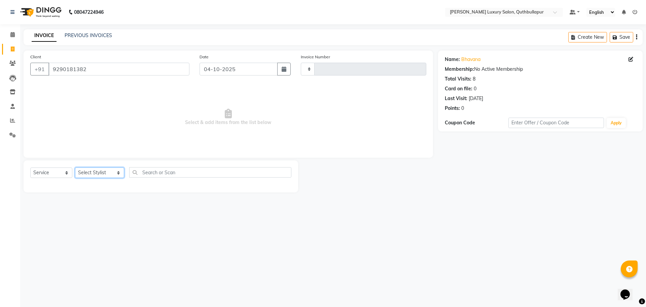
click at [95, 173] on select "Select Stylist AADIL SHAKE AHON ALI ARAVIND ARHAN ARHAN ARIF ARIF KPHB ARMAAN a…" at bounding box center [99, 172] width 49 height 10
click at [75, 167] on select "Select Stylist AADIL SHAKE AHON ALI ARAVIND ARHAN ARHAN ARIF ARIF KPHB ARMAAN a…" at bounding box center [99, 172] width 49 height 10
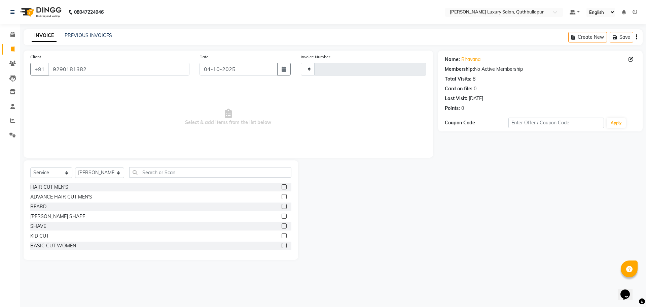
click at [151, 177] on div "Select Service Product Membership Package Voucher Prepaid Gift Card Select Styl…" at bounding box center [160, 175] width 261 height 16
click at [149, 162] on div "Select Service Product Membership Package Voucher Prepaid Gift Card Select Styl…" at bounding box center [161, 209] width 275 height 99
click at [163, 174] on input "text" at bounding box center [210, 172] width 162 height 10
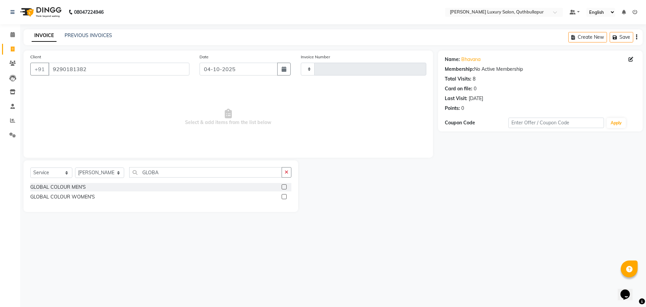
drag, startPoint x: 81, startPoint y: 198, endPoint x: 101, endPoint y: 188, distance: 21.4
click at [82, 198] on div "GLOBAL COLOUR WOMEN'S" at bounding box center [62, 196] width 65 height 7
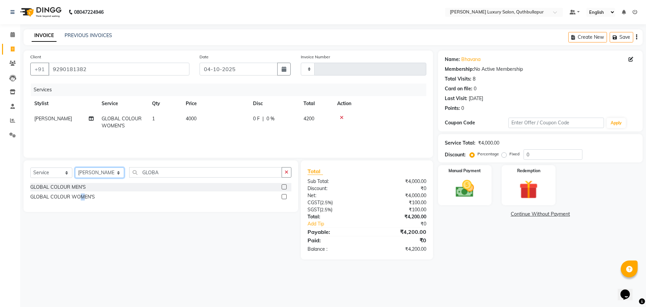
click at [108, 170] on select "Select Stylist AADIL SHAKE AHON ALI ARAVIND ARHAN ARHAN ARIF ARIF KPHB ARMAAN a…" at bounding box center [99, 172] width 49 height 10
click at [75, 167] on select "Select Stylist AADIL SHAKE AHON ALI ARAVIND ARHAN ARHAN ARIF ARIF KPHB ARMAAN a…" at bounding box center [99, 172] width 49 height 10
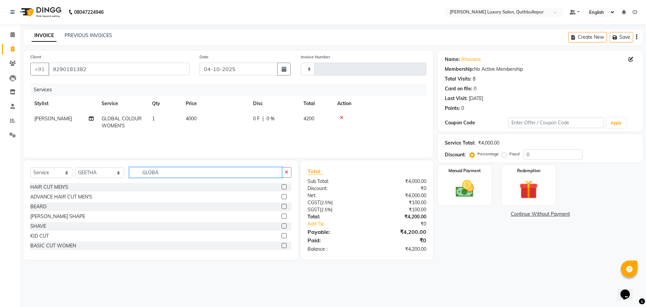
click at [160, 168] on input "GLOBA" at bounding box center [205, 172] width 153 height 10
click at [158, 170] on input "GLOBA" at bounding box center [205, 172] width 153 height 10
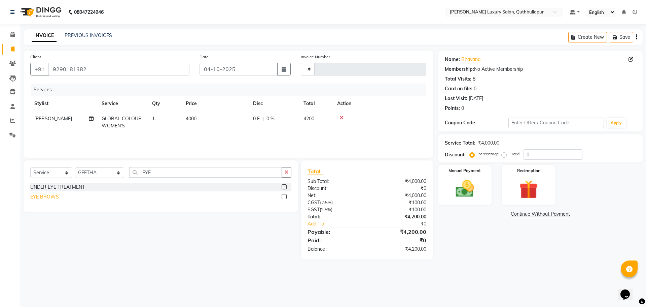
click at [58, 196] on div "EYE BROWS" at bounding box center [44, 196] width 29 height 7
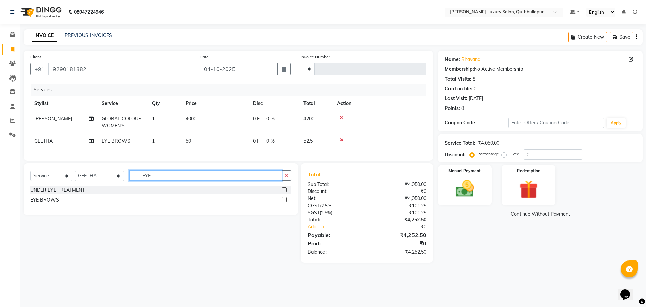
drag, startPoint x: 152, startPoint y: 180, endPoint x: 24, endPoint y: 176, distance: 128.0
click at [24, 176] on div "Select Service Product Membership Package Voucher Prepaid Gift Card Select Styl…" at bounding box center [161, 188] width 275 height 51
click at [32, 194] on div "UPPERLIP" at bounding box center [41, 189] width 23 height 7
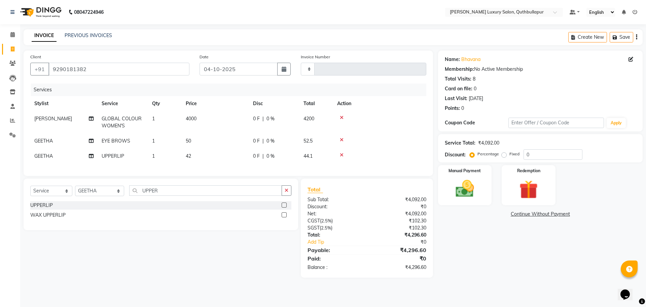
click at [205, 153] on td "42" at bounding box center [215, 155] width 67 height 15
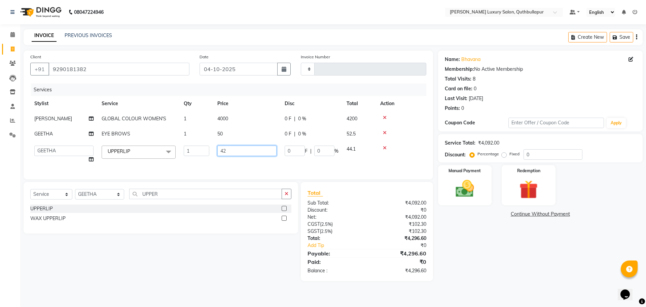
drag, startPoint x: 247, startPoint y: 155, endPoint x: 138, endPoint y: 144, distance: 108.9
click at [168, 141] on tbody "KRISHNA GLOBAL COLOUR WOMEN'S 1 4000 0 F | 0 % 4200 GEETHA EYE BROWS 1 50 0 F |…" at bounding box center [228, 139] width 396 height 56
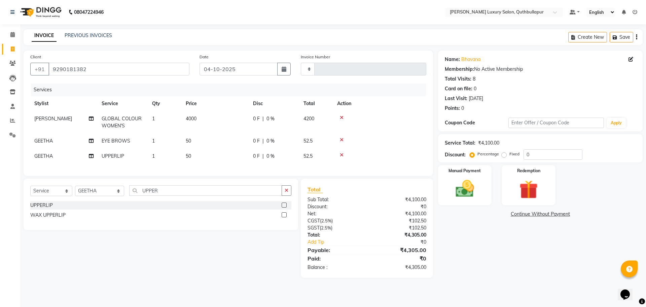
click at [342, 117] on icon at bounding box center [342, 117] width 4 height 5
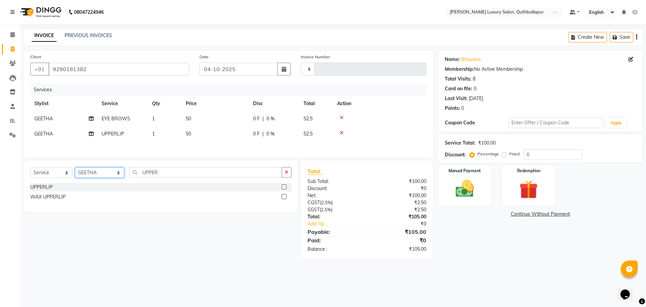
click at [103, 171] on select "Select Stylist AADIL SHAKE AHON ALI ARAVIND ARHAN ARHAN ARIF ARIF KPHB ARMAAN a…" at bounding box center [99, 172] width 49 height 10
click at [75, 168] on select "Select Stylist AADIL SHAKE AHON ALI ARAVIND ARHAN ARHAN ARIF ARIF KPHB ARMAAN a…" at bounding box center [99, 172] width 49 height 10
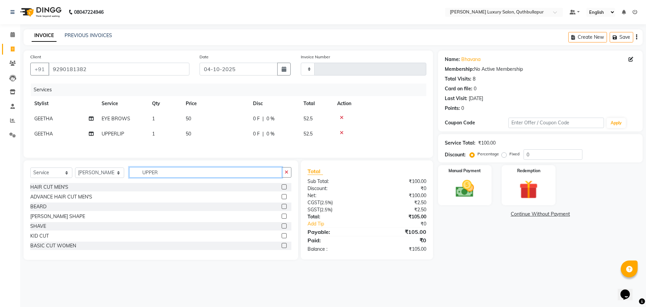
click at [162, 173] on input "UPPER" at bounding box center [205, 172] width 153 height 10
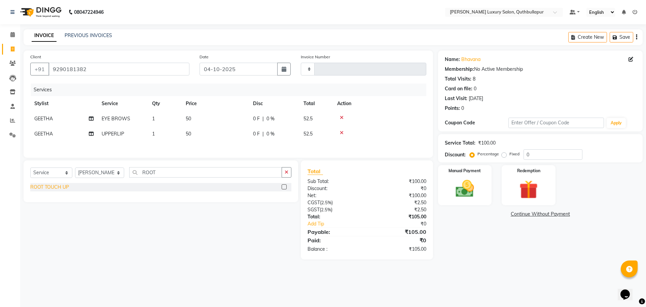
click at [66, 186] on div "ROOT TOUCH UP" at bounding box center [49, 186] width 39 height 7
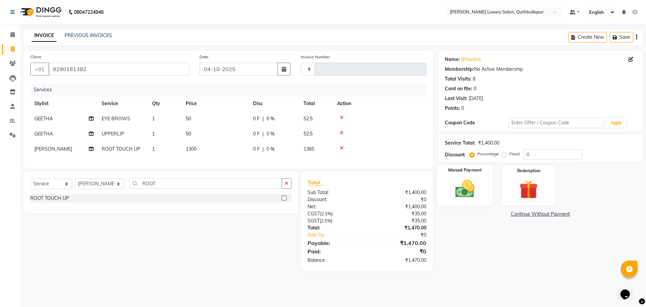
click at [470, 189] on img at bounding box center [464, 188] width 31 height 22
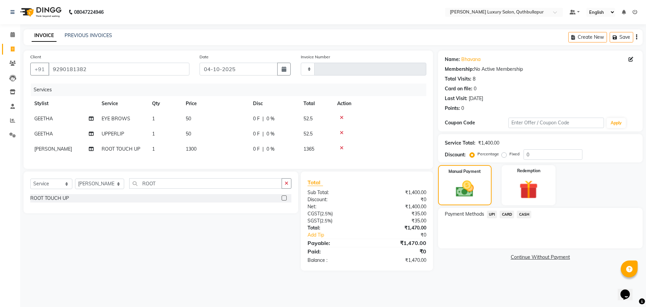
click at [491, 215] on span "UPI" at bounding box center [492, 214] width 10 height 8
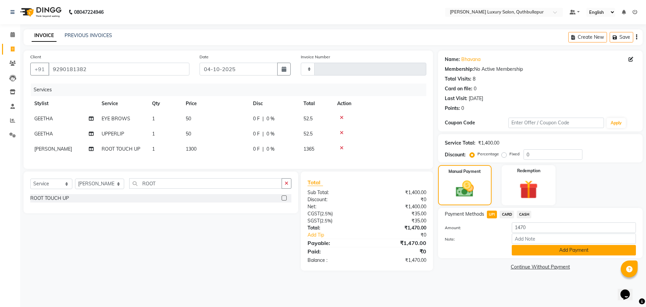
click at [528, 250] on button "Add Payment" at bounding box center [574, 250] width 124 height 10
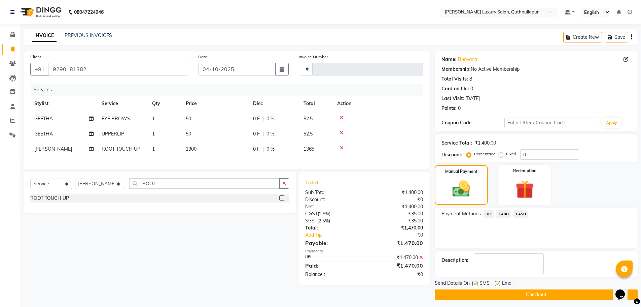
click at [533, 294] on button "Checkout" at bounding box center [536, 294] width 203 height 10
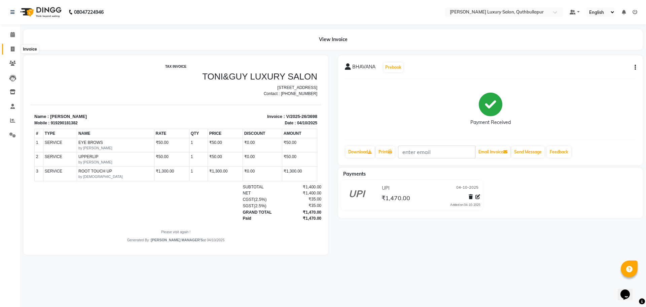
click at [13, 48] on icon at bounding box center [13, 48] width 4 height 5
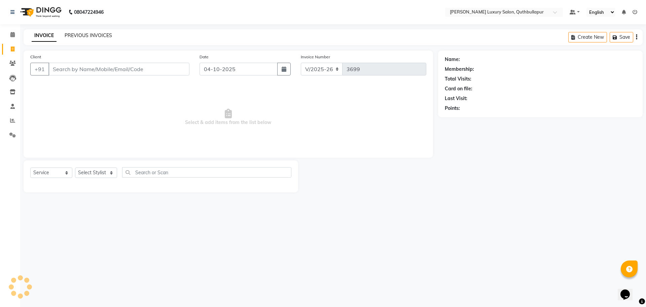
click at [94, 35] on link "PREVIOUS INVOICES" at bounding box center [88, 35] width 47 height 6
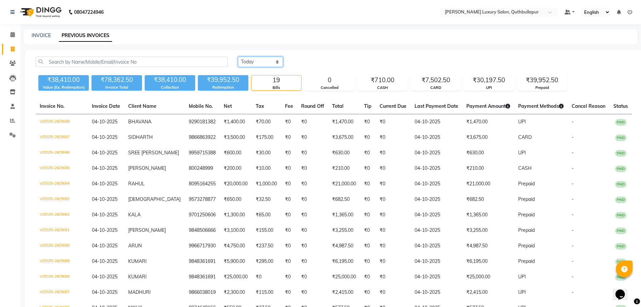
drag, startPoint x: 263, startPoint y: 62, endPoint x: 262, endPoint y: 67, distance: 4.5
click at [263, 62] on select "Today Yesterday Custom Range" at bounding box center [260, 62] width 45 height 10
click at [238, 57] on select "Today Yesterday Custom Range" at bounding box center [260, 62] width 45 height 10
click at [306, 57] on input "04-10-2025" at bounding box center [315, 61] width 47 height 9
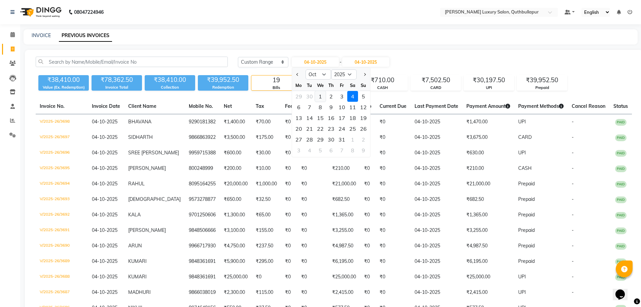
click at [320, 95] on div "1" at bounding box center [320, 96] width 11 height 11
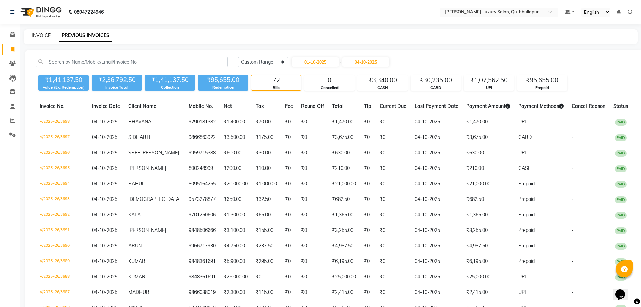
click at [36, 31] on div "INVOICE PREVIOUS INVOICES" at bounding box center [331, 36] width 614 height 15
click at [35, 34] on link "INVOICE" at bounding box center [41, 35] width 19 height 6
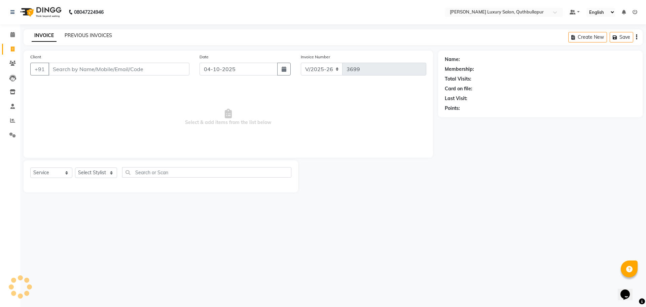
click at [95, 35] on link "PREVIOUS INVOICES" at bounding box center [88, 35] width 47 height 6
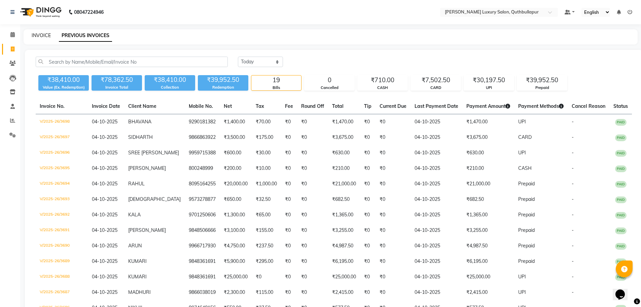
click at [39, 37] on link "INVOICE" at bounding box center [41, 35] width 19 height 6
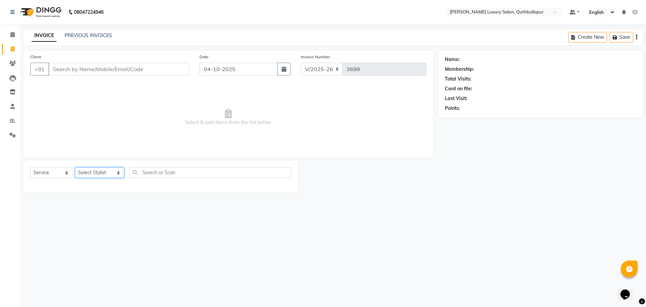
click at [105, 173] on select "Select Stylist AADIL SHAKE AHON ALI ARAVIND ARHAN ARHAN ARIF ARIF KPHB ARMAAN a…" at bounding box center [99, 172] width 49 height 10
click at [87, 173] on select "Select Stylist AADIL SHAKE AHON ALI ARAVIND ARHAN ARHAN ARIF ARIF KPHB ARMAAN a…" at bounding box center [99, 172] width 49 height 10
click at [90, 173] on select "Select Stylist AADIL SHAKE AHON ALI ARAVIND ARHAN ARHAN ARIF ARIF KPHB ARMAAN a…" at bounding box center [99, 172] width 49 height 10
click at [75, 167] on select "Select Stylist AADIL SHAKE AHON ALI ARAVIND ARHAN ARHAN ARIF ARIF KPHB ARMAAN a…" at bounding box center [99, 172] width 49 height 10
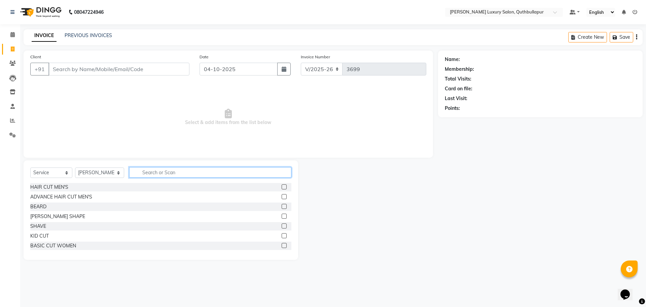
click at [129, 175] on input "text" at bounding box center [210, 172] width 162 height 10
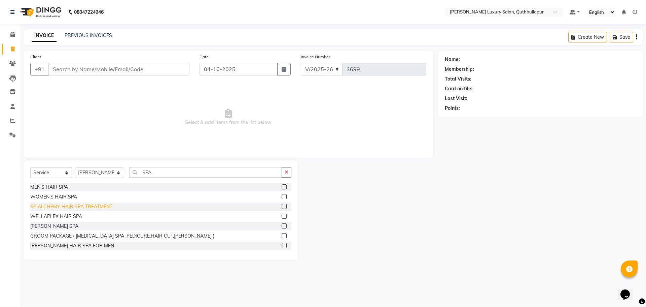
click at [77, 207] on div "SP ALCHEMY HAIR SPA TREATMENT" at bounding box center [71, 206] width 82 height 7
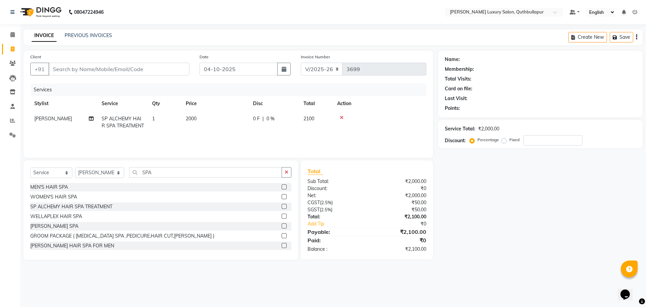
click at [212, 118] on td "2000" at bounding box center [215, 122] width 67 height 22
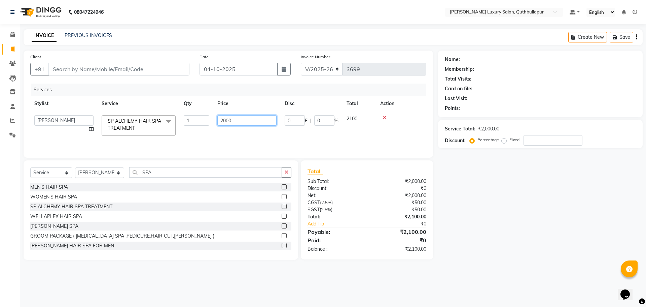
drag, startPoint x: 240, startPoint y: 117, endPoint x: 187, endPoint y: 132, distance: 55.5
click at [187, 132] on tr "AADIL SHAKE AHON ALI ARAVIND ARHAN ARHAN ARIF ARIF KPHB ARMAAN ashu AYAN CHANCH…" at bounding box center [228, 125] width 396 height 29
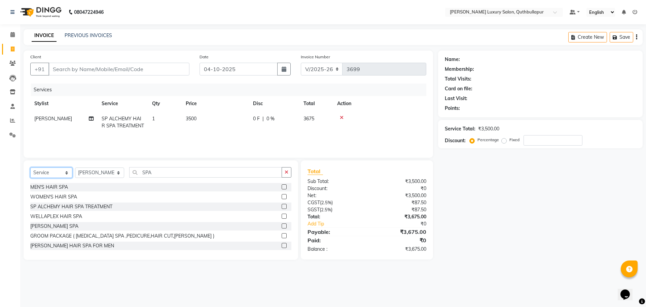
click at [43, 174] on select "Select Service Product Membership Package Voucher Prepaid Gift Card" at bounding box center [51, 172] width 42 height 10
click at [30, 167] on select "Select Service Product Membership Package Voucher Prepaid Gift Card" at bounding box center [51, 172] width 42 height 10
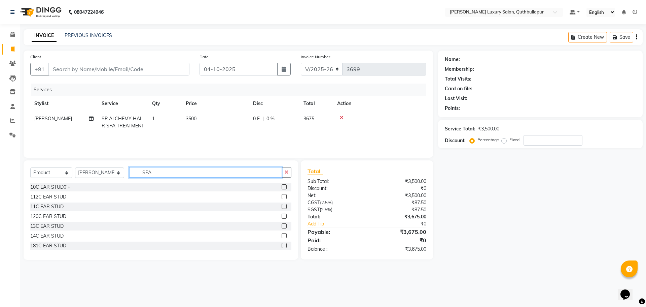
drag, startPoint x: 154, startPoint y: 173, endPoint x: 131, endPoint y: 173, distance: 23.9
click at [134, 173] on input "SPA" at bounding box center [205, 172] width 153 height 10
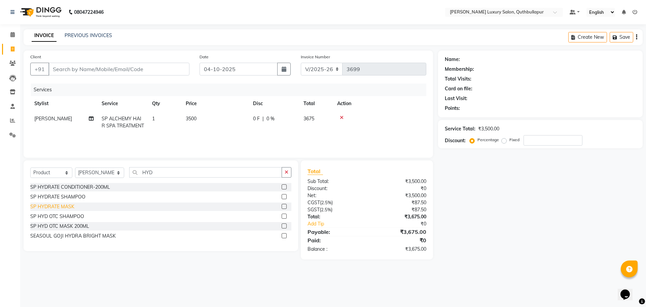
click at [67, 204] on div "SP HYDRATE MASK" at bounding box center [52, 206] width 44 height 7
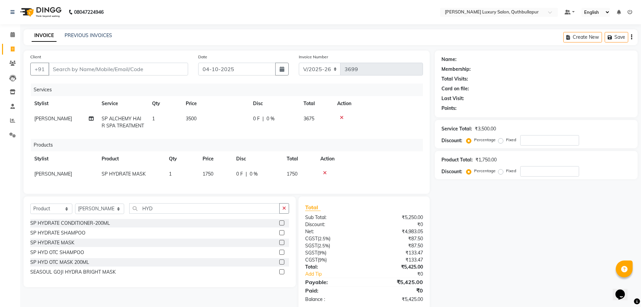
click at [222, 178] on td "1750" at bounding box center [216, 173] width 34 height 15
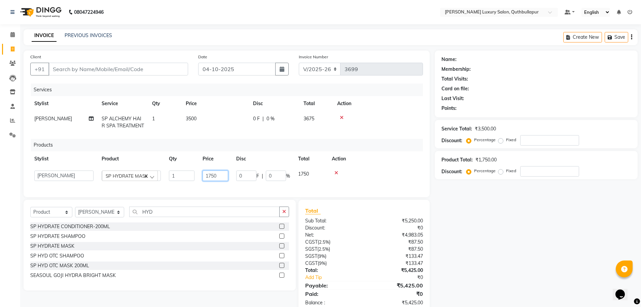
drag, startPoint x: 222, startPoint y: 178, endPoint x: 203, endPoint y: 179, distance: 18.5
click at [203, 179] on input "1750" at bounding box center [216, 175] width 26 height 10
click at [218, 173] on input "1750" at bounding box center [216, 175] width 26 height 10
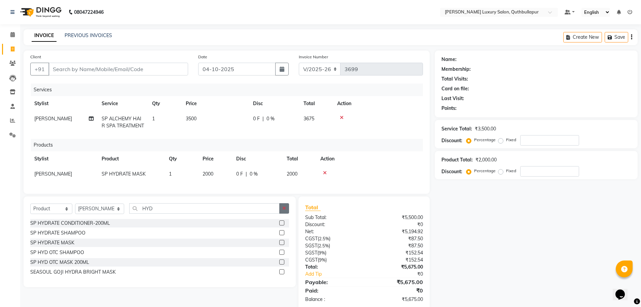
click at [287, 213] on button "button" at bounding box center [284, 208] width 10 height 10
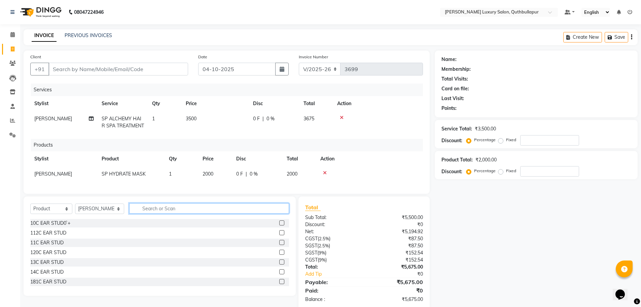
click at [263, 213] on input "text" at bounding box center [209, 208] width 160 height 10
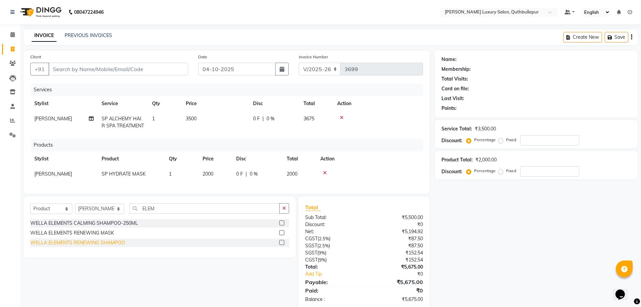
click at [110, 245] on div "WELLA ELEMENTS RENEWING SHAMPOO" at bounding box center [77, 242] width 95 height 7
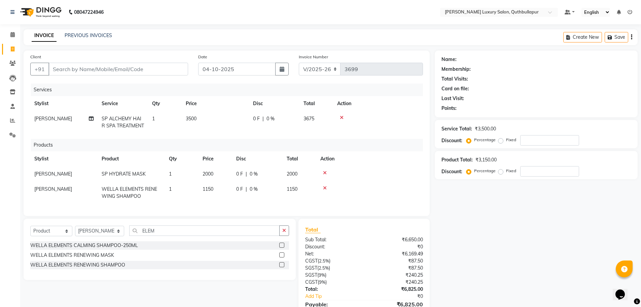
click at [221, 190] on td "1150" at bounding box center [216, 192] width 34 height 22
drag, startPoint x: 221, startPoint y: 190, endPoint x: 174, endPoint y: 189, distance: 47.1
click at [174, 189] on tr "AADIL SHAKE AHON ALI ARAVIND ARHAN ARHAN ARIF ARIF KPHB ARMAAN ashu AYAN CHANCH…" at bounding box center [226, 192] width 393 height 22
click at [222, 195] on input "1150" at bounding box center [216, 190] width 26 height 10
click at [139, 71] on input "Client" at bounding box center [118, 69] width 140 height 13
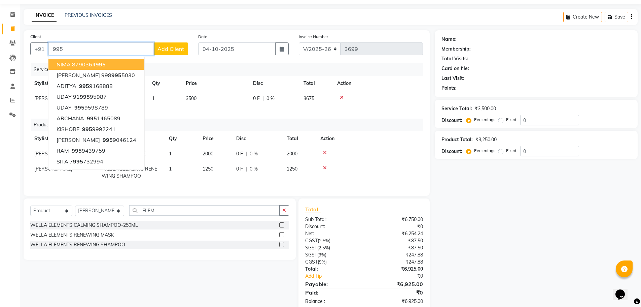
scroll to position [40, 0]
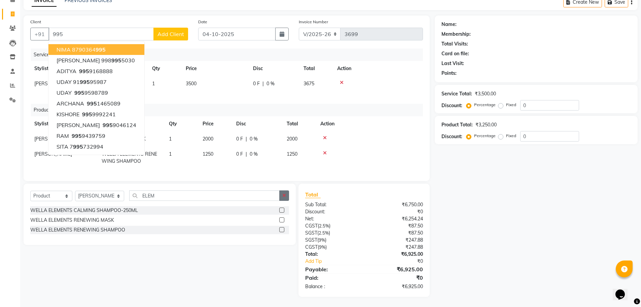
click at [286, 198] on button "button" at bounding box center [284, 195] width 10 height 10
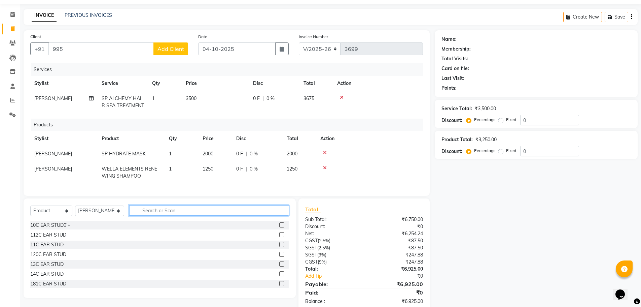
scroll to position [0, 0]
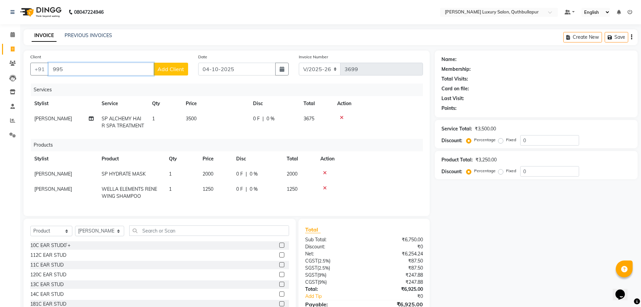
click at [107, 72] on input "995" at bounding box center [100, 69] width 105 height 13
click at [185, 67] on button "Add Client" at bounding box center [170, 69] width 35 height 13
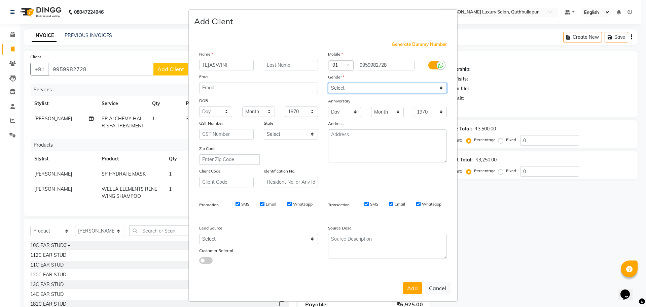
click at [372, 90] on select "Select Male Female Other Prefer Not To Say" at bounding box center [387, 88] width 119 height 10
click at [328, 83] on select "Select Male Female Other Prefer Not To Say" at bounding box center [387, 88] width 119 height 10
click at [411, 288] on button "Add" at bounding box center [412, 288] width 19 height 12
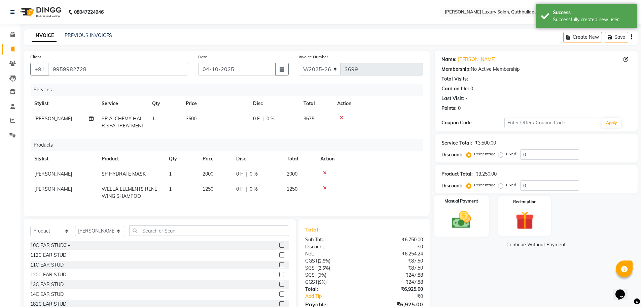
click at [459, 223] on img at bounding box center [461, 219] width 31 height 22
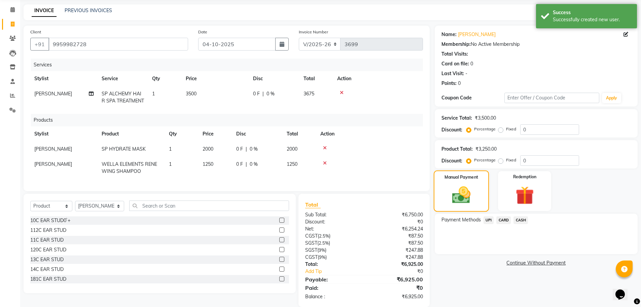
scroll to position [40, 0]
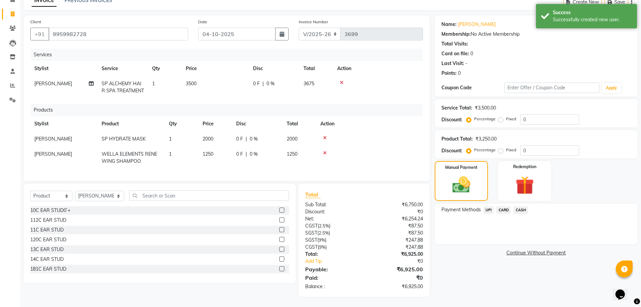
click at [342, 80] on icon at bounding box center [342, 82] width 4 height 5
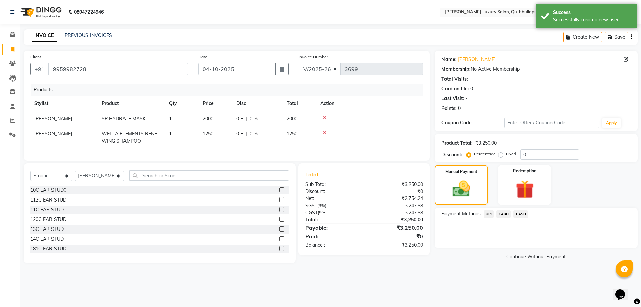
scroll to position [0, 0]
click at [55, 179] on select "Select Service Product Membership Package Voucher Prepaid Gift Card" at bounding box center [51, 175] width 42 height 10
click at [30, 175] on select "Select Service Product Membership Package Voucher Prepaid Gift Card" at bounding box center [51, 175] width 42 height 10
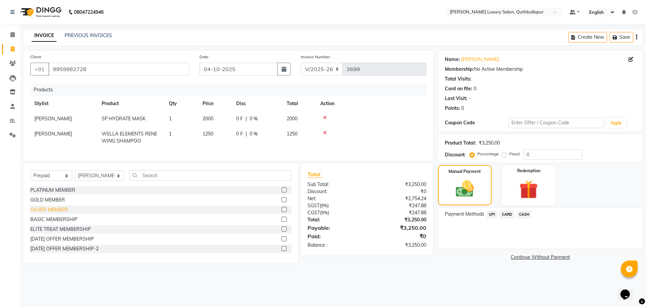
click at [51, 213] on div "SILVER MEMBER" at bounding box center [49, 209] width 38 height 7
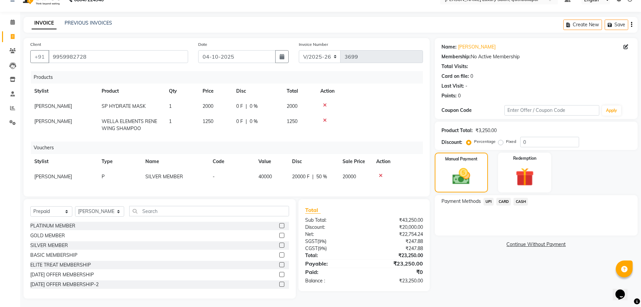
scroll to position [19, 0]
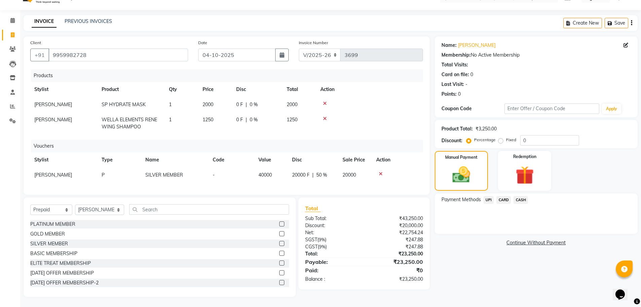
click at [486, 196] on span "UPI" at bounding box center [489, 200] width 10 height 8
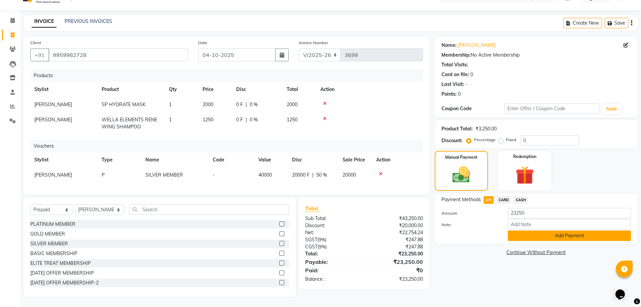
click at [516, 230] on button "Add Payment" at bounding box center [569, 235] width 123 height 10
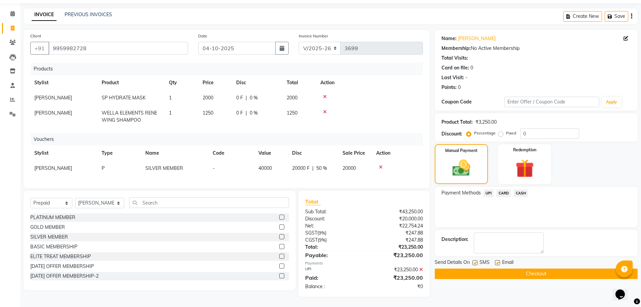
scroll to position [26, 0]
click at [513, 269] on button "Checkout" at bounding box center [536, 273] width 203 height 10
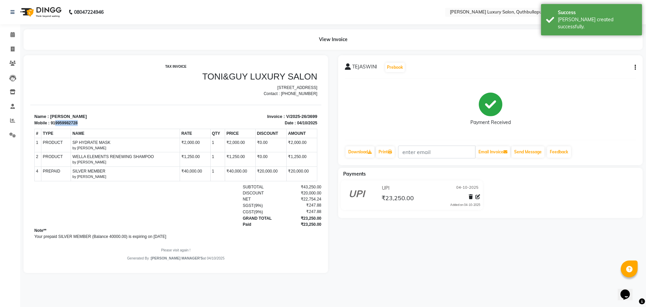
drag, startPoint x: 55, startPoint y: 130, endPoint x: 82, endPoint y: 129, distance: 28.0
click at [82, 126] on div "Mobile : 919959982728" at bounding box center [103, 123] width 138 height 6
copy div "9959982728"
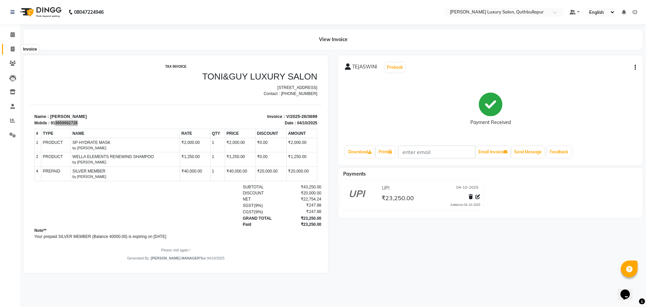
drag, startPoint x: 8, startPoint y: 50, endPoint x: 11, endPoint y: 49, distance: 3.8
click at [8, 49] on span at bounding box center [13, 49] width 12 height 8
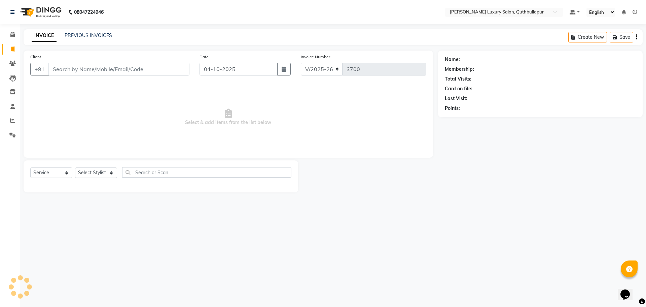
click at [58, 68] on input "Client" at bounding box center [118, 69] width 141 height 13
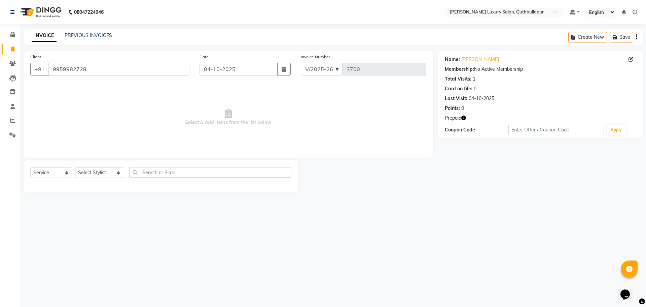
click at [466, 116] on div "Prepaid" at bounding box center [540, 117] width 191 height 7
click at [463, 116] on icon "button" at bounding box center [463, 117] width 5 height 5
click at [100, 166] on div "Select Service Product Membership Package Voucher Prepaid Gift Card Select Styl…" at bounding box center [161, 176] width 275 height 32
click at [99, 170] on select "Select Stylist AADIL SHAKE AHON ALI ARAVIND ARHAN ARHAN ARIF ARIF KPHB ARMAAN a…" at bounding box center [99, 172] width 49 height 10
click at [75, 167] on select "Select Stylist AADIL SHAKE AHON ALI ARAVIND ARHAN ARHAN ARIF ARIF KPHB ARMAAN a…" at bounding box center [99, 172] width 49 height 10
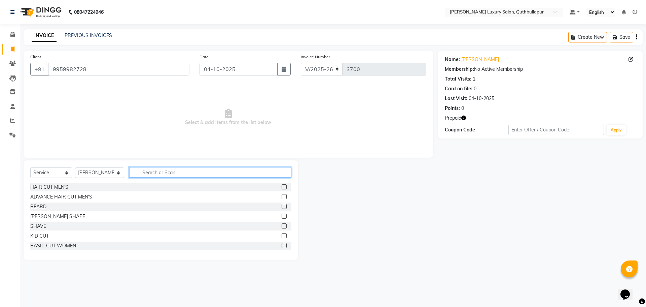
click at [139, 174] on input "text" at bounding box center [210, 172] width 162 height 10
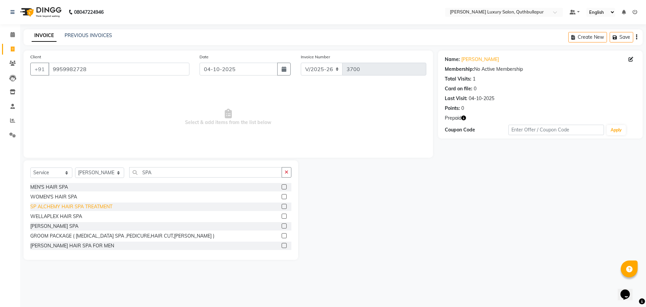
click at [84, 206] on div "SP ALCHEMY HAIR SPA TREATMENT" at bounding box center [71, 206] width 82 height 7
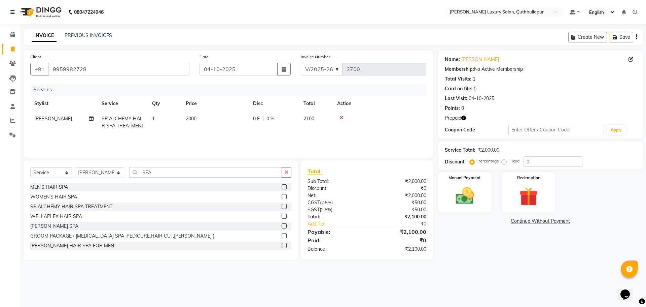
drag, startPoint x: 198, startPoint y: 116, endPoint x: 213, endPoint y: 119, distance: 15.2
click at [198, 116] on td "2000" at bounding box center [215, 122] width 67 height 22
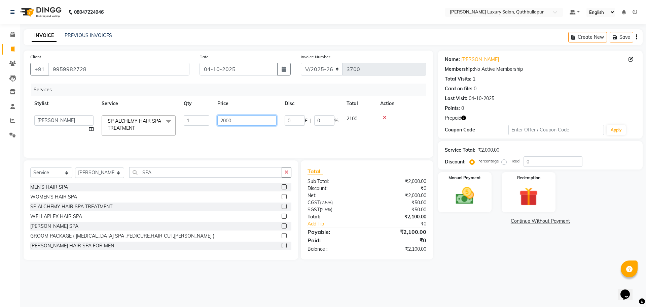
drag, startPoint x: 215, startPoint y: 128, endPoint x: 189, endPoint y: 126, distance: 26.3
click at [190, 128] on tr "AADIL SHAKE AHON ALI ARAVIND ARHAN ARHAN ARIF ARIF KPHB ARMAAN ashu AYAN CHANCH…" at bounding box center [228, 125] width 396 height 29
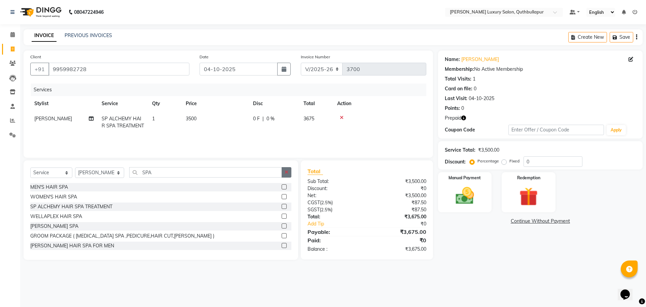
click at [284, 176] on button "button" at bounding box center [287, 172] width 10 height 10
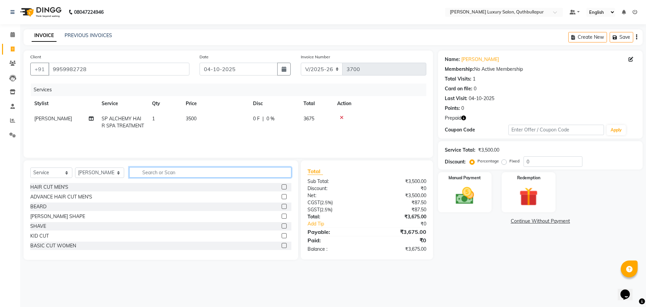
click at [266, 176] on input "text" at bounding box center [210, 172] width 162 height 10
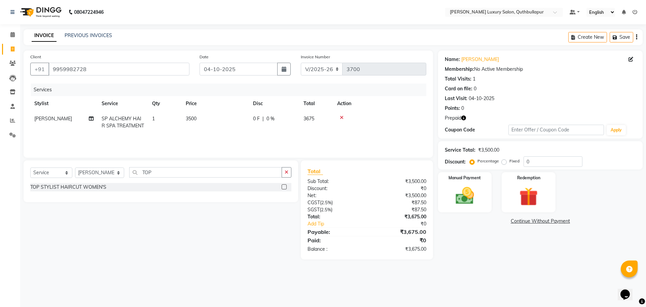
click at [81, 187] on div "TOP STYLIST HAIRCUT WOMEN'S" at bounding box center [68, 186] width 76 height 7
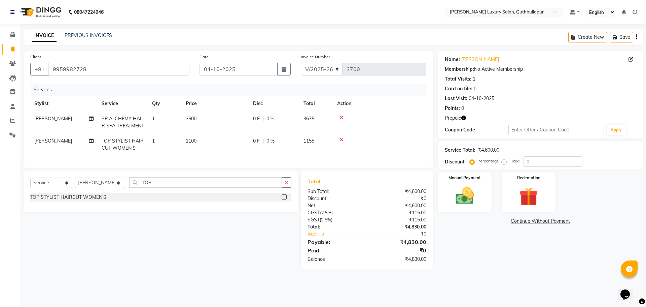
drag, startPoint x: 203, startPoint y: 136, endPoint x: 213, endPoint y: 141, distance: 11.0
click at [203, 137] on td "1100" at bounding box center [215, 144] width 67 height 22
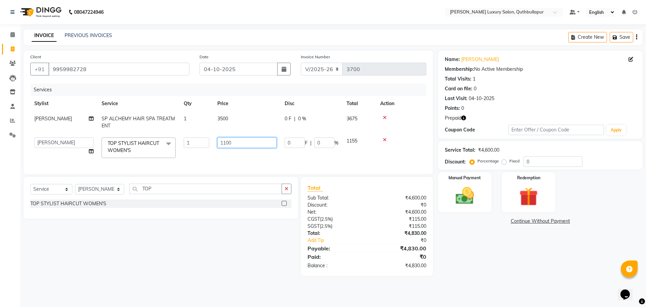
drag, startPoint x: 231, startPoint y: 141, endPoint x: 171, endPoint y: 145, distance: 59.7
click at [172, 145] on tr "AADIL SHAKE AHON ALI ARAVIND ARHAN ARHAN ARIF ARIF KPHB ARMAAN ashu AYAN CHANCH…" at bounding box center [228, 147] width 396 height 29
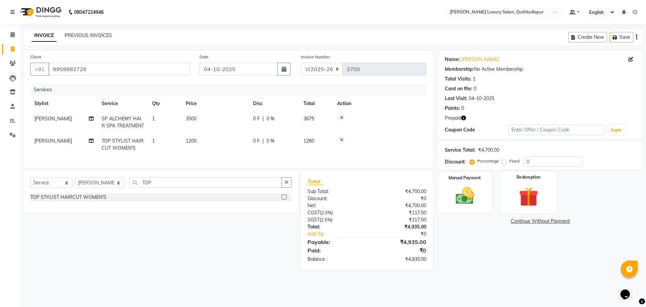
click at [520, 202] on img at bounding box center [528, 196] width 31 height 24
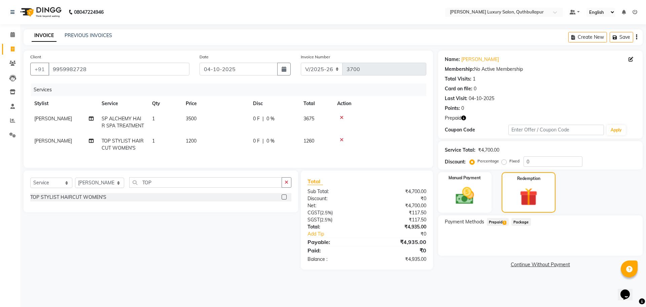
click at [501, 224] on span "Prepaid 1" at bounding box center [498, 222] width 22 height 8
drag, startPoint x: 612, startPoint y: 243, endPoint x: 616, endPoint y: 268, distance: 25.2
click at [612, 244] on button "Add" at bounding box center [620, 248] width 25 height 11
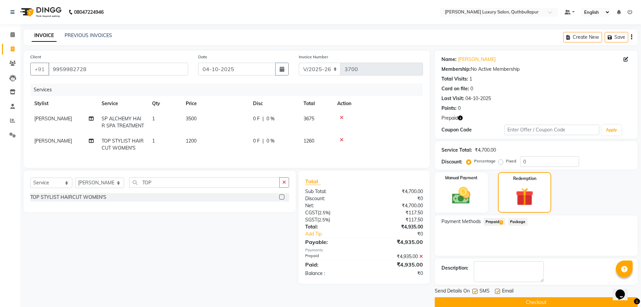
click at [593, 304] on button "Checkout" at bounding box center [536, 302] width 203 height 10
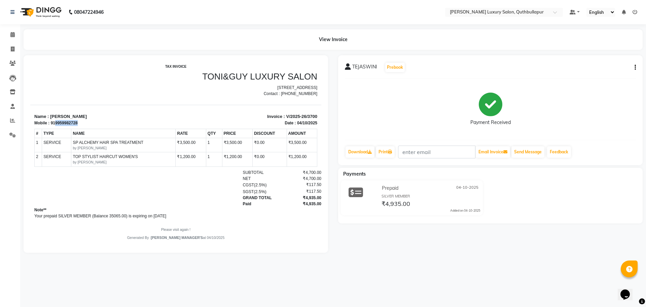
drag, startPoint x: 55, startPoint y: 129, endPoint x: 73, endPoint y: 131, distance: 18.3
click at [78, 126] on div "Mobile : 919959982728" at bounding box center [103, 123] width 138 height 6
copy div "9959982728"
click at [10, 46] on span at bounding box center [13, 49] width 12 height 8
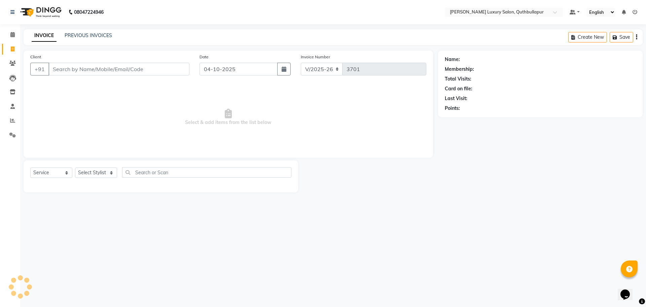
click at [101, 73] on input "Client" at bounding box center [118, 69] width 141 height 13
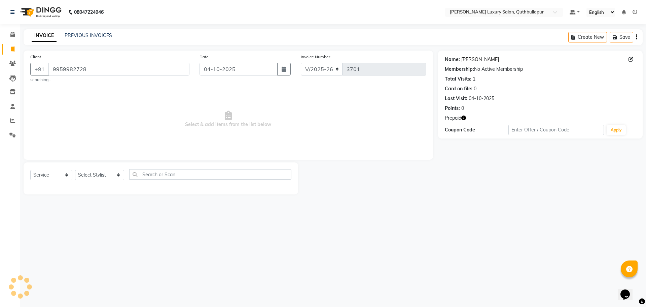
click at [467, 61] on link "Tejaswini" at bounding box center [480, 59] width 38 height 7
click at [474, 61] on link "Tejaswini" at bounding box center [480, 59] width 38 height 7
drag, startPoint x: 463, startPoint y: 113, endPoint x: 465, endPoint y: 123, distance: 10.0
click at [463, 116] on div "Name: Tejaswini Membership: No Active Membership Total Visits: 1 Card on file: …" at bounding box center [540, 94] width 205 height 88
click at [464, 114] on button "button" at bounding box center [463, 117] width 5 height 7
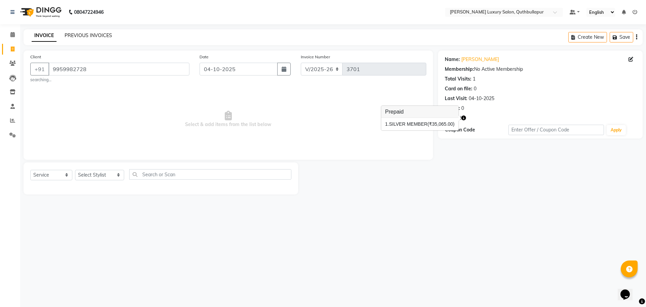
click at [85, 35] on link "PREVIOUS INVOICES" at bounding box center [88, 35] width 47 height 6
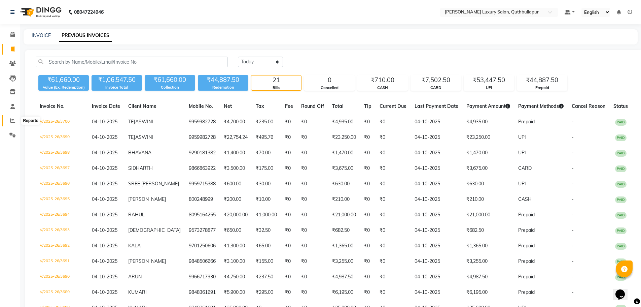
click at [17, 119] on span at bounding box center [13, 121] width 12 height 8
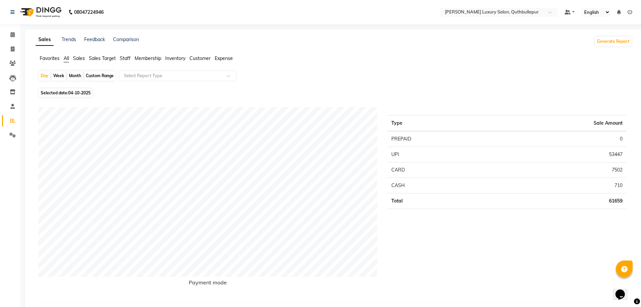
click at [127, 58] on span "Staff" at bounding box center [125, 58] width 11 height 6
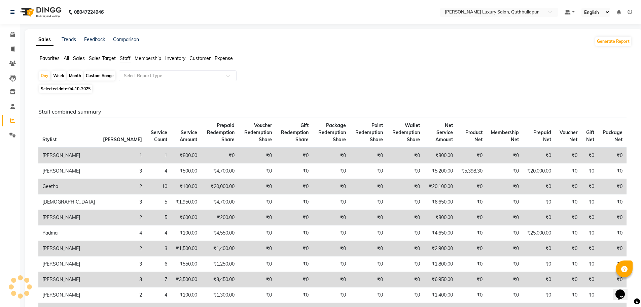
click at [101, 77] on div "Custom Range" at bounding box center [99, 75] width 31 height 9
click at [102, 72] on div "Custom Range" at bounding box center [99, 75] width 31 height 9
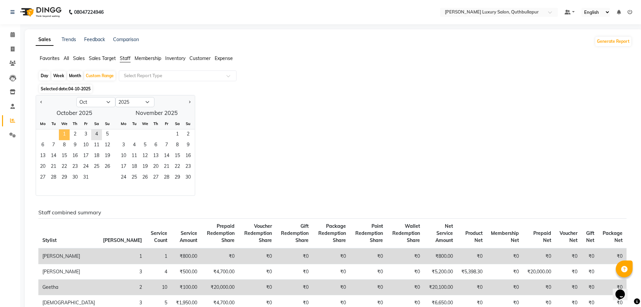
click at [67, 135] on span "1" at bounding box center [64, 134] width 11 height 11
click at [100, 133] on span "4" at bounding box center [96, 134] width 11 height 11
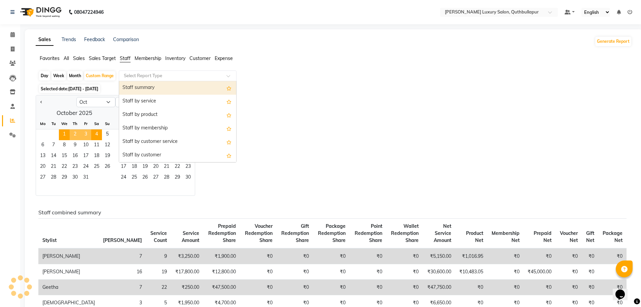
click at [179, 77] on input "text" at bounding box center [171, 75] width 97 height 7
click at [176, 94] on div "Staff summary" at bounding box center [177, 87] width 117 height 13
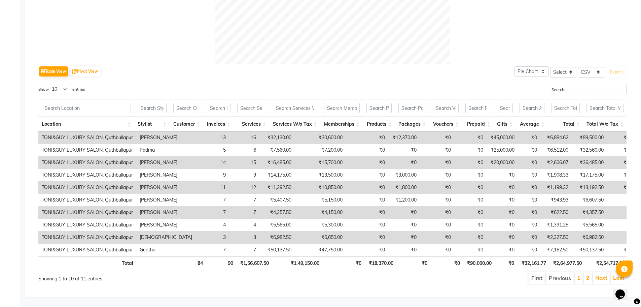
scroll to position [290, 0]
drag, startPoint x: 331, startPoint y: 127, endPoint x: 362, endPoint y: 130, distance: 30.8
click at [302, 131] on tr "TONI&GUY LUXURY SALON, Quthbullapur Dixith 13 16 ₹32,130.00 ₹30,600.00 ₹0 ₹12,3…" at bounding box center [426, 137] width 777 height 12
drag, startPoint x: 384, startPoint y: 128, endPoint x: 397, endPoint y: 127, distance: 13.8
click at [397, 131] on tr "TONI&GUY LUXURY SALON, Quthbullapur Dixith 13 16 ₹32,130.00 ₹30,600.00 ₹0 ₹12,3…" at bounding box center [426, 137] width 777 height 12
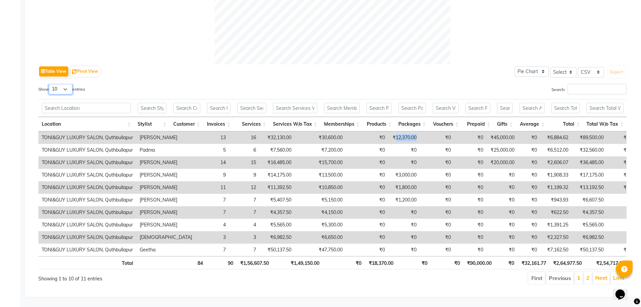
click at [66, 84] on select "10 25 50 100" at bounding box center [61, 89] width 24 height 10
click at [50, 84] on select "10 25 50 100" at bounding box center [61, 89] width 24 height 10
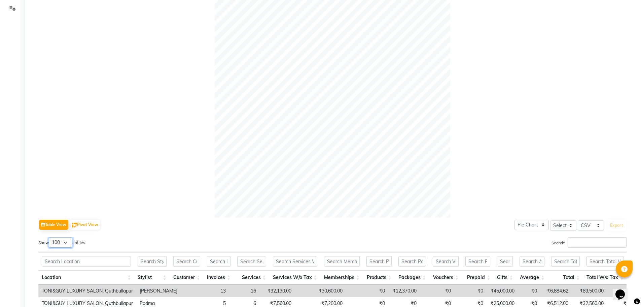
scroll to position [0, 0]
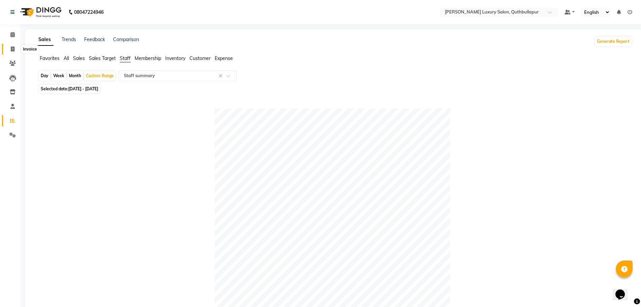
click at [15, 50] on span at bounding box center [13, 49] width 12 height 8
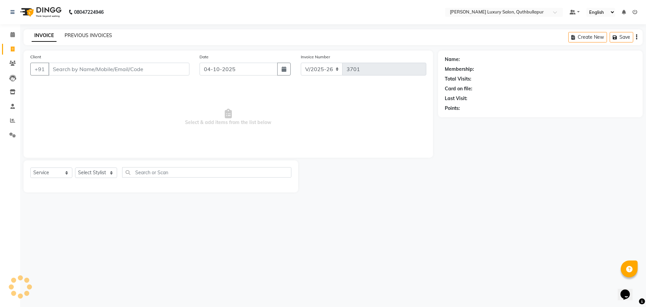
click at [76, 35] on link "PREVIOUS INVOICES" at bounding box center [88, 35] width 47 height 6
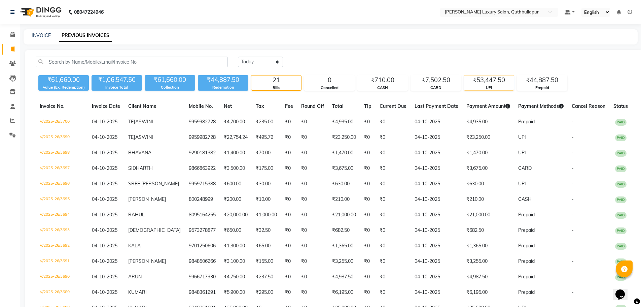
click at [492, 78] on div "₹53,447.50" at bounding box center [489, 79] width 50 height 9
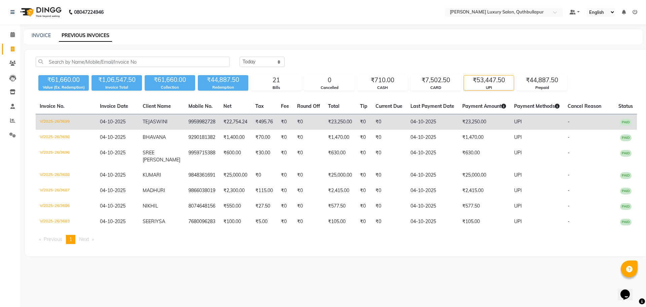
click at [414, 124] on td "04-10-2025" at bounding box center [433, 122] width 52 height 16
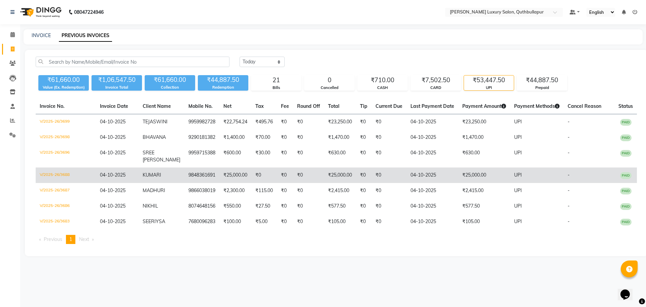
click at [476, 167] on td "₹25,000.00" at bounding box center [484, 174] width 52 height 15
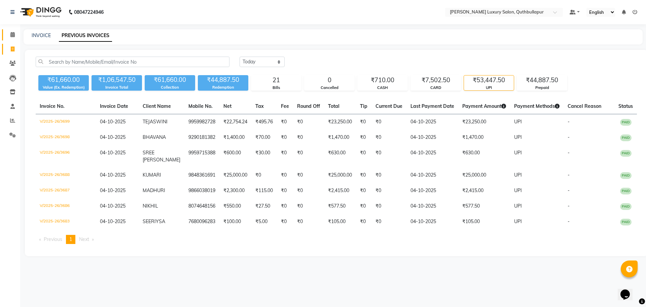
click at [12, 31] on link "Calendar" at bounding box center [10, 34] width 16 height 11
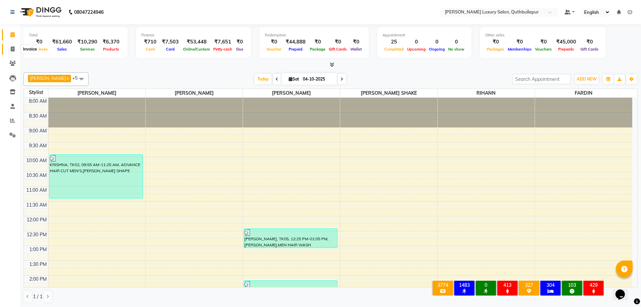
click at [13, 49] on icon at bounding box center [13, 48] width 4 height 5
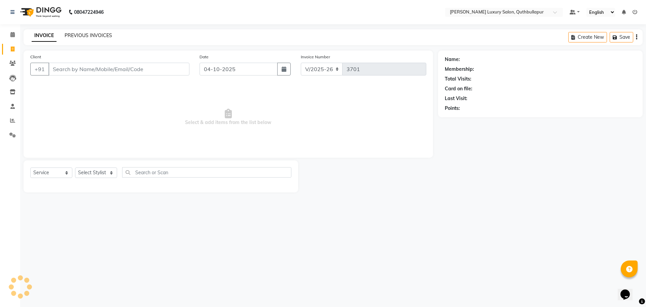
click at [82, 38] on link "PREVIOUS INVOICES" at bounding box center [88, 35] width 47 height 6
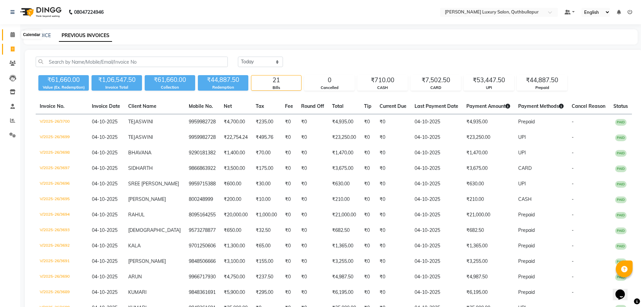
click at [15, 36] on span at bounding box center [13, 35] width 12 height 8
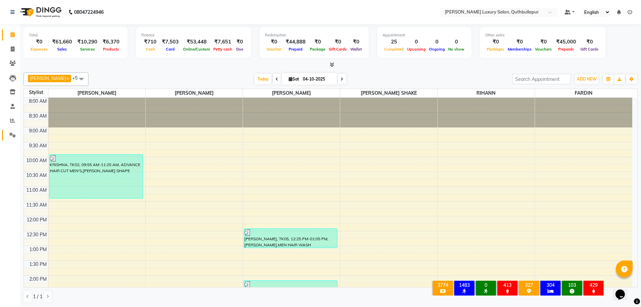
click at [13, 133] on icon at bounding box center [12, 134] width 6 height 5
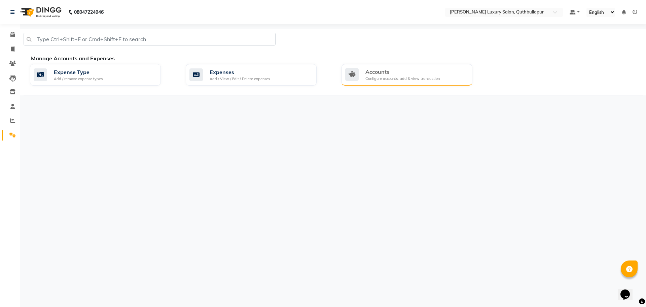
click at [398, 83] on div "Accounts Configure accounts, add & view transaction" at bounding box center [407, 75] width 131 height 22
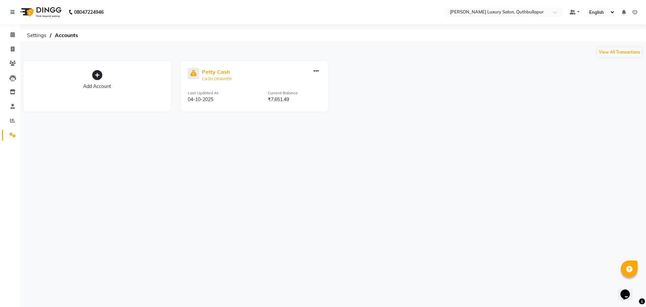
click at [219, 73] on div "Petty Cash" at bounding box center [217, 72] width 30 height 8
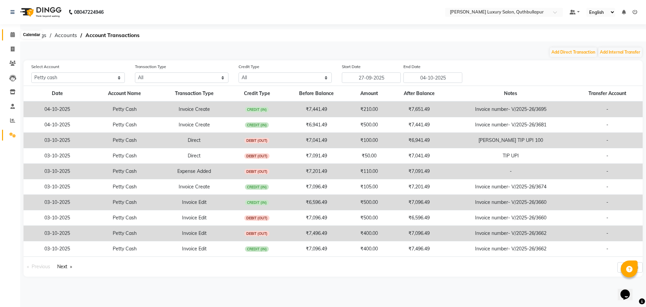
click at [13, 34] on icon at bounding box center [12, 34] width 4 height 5
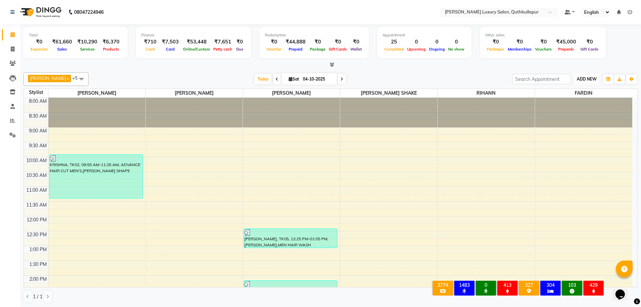
click at [587, 77] on span "ADD NEW" at bounding box center [587, 78] width 20 height 5
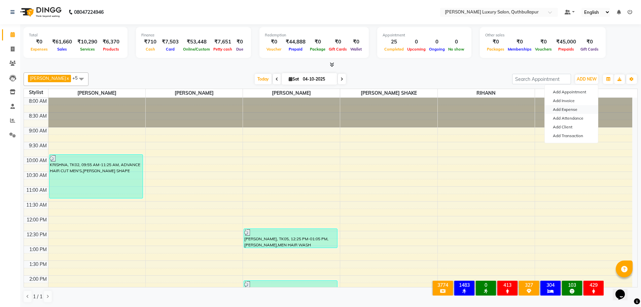
click at [566, 113] on link "Add Expense" at bounding box center [571, 109] width 53 height 9
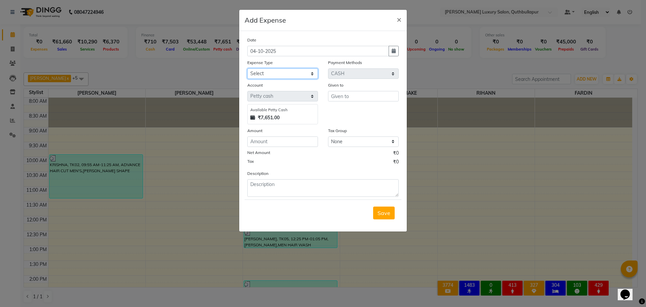
click at [277, 72] on select "Select Advance Salary Birthday party Cash transfer to bank Cash transfer to hub…" at bounding box center [282, 73] width 71 height 10
click at [247, 68] on select "Select Advance Salary Birthday party Cash transfer to bank Cash transfer to hub…" at bounding box center [282, 73] width 71 height 10
click at [337, 94] on input "text" at bounding box center [363, 96] width 71 height 10
click at [285, 142] on input "number" at bounding box center [282, 141] width 71 height 10
drag, startPoint x: 359, startPoint y: 97, endPoint x: 303, endPoint y: 86, distance: 58.0
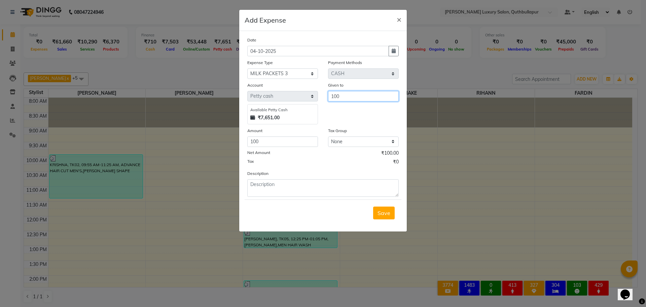
click at [303, 86] on div "Account Select Petty cash Available Petty Cash ₹7,651.00 Given to 100" at bounding box center [323, 102] width 162 height 43
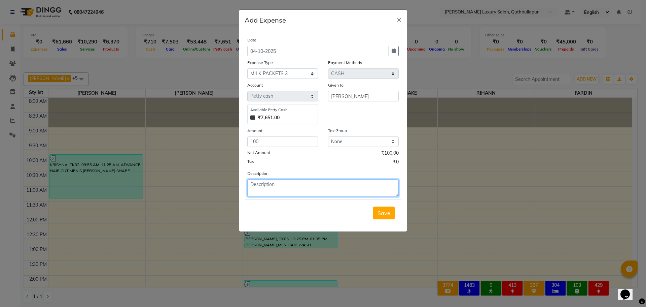
click at [303, 194] on textarea at bounding box center [322, 188] width 151 height 18
click at [387, 217] on button "Save" at bounding box center [384, 212] width 22 height 13
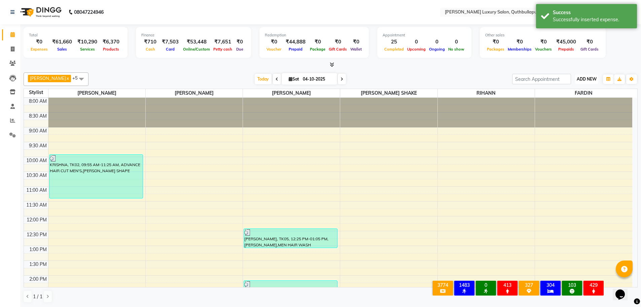
click at [589, 77] on span "ADD NEW" at bounding box center [587, 78] width 20 height 5
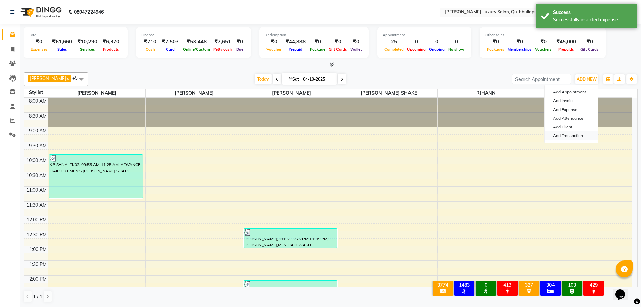
click at [572, 135] on link "Add Transaction" at bounding box center [571, 135] width 53 height 9
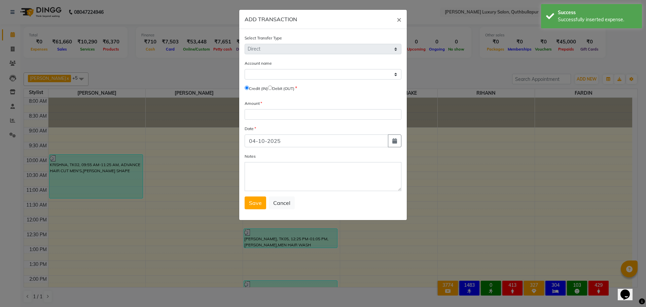
drag, startPoint x: 275, startPoint y: 88, endPoint x: 288, endPoint y: 75, distance: 18.6
click at [272, 88] on input "radio" at bounding box center [270, 87] width 4 height 4
drag, startPoint x: 288, startPoint y: 75, endPoint x: 287, endPoint y: 82, distance: 6.7
click at [287, 82] on div "Account name Select Petty Cash Credit (IN) Debit (OUT)" at bounding box center [323, 77] width 157 height 35
click at [245, 69] on select "Select Petty Cash" at bounding box center [323, 74] width 157 height 10
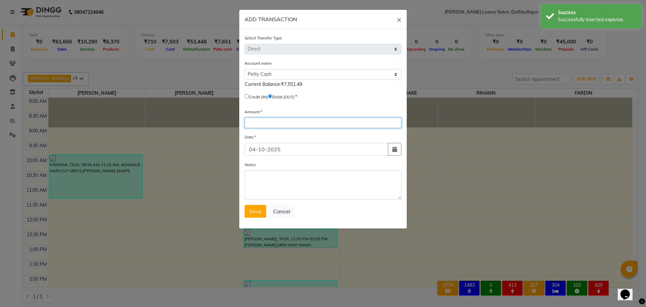
click at [287, 125] on input "number" at bounding box center [323, 122] width 157 height 10
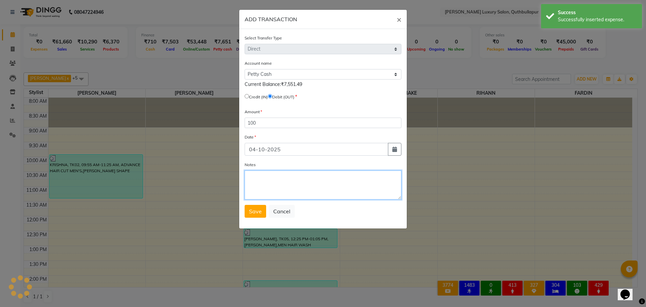
click at [281, 182] on textarea "Notes" at bounding box center [323, 184] width 157 height 29
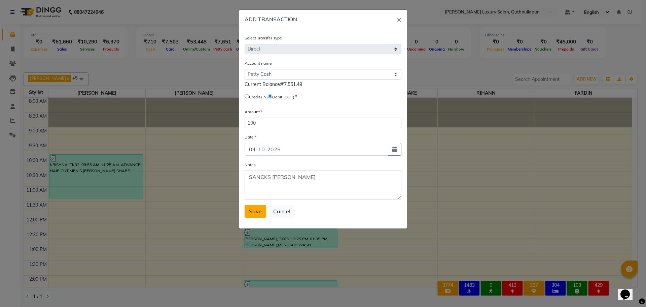
click at [254, 208] on span "Save" at bounding box center [255, 211] width 13 height 7
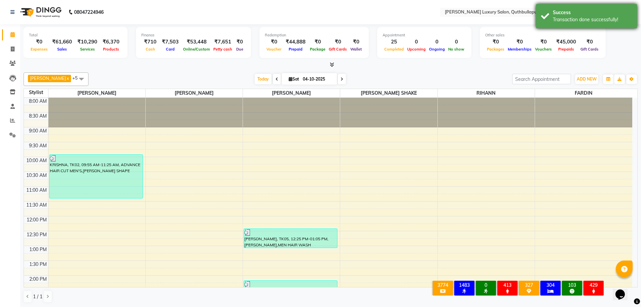
click at [586, 13] on div "Success" at bounding box center [592, 12] width 79 height 7
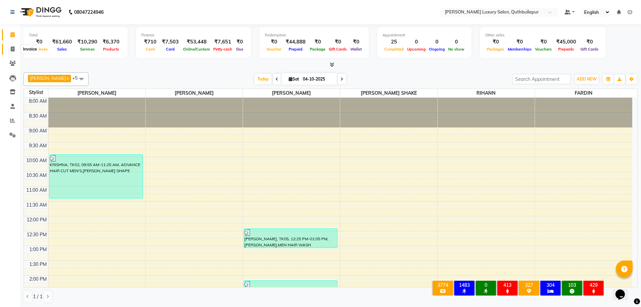
drag, startPoint x: 14, startPoint y: 48, endPoint x: 34, endPoint y: 48, distance: 20.2
click at [14, 48] on icon at bounding box center [13, 48] width 4 height 5
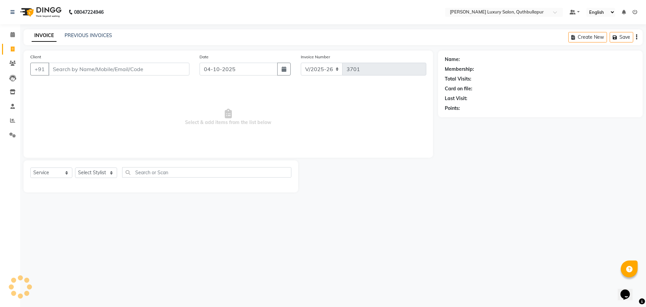
click at [85, 31] on div "INVOICE PREVIOUS INVOICES Create New Save" at bounding box center [333, 37] width 619 height 16
click at [84, 36] on link "PREVIOUS INVOICES" at bounding box center [88, 35] width 47 height 6
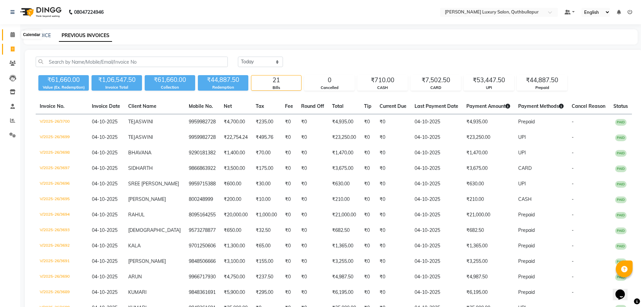
click at [13, 33] on icon at bounding box center [12, 34] width 4 height 5
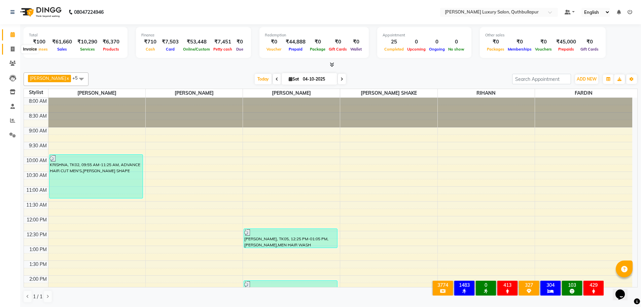
click at [12, 48] on icon at bounding box center [13, 48] width 4 height 5
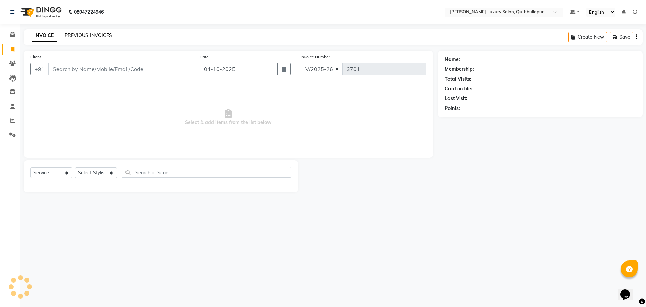
click at [86, 34] on link "PREVIOUS INVOICES" at bounding box center [88, 35] width 47 height 6
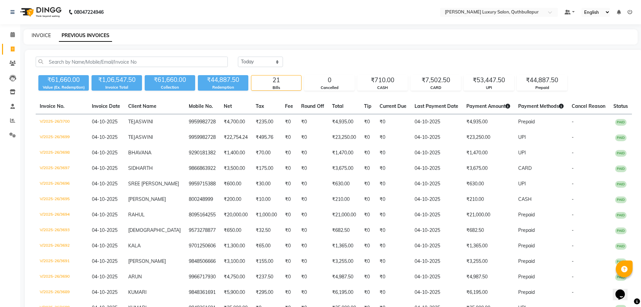
click at [48, 35] on link "INVOICE" at bounding box center [41, 35] width 19 height 6
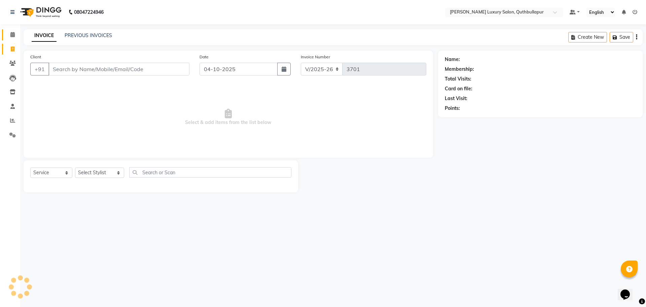
click at [10, 31] on link "Calendar" at bounding box center [10, 34] width 16 height 11
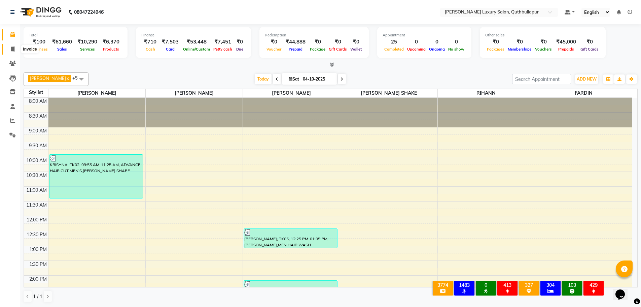
click at [13, 48] on icon at bounding box center [13, 48] width 4 height 5
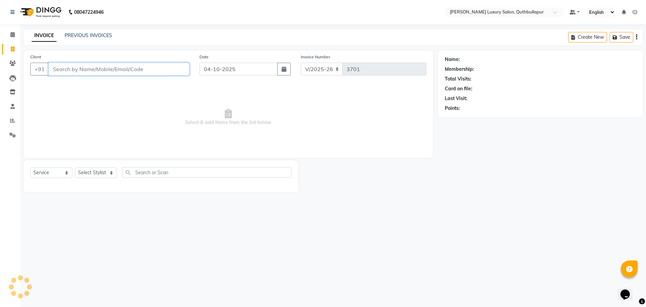
click at [108, 71] on input "Client" at bounding box center [118, 69] width 141 height 13
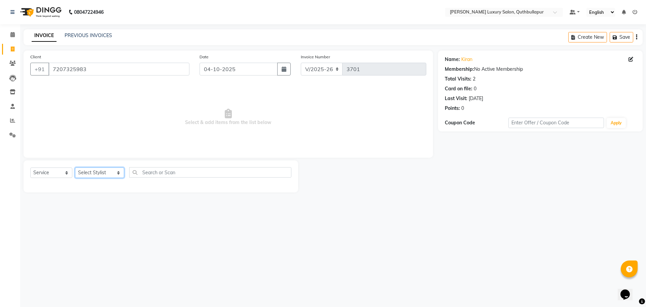
click at [80, 175] on select "Select Stylist AADIL SHAKE AHON ALI ARAVIND ARHAN ARHAN ARIF ARIF KPHB ARMAAN a…" at bounding box center [99, 172] width 49 height 10
click at [75, 167] on select "Select Stylist AADIL SHAKE AHON ALI ARAVIND ARHAN ARHAN ARIF ARIF KPHB ARMAAN a…" at bounding box center [99, 172] width 49 height 10
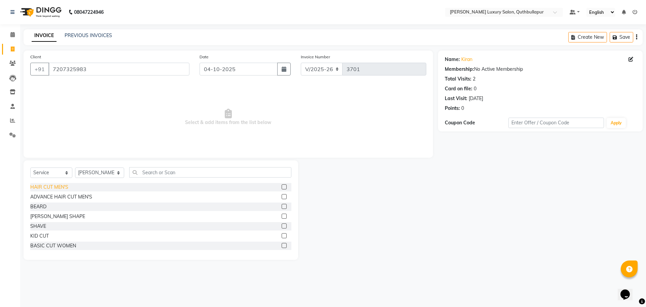
click at [48, 183] on div "HAIR CUT MEN'S" at bounding box center [49, 186] width 38 height 7
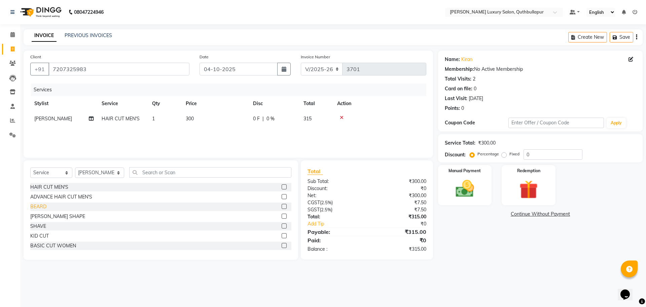
click at [42, 203] on div "BEARD" at bounding box center [38, 206] width 16 height 7
click at [214, 138] on td "200" at bounding box center [215, 133] width 67 height 15
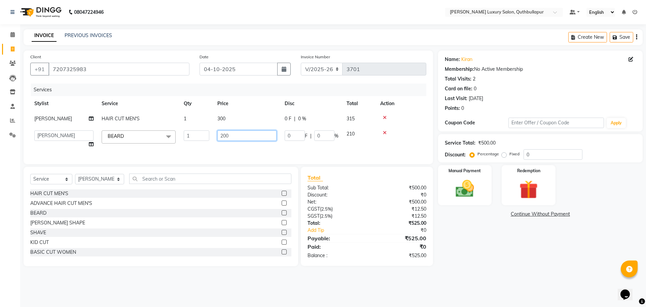
drag, startPoint x: 230, startPoint y: 132, endPoint x: 180, endPoint y: 130, distance: 49.9
click at [187, 133] on tr "AADIL SHAKE AHON ALI ARAVIND ARHAN ARHAN ARIF ARIF KPHB ARMAAN ashu AYAN CHANCH…" at bounding box center [228, 139] width 396 height 26
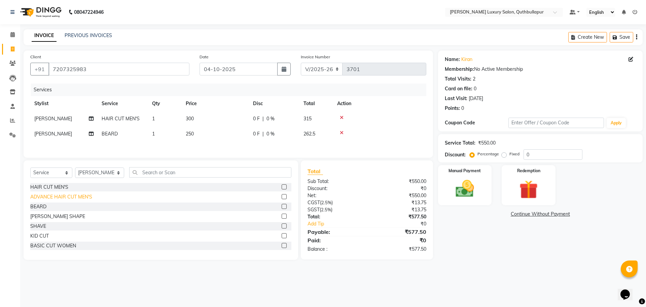
click at [48, 195] on div "ADVANCE HAIR CUT MEN'S" at bounding box center [61, 196] width 62 height 7
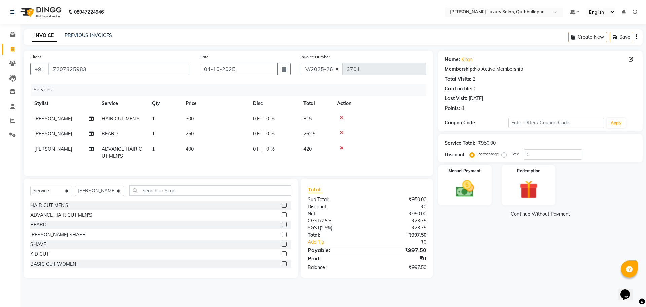
click at [341, 115] on icon at bounding box center [342, 117] width 4 height 5
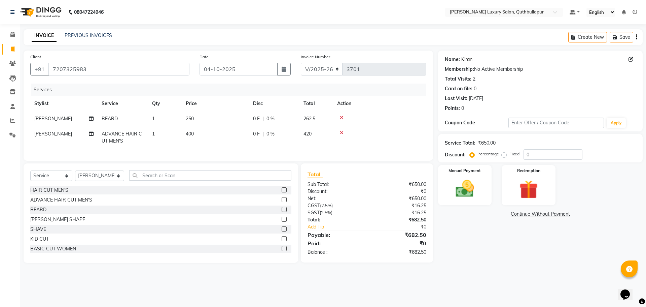
click at [472, 62] on link "Kiran" at bounding box center [466, 59] width 11 height 7
click at [463, 184] on img at bounding box center [464, 188] width 31 height 22
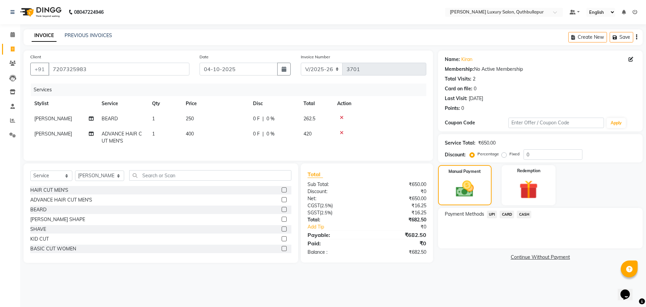
click at [494, 214] on span "UPI" at bounding box center [492, 214] width 10 height 8
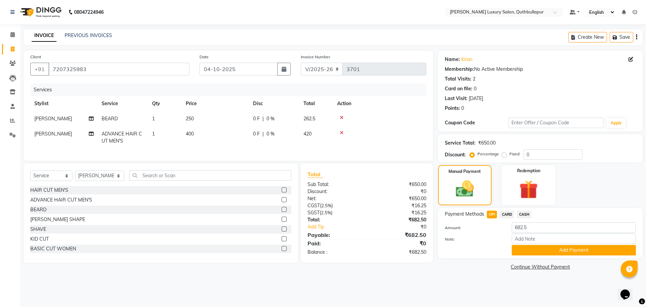
click at [526, 215] on span "CASH" at bounding box center [524, 214] width 14 height 8
click at [569, 251] on button "Add Payment" at bounding box center [574, 250] width 124 height 10
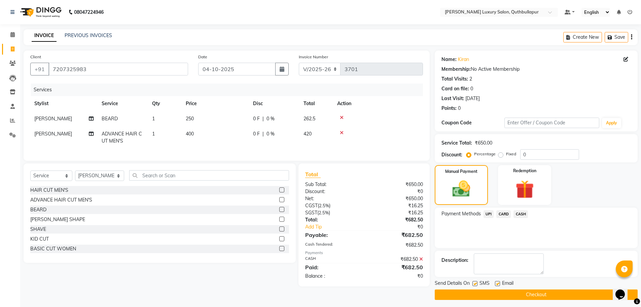
scroll to position [3, 0]
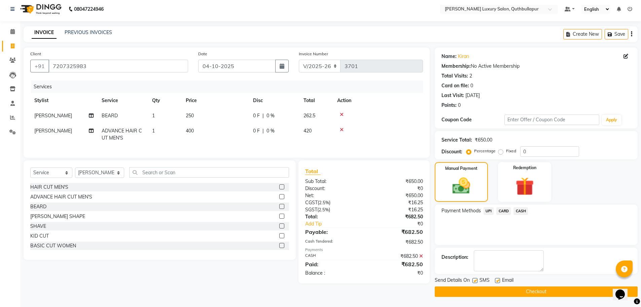
click at [551, 289] on button "Checkout" at bounding box center [536, 291] width 203 height 10
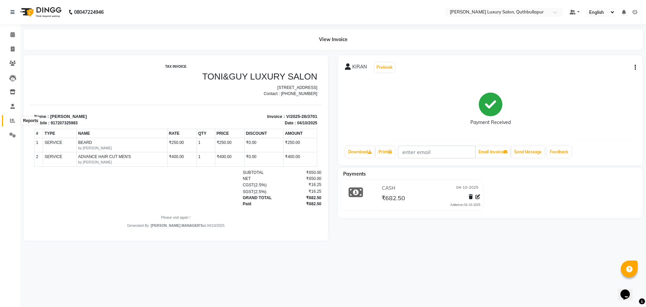
click at [11, 122] on icon at bounding box center [12, 120] width 5 height 5
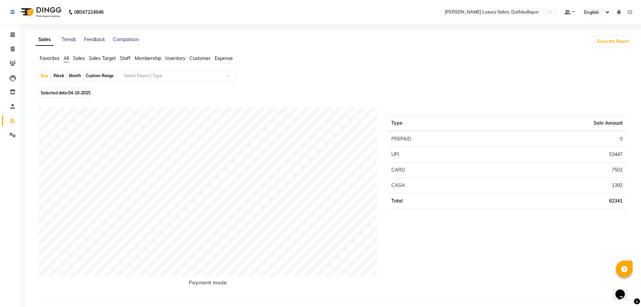
click at [129, 60] on span "Staff" at bounding box center [125, 58] width 11 height 6
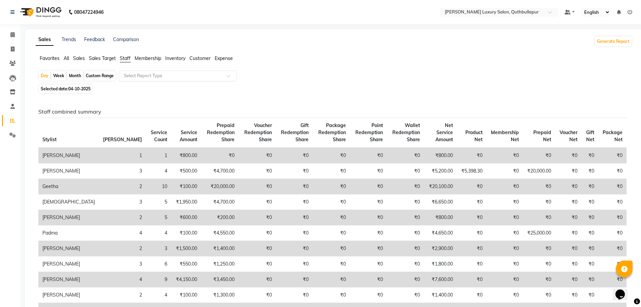
click at [133, 73] on input "text" at bounding box center [171, 75] width 97 height 7
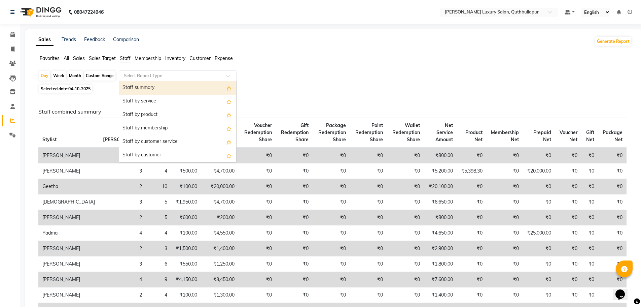
click at [138, 86] on div "Staff summary" at bounding box center [177, 87] width 117 height 13
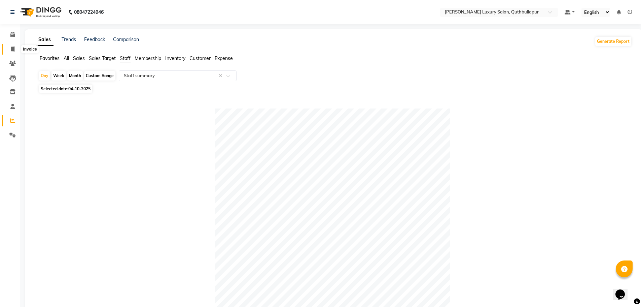
click at [12, 49] on icon at bounding box center [13, 48] width 4 height 5
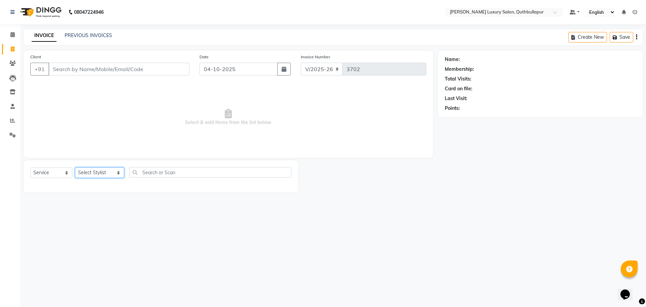
click at [107, 177] on select "Select Stylist AADIL SHAKE AHON ALI ARAVIND ARHAN ARHAN ARIF ARIF KPHB ARMAAN a…" at bounding box center [99, 172] width 49 height 10
click at [75, 167] on select "Select Stylist AADIL SHAKE AHON ALI ARAVIND ARHAN ARHAN ARIF ARIF KPHB ARMAAN a…" at bounding box center [99, 172] width 49 height 10
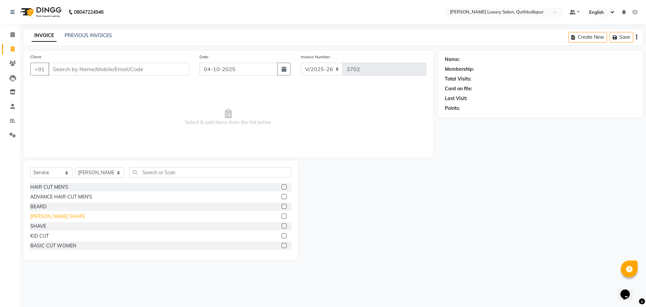
click at [45, 214] on div "BEARD SHAPE" at bounding box center [57, 216] width 55 height 7
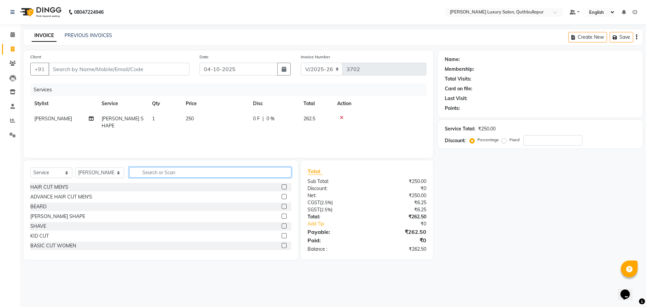
click at [152, 175] on input "text" at bounding box center [210, 172] width 162 height 10
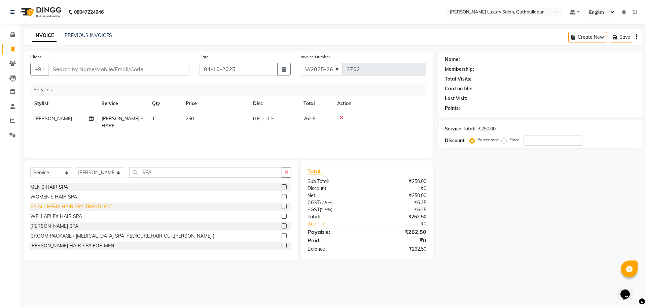
click at [110, 207] on div "SP ALCHEMY HAIR SPA TREATMENT" at bounding box center [71, 206] width 82 height 7
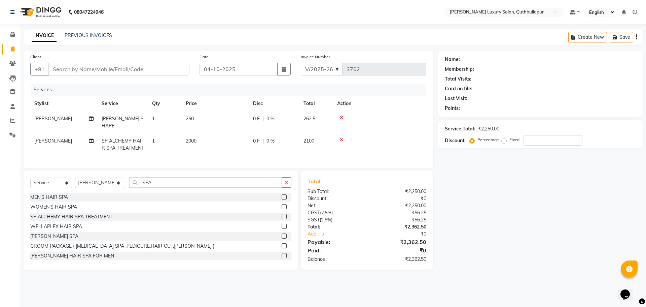
click at [216, 133] on td "2000" at bounding box center [215, 144] width 67 height 22
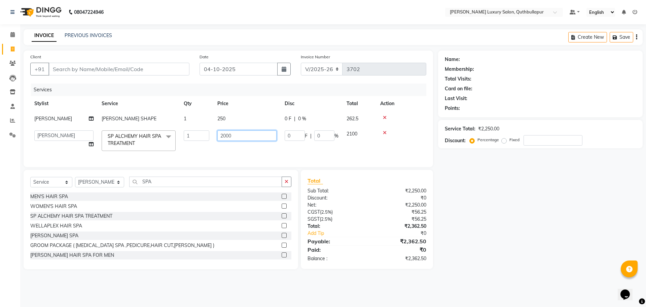
drag, startPoint x: 245, startPoint y: 134, endPoint x: 216, endPoint y: 135, distance: 28.6
click at [216, 135] on td "2000" at bounding box center [246, 140] width 67 height 29
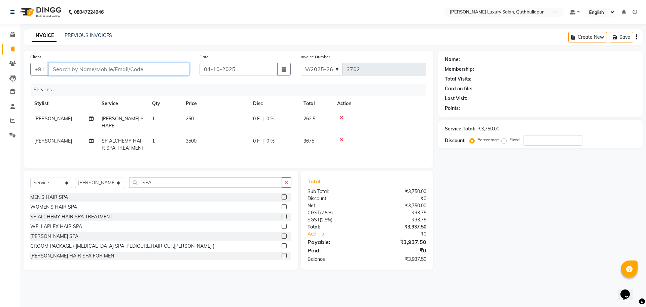
click at [166, 65] on input "Client" at bounding box center [118, 69] width 141 height 13
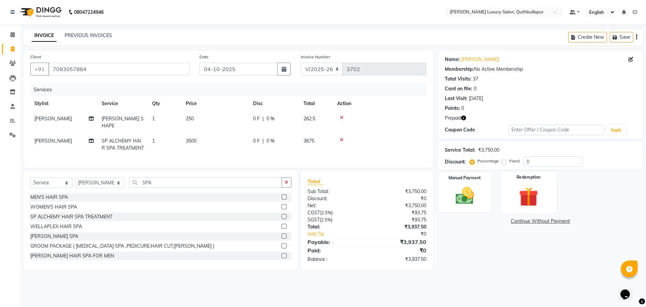
click at [528, 185] on img at bounding box center [528, 196] width 31 height 24
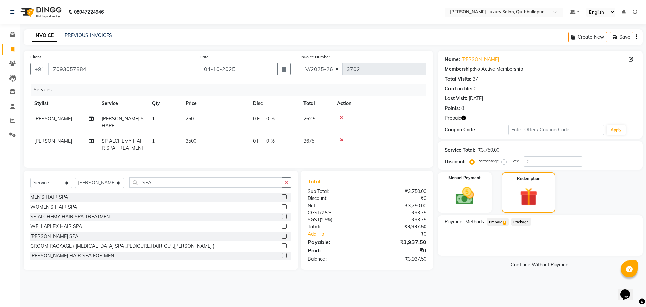
click at [503, 216] on div "Payment Methods Prepaid 1 Package" at bounding box center [540, 235] width 205 height 40
click at [505, 226] on div "Prepaid 1" at bounding box center [496, 222] width 25 height 9
click at [506, 220] on span "Prepaid 1" at bounding box center [498, 222] width 22 height 8
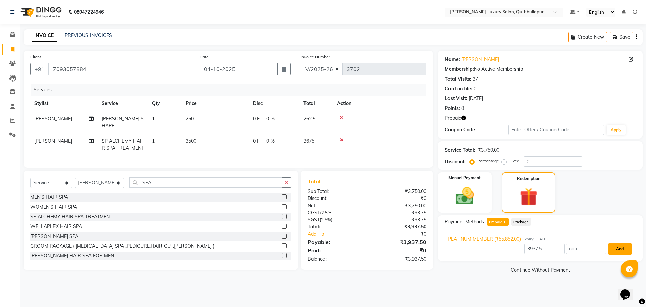
drag, startPoint x: 625, startPoint y: 246, endPoint x: 612, endPoint y: 255, distance: 15.5
click at [625, 246] on button "Add" at bounding box center [620, 248] width 25 height 11
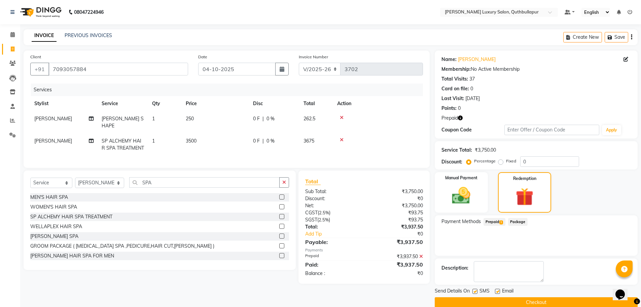
click at [578, 305] on button "Checkout" at bounding box center [536, 302] width 203 height 10
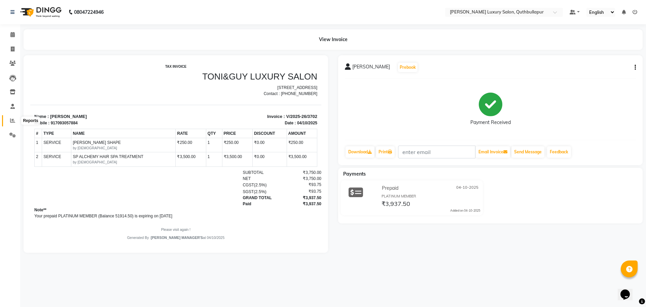
click at [15, 119] on span at bounding box center [13, 121] width 12 height 8
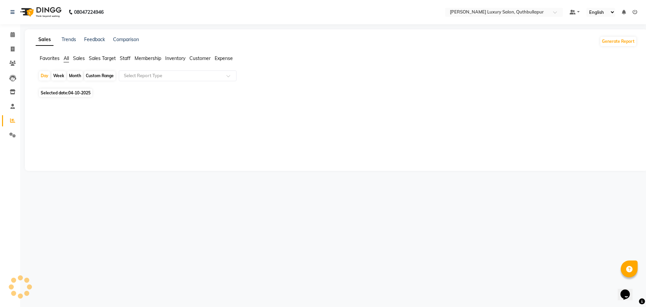
click at [126, 57] on span "Staff" at bounding box center [125, 58] width 11 height 6
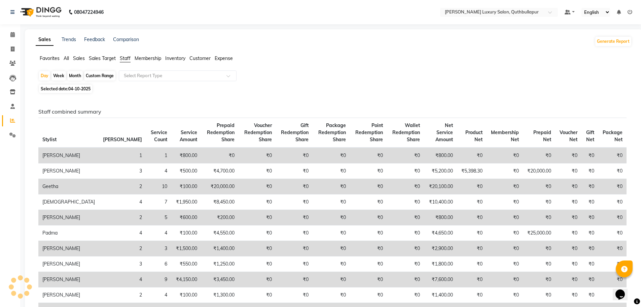
click at [105, 77] on div "Custom Range" at bounding box center [99, 75] width 31 height 9
click at [105, 71] on div "Custom Range" at bounding box center [99, 75] width 31 height 9
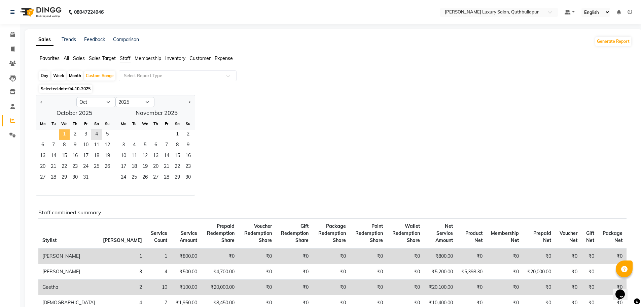
click at [64, 132] on span "1" at bounding box center [64, 134] width 11 height 11
click at [98, 134] on span "4" at bounding box center [96, 134] width 11 height 11
click at [159, 75] on input "text" at bounding box center [171, 75] width 97 height 7
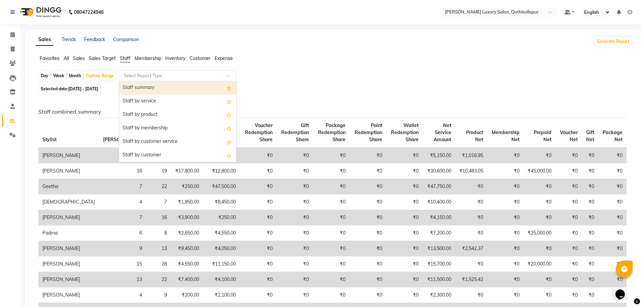
click at [159, 91] on div "Staff summary" at bounding box center [177, 87] width 117 height 13
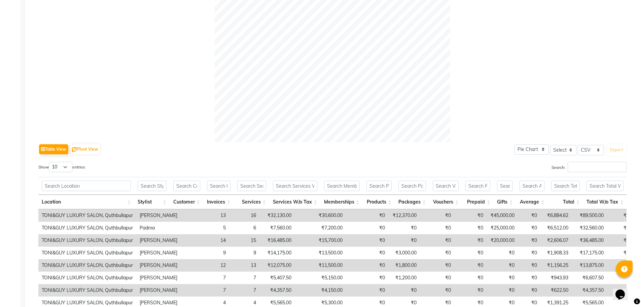
scroll to position [269, 0]
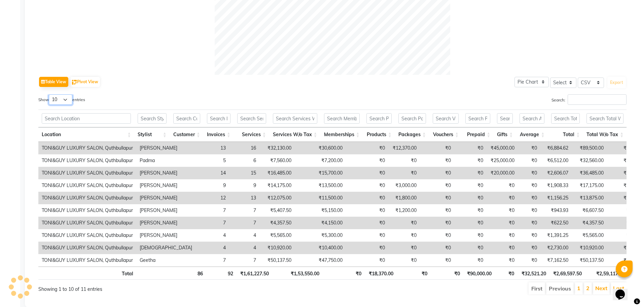
click at [67, 101] on select "10 25 50 100" at bounding box center [61, 99] width 24 height 10
click at [50, 94] on select "10 25 50 100" at bounding box center [61, 99] width 24 height 10
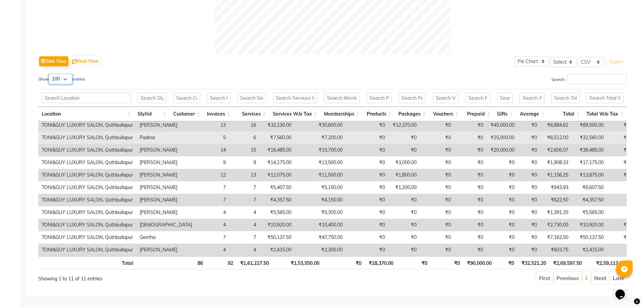
scroll to position [7, 0]
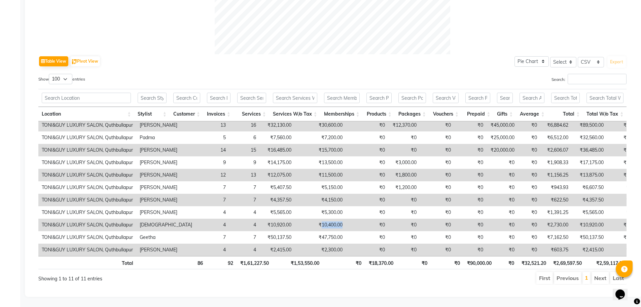
drag, startPoint x: 346, startPoint y: 212, endPoint x: 299, endPoint y: 215, distance: 46.9
click at [299, 218] on tr "TONI&GUY LUXURY SALON, Quthbullapur Krishna 4 4 ₹10,920.00 ₹10,400.00 ₹0 ₹0 ₹0 …" at bounding box center [426, 224] width 777 height 12
drag, startPoint x: 405, startPoint y: 214, endPoint x: 379, endPoint y: 212, distance: 25.3
click at [379, 218] on tr "TONI&GUY LUXURY SALON, Quthbullapur Krishna 4 4 ₹10,920.00 ₹10,400.00 ₹0 ₹0 ₹0 …" at bounding box center [426, 224] width 777 height 12
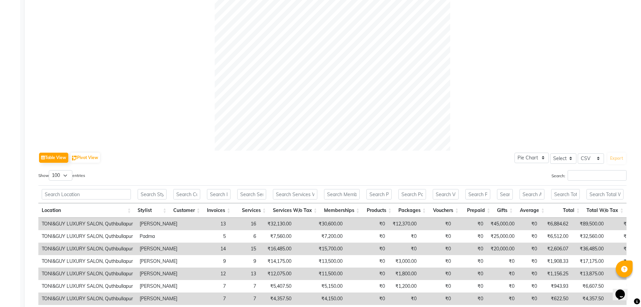
scroll to position [0, 0]
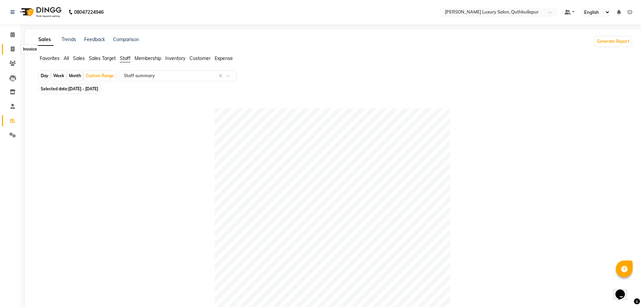
click at [15, 46] on span at bounding box center [13, 49] width 12 height 8
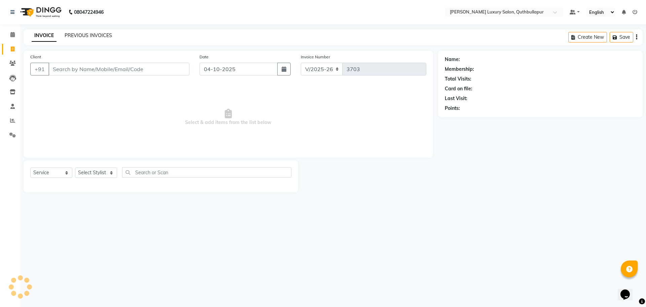
click at [72, 36] on link "PREVIOUS INVOICES" at bounding box center [88, 35] width 47 height 6
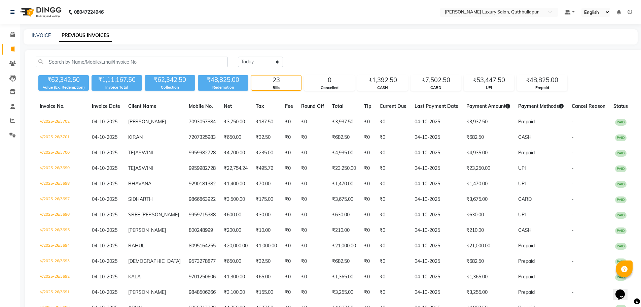
click at [36, 31] on div "INVOICE PREVIOUS INVOICES" at bounding box center [331, 36] width 614 height 15
click at [41, 39] on div "INVOICE PREVIOUS INVOICES" at bounding box center [331, 36] width 614 height 15
click at [42, 38] on link "INVOICE" at bounding box center [41, 35] width 19 height 6
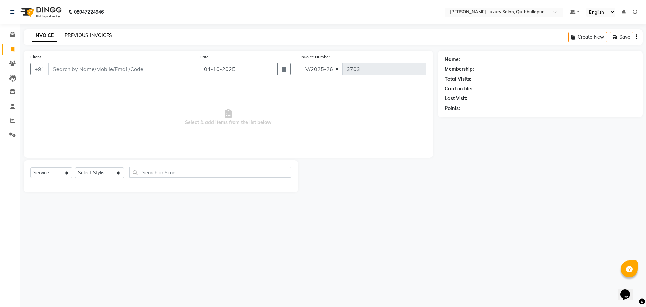
click at [67, 37] on link "PREVIOUS INVOICES" at bounding box center [88, 35] width 47 height 6
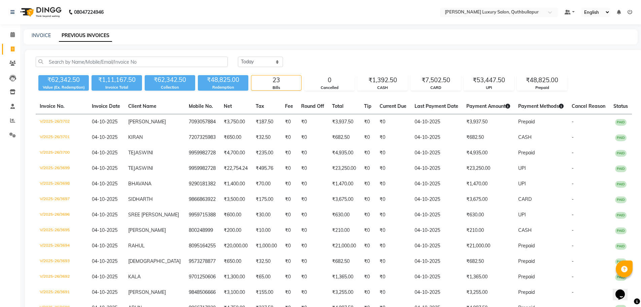
click at [500, 60] on div "Today Yesterday Custom Range" at bounding box center [435, 62] width 394 height 10
click at [44, 33] on link "INVOICE" at bounding box center [41, 35] width 19 height 6
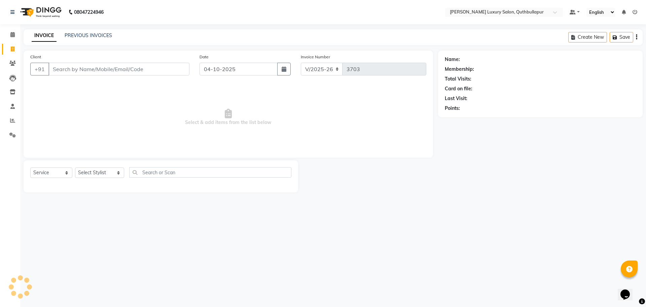
click at [76, 32] on div "INVOICE PREVIOUS INVOICES Create New Save" at bounding box center [333, 37] width 619 height 16
click at [75, 31] on div "INVOICE PREVIOUS INVOICES Create New Save" at bounding box center [333, 37] width 619 height 16
click at [83, 36] on link "PREVIOUS INVOICES" at bounding box center [88, 35] width 47 height 6
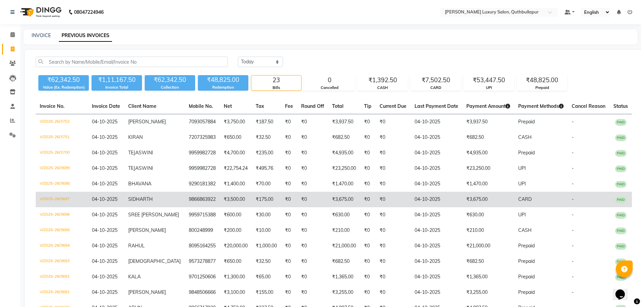
click at [440, 194] on td "04-10-2025" at bounding box center [437, 199] width 52 height 15
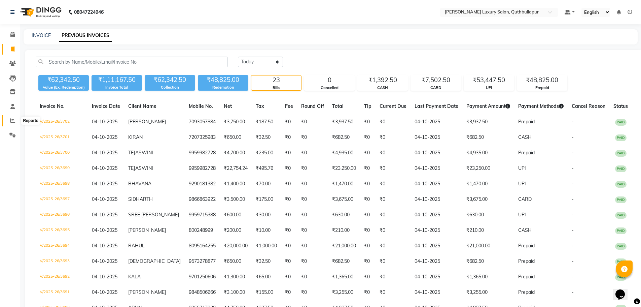
click at [10, 119] on span at bounding box center [13, 121] width 12 height 8
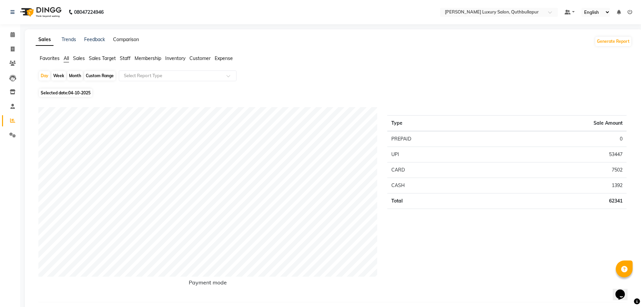
click at [121, 42] on link "Comparison" at bounding box center [126, 39] width 26 height 6
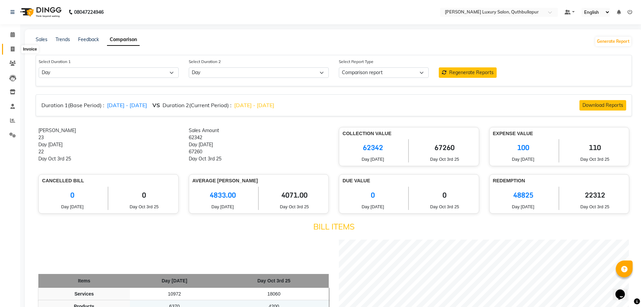
click at [12, 47] on icon at bounding box center [13, 48] width 4 height 5
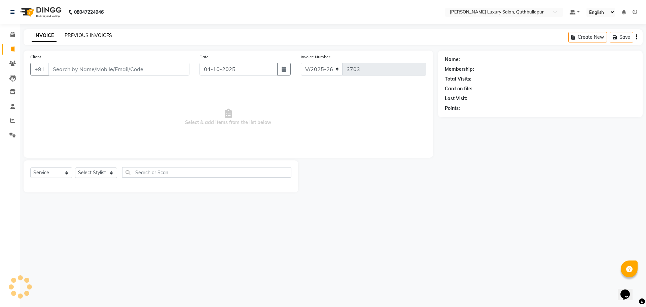
click at [103, 35] on link "PREVIOUS INVOICES" at bounding box center [88, 35] width 47 height 6
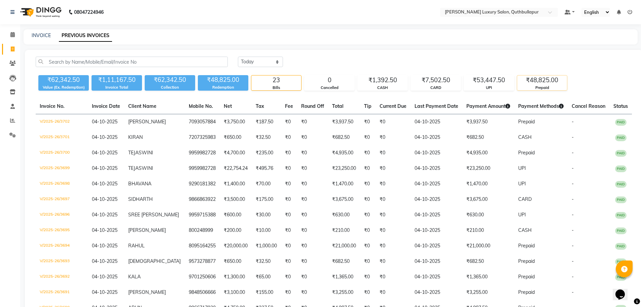
click at [543, 85] on div "Prepaid" at bounding box center [542, 88] width 50 height 6
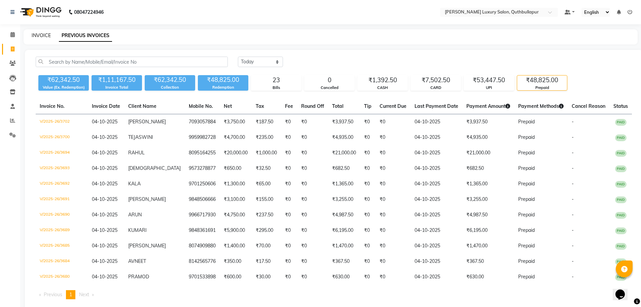
click at [43, 36] on link "INVOICE" at bounding box center [41, 35] width 19 height 6
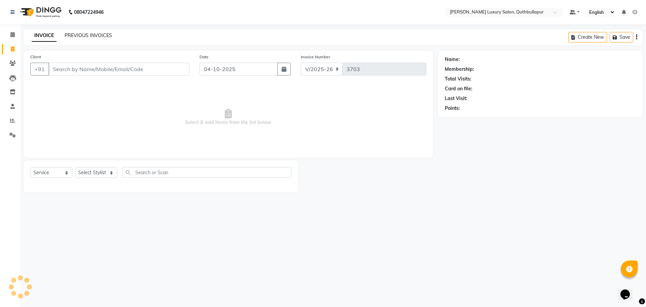
click at [92, 35] on link "PREVIOUS INVOICES" at bounding box center [88, 35] width 47 height 6
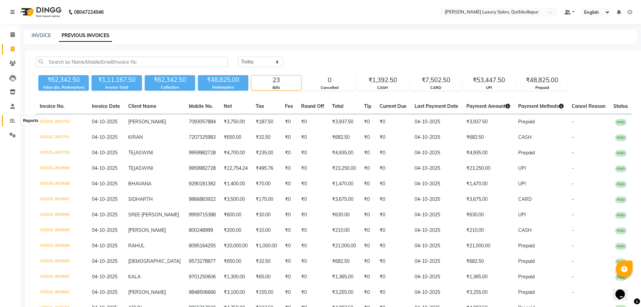
click at [11, 117] on span at bounding box center [13, 121] width 12 height 8
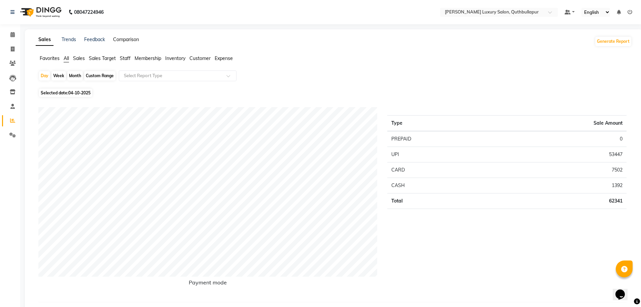
click at [128, 41] on link "Comparison" at bounding box center [126, 39] width 26 height 6
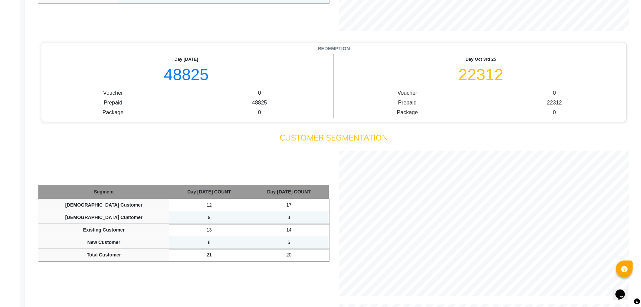
scroll to position [625, 0]
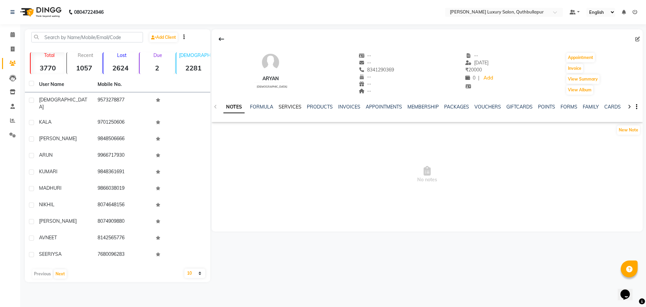
click at [293, 106] on link "SERVICES" at bounding box center [290, 107] width 23 height 6
click at [290, 107] on link "SERVICES" at bounding box center [284, 107] width 23 height 6
click at [219, 105] on div at bounding box center [216, 106] width 8 height 13
click at [219, 105] on div "NOTES FORMULA SERVICES PRODUCTS INVOICES APPOINTMENTS MEMBERSHIP PACKAGES VOUCH…" at bounding box center [427, 106] width 431 height 23
click at [215, 109] on div "NOTES FORMULA SERVICES PRODUCTS INVOICES APPOINTMENTS MEMBERSHIP PACKAGES VOUCH…" at bounding box center [427, 106] width 431 height 23
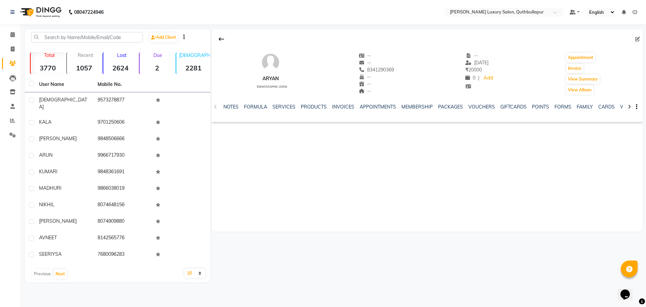
drag, startPoint x: 216, startPoint y: 106, endPoint x: 260, endPoint y: 19, distance: 98.1
click at [223, 98] on div "NOTES FORMULA SERVICES PRODUCTS INVOICES APPOINTMENTS MEMBERSHIP PACKAGES VOUCH…" at bounding box center [427, 106] width 431 height 23
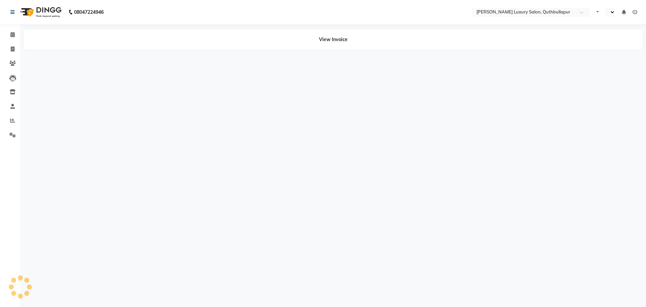
select select "en"
